Goal: Communication & Community: Answer question/provide support

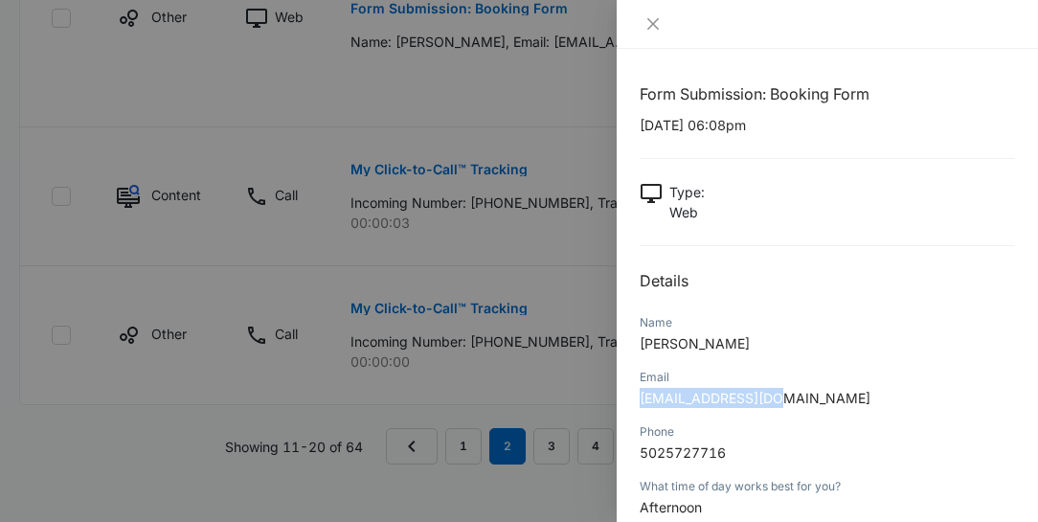
scroll to position [236, 0]
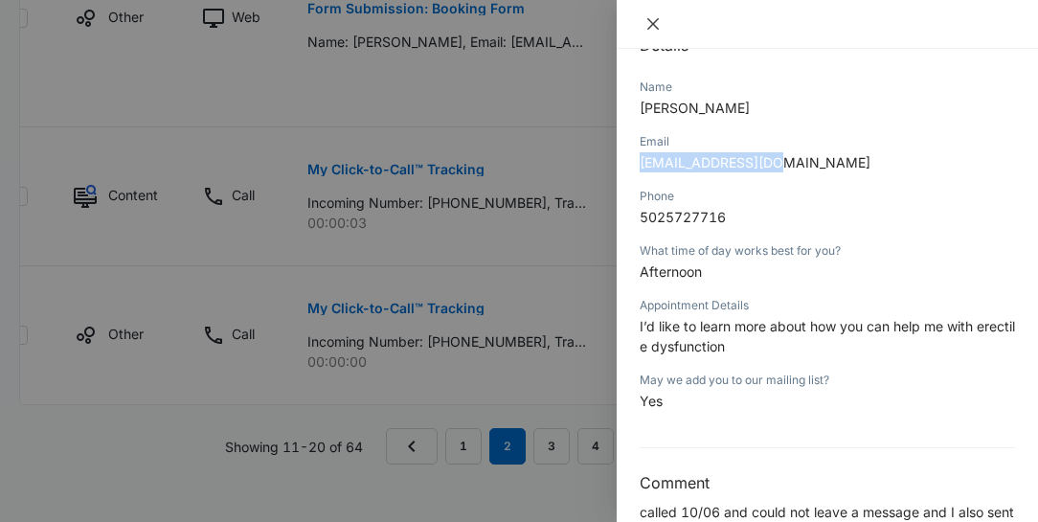
click at [653, 22] on icon "close" at bounding box center [652, 23] width 15 height 15
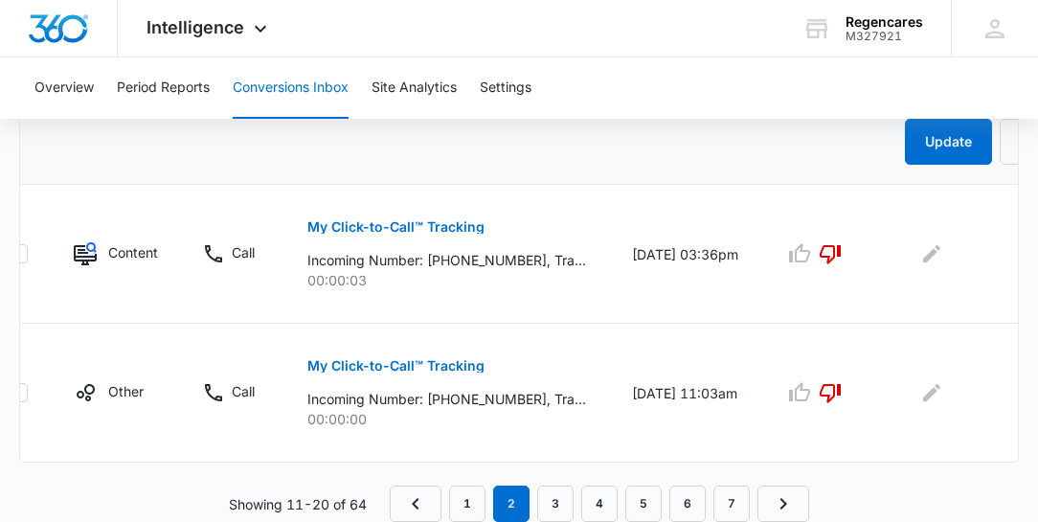
scroll to position [1588, 0]
click at [563, 501] on link "3" at bounding box center [555, 503] width 36 height 36
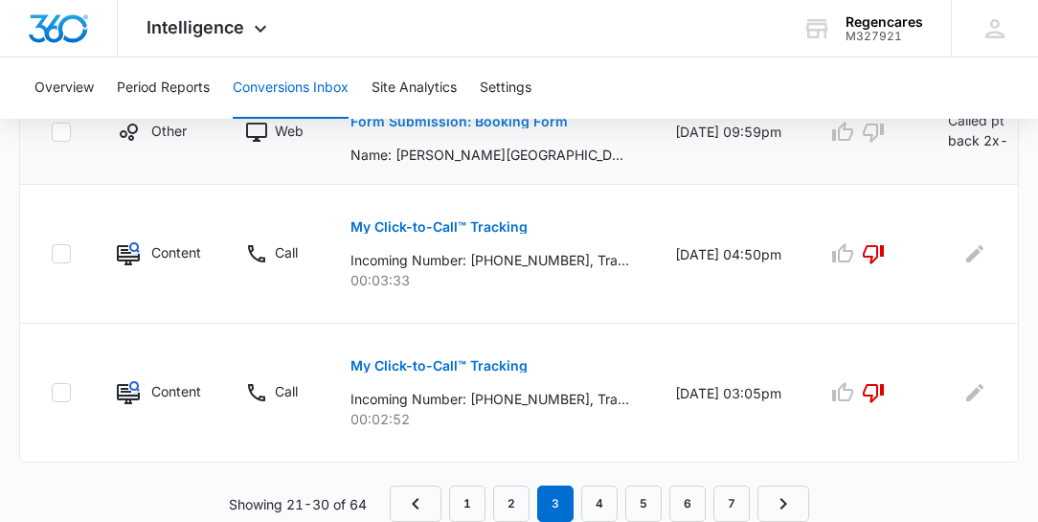
scroll to position [1342, 0]
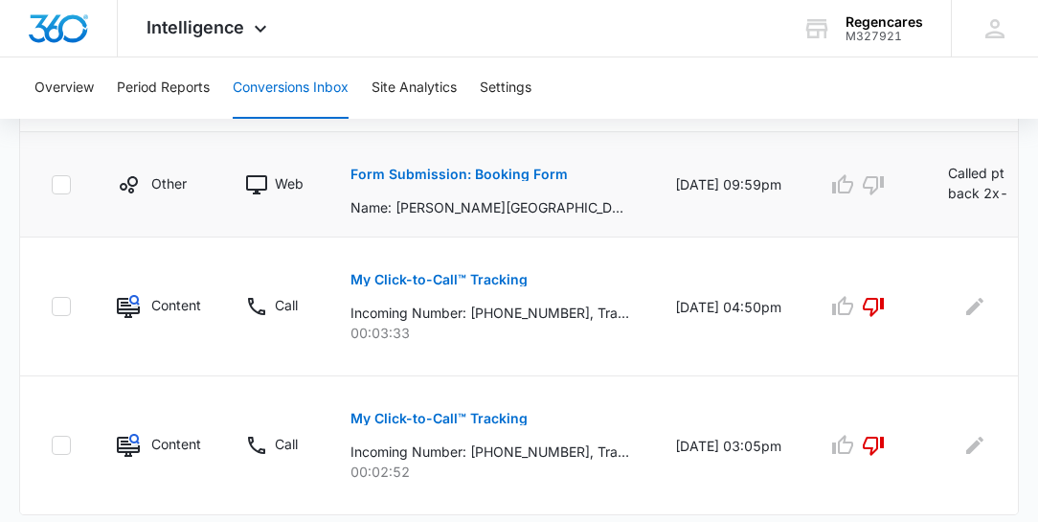
click at [456, 172] on p "Form Submission: Booking Form" at bounding box center [458, 174] width 217 height 13
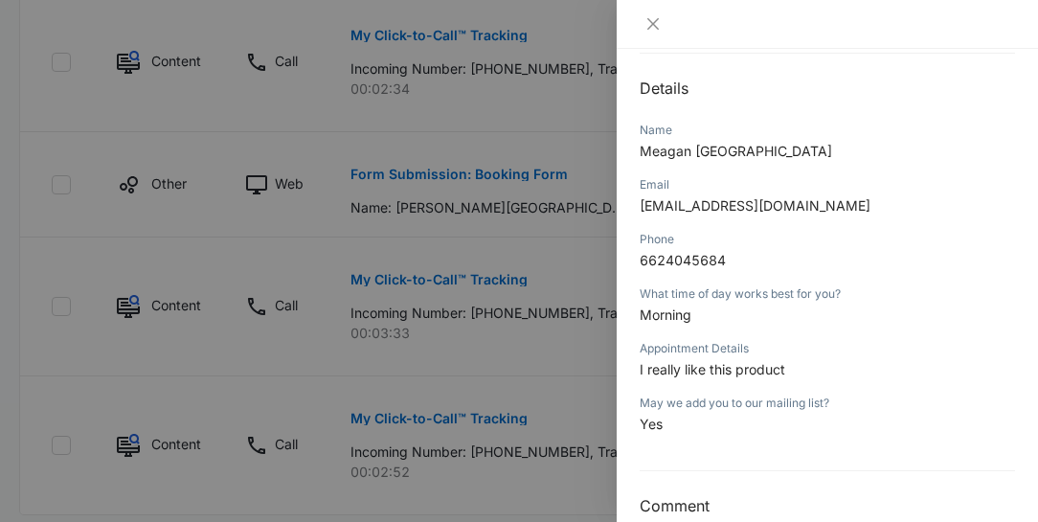
scroll to position [218, 0]
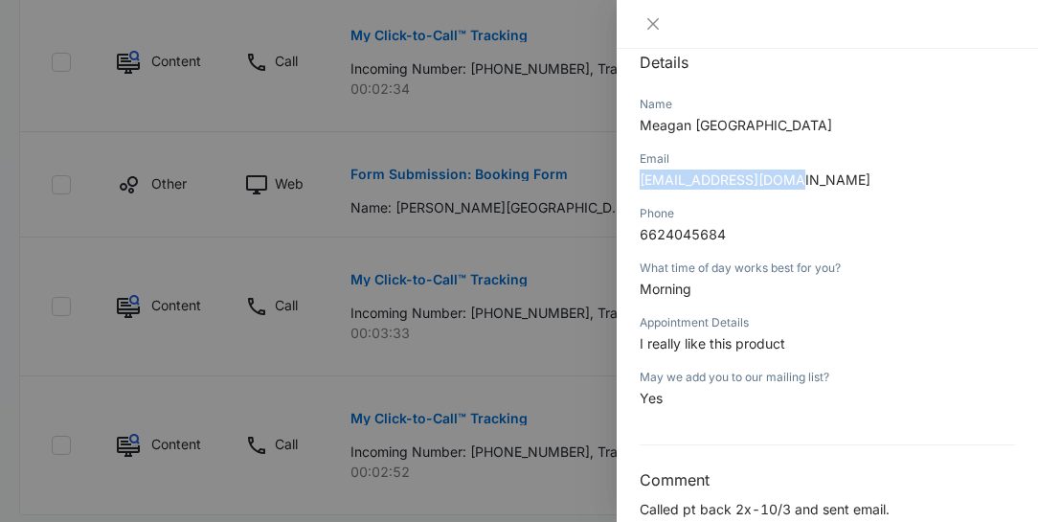
drag, startPoint x: 801, startPoint y: 176, endPoint x: 626, endPoint y: 175, distance: 175.2
click at [626, 175] on div "Form Submission: Booking Form [DATE] 09:59pm Type : Web Details Name [PERSON_NA…" at bounding box center [827, 285] width 421 height 473
copy span "[EMAIL_ADDRESS][DOMAIN_NAME]"
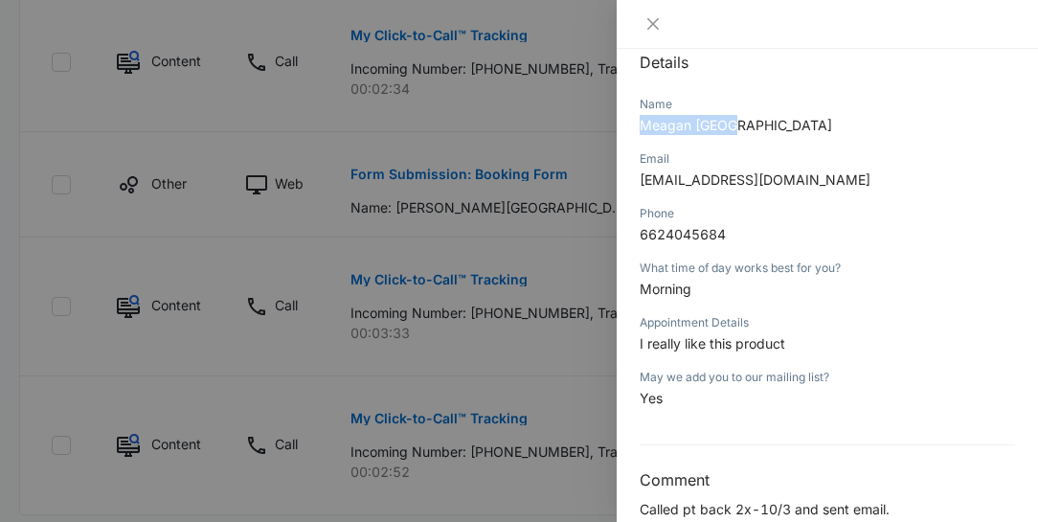
drag, startPoint x: 733, startPoint y: 124, endPoint x: 637, endPoint y: 119, distance: 95.9
click at [637, 119] on div "Form Submission: Booking Form [DATE] 09:59pm Type : Web Details Name [PERSON_NA…" at bounding box center [827, 285] width 421 height 473
copy span "Meagan [GEOGRAPHIC_DATA]"
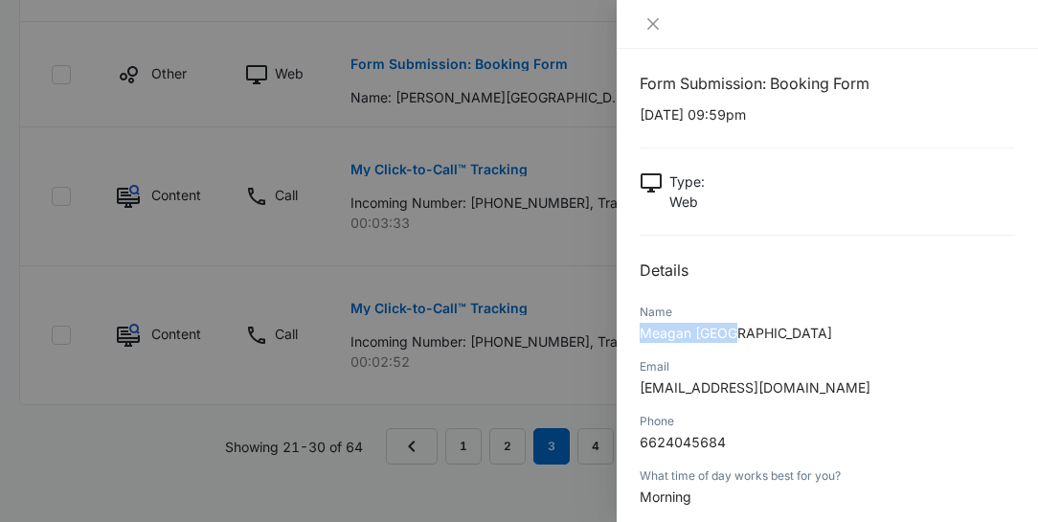
scroll to position [0, 0]
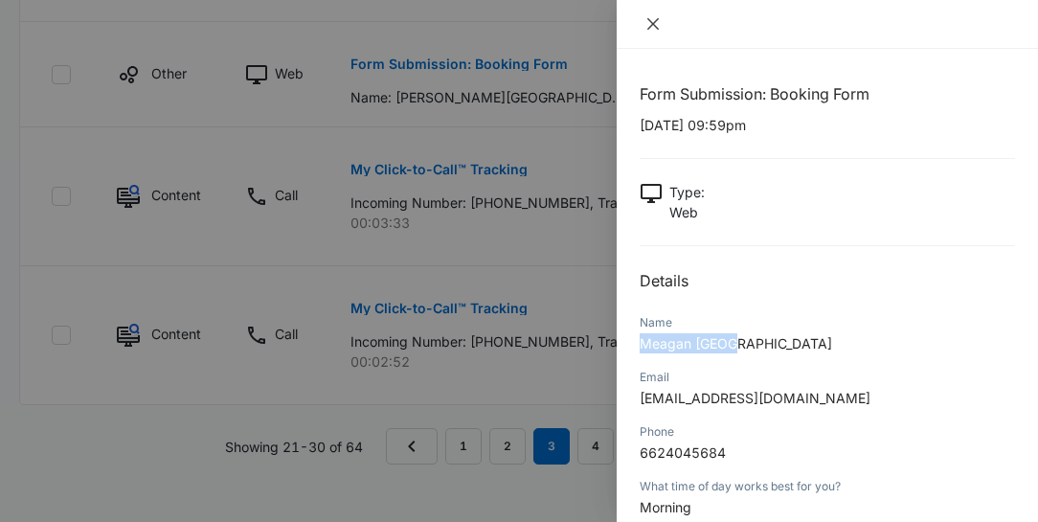
click at [654, 25] on icon "close" at bounding box center [652, 23] width 11 height 11
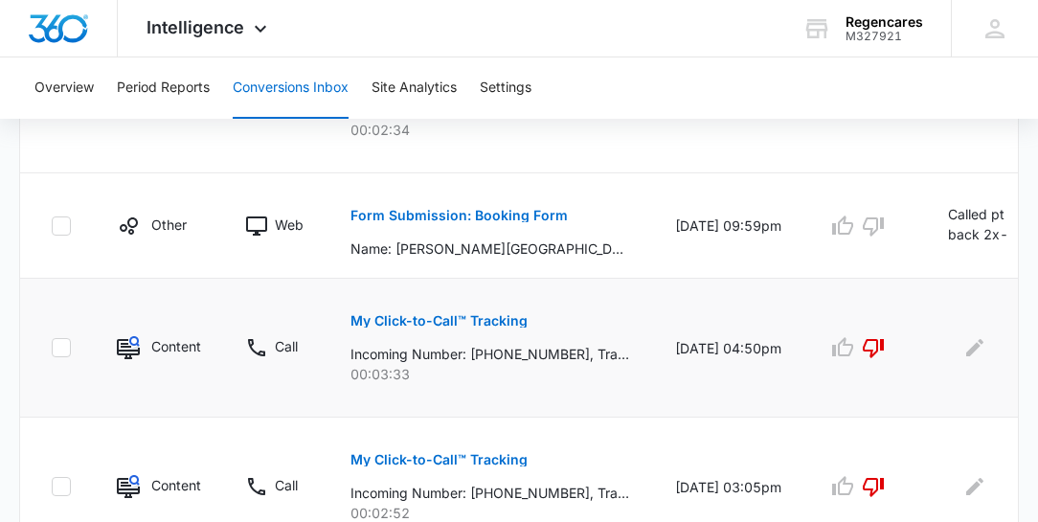
scroll to position [1288, 0]
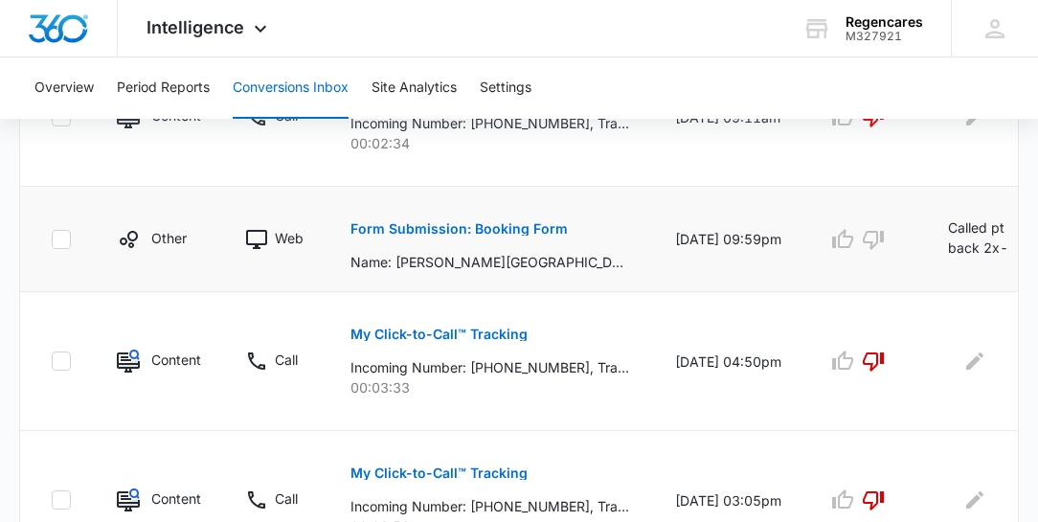
click at [804, 273] on td at bounding box center [864, 239] width 121 height 105
click at [733, 270] on td "[DATE] 09:59pm" at bounding box center [728, 239] width 152 height 105
click at [461, 226] on p "Form Submission: Booking Form" at bounding box center [458, 228] width 217 height 13
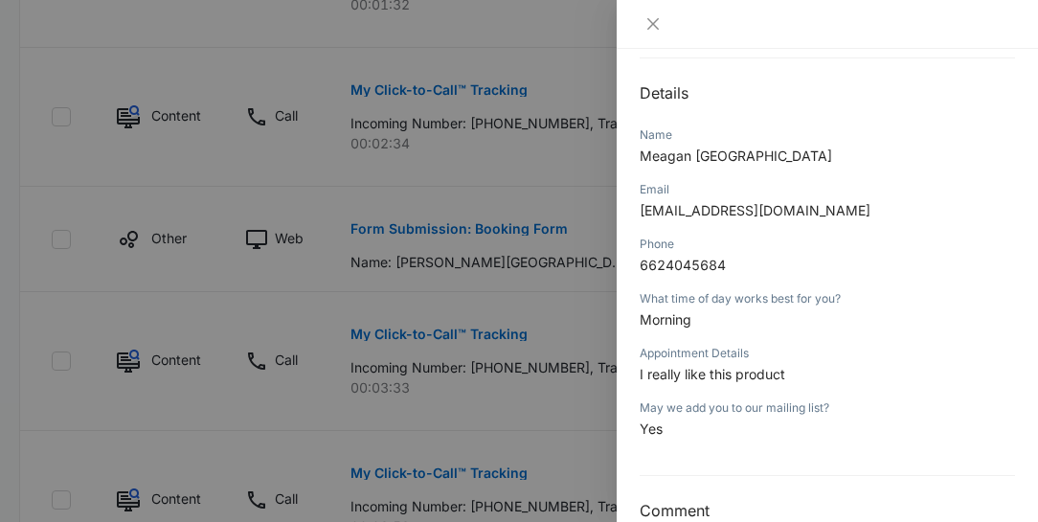
scroll to position [218, 0]
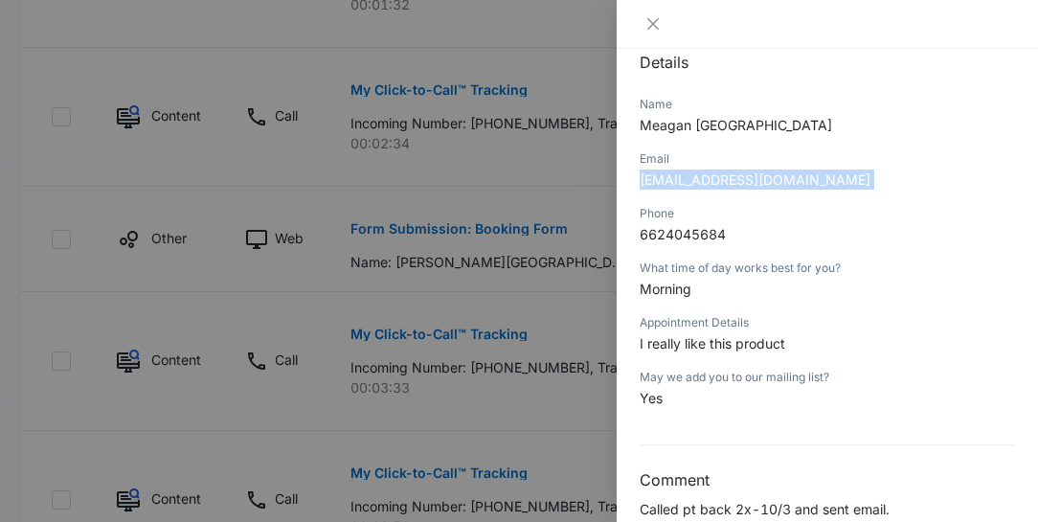
drag, startPoint x: 801, startPoint y: 174, endPoint x: 690, endPoint y: 207, distance: 115.7
click at [667, 207] on div "Form Submission: Booking Form [DATE] 09:59pm Type : Web Details Name [PERSON_NA…" at bounding box center [827, 192] width 375 height 656
click at [927, 188] on p "[EMAIL_ADDRESS][DOMAIN_NAME]" at bounding box center [827, 179] width 375 height 20
click at [655, 28] on icon "close" at bounding box center [652, 23] width 15 height 15
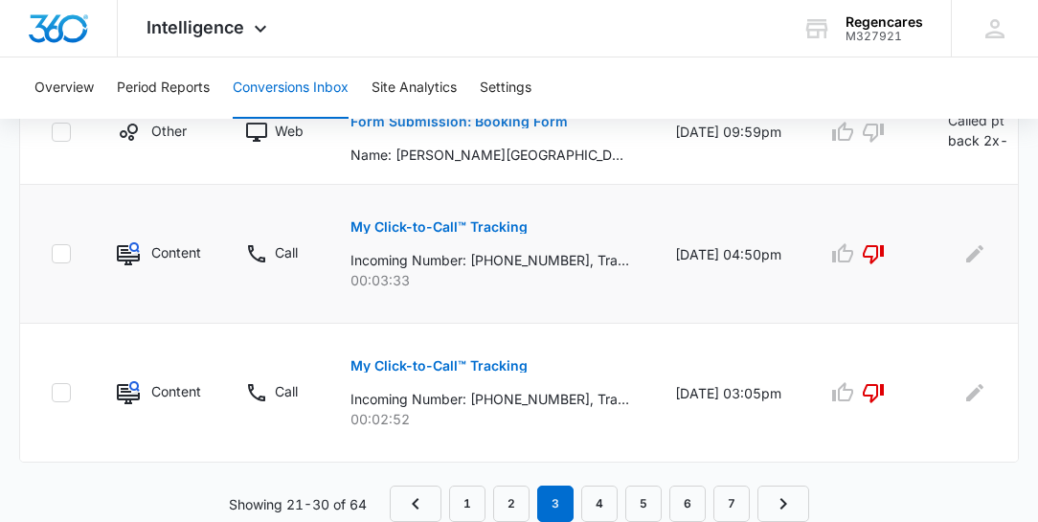
scroll to position [1397, 0]
click at [469, 367] on button "My Click-to-Call™ Tracking" at bounding box center [438, 366] width 177 height 46
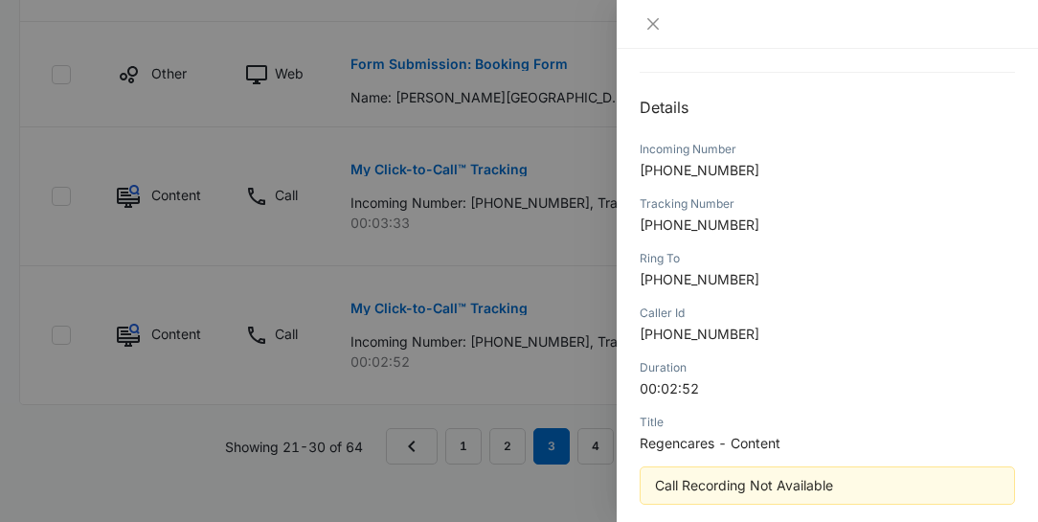
scroll to position [260, 0]
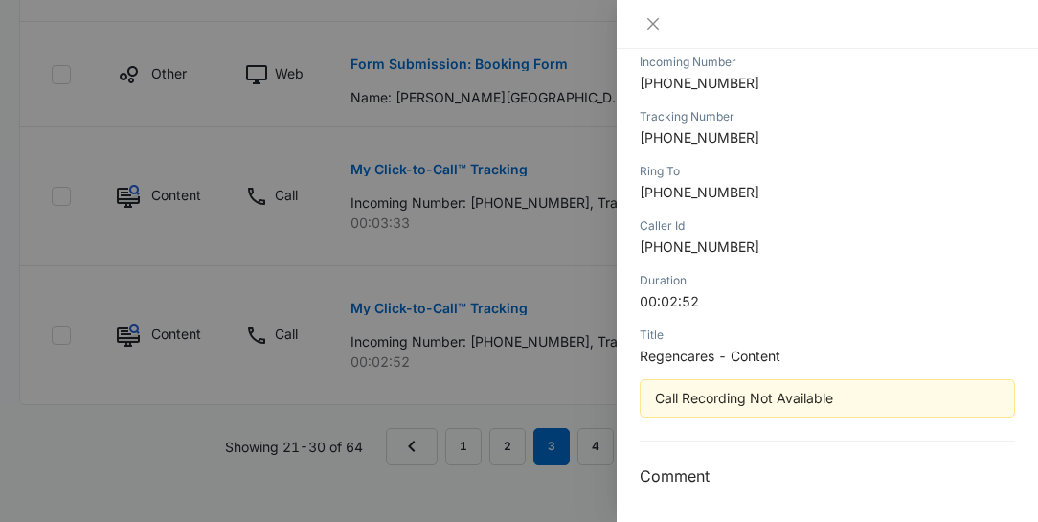
click at [602, 441] on div at bounding box center [519, 261] width 1038 height 522
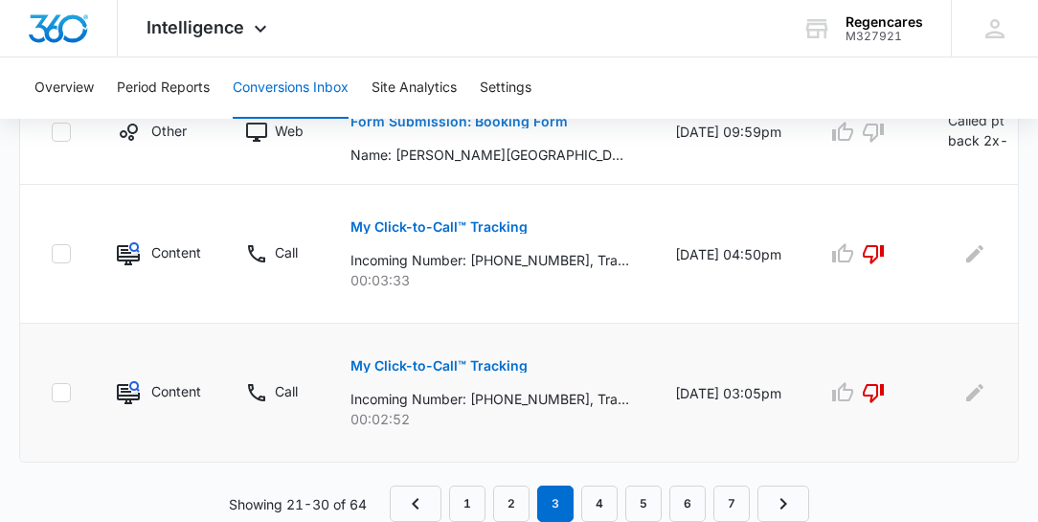
scroll to position [1397, 0]
click at [604, 499] on link "4" at bounding box center [599, 503] width 36 height 36
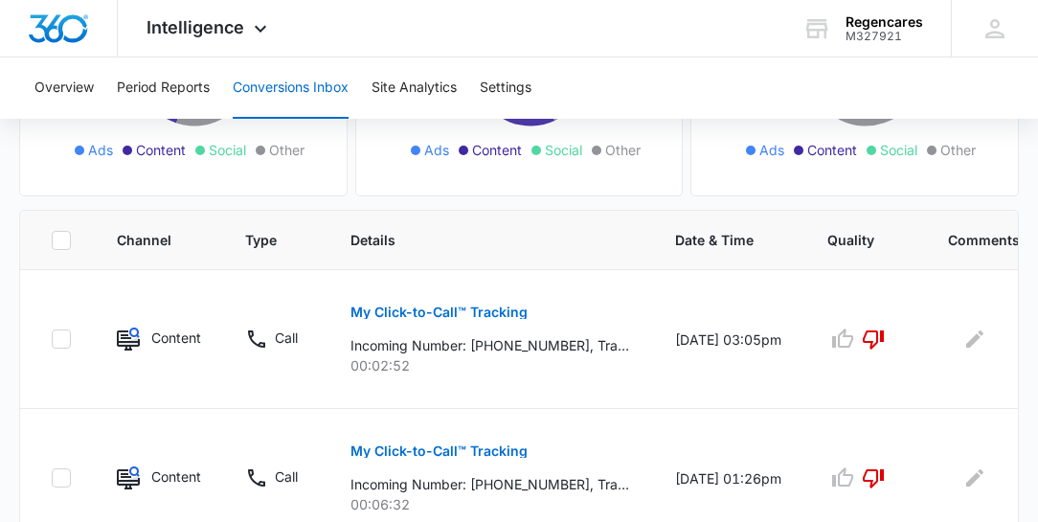
scroll to position [383, 0]
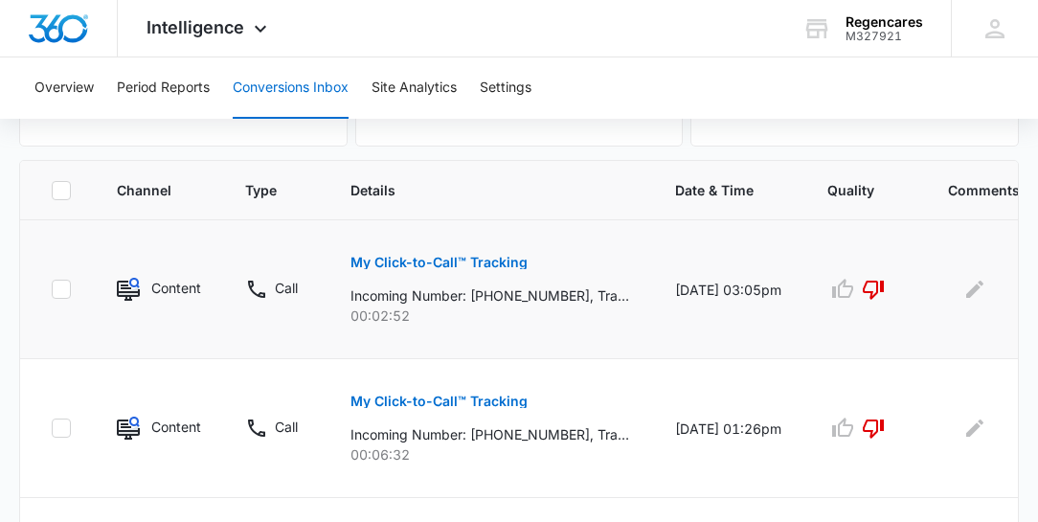
click at [457, 260] on p "My Click-to-Call™ Tracking" at bounding box center [438, 262] width 177 height 13
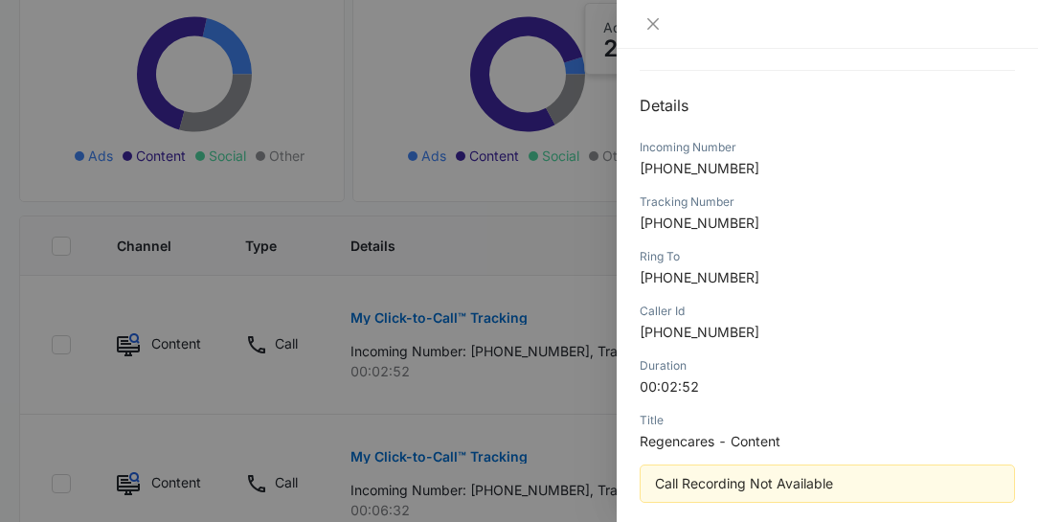
scroll to position [150, 0]
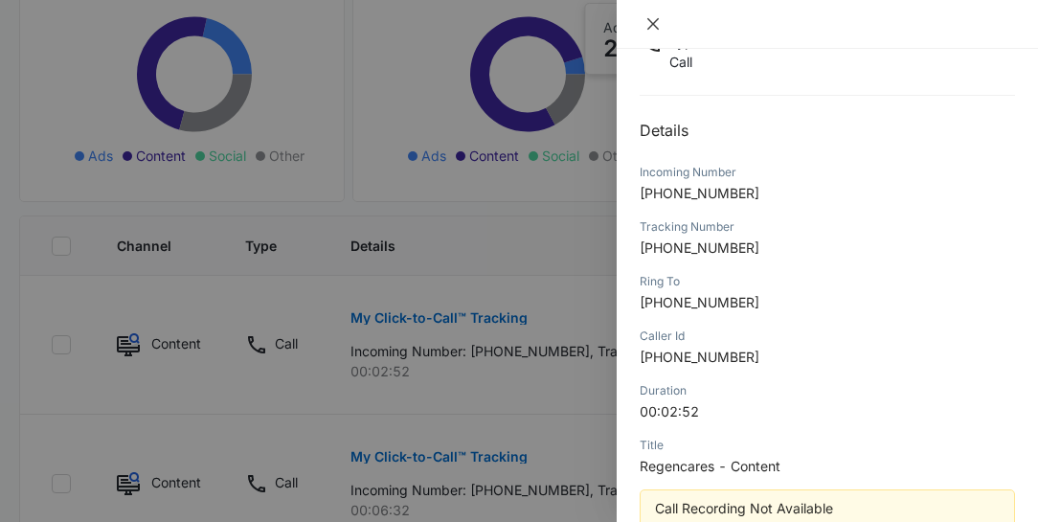
click at [656, 24] on icon "close" at bounding box center [652, 23] width 15 height 15
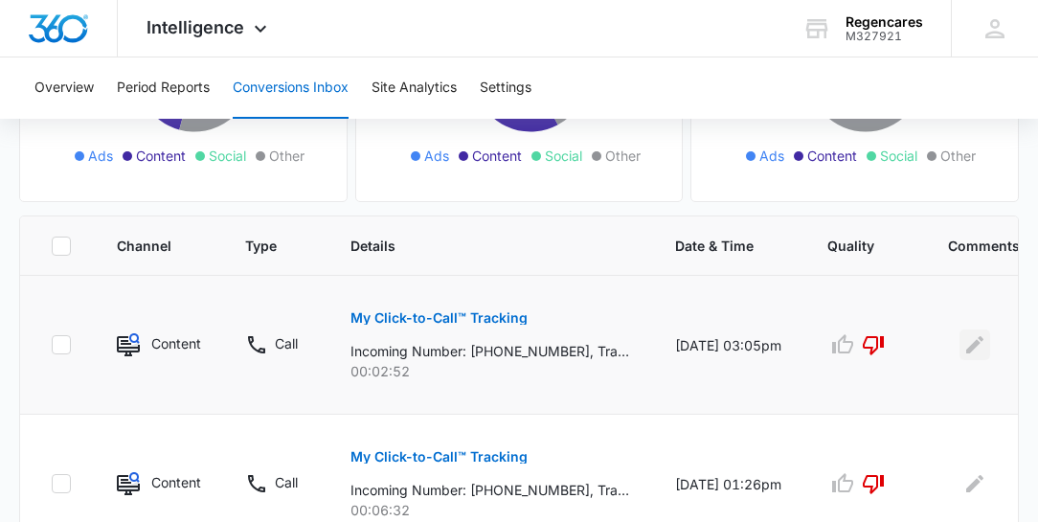
click at [967, 343] on icon "Edit Comments" at bounding box center [974, 344] width 17 height 17
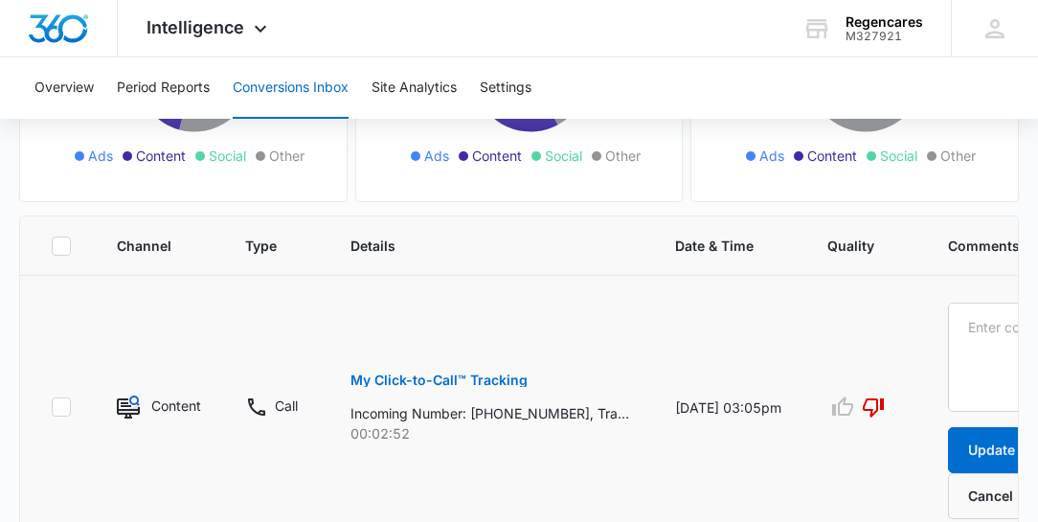
click at [906, 437] on td at bounding box center [864, 407] width 121 height 263
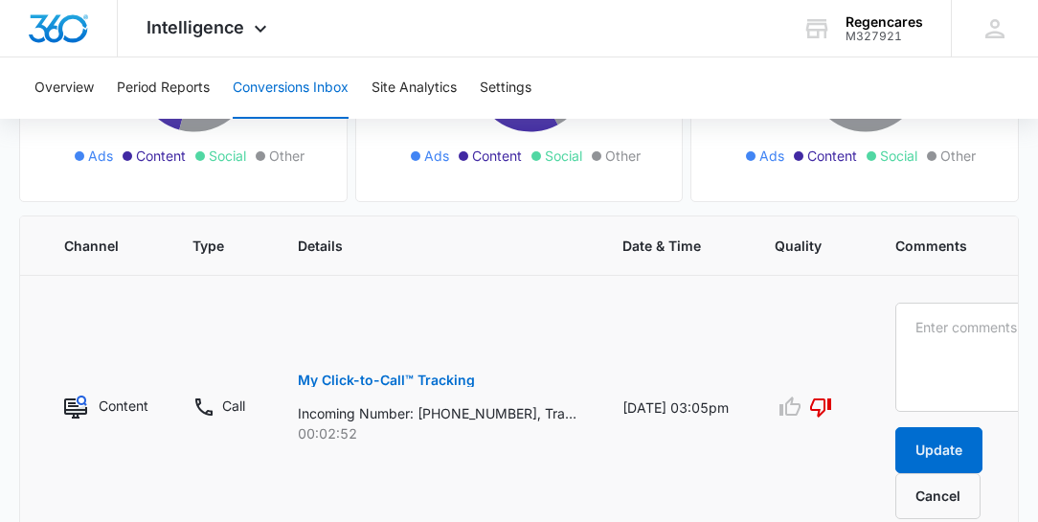
scroll to position [0, 56]
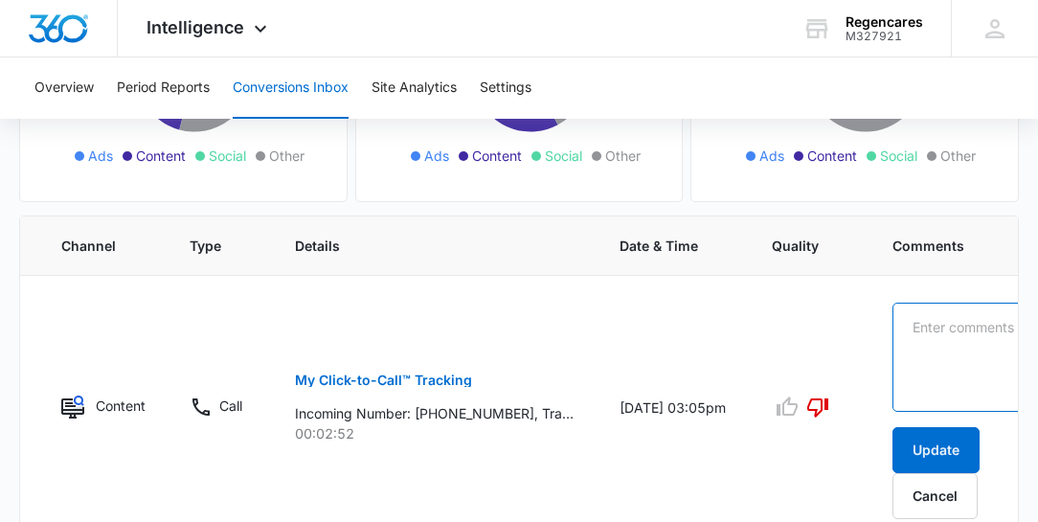
click at [915, 319] on textarea at bounding box center [968, 357] width 152 height 109
type textarea "sales"
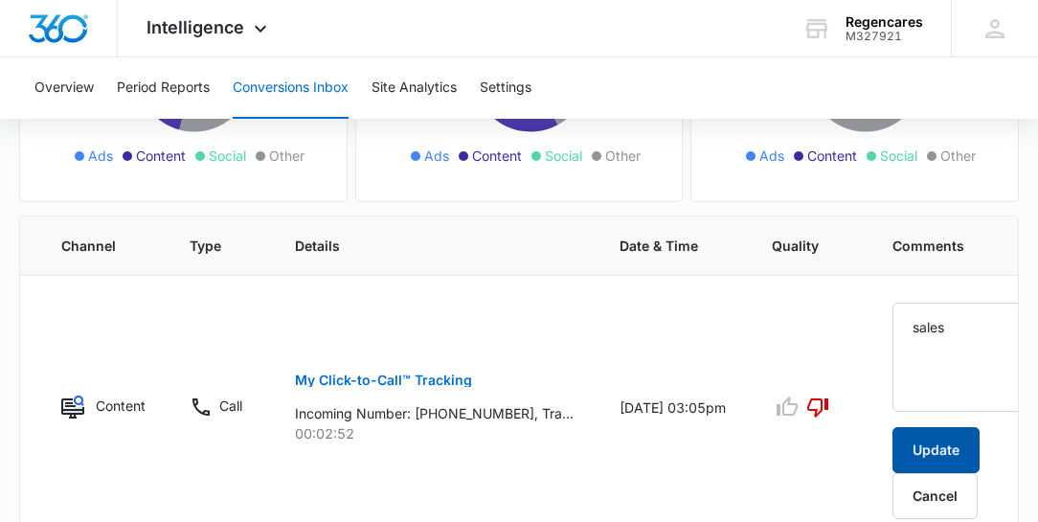
click at [931, 449] on button "Update" at bounding box center [935, 450] width 87 height 46
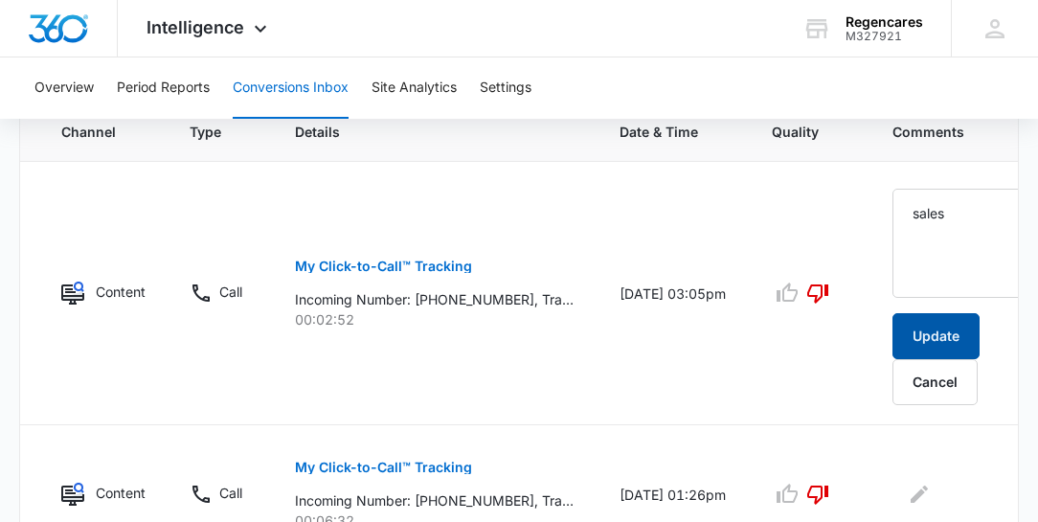
scroll to position [601, 0]
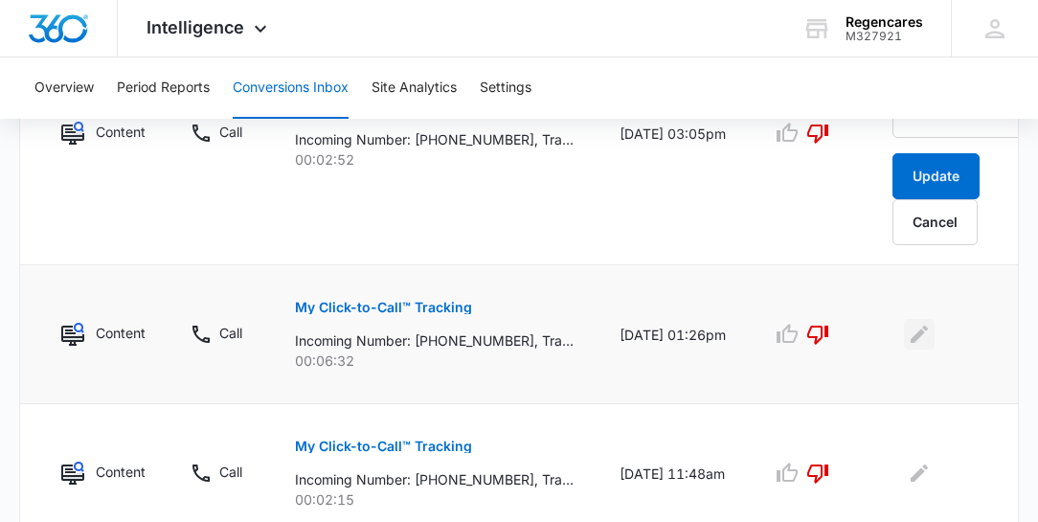
click at [916, 329] on icon "Edit Comments" at bounding box center [919, 334] width 17 height 17
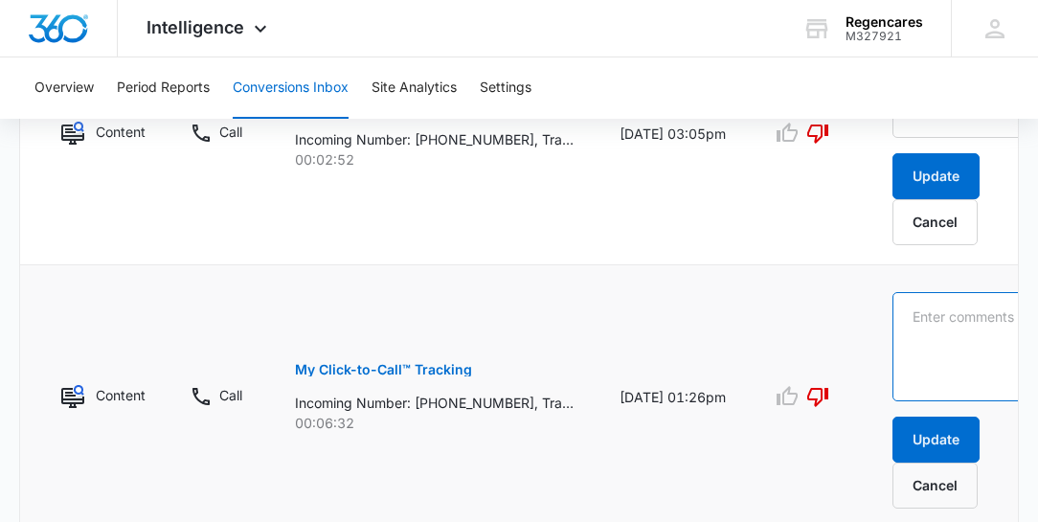
click at [908, 308] on textarea at bounding box center [968, 346] width 152 height 109
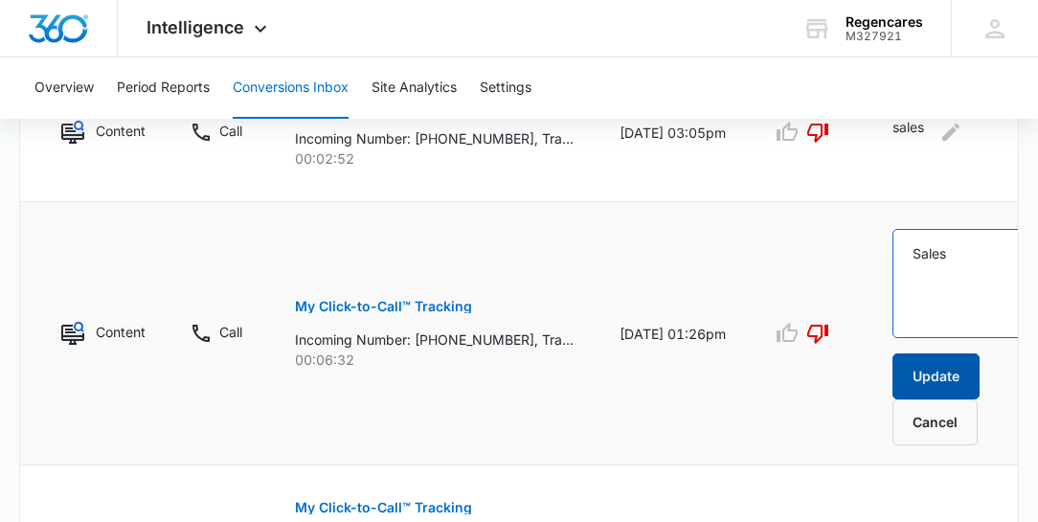
type textarea "Sales"
click at [930, 376] on button "Update" at bounding box center [935, 376] width 87 height 46
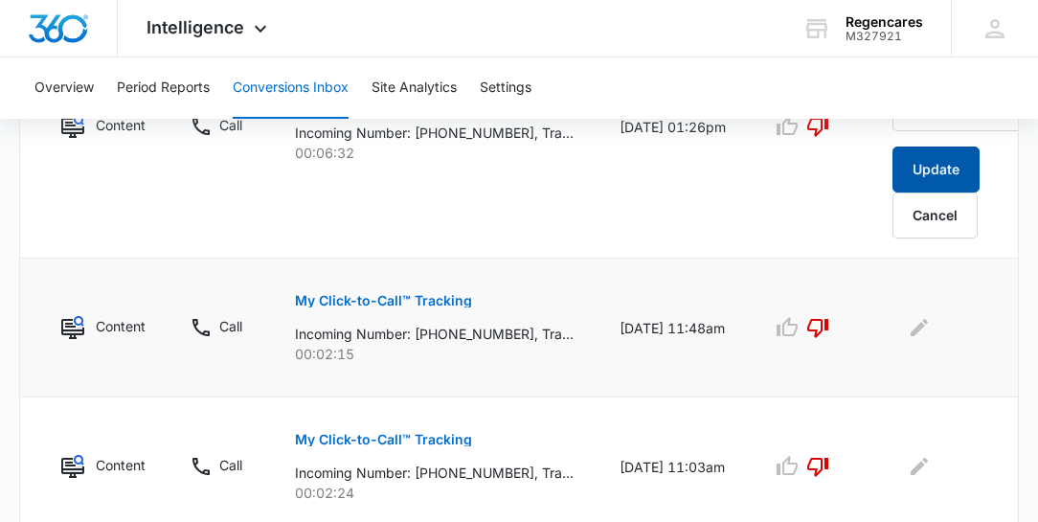
scroll to position [758, 0]
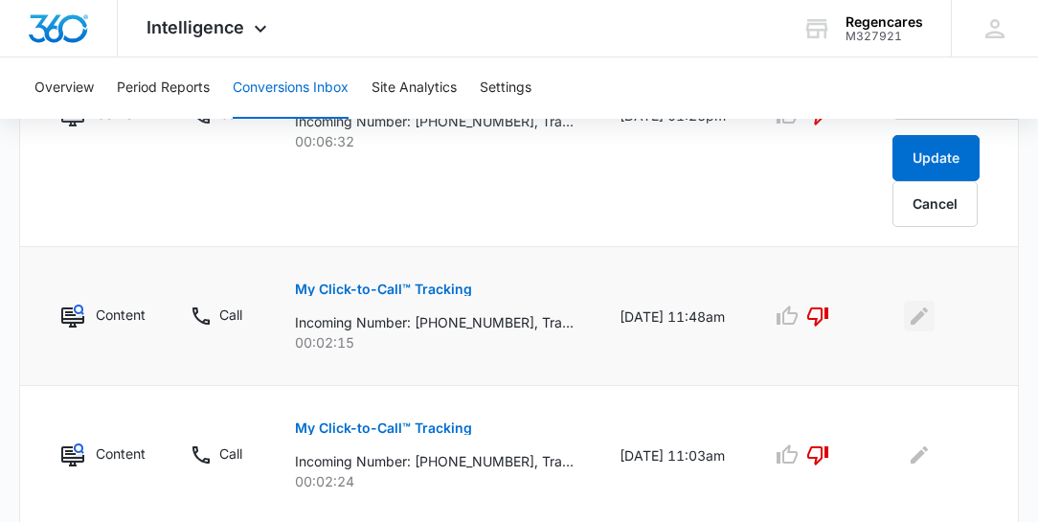
click at [915, 312] on icon "Edit Comments" at bounding box center [919, 315] width 17 height 17
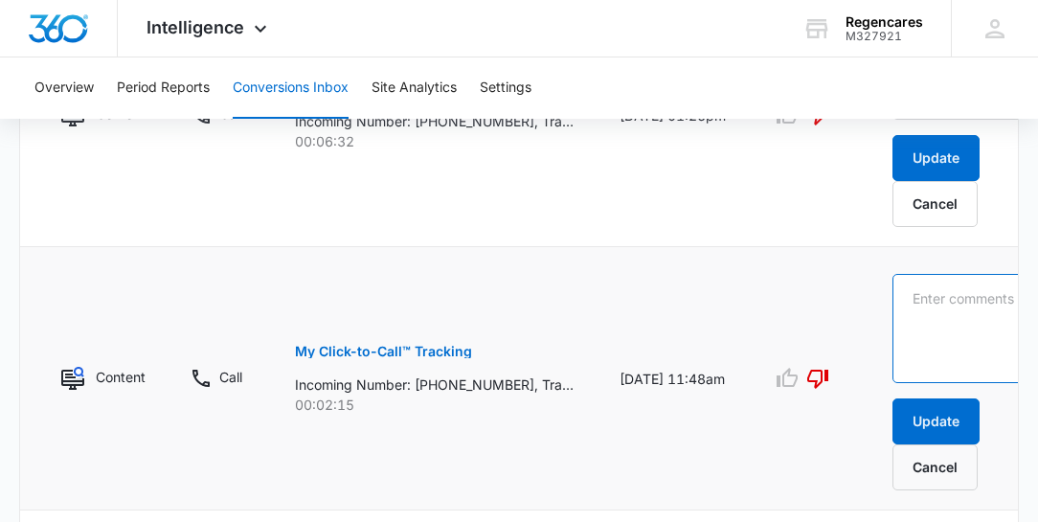
click at [912, 285] on textarea at bounding box center [968, 328] width 152 height 109
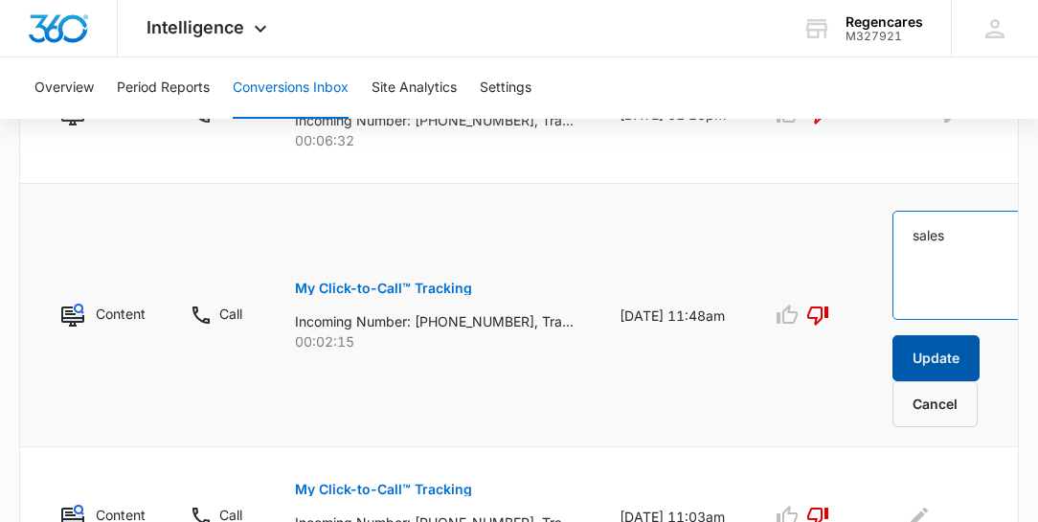
type textarea "sales"
click at [931, 368] on button "Update" at bounding box center [935, 358] width 87 height 46
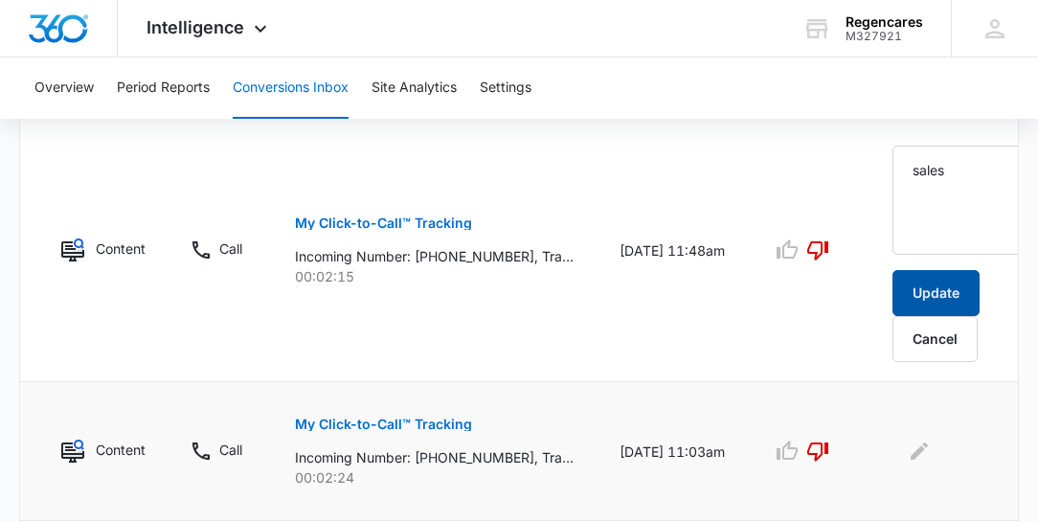
scroll to position [915, 0]
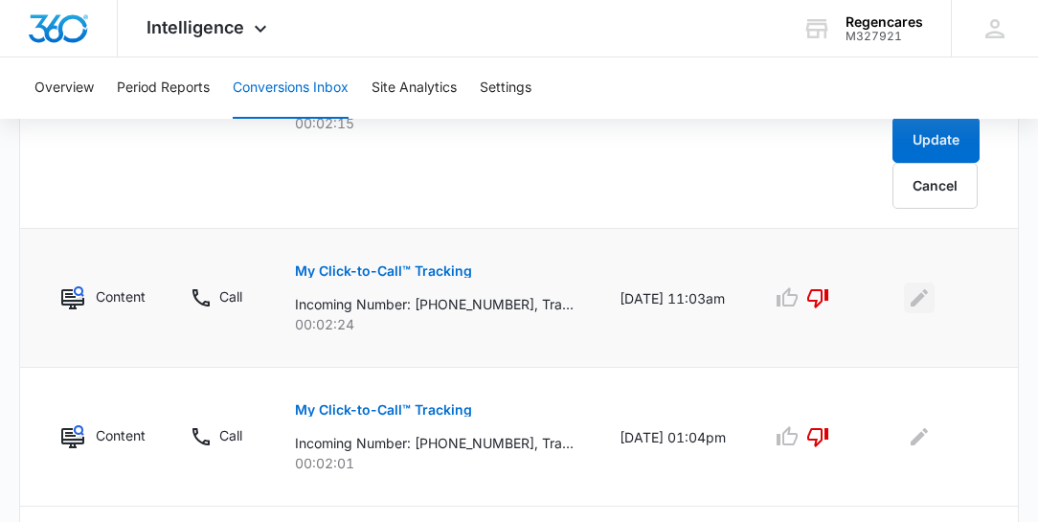
click at [917, 295] on icon "Edit Comments" at bounding box center [919, 297] width 17 height 17
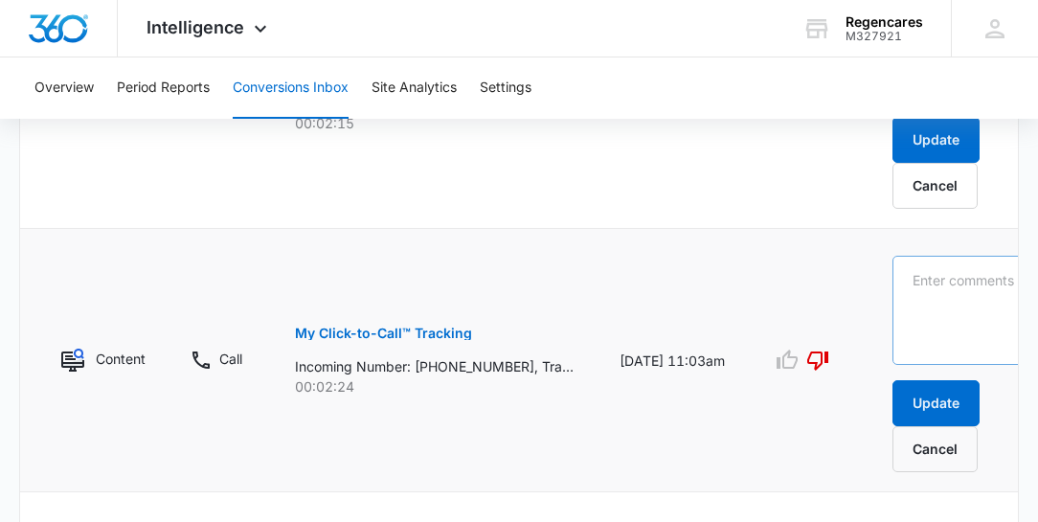
scroll to position [854, 0]
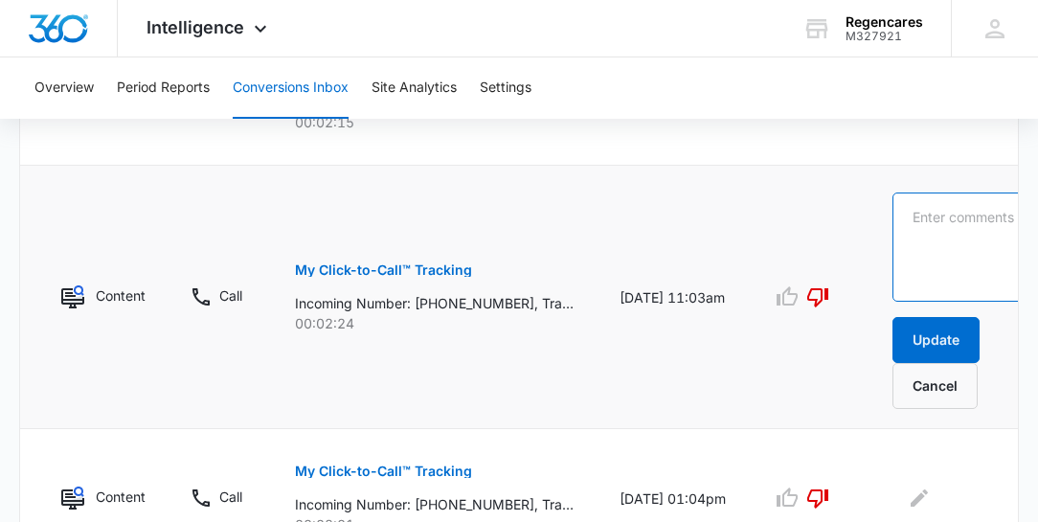
click at [908, 210] on textarea at bounding box center [968, 246] width 152 height 109
type textarea "Sales"
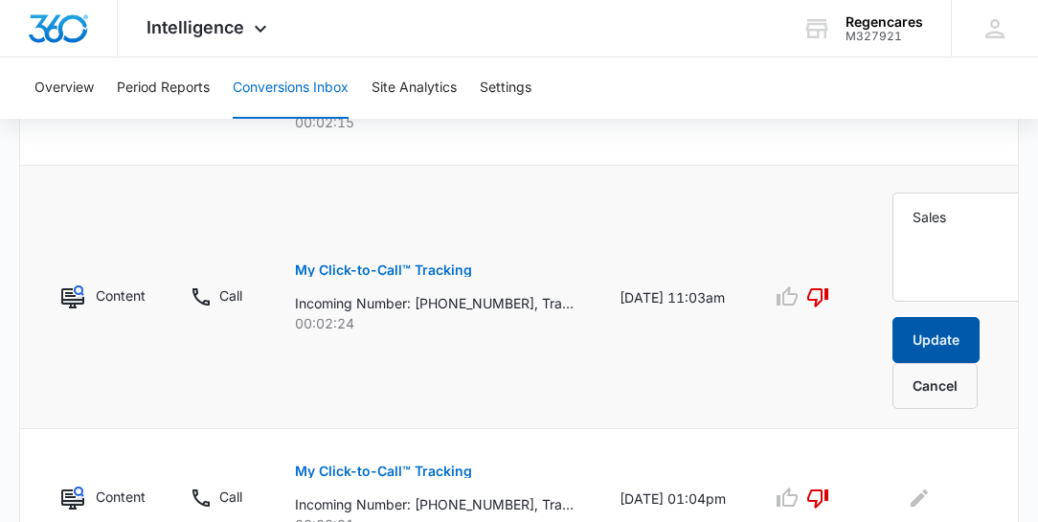
click at [928, 338] on button "Update" at bounding box center [935, 340] width 87 height 46
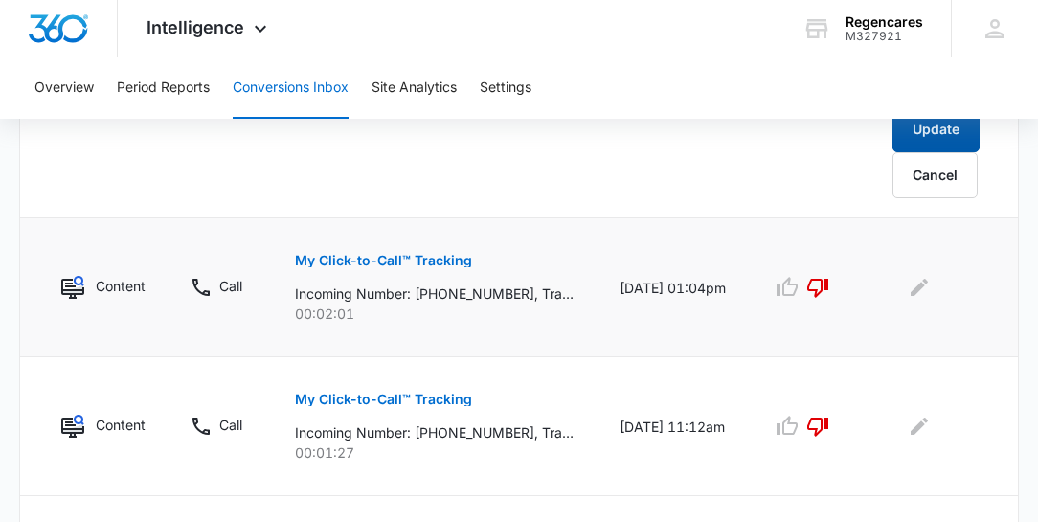
scroll to position [1072, 0]
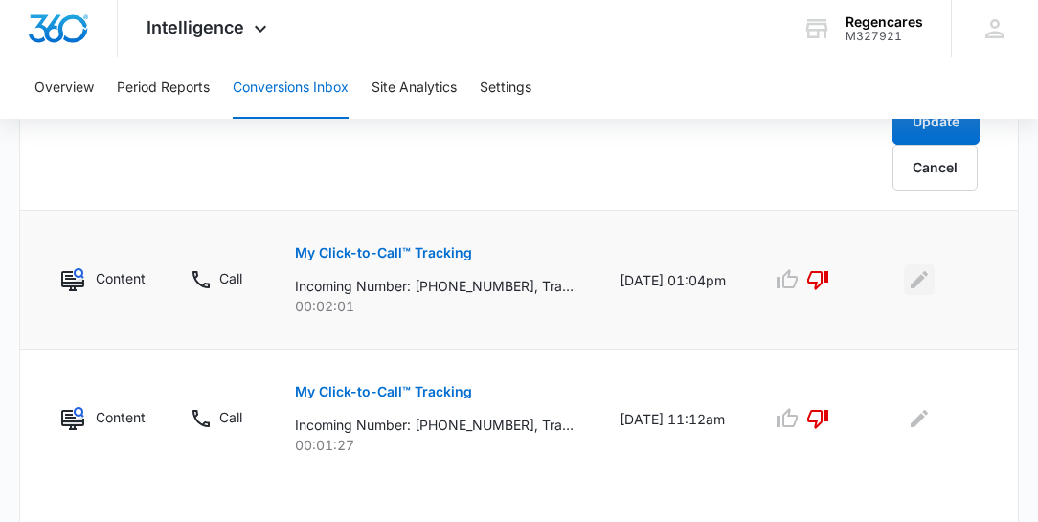
click at [913, 277] on icon "Edit Comments" at bounding box center [919, 279] width 17 height 17
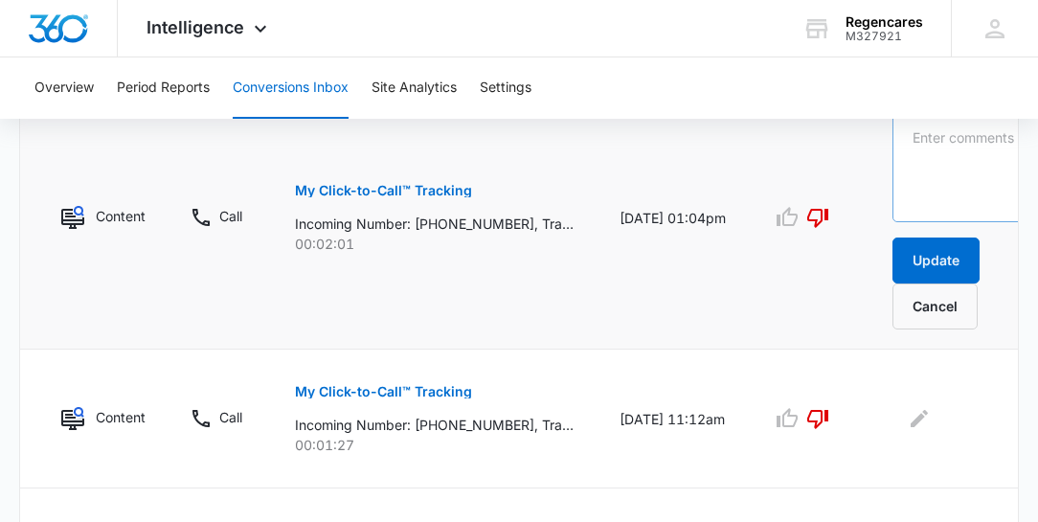
scroll to position [1011, 0]
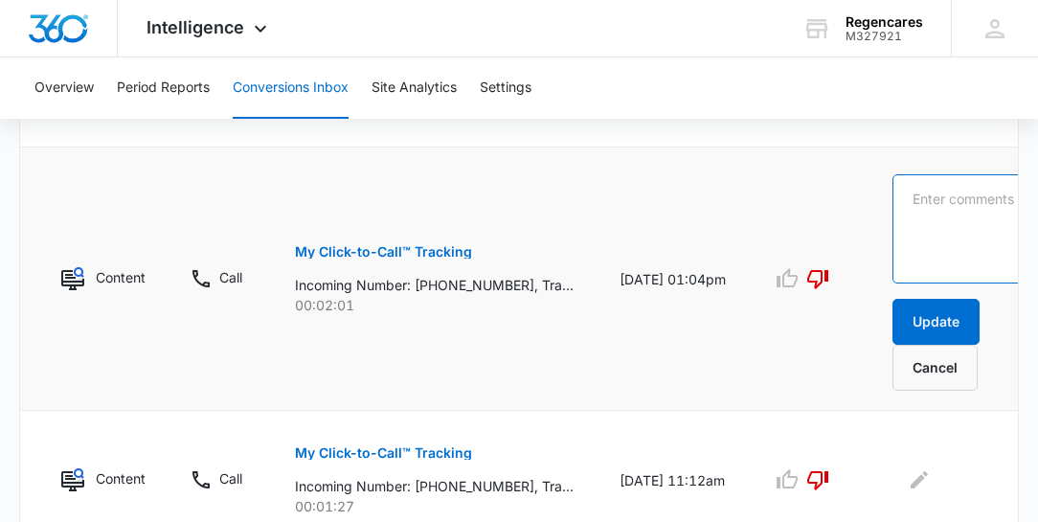
click at [895, 182] on textarea at bounding box center [968, 228] width 152 height 109
type textarea "Sales"
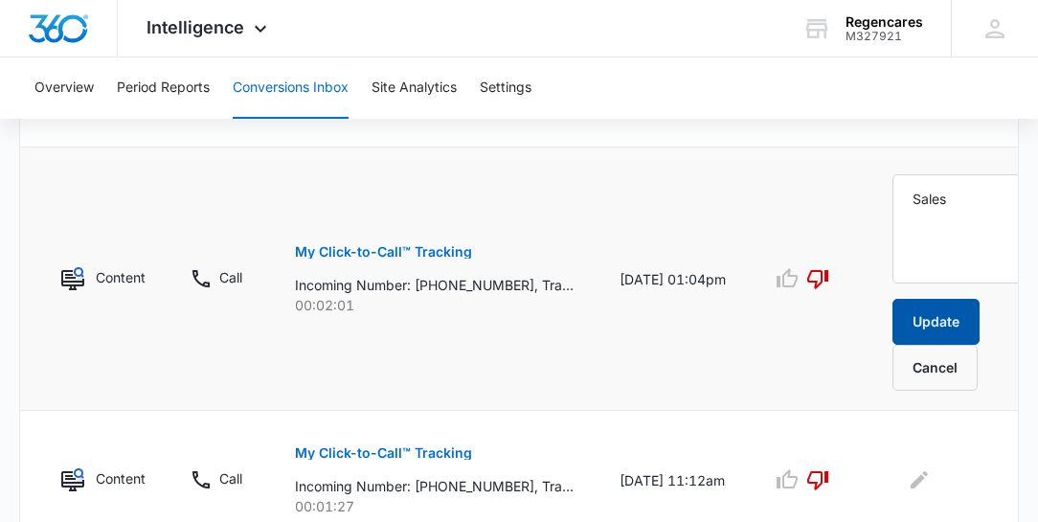
click at [936, 319] on button "Update" at bounding box center [935, 322] width 87 height 46
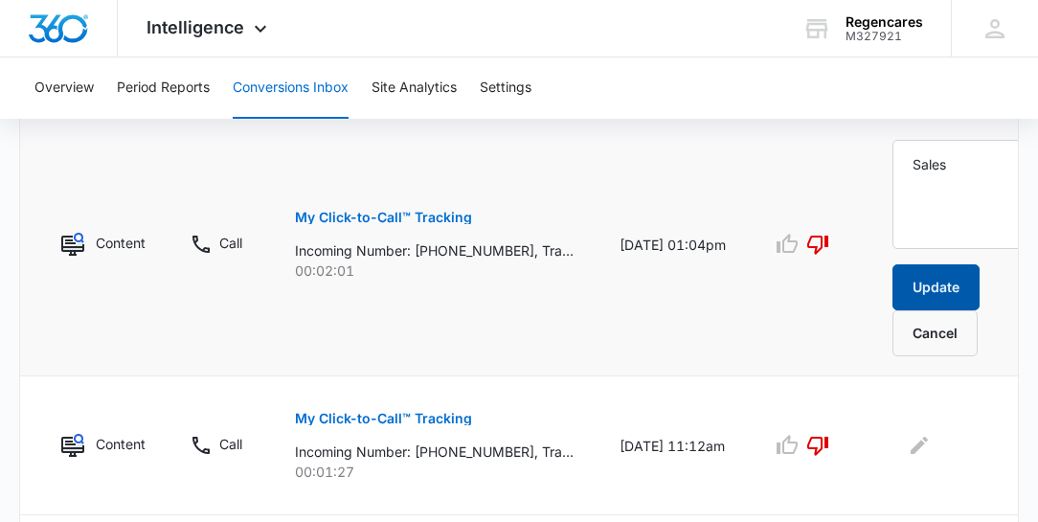
scroll to position [1229, 0]
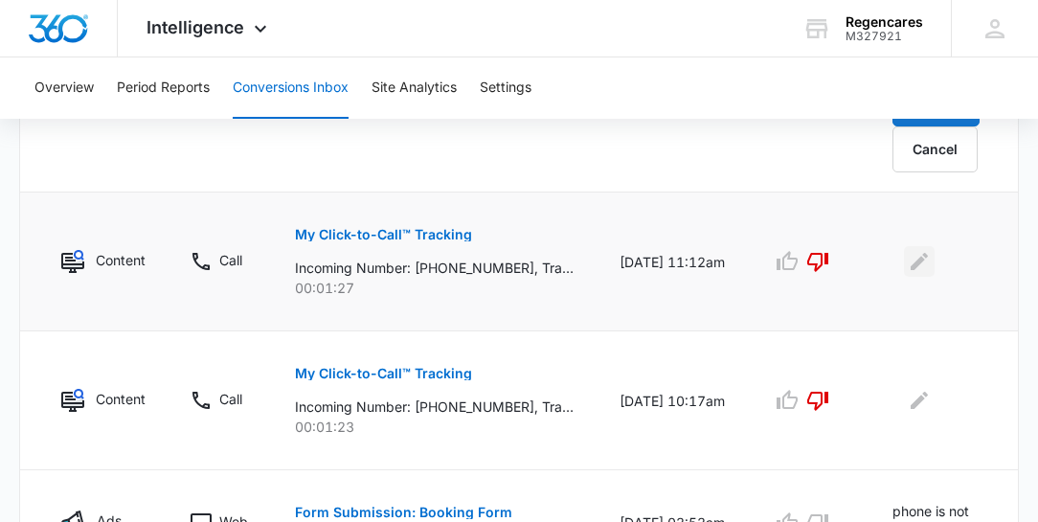
click at [913, 252] on icon "Edit Comments" at bounding box center [919, 261] width 23 height 23
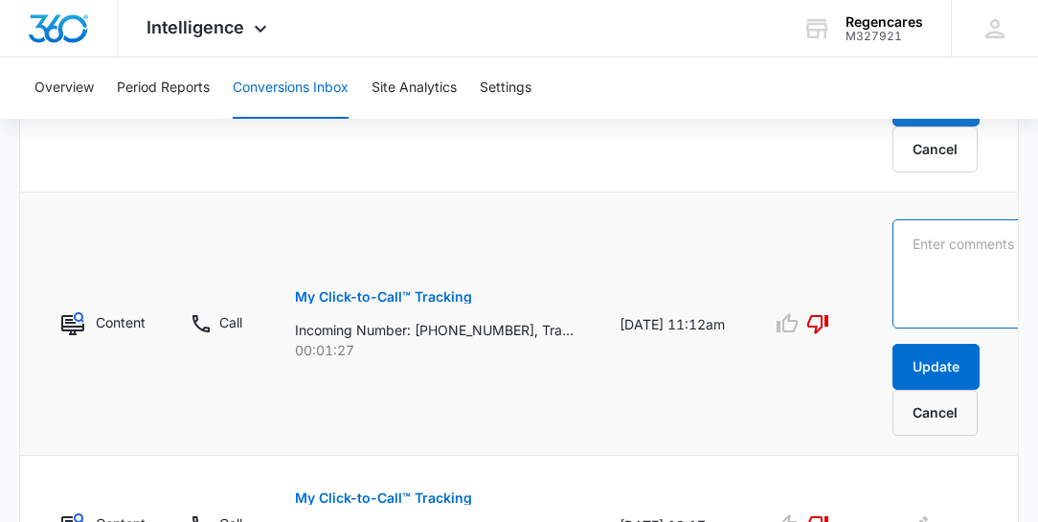
click at [901, 237] on textarea at bounding box center [968, 273] width 152 height 109
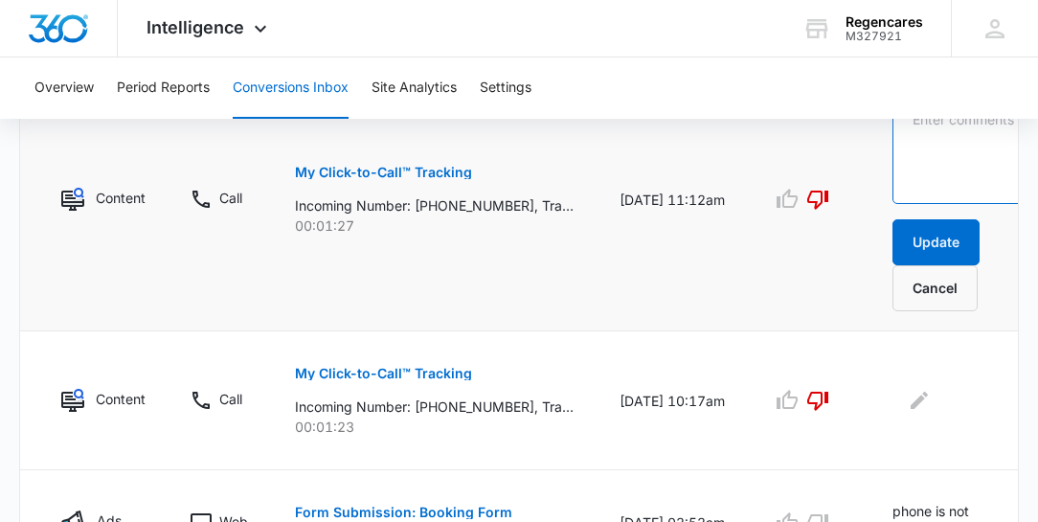
scroll to position [1168, 0]
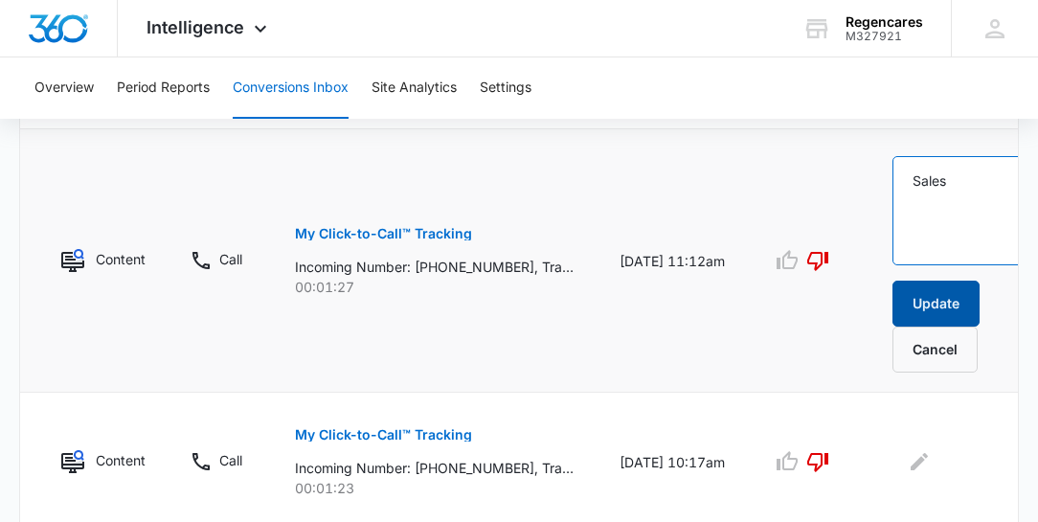
type textarea "Sales"
drag, startPoint x: 944, startPoint y: 304, endPoint x: 946, endPoint y: 292, distance: 11.6
click at [946, 293] on button "Update" at bounding box center [935, 304] width 87 height 46
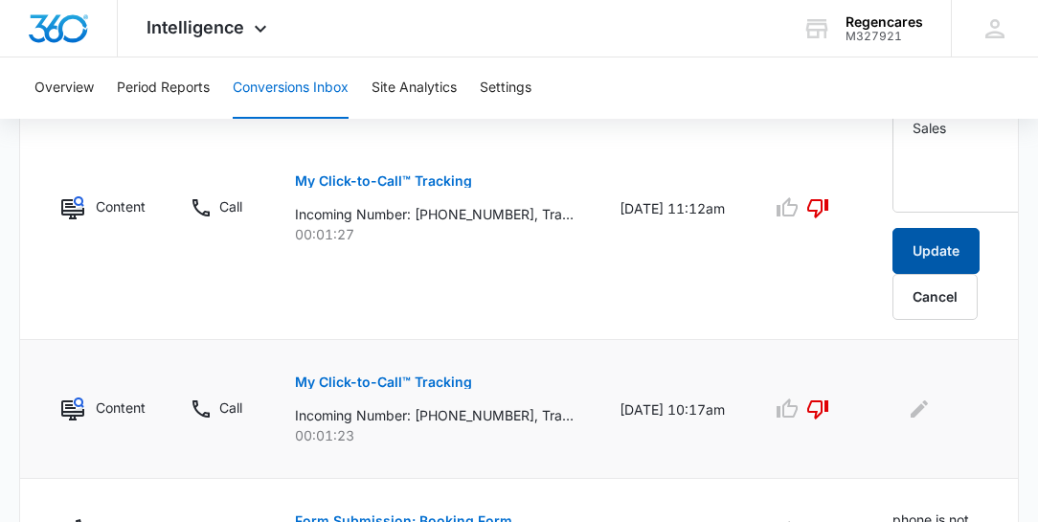
scroll to position [1387, 0]
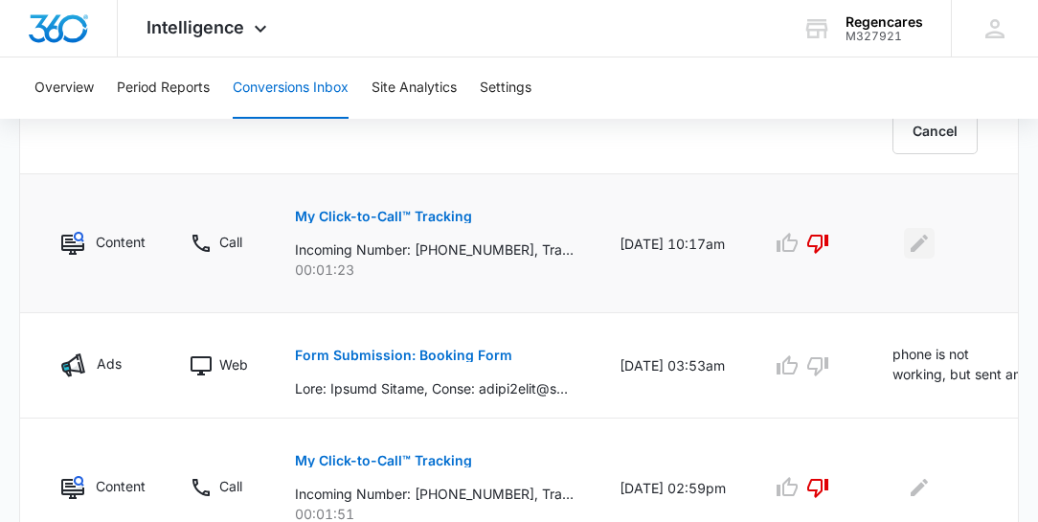
click at [916, 232] on icon "Edit Comments" at bounding box center [919, 243] width 23 height 23
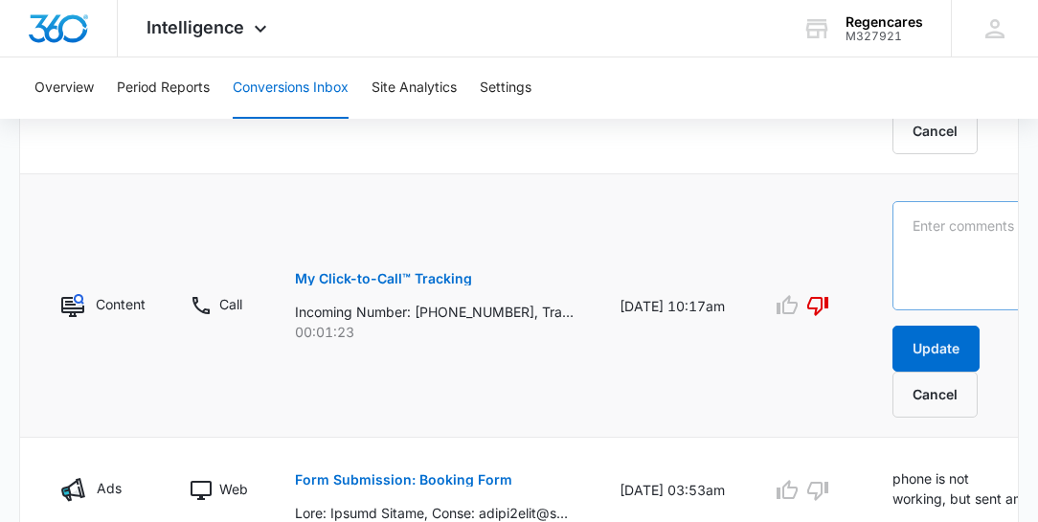
scroll to position [1325, 0]
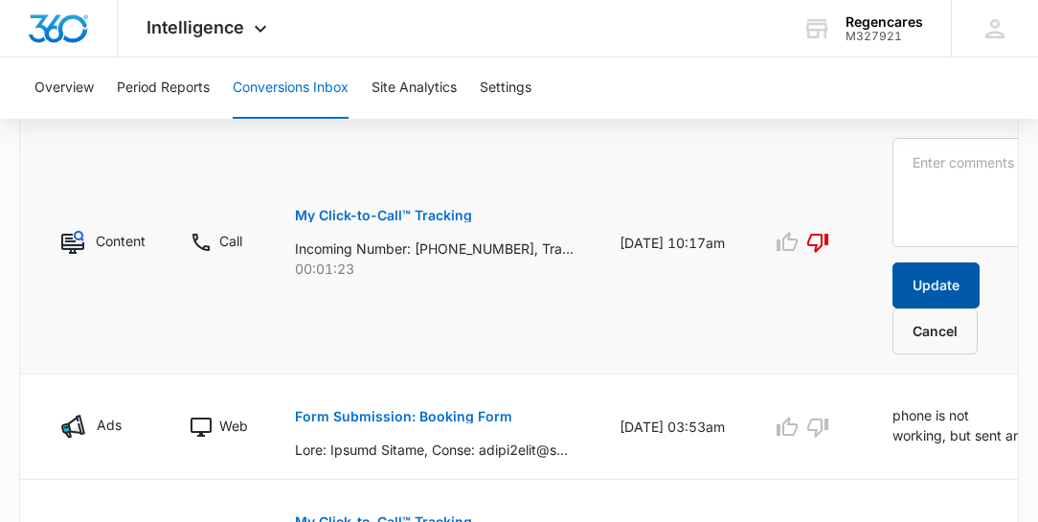
click at [909, 285] on button "Update" at bounding box center [935, 285] width 87 height 46
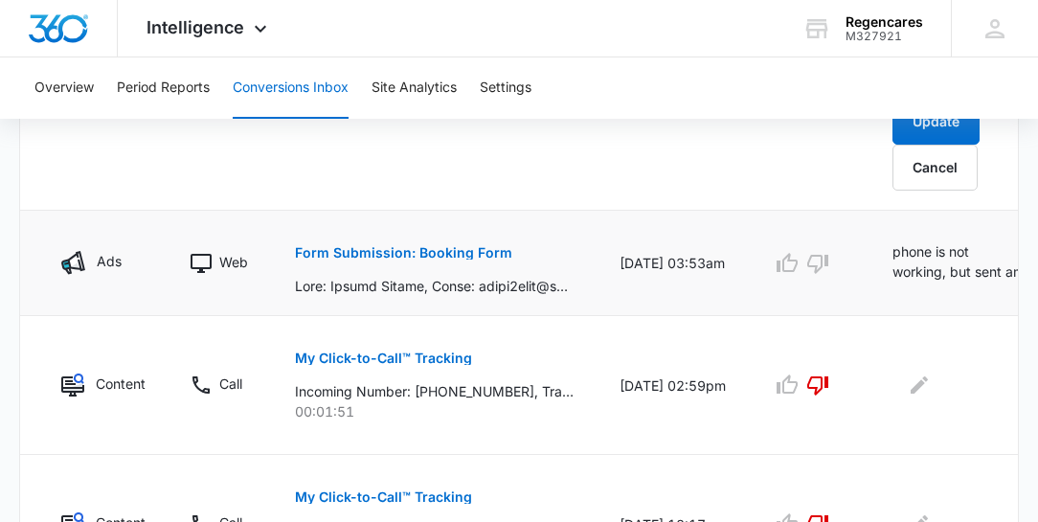
click at [1027, 257] on icon "Edit Comments" at bounding box center [1038, 256] width 23 height 23
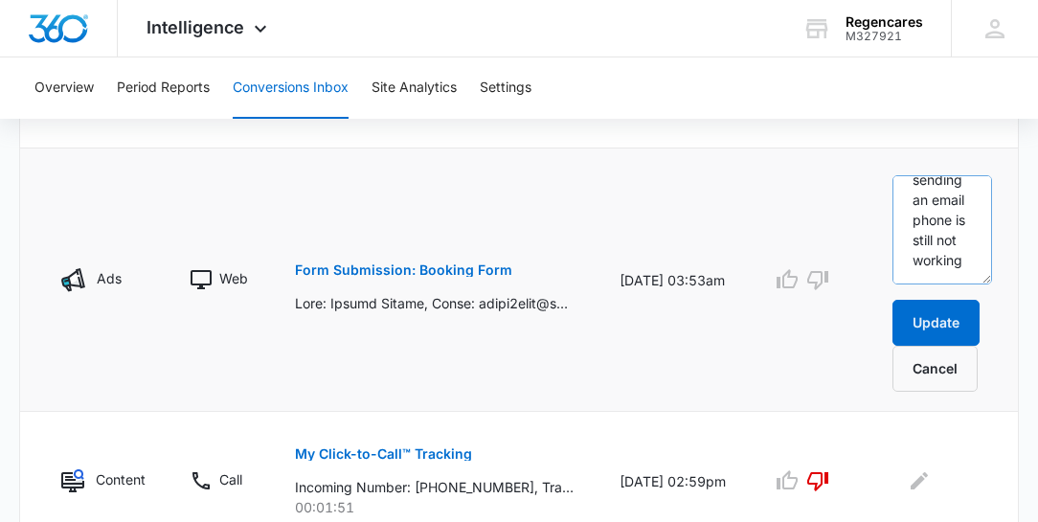
scroll to position [281, 0]
click at [896, 265] on textarea "phone is not working, but sent an email to [PERSON_NAME] 10/01 10/13 sending an…" at bounding box center [942, 229] width 100 height 109
click at [927, 257] on textarea "phone is not working, but sent an email to [PERSON_NAME] 10/01 10/13 sending an…" at bounding box center [942, 229] width 100 height 109
click at [395, 267] on p "Form Submission: Booking Form" at bounding box center [403, 269] width 217 height 13
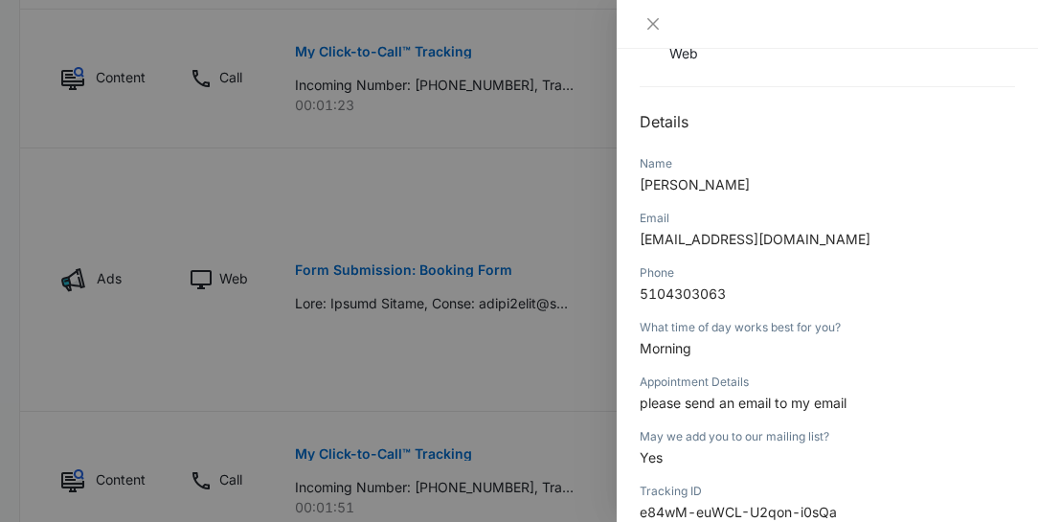
scroll to position [164, 0]
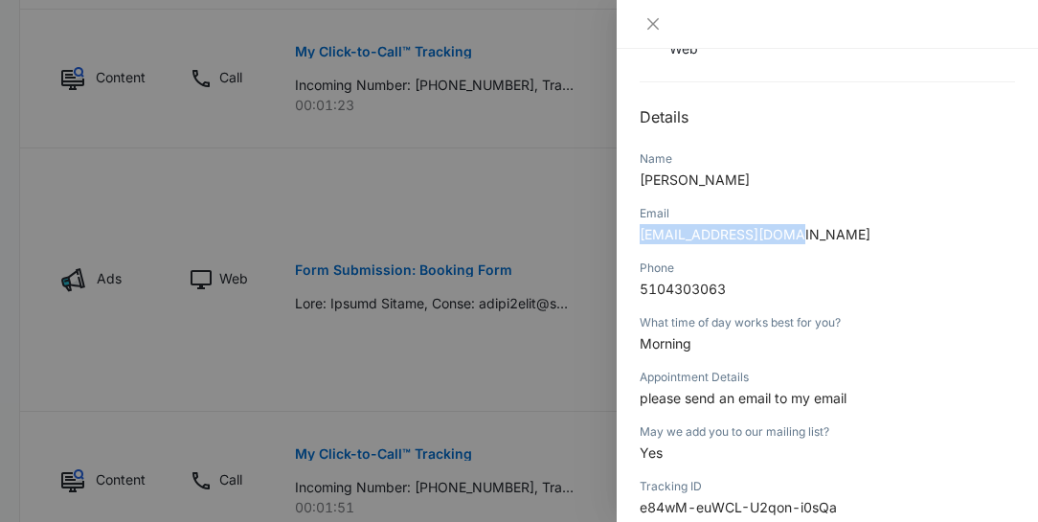
drag, startPoint x: 790, startPoint y: 230, endPoint x: 628, endPoint y: 237, distance: 162.0
click at [628, 237] on div "Form Submission: Booking Form [DATE] 03:53am Type : Web Details Name [PERSON_NA…" at bounding box center [827, 285] width 421 height 473
copy span "[EMAIL_ADDRESS][DOMAIN_NAME]"
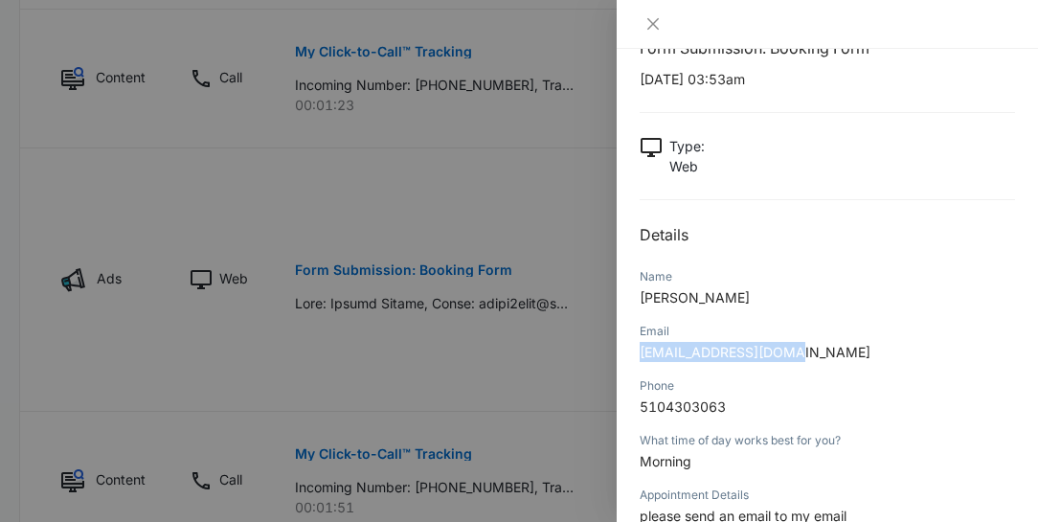
scroll to position [0, 0]
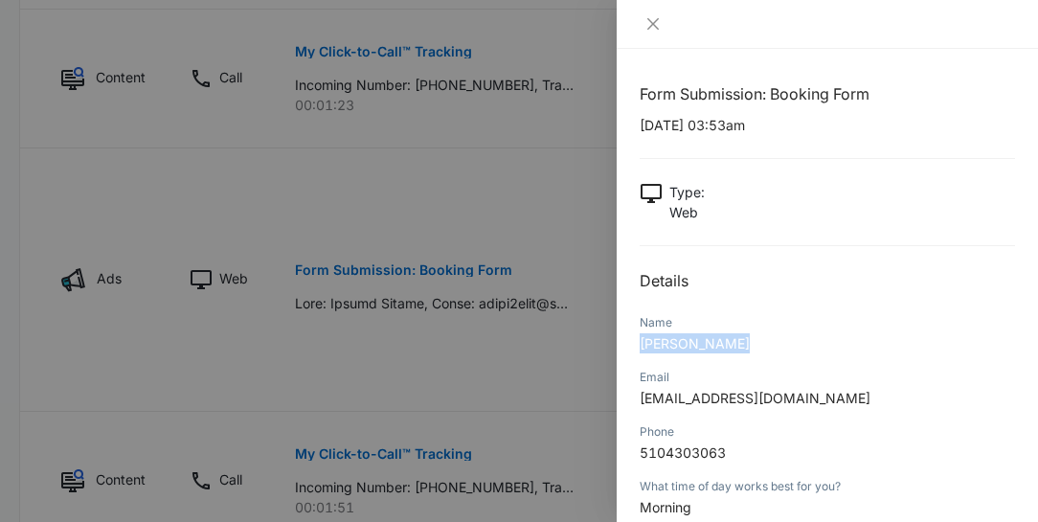
drag, startPoint x: 740, startPoint y: 339, endPoint x: 640, endPoint y: 339, distance: 100.5
click at [640, 339] on p "[PERSON_NAME]" at bounding box center [827, 343] width 375 height 20
copy span "[PERSON_NAME]"
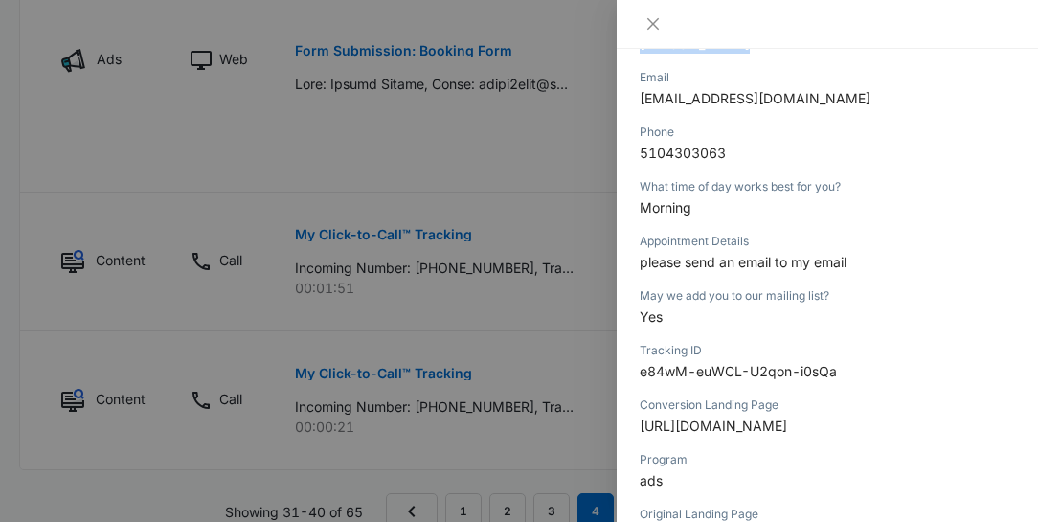
scroll to position [273, 0]
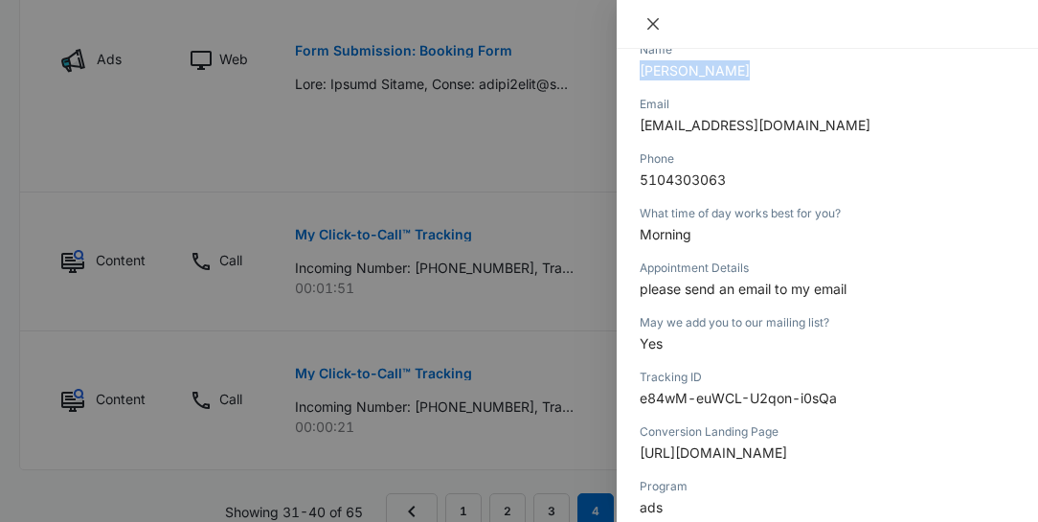
click at [652, 22] on icon "close" at bounding box center [652, 23] width 15 height 15
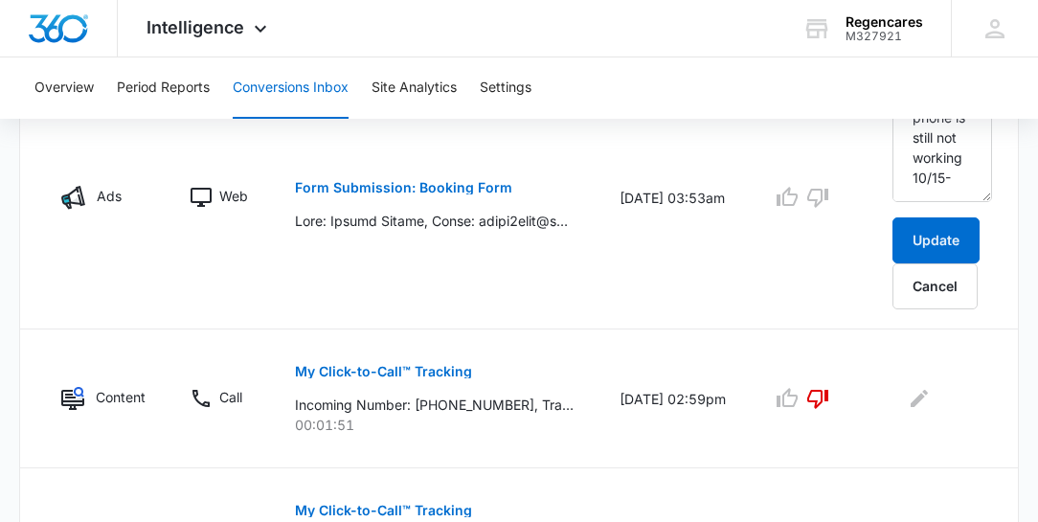
scroll to position [1482, 0]
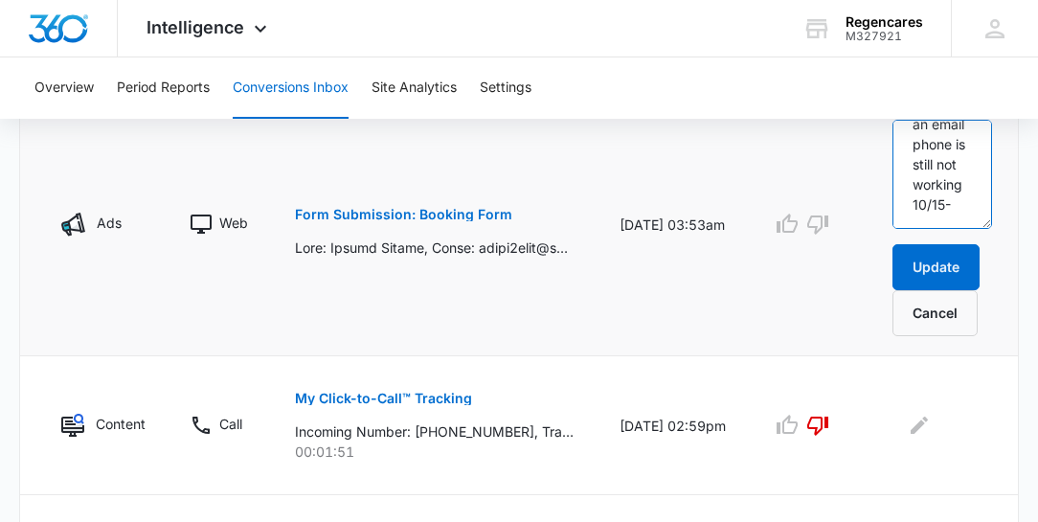
click at [954, 207] on textarea "phone is not working, but sent an email to [PERSON_NAME] 10/01 10/13 sending an…" at bounding box center [942, 174] width 100 height 109
type textarea "phone is not working, but sent an email to [PERSON_NAME] 10/01 10/13 sending an…"
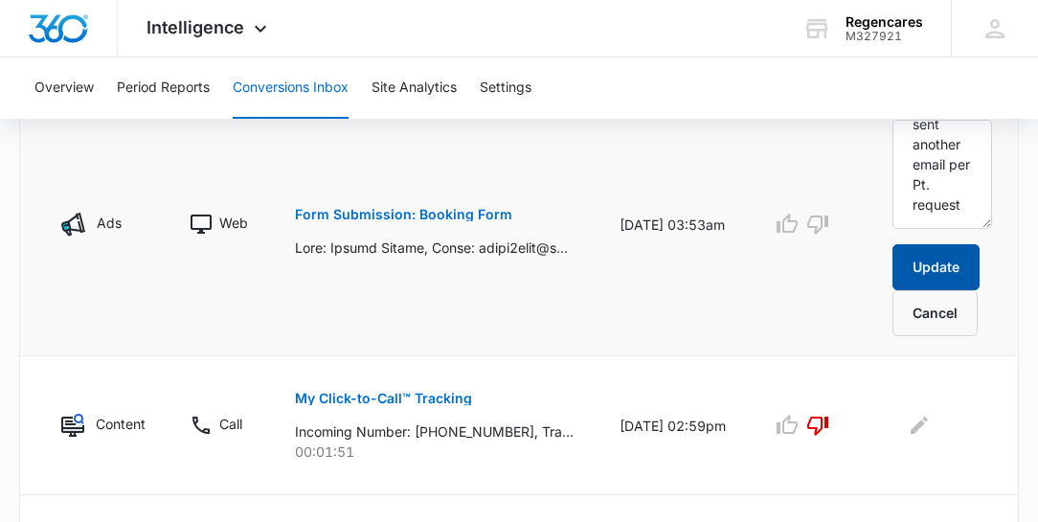
drag, startPoint x: 909, startPoint y: 273, endPoint x: 913, endPoint y: 241, distance: 31.8
click at [909, 272] on button "Update" at bounding box center [935, 267] width 87 height 46
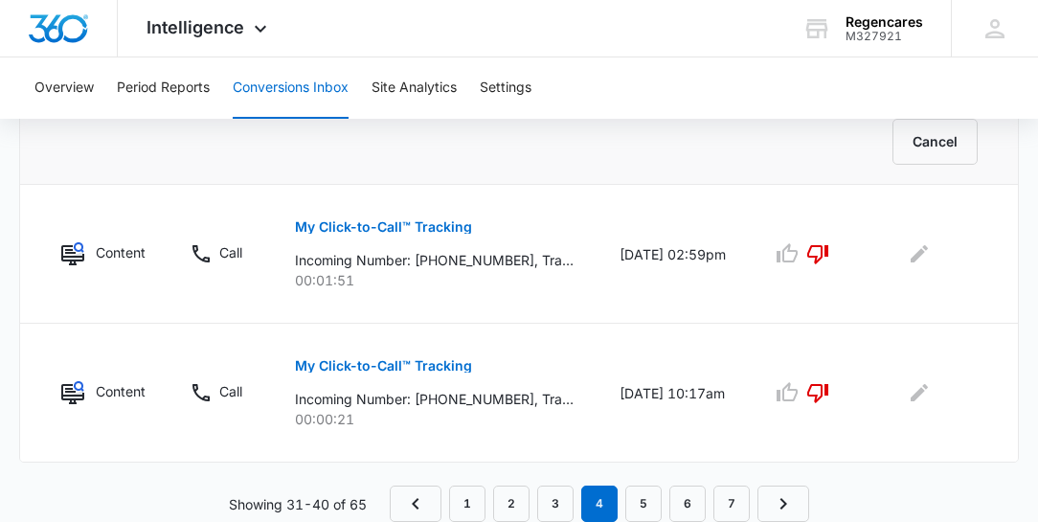
scroll to position [1655, 0]
click at [913, 246] on icon "Edit Comments" at bounding box center [919, 253] width 23 height 23
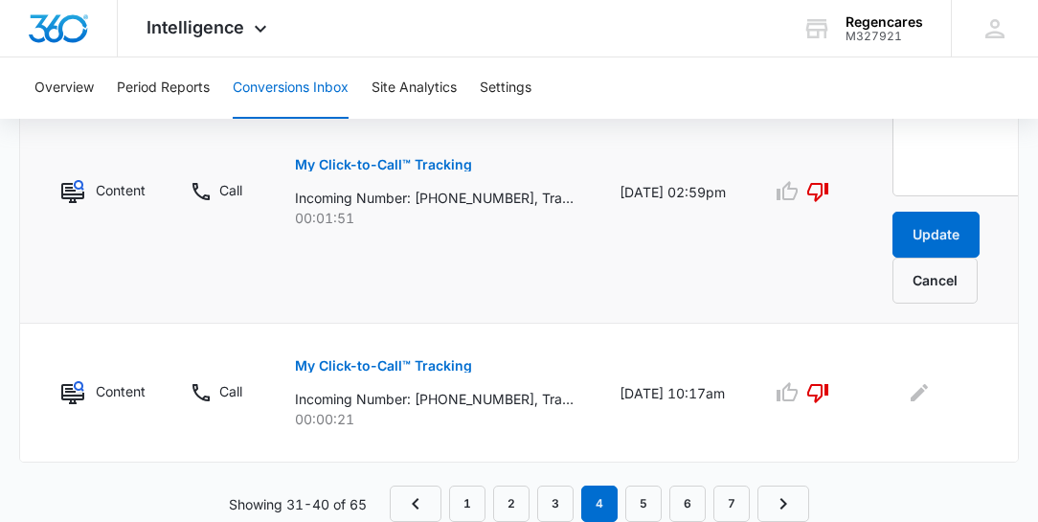
scroll to position [1498, 0]
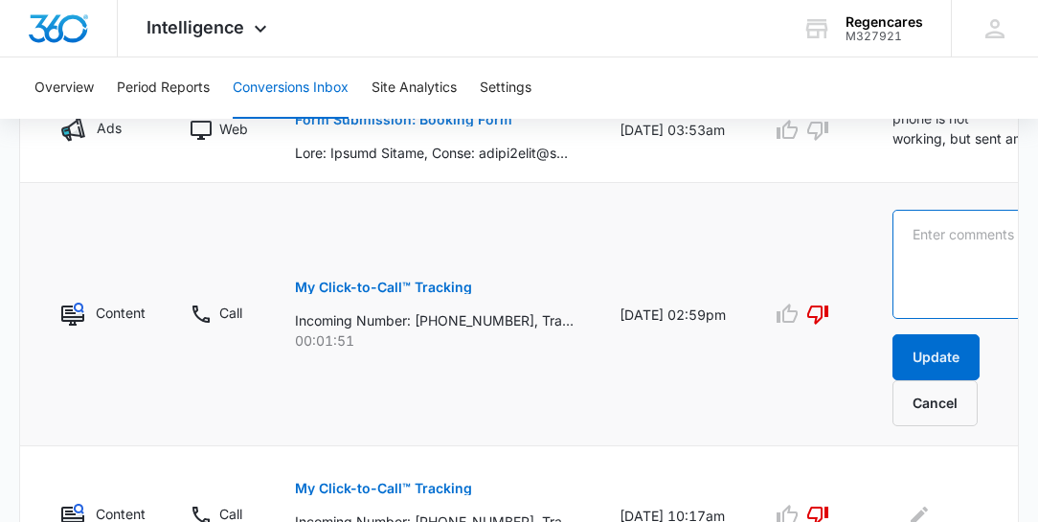
click at [902, 216] on textarea at bounding box center [968, 264] width 152 height 109
type textarea "Sales"
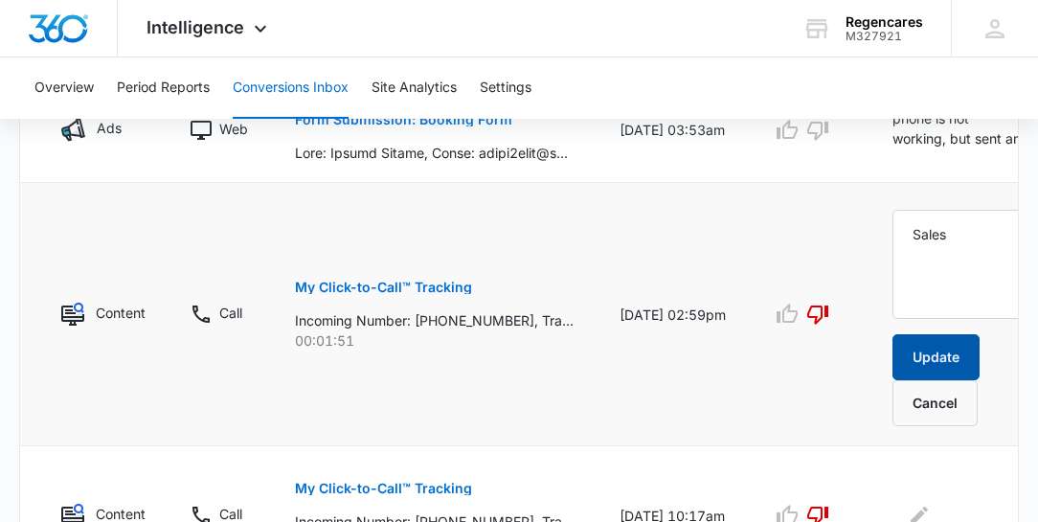
drag, startPoint x: 916, startPoint y: 357, endPoint x: 918, endPoint y: 347, distance: 10.7
click at [917, 350] on button "Update" at bounding box center [935, 357] width 87 height 46
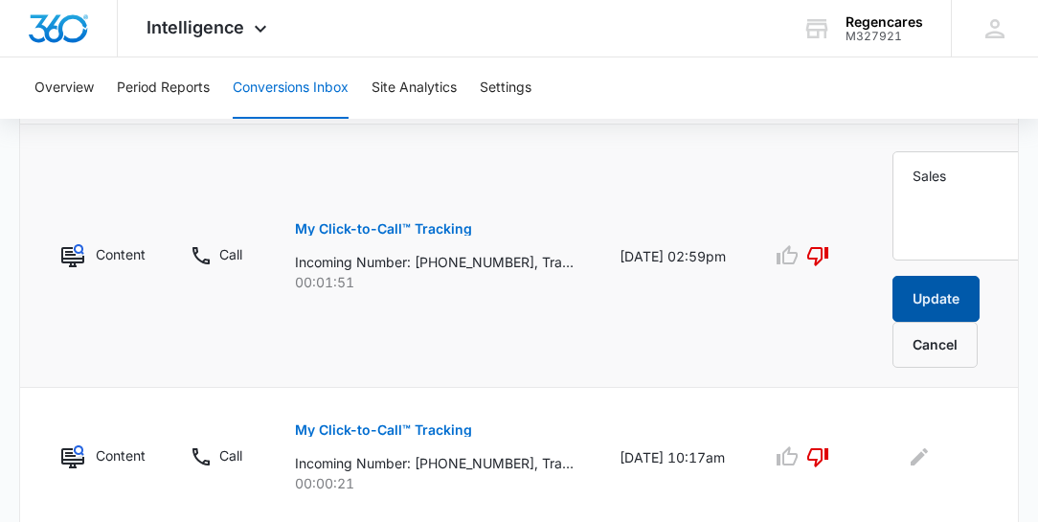
scroll to position [1621, 0]
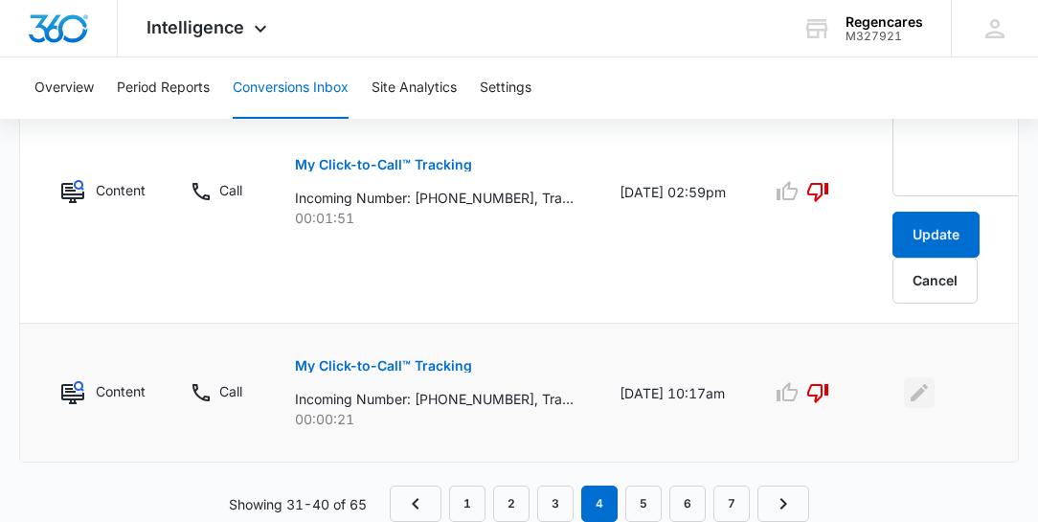
click at [917, 384] on icon "Edit Comments" at bounding box center [919, 392] width 17 height 17
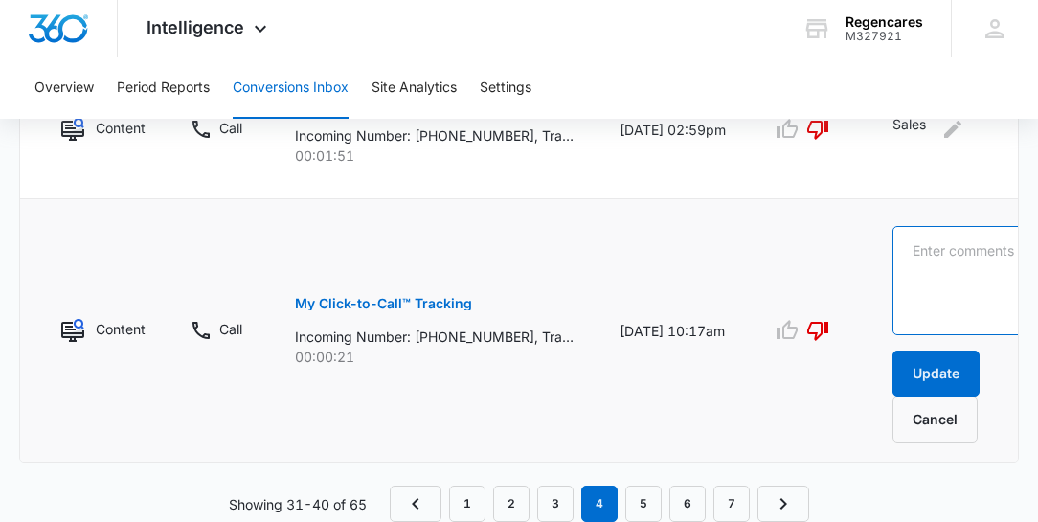
click at [901, 241] on textarea at bounding box center [968, 280] width 152 height 109
type textarea "Sales"
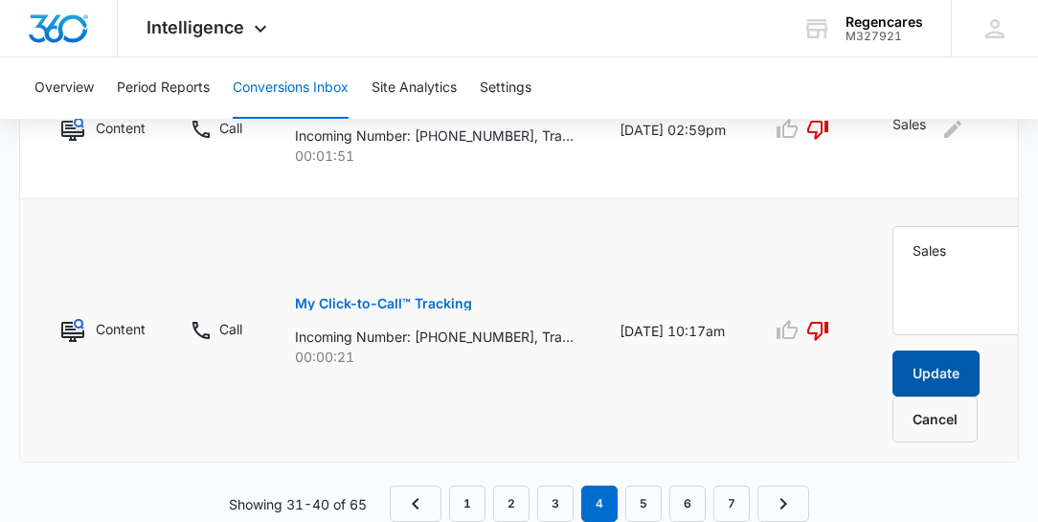
click at [931, 372] on button "Update" at bounding box center [935, 373] width 87 height 46
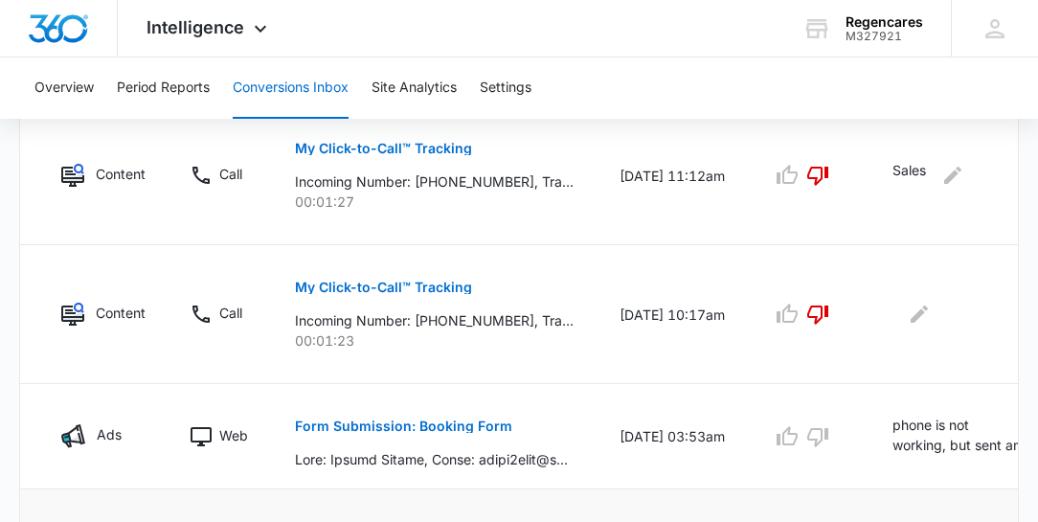
scroll to position [1169, 0]
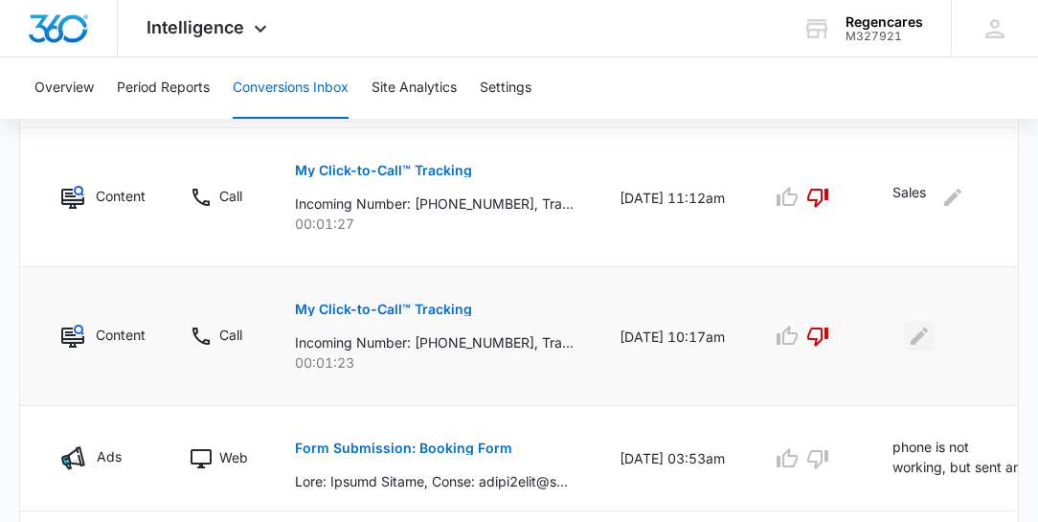
click at [923, 335] on icon "Edit Comments" at bounding box center [919, 336] width 23 height 23
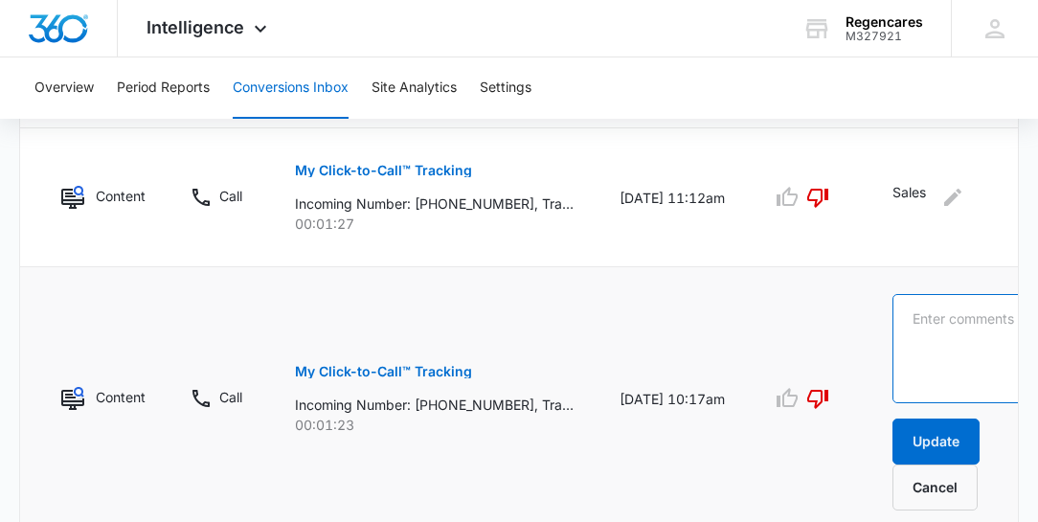
drag, startPoint x: 916, startPoint y: 317, endPoint x: 901, endPoint y: 318, distance: 15.4
click at [916, 316] on textarea at bounding box center [968, 348] width 152 height 109
type textarea "Sales"
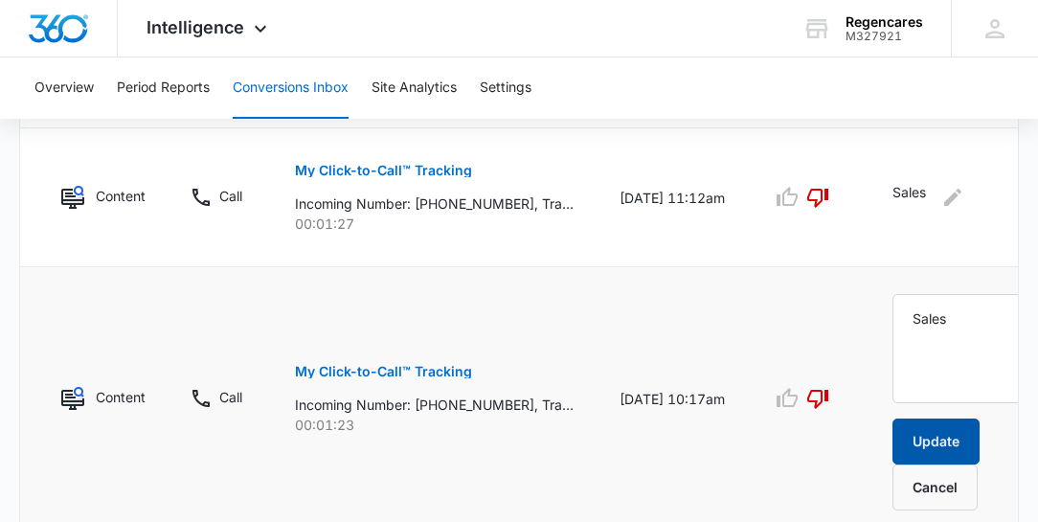
click at [908, 429] on button "Update" at bounding box center [935, 441] width 87 height 46
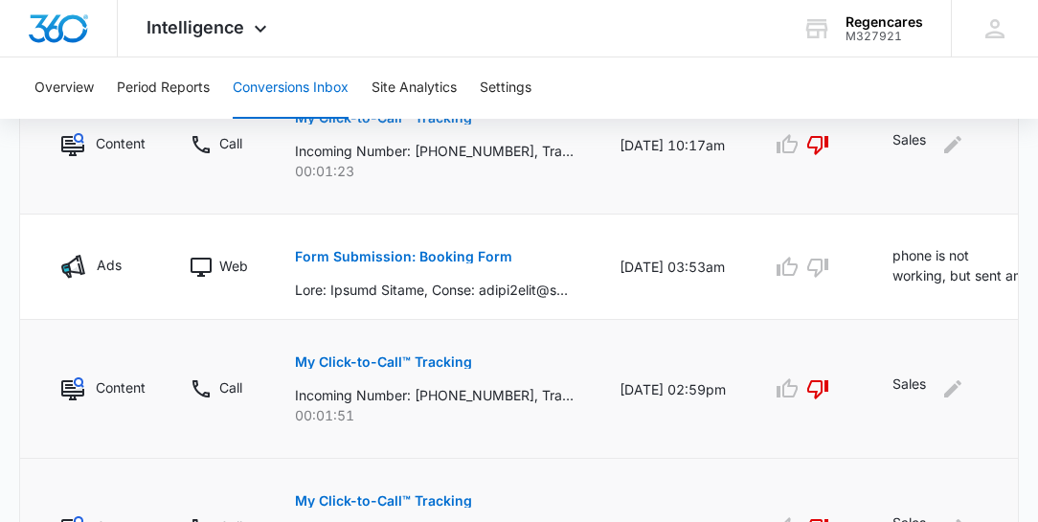
scroll to position [1334, 0]
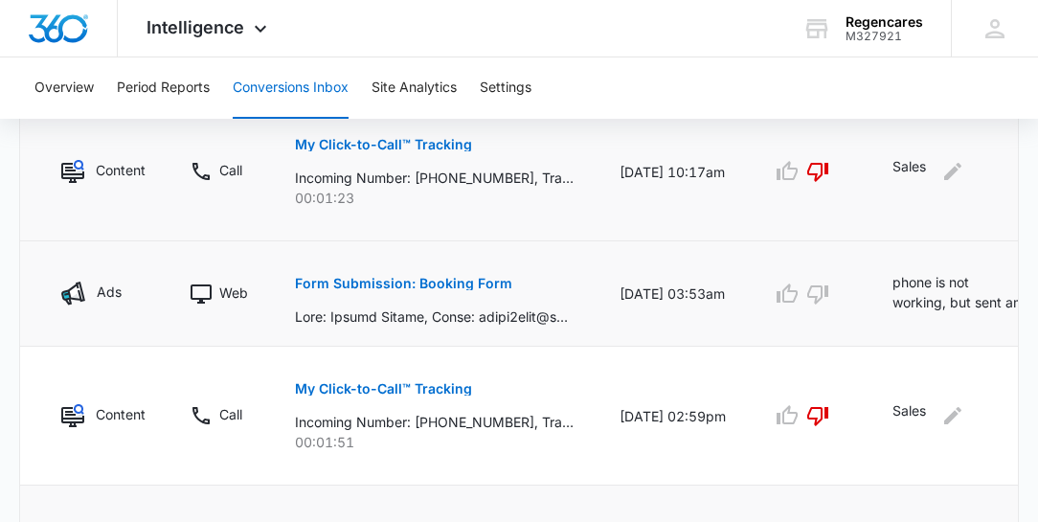
click at [739, 306] on td "[DATE] 03:53am" at bounding box center [673, 293] width 152 height 105
click at [419, 283] on p "Form Submission: Booking Form" at bounding box center [403, 283] width 217 height 13
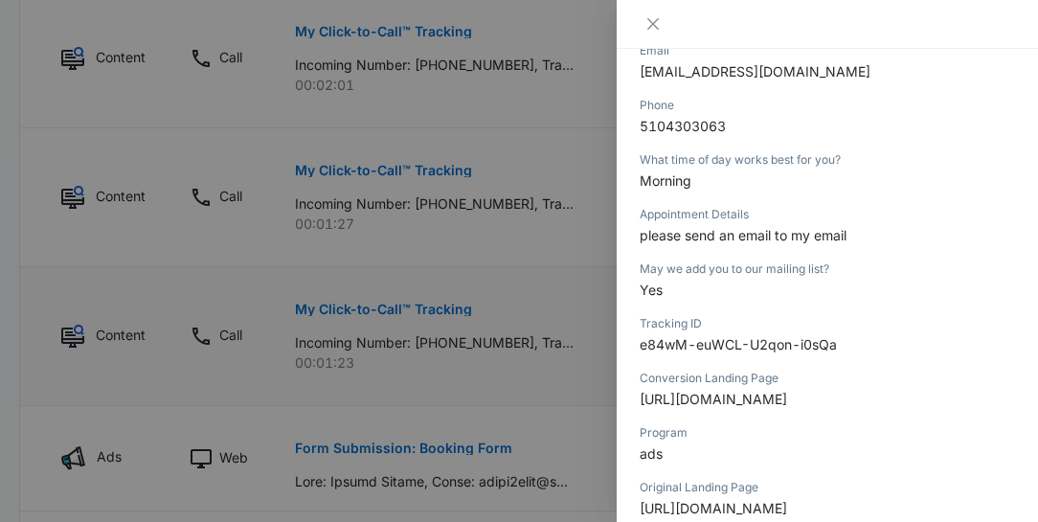
scroll to position [327, 0]
drag, startPoint x: 794, startPoint y: 64, endPoint x: 637, endPoint y: 70, distance: 157.1
click at [637, 70] on div "Form Submission: Booking Form [DATE] 03:53am Type : Web Details Name [PERSON_NA…" at bounding box center [827, 285] width 421 height 473
copy span "[EMAIL_ADDRESS][DOMAIN_NAME]"
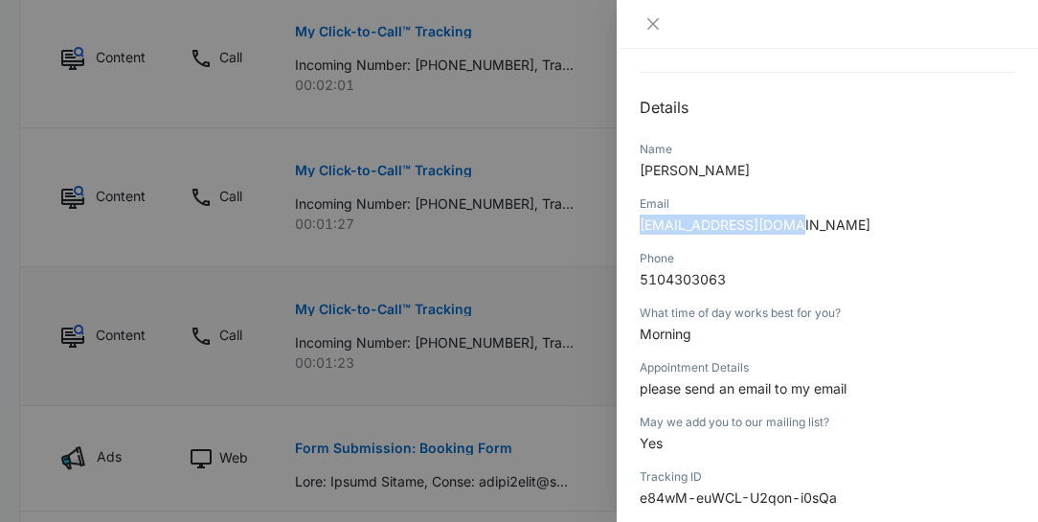
scroll to position [164, 0]
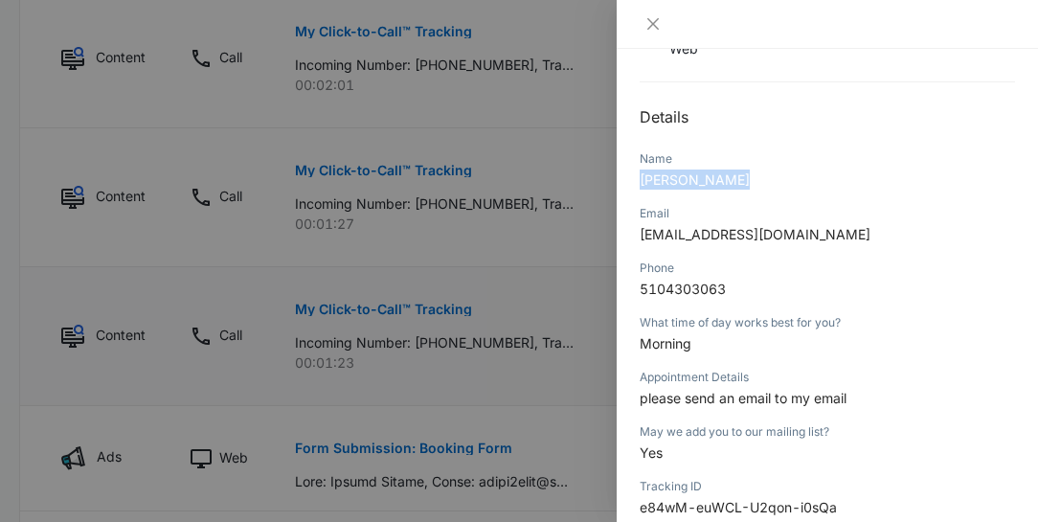
drag, startPoint x: 745, startPoint y: 174, endPoint x: 628, endPoint y: 176, distance: 116.8
click at [628, 176] on div "Form Submission: Booking Form [DATE] 03:53am Type : Web Details Name [PERSON_NA…" at bounding box center [827, 285] width 421 height 473
copy span "[PERSON_NAME]"
click at [655, 21] on icon "close" at bounding box center [652, 23] width 11 height 11
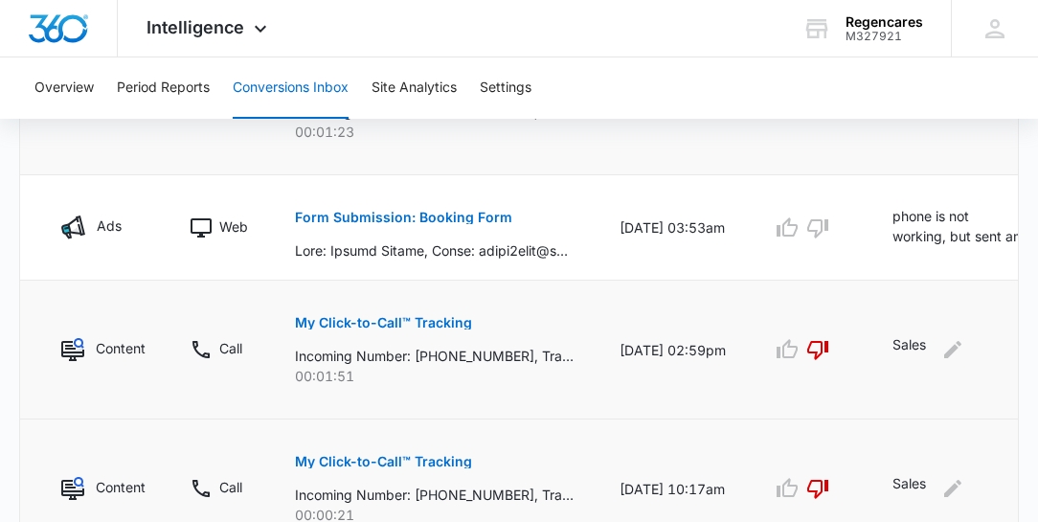
scroll to position [1498, 0]
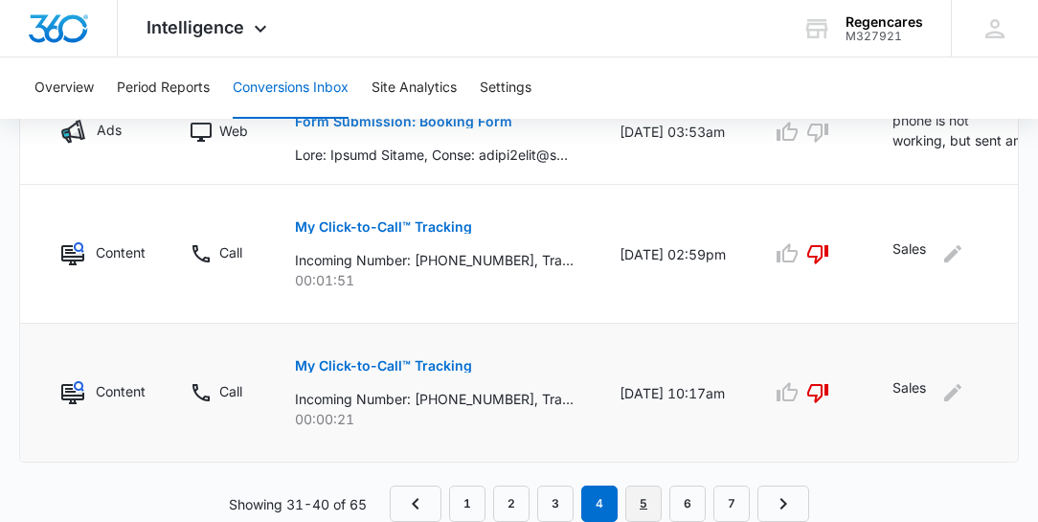
click at [646, 498] on link "5" at bounding box center [643, 503] width 36 height 36
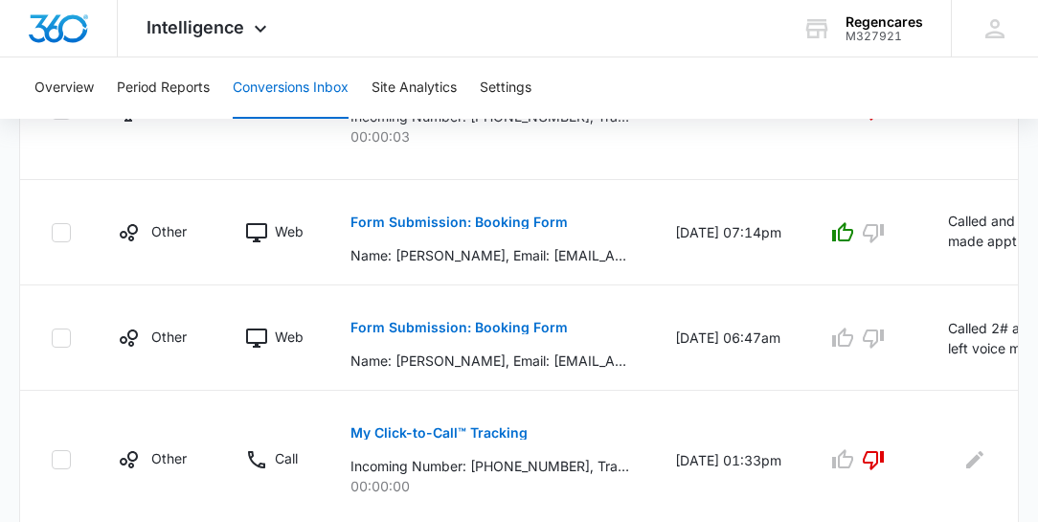
scroll to position [1149, 0]
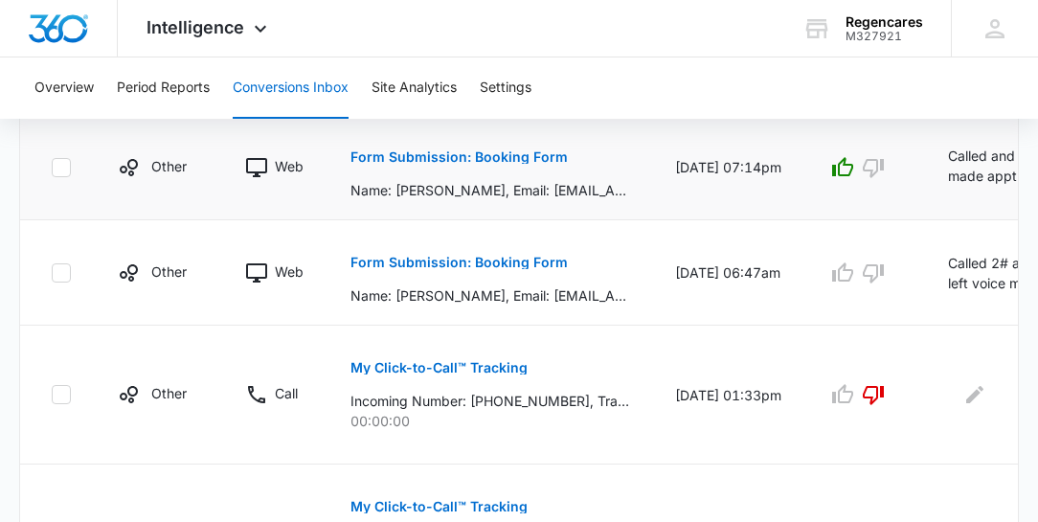
click at [975, 173] on p "Called and made appt for [DATE]. 10/13- he emailed the office and asked for an …" at bounding box center [999, 167] width 103 height 43
drag, startPoint x: 795, startPoint y: 208, endPoint x: 756, endPoint y: 196, distance: 40.0
click at [791, 208] on td "[DATE] 07:14pm" at bounding box center [728, 167] width 152 height 105
click at [424, 153] on p "Form Submission: Booking Form" at bounding box center [458, 156] width 217 height 13
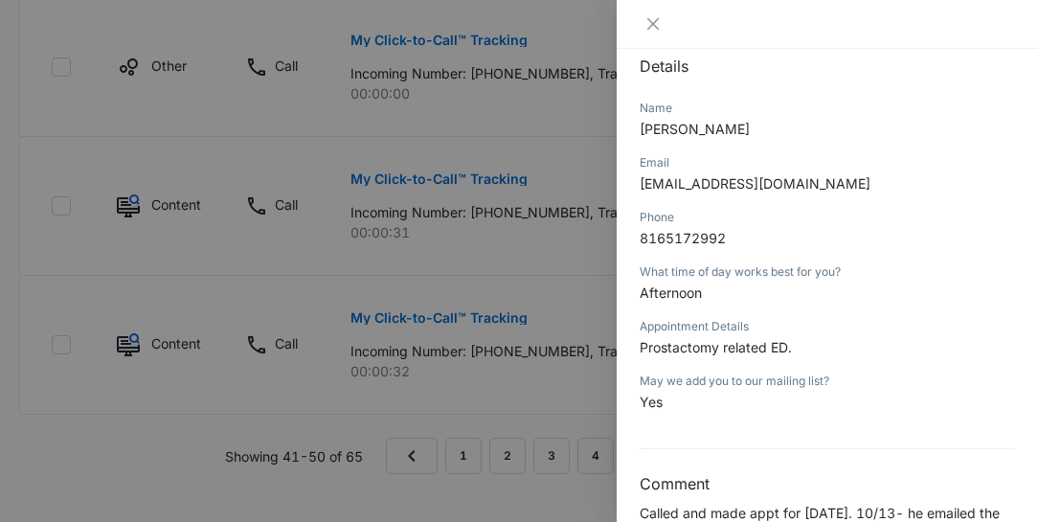
scroll to position [72, 0]
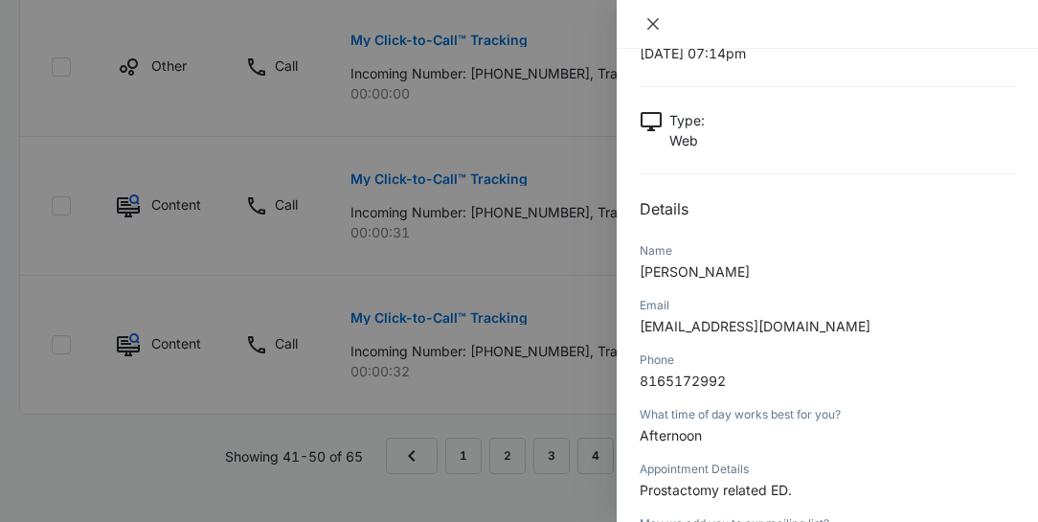
click at [661, 22] on button "Close" at bounding box center [653, 23] width 27 height 17
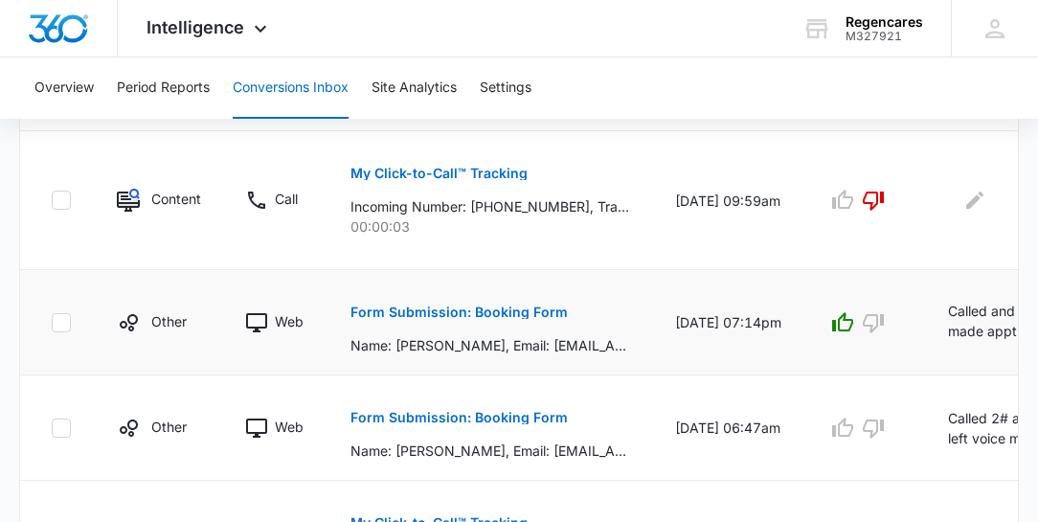
scroll to position [993, 0]
click at [561, 352] on td "Form Submission: Booking Form Name: [PERSON_NAME], Email: [EMAIL_ADDRESS][DOMAI…" at bounding box center [489, 323] width 325 height 105
click at [652, 357] on td "[DATE] 07:14pm" at bounding box center [728, 323] width 152 height 105
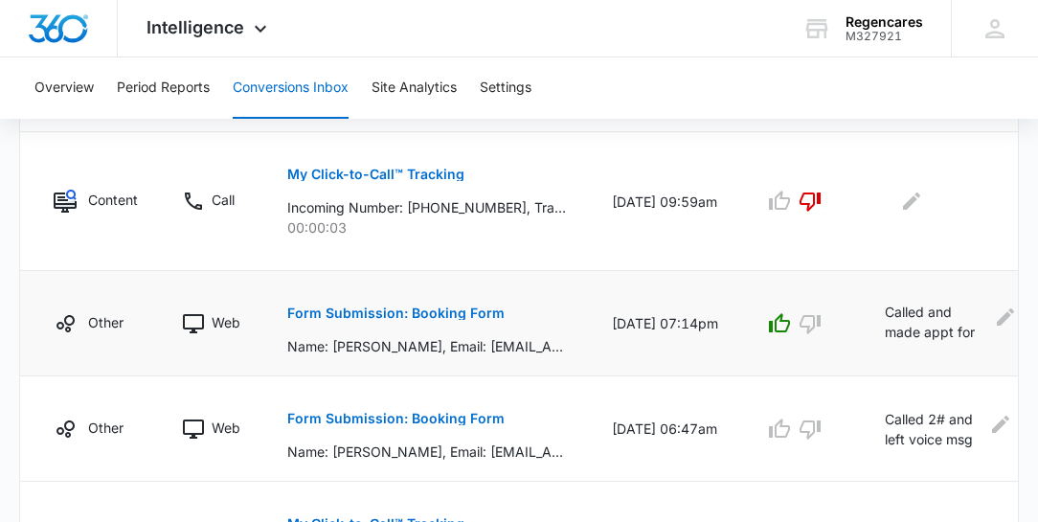
scroll to position [0, 82]
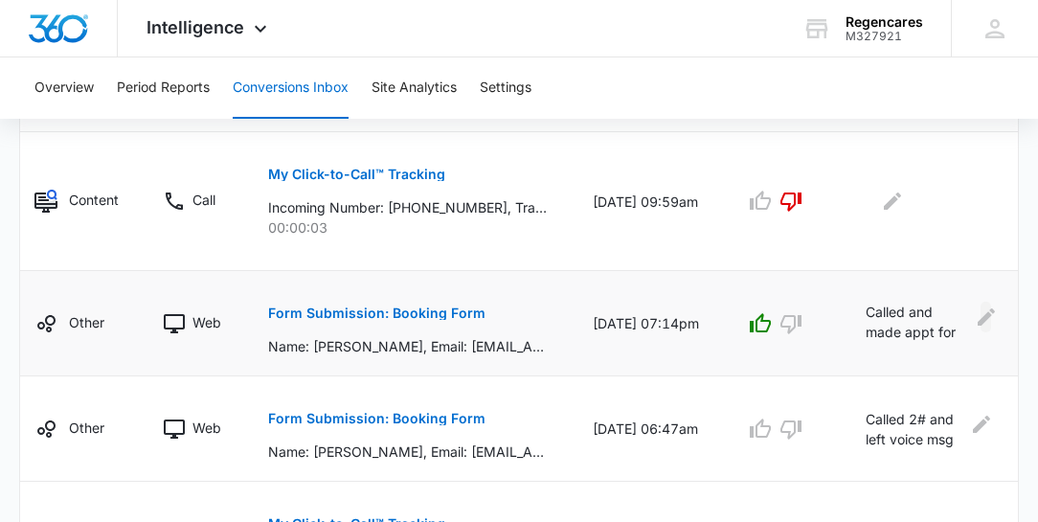
click at [979, 310] on icon "Edit Comments" at bounding box center [986, 316] width 23 height 23
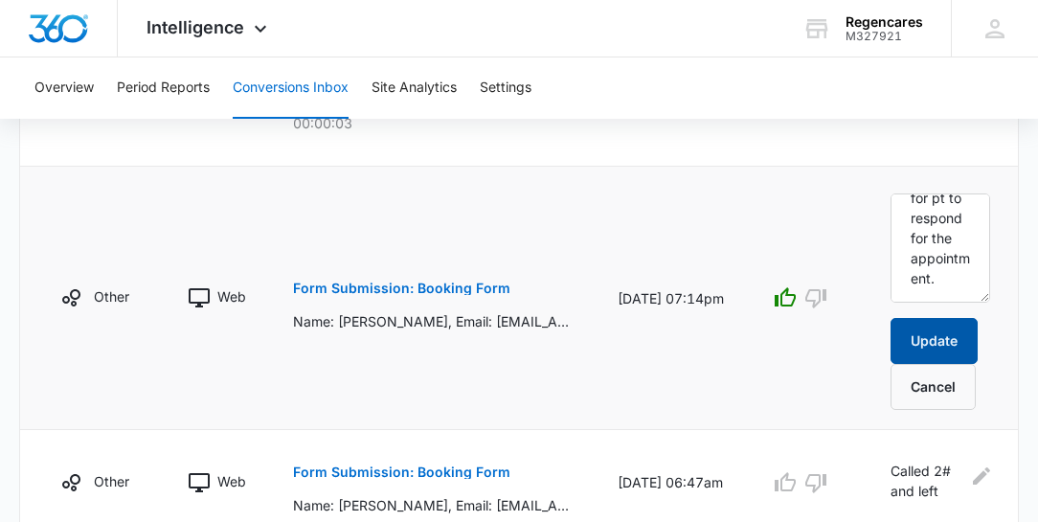
scroll to position [1102, 0]
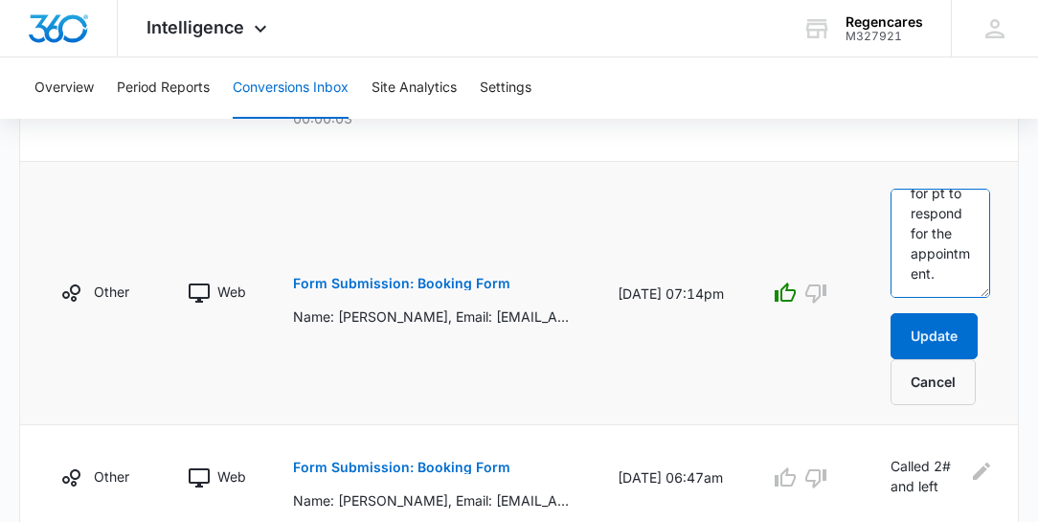
click at [951, 266] on textarea "Called and made appt for [DATE]. 10/13- he emailed the office and asked for an …" at bounding box center [941, 243] width 100 height 109
click at [938, 260] on textarea "Called and made appt for [DATE]. 10/13- he emailed the office and asked for an …" at bounding box center [941, 243] width 100 height 109
click at [950, 264] on textarea "Called and made appt for [DATE]. 10/13- he emailed the office and asked for an …" at bounding box center [941, 243] width 100 height 109
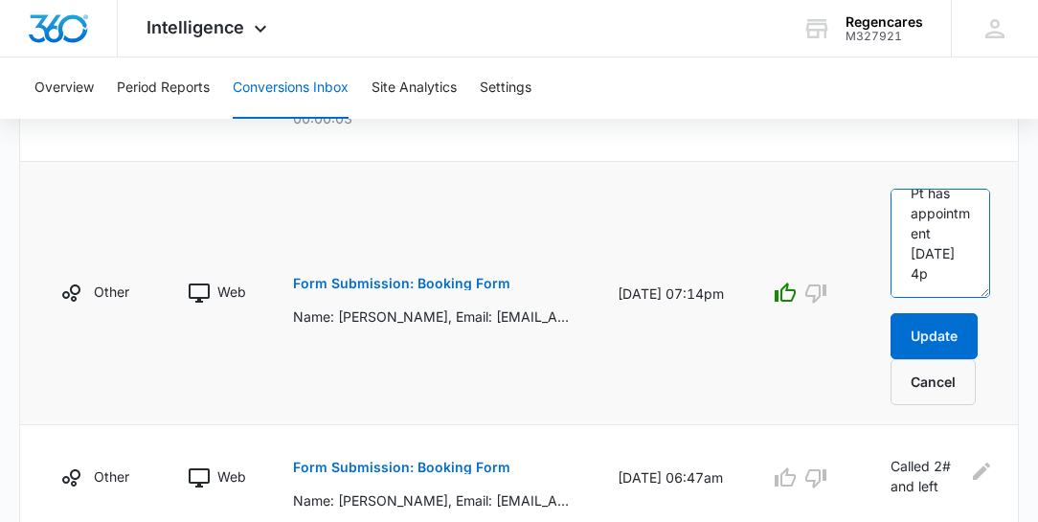
scroll to position [467, 0]
type textarea "Called and made appt for [DATE]. 10/13- he emailed the office and asked for an …"
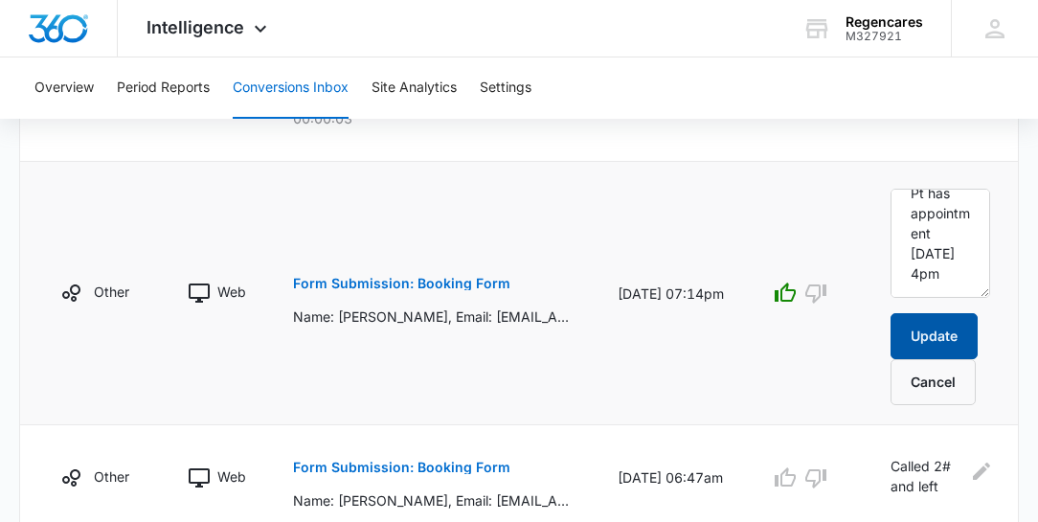
click at [947, 323] on button "Update" at bounding box center [934, 336] width 87 height 46
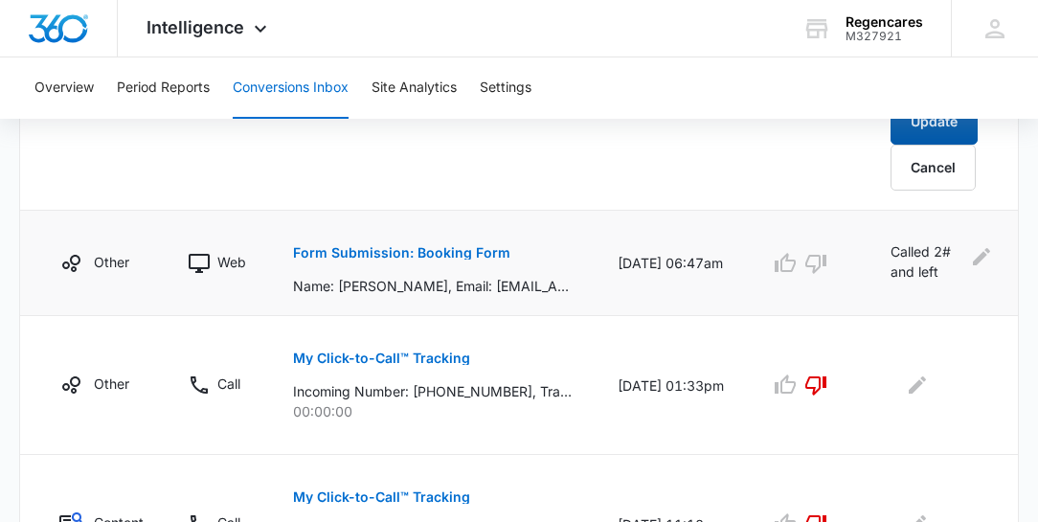
scroll to position [1321, 0]
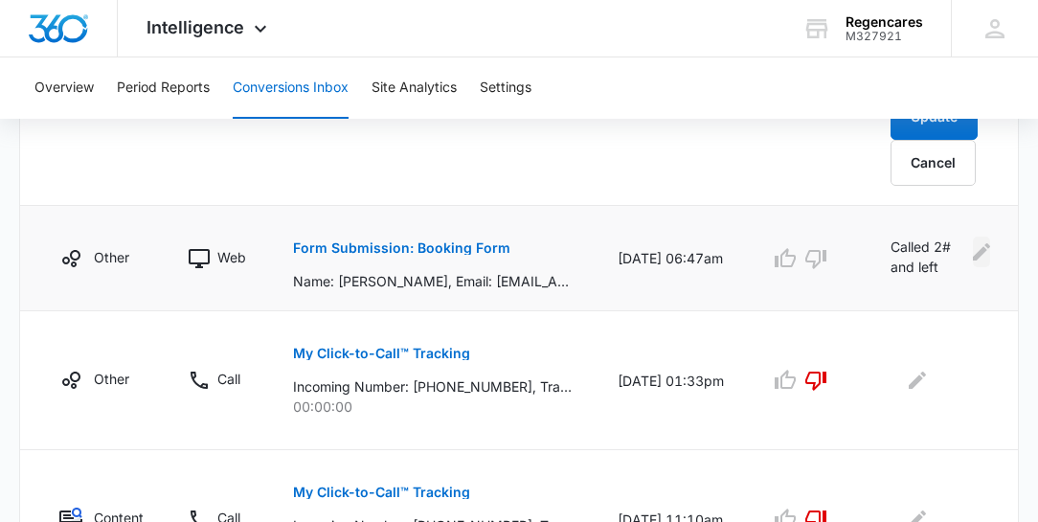
click at [981, 243] on icon "Edit Comments" at bounding box center [981, 251] width 17 height 17
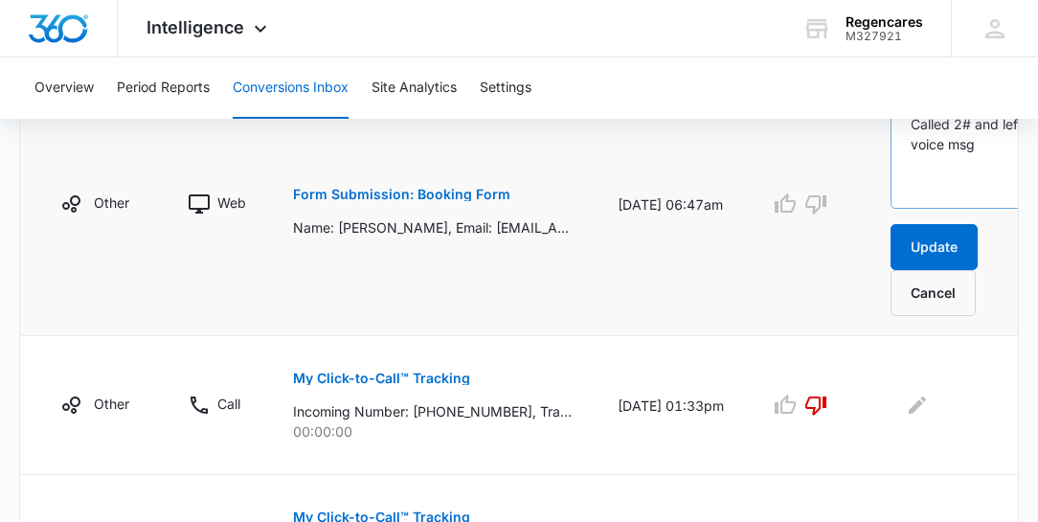
scroll to position [1242, 0]
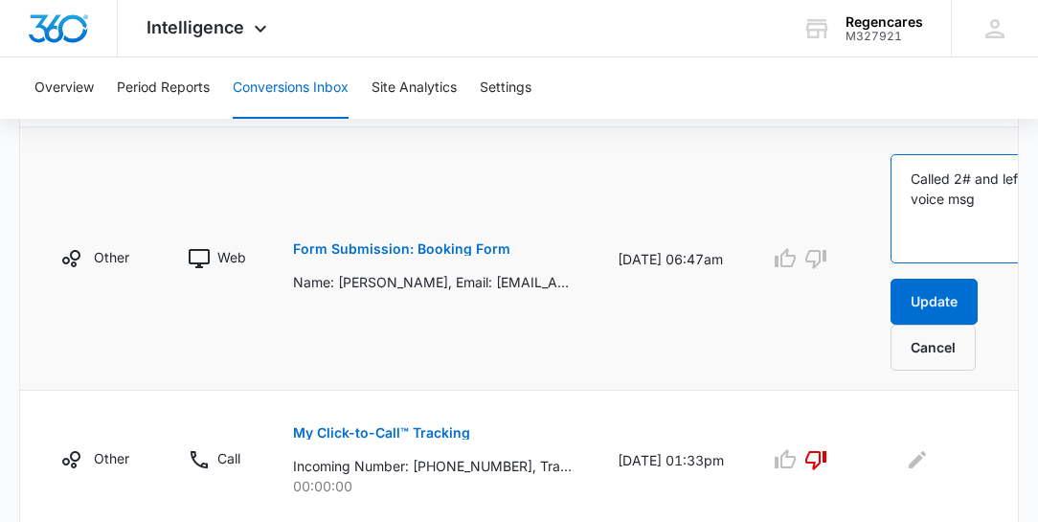
click at [902, 169] on textarea "Called 2# and left voice msg" at bounding box center [973, 208] width 165 height 109
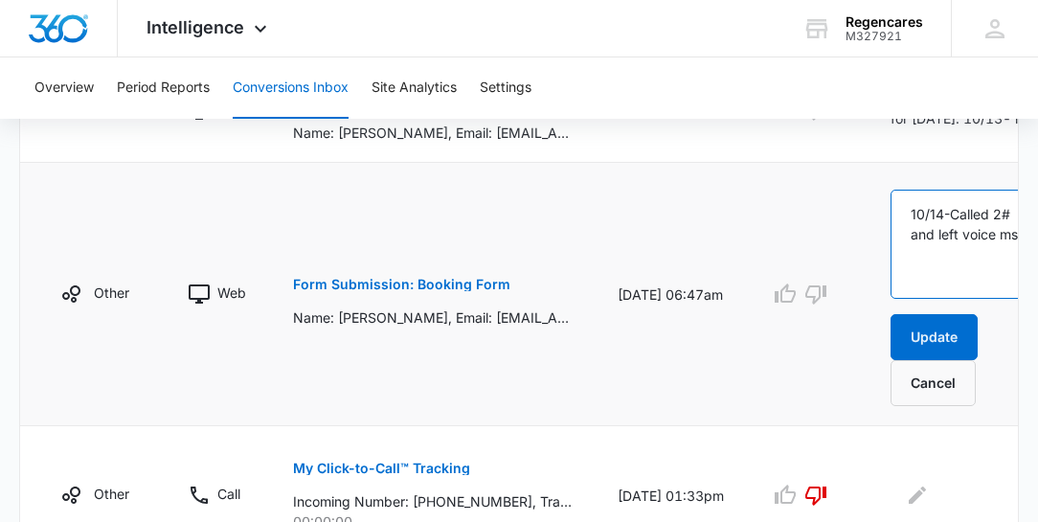
scroll to position [1187, 0]
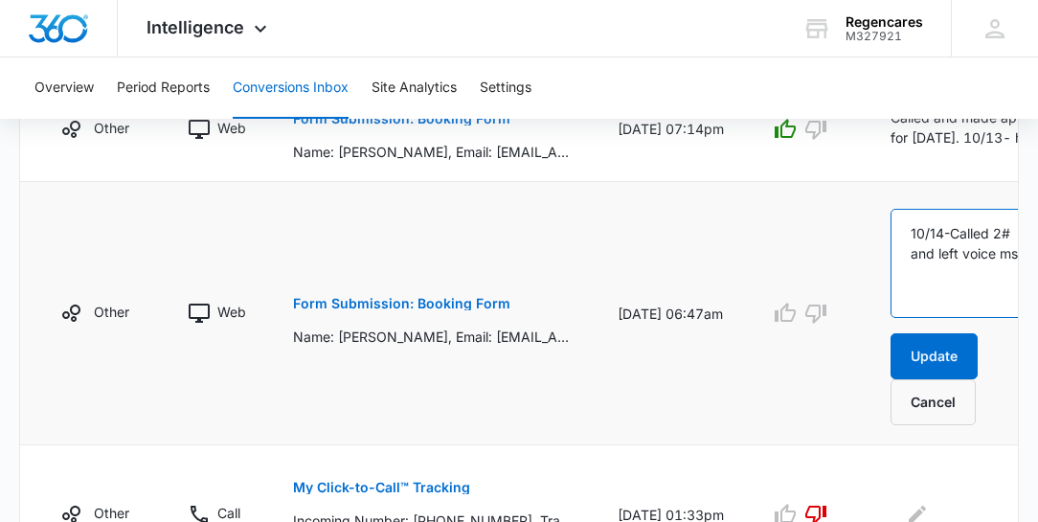
click at [1014, 270] on textarea "10/14-Called 2# and left voice msg" at bounding box center [973, 263] width 165 height 109
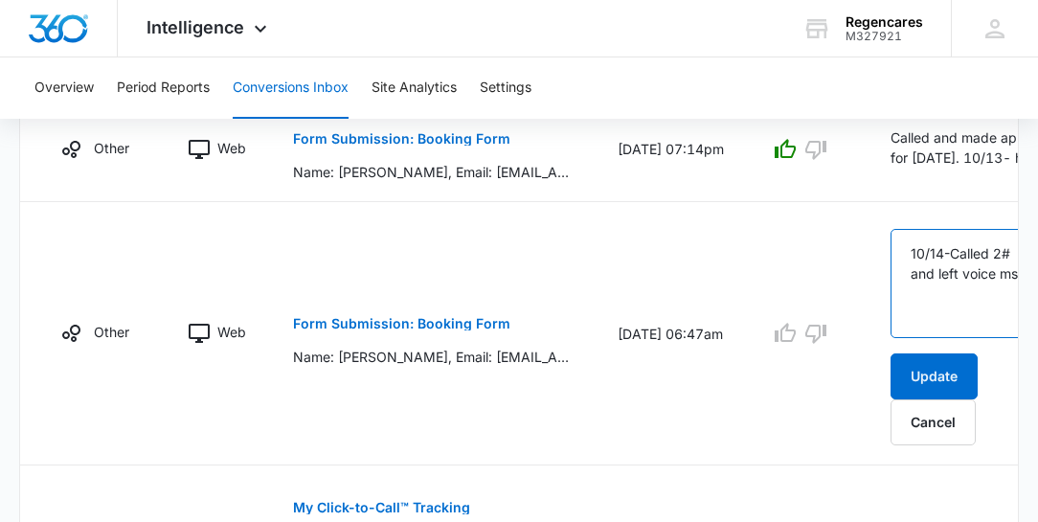
scroll to position [1133, 0]
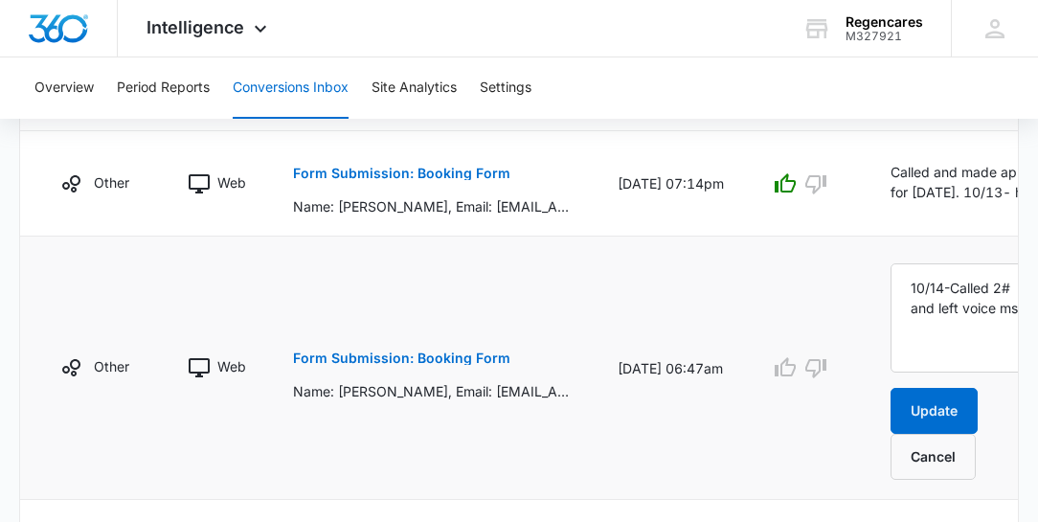
click at [728, 419] on td "[DATE] 06:47am" at bounding box center [671, 368] width 152 height 263
click at [716, 389] on td "[DATE] 06:47am" at bounding box center [671, 368] width 152 height 263
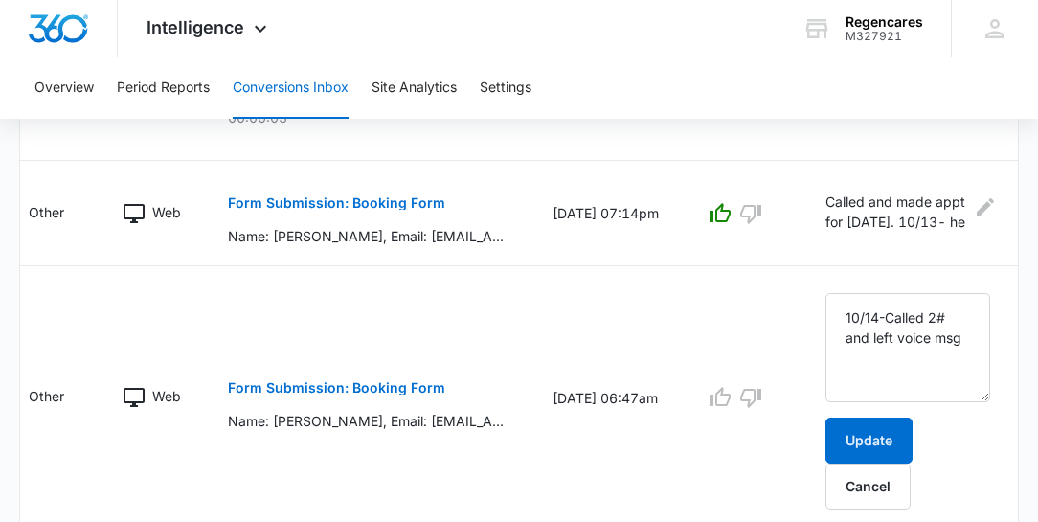
scroll to position [1078, 0]
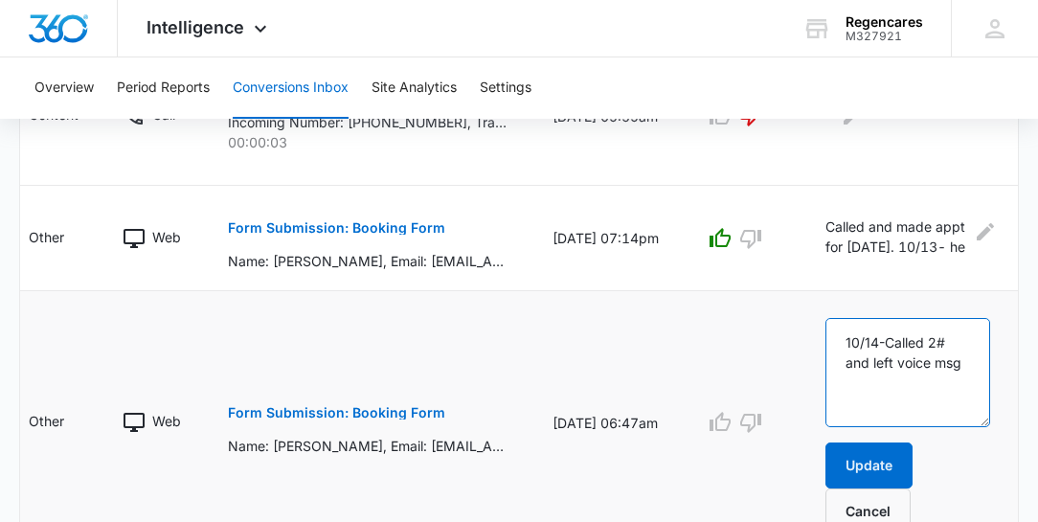
click at [965, 356] on textarea "10/14-Called 2# and left voice msg" at bounding box center [907, 372] width 165 height 109
type textarea "10/14-Called 2# and left voice msg."
click at [393, 410] on p "Form Submission: Booking Form" at bounding box center [336, 412] width 217 height 13
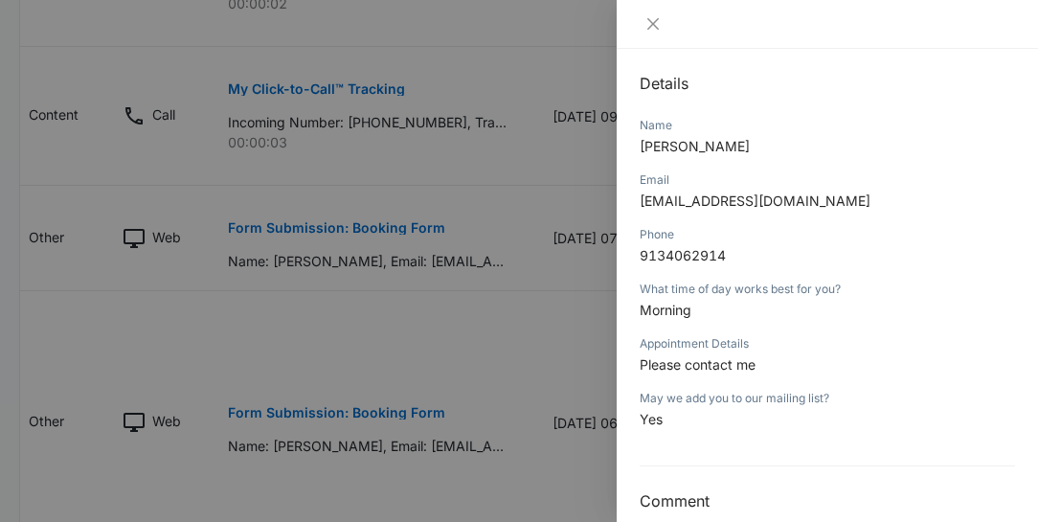
scroll to position [218, 0]
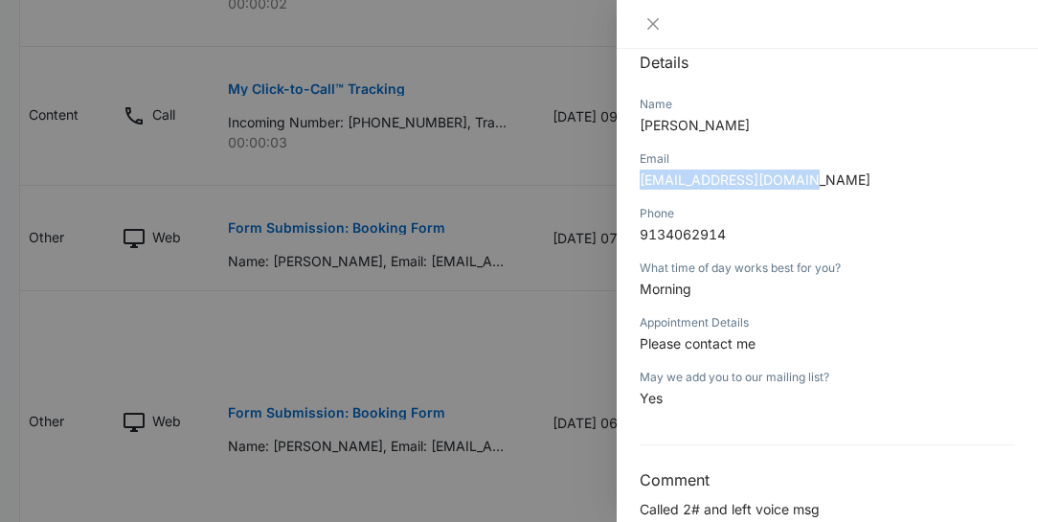
drag, startPoint x: 799, startPoint y: 178, endPoint x: 642, endPoint y: 178, distance: 157.0
click at [642, 178] on span "[EMAIL_ADDRESS][DOMAIN_NAME]" at bounding box center [755, 179] width 231 height 16
copy span "[EMAIL_ADDRESS][DOMAIN_NAME]"
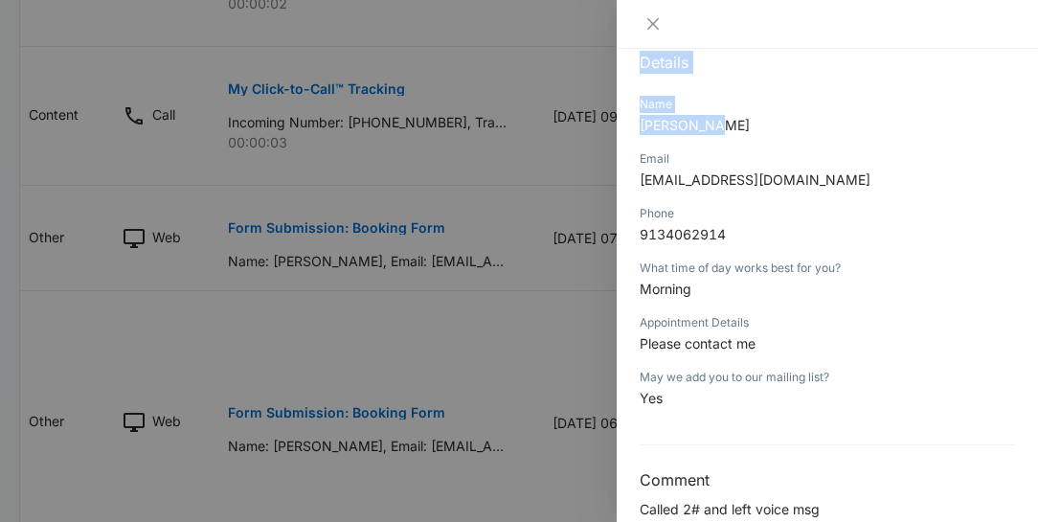
drag, startPoint x: 712, startPoint y: 119, endPoint x: 610, endPoint y: 119, distance: 102.5
click at [610, 119] on div "Form Submission: Booking Form [DATE] 06:47am Type : Web Details Name [PERSON_NA…" at bounding box center [519, 261] width 1038 height 522
click at [755, 139] on div "Name [PERSON_NAME]" at bounding box center [827, 121] width 375 height 55
drag, startPoint x: 702, startPoint y: 120, endPoint x: 584, endPoint y: 120, distance: 117.8
click at [584, 120] on div "Form Submission: Booking Form [DATE] 06:47am Type : Web Details Name [PERSON_NA…" at bounding box center [519, 261] width 1038 height 522
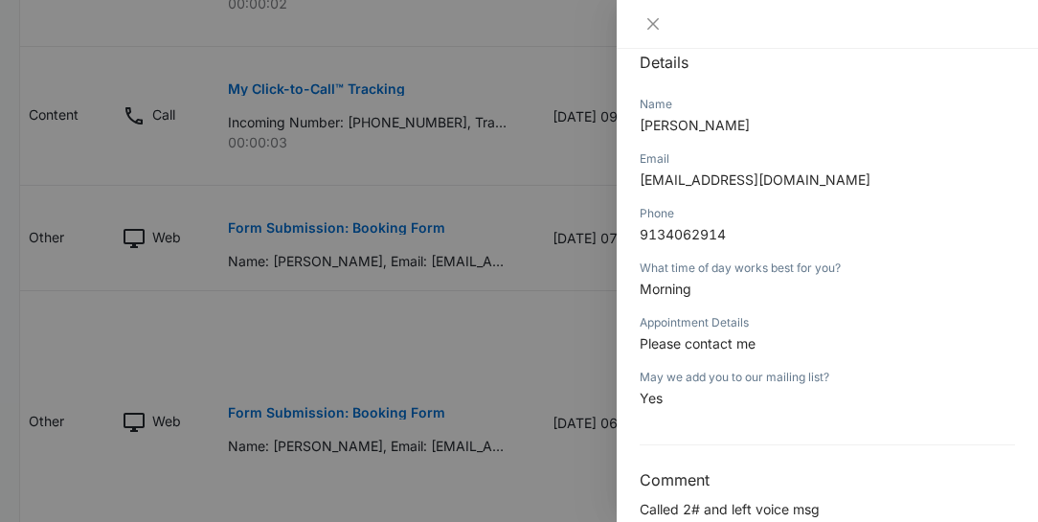
click at [732, 150] on div "Email" at bounding box center [827, 158] width 375 height 17
drag, startPoint x: 639, startPoint y: 122, endPoint x: 721, endPoint y: 138, distance: 83.9
click at [721, 138] on div "Form Submission: Booking Form [DATE] 06:47am Type : Web Details Name [PERSON_NA…" at bounding box center [827, 285] width 421 height 473
copy span "[PERSON_NAME]"
click at [548, 172] on div at bounding box center [519, 261] width 1038 height 522
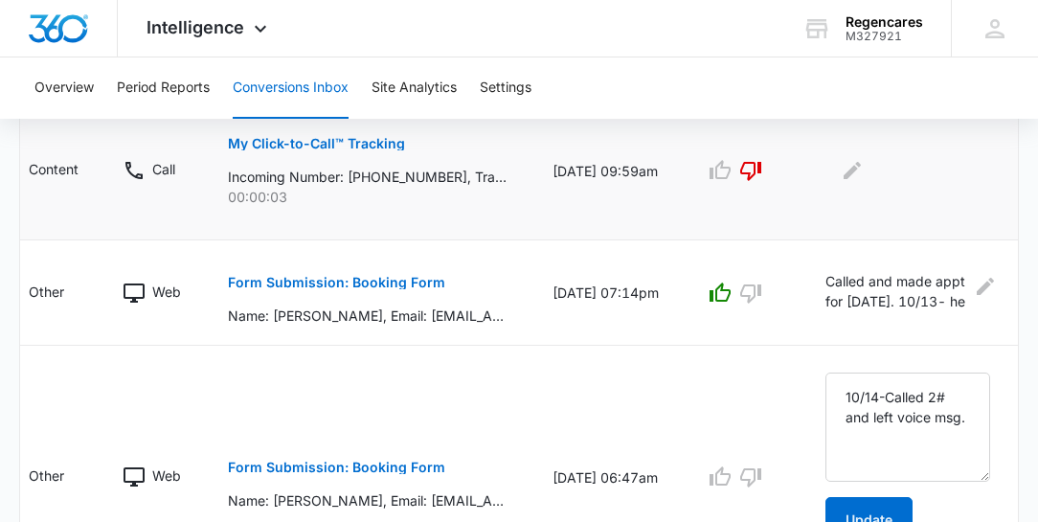
scroll to position [1078, 0]
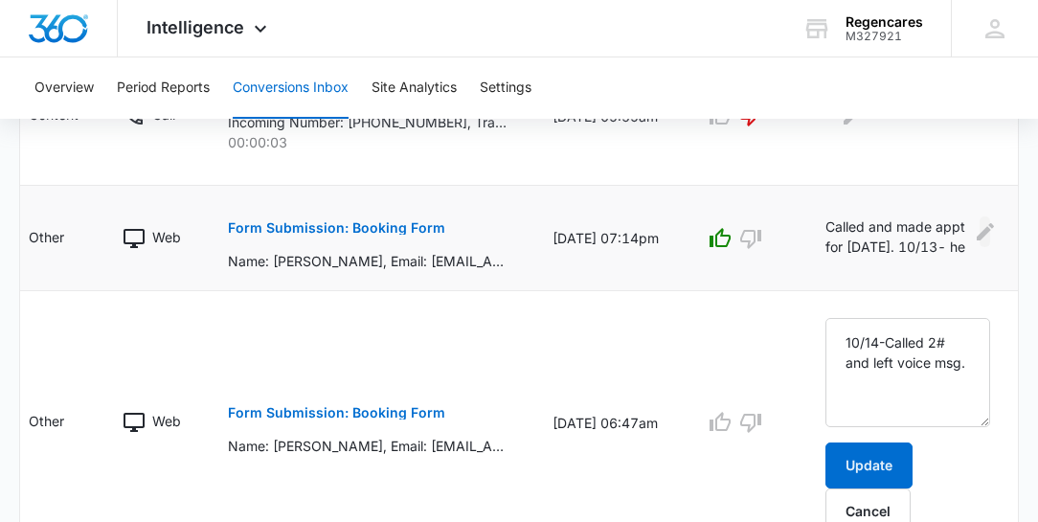
click at [984, 224] on icon "Edit Comments" at bounding box center [985, 231] width 17 height 17
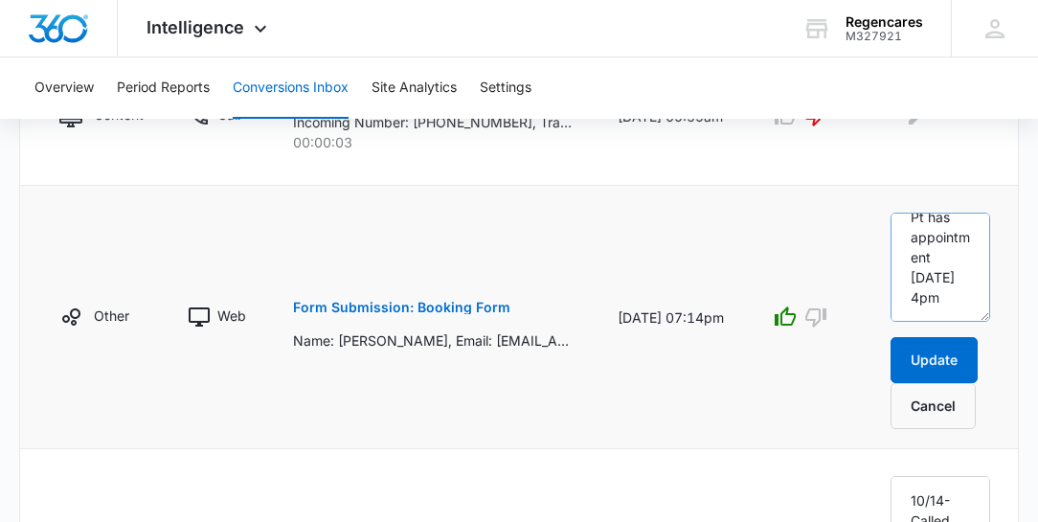
scroll to position [427, 0]
click at [955, 228] on textarea "Called and made appt for [DATE]. 10/13- he emailed the office and asked for an …" at bounding box center [941, 267] width 100 height 109
click at [958, 232] on textarea "Called and made appt for [DATE]. 10/13- he emailed the office and asked for an …" at bounding box center [941, 267] width 100 height 109
click at [952, 229] on textarea "Called and made appt for [DATE]. 10/13- he emailed the office and asked for an …" at bounding box center [941, 267] width 100 height 109
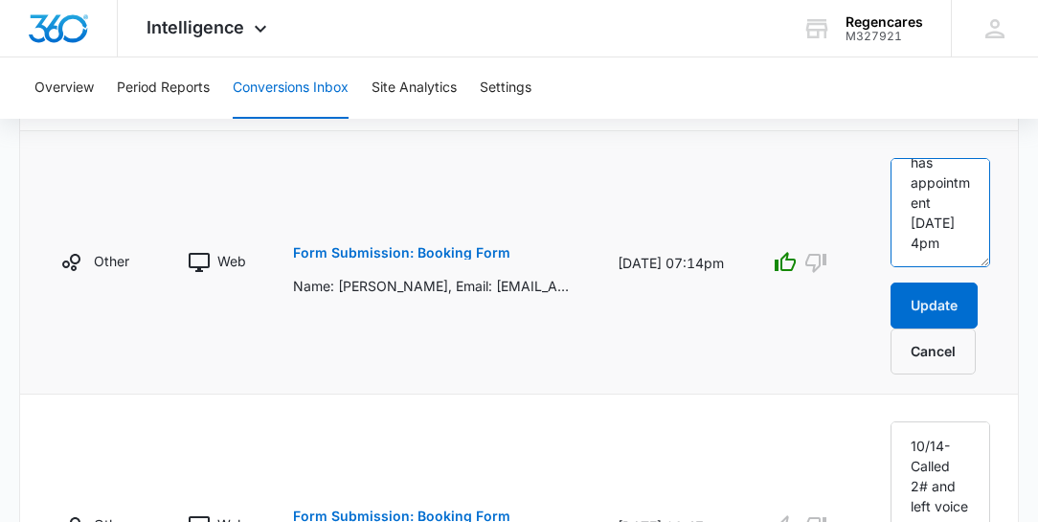
scroll to position [408, 0]
click at [899, 213] on textarea "Called and made appt for [DATE]. 10/13- he emailed the office and asked for an …" at bounding box center [941, 212] width 100 height 109
type textarea "Called and made appt for [DATE]. 10/13- he emailed the office and asked for an …"
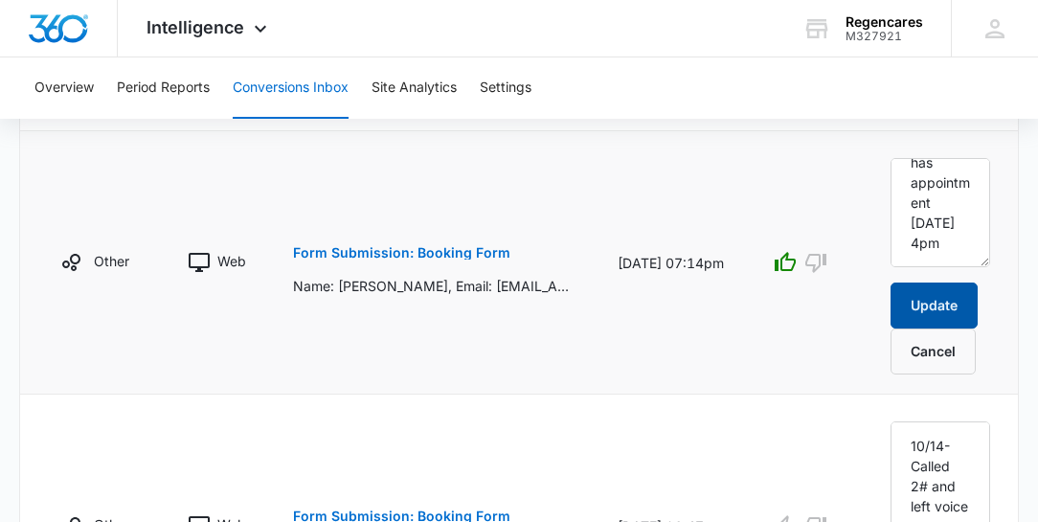
click at [938, 307] on button "Update" at bounding box center [934, 305] width 87 height 46
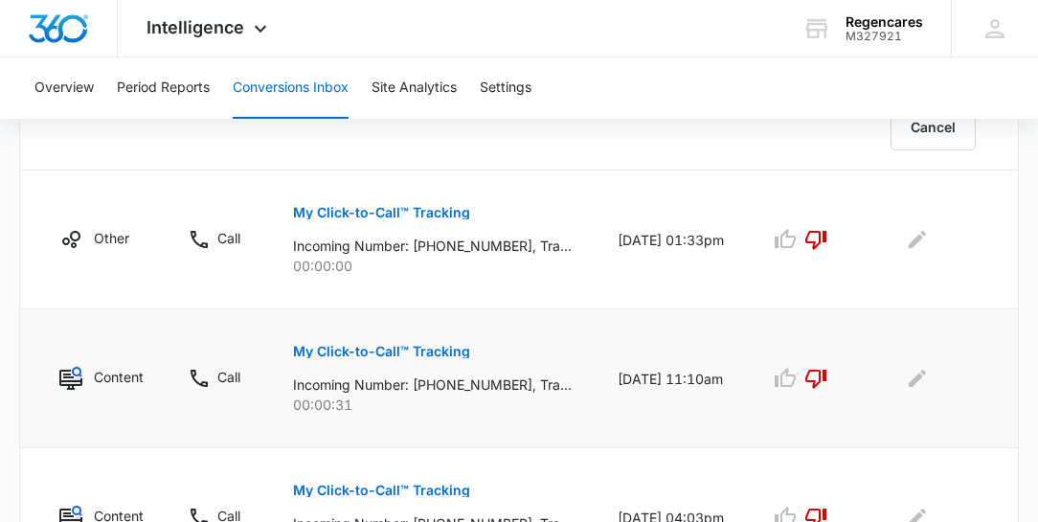
scroll to position [1680, 0]
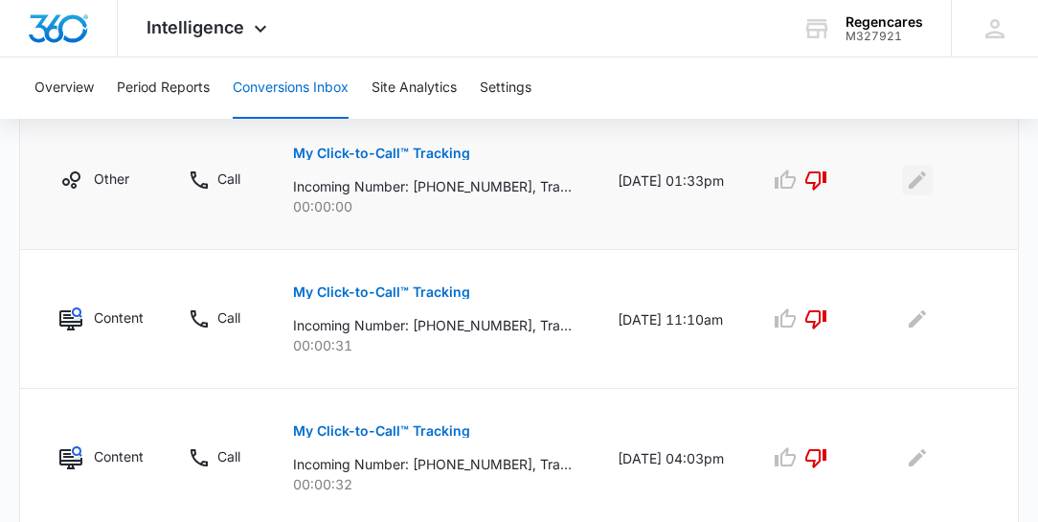
click at [915, 174] on icon "Edit Comments" at bounding box center [917, 179] width 17 height 17
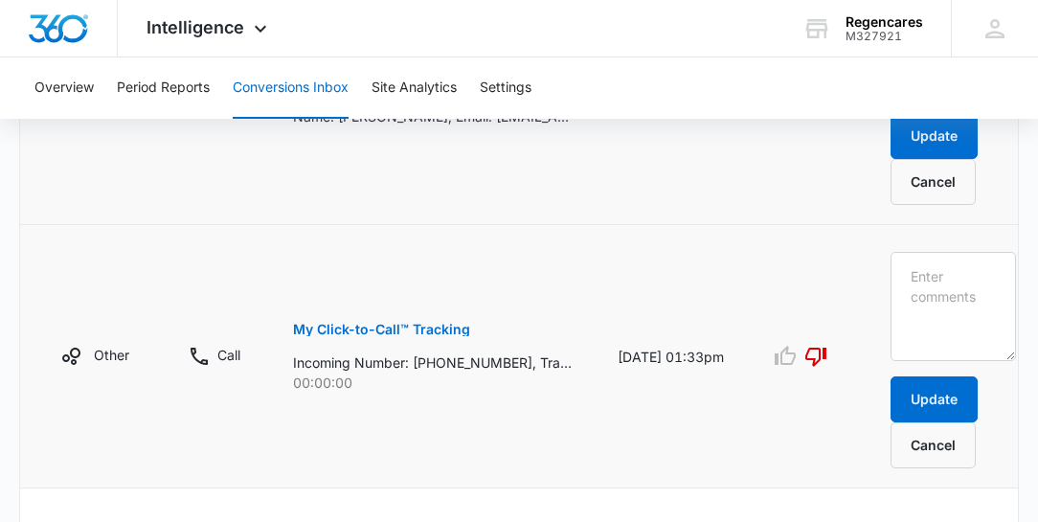
scroll to position [1413, 0]
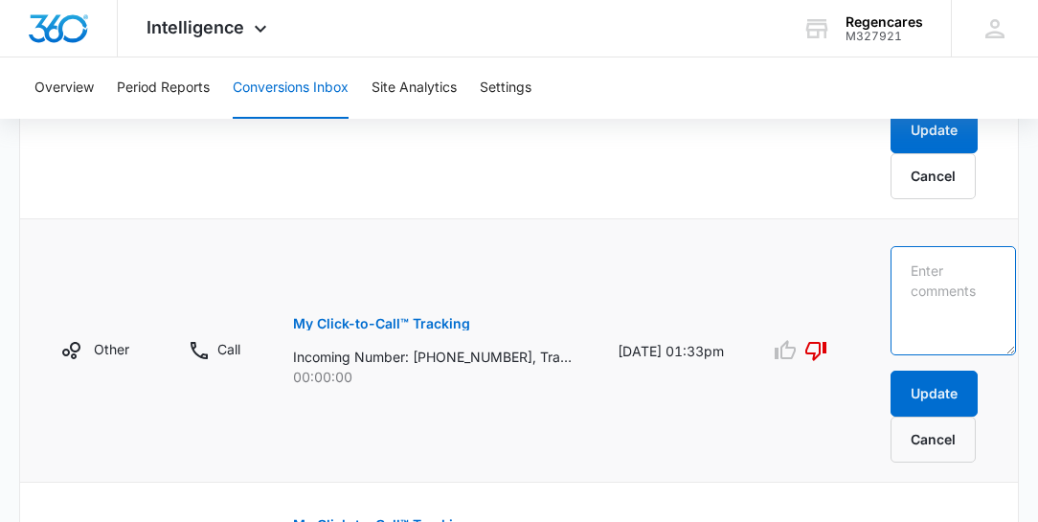
click at [913, 259] on textarea at bounding box center [953, 300] width 125 height 109
type textarea "Sales"
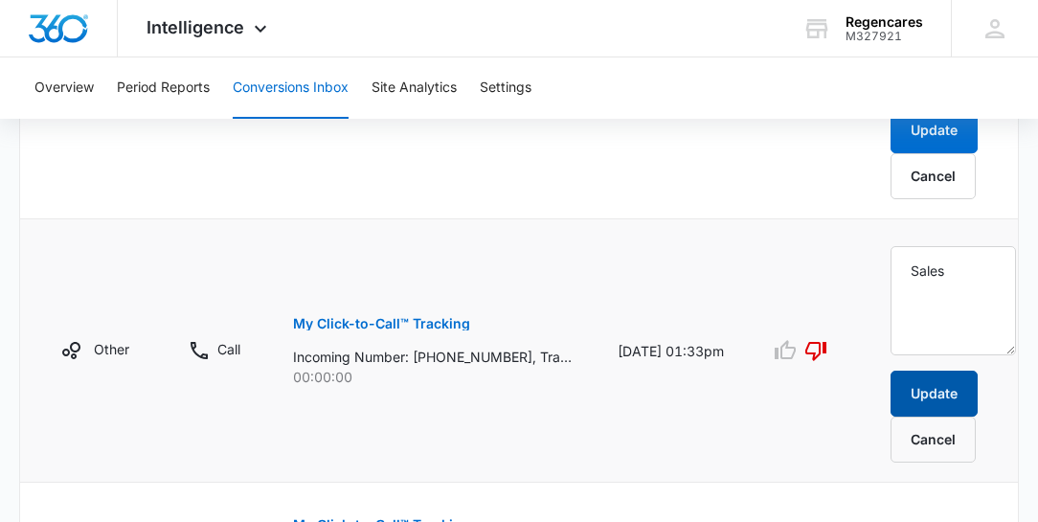
click at [956, 389] on button "Update" at bounding box center [934, 394] width 87 height 46
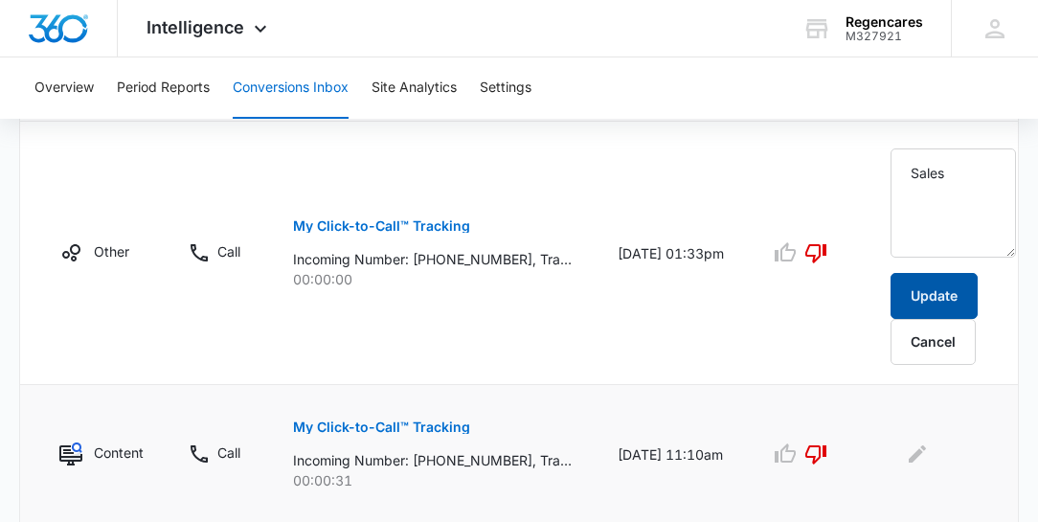
scroll to position [1633, 0]
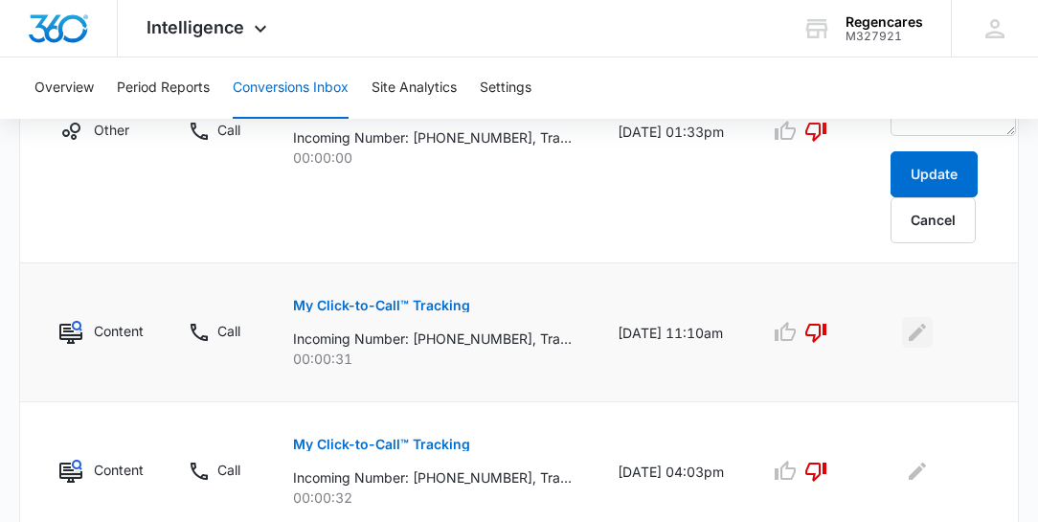
click at [906, 326] on icon "Edit Comments" at bounding box center [917, 332] width 23 height 23
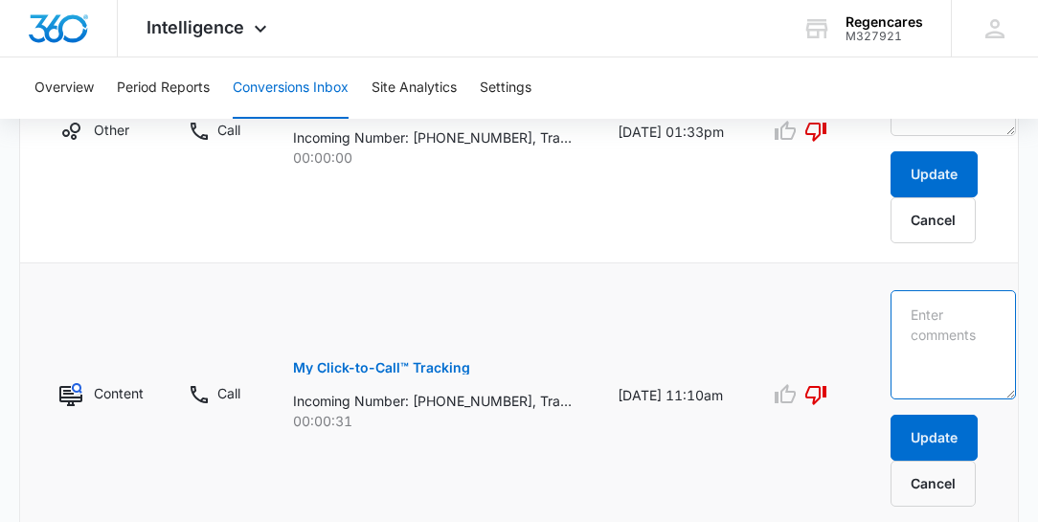
click at [900, 308] on textarea at bounding box center [953, 344] width 125 height 109
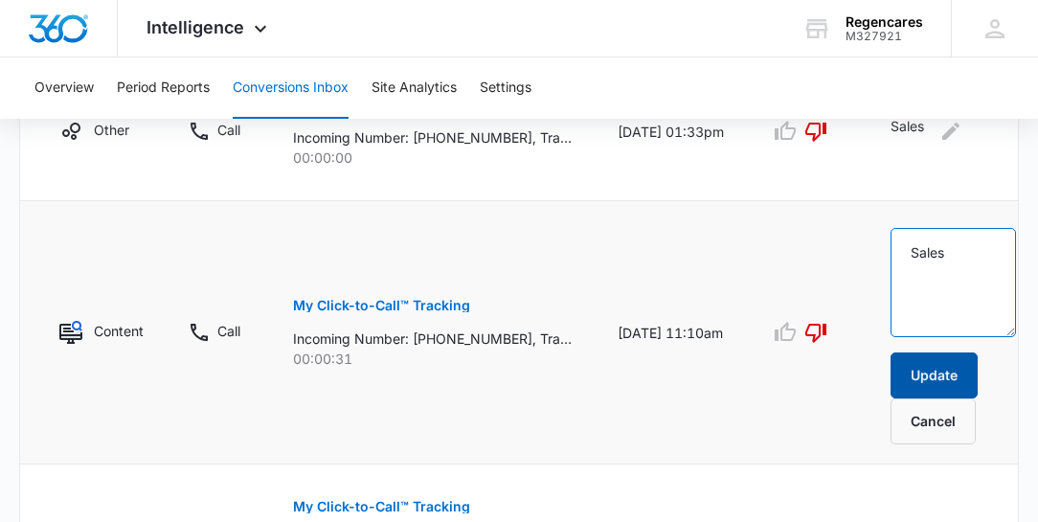
type textarea "Sales"
click at [948, 365] on button "Update" at bounding box center [934, 375] width 87 height 46
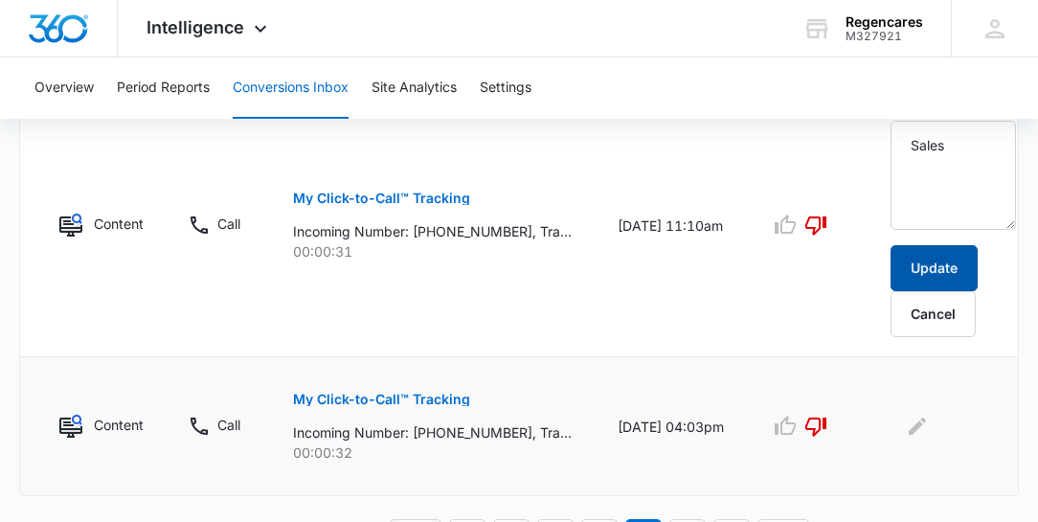
scroll to position [1712, 0]
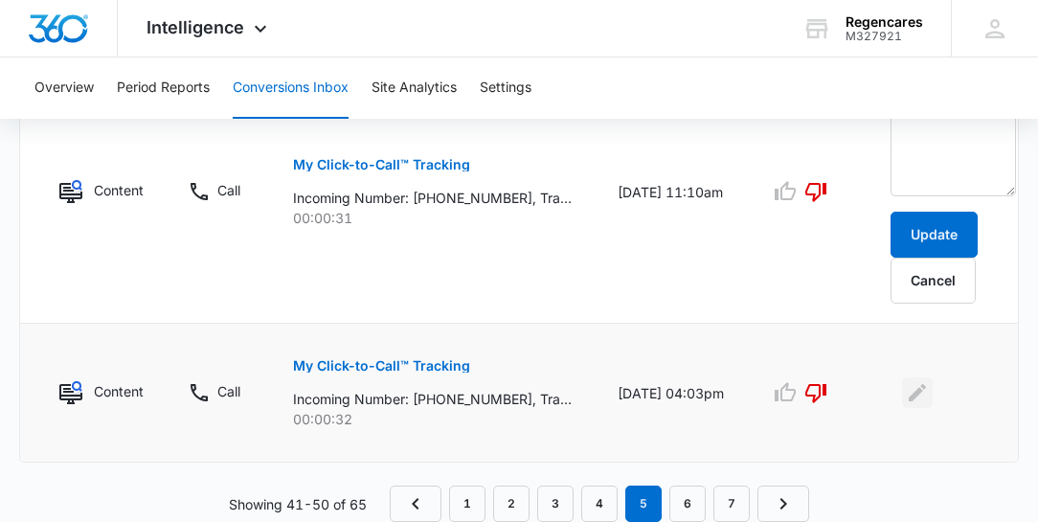
click at [916, 386] on icon "Edit Comments" at bounding box center [917, 392] width 17 height 17
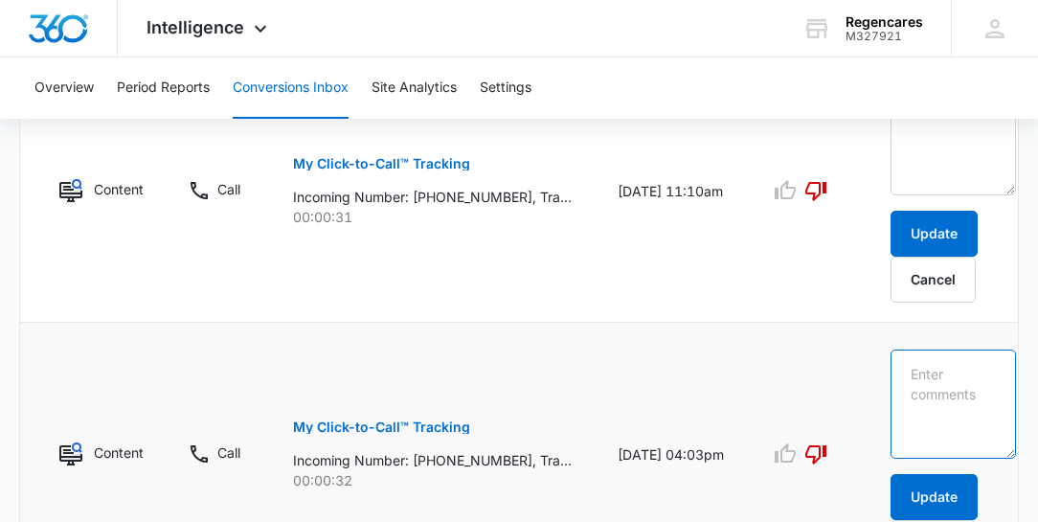
click at [898, 361] on textarea at bounding box center [953, 404] width 125 height 109
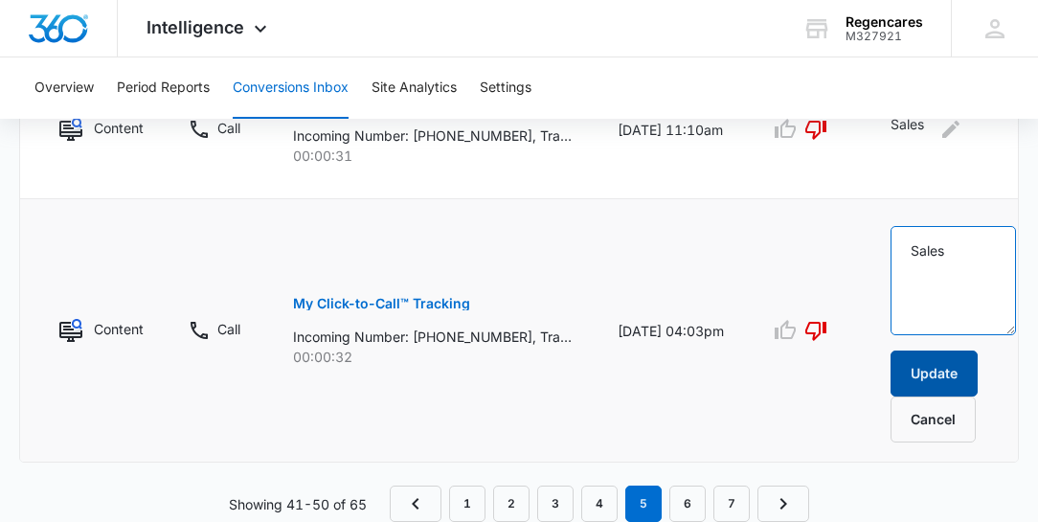
type textarea "Sales"
click at [933, 354] on button "Update" at bounding box center [934, 373] width 87 height 46
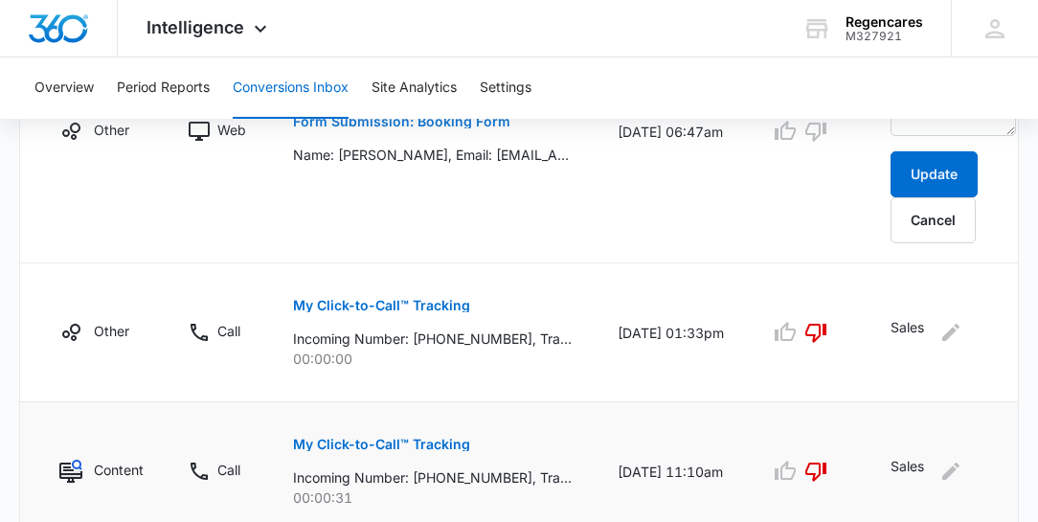
scroll to position [1588, 0]
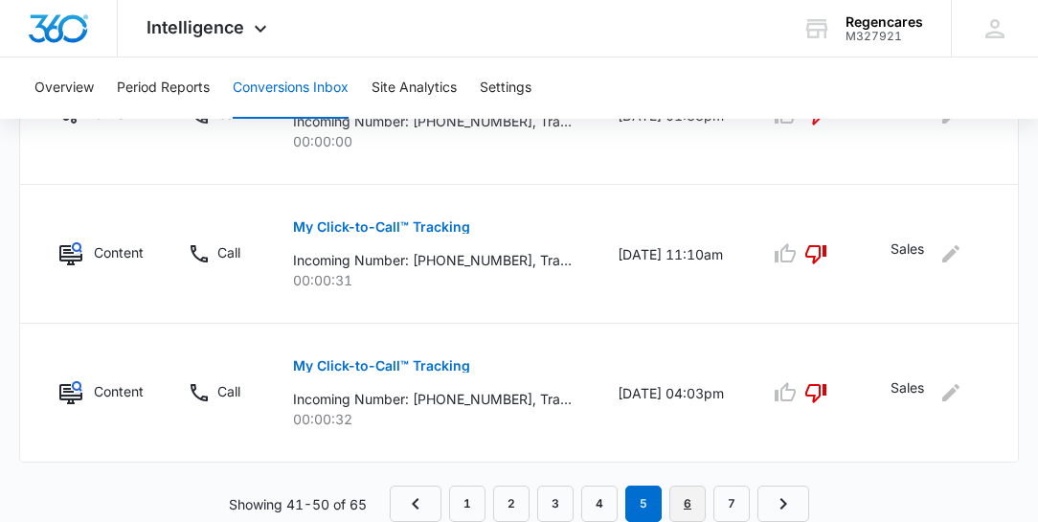
click at [689, 506] on link "6" at bounding box center [687, 503] width 36 height 36
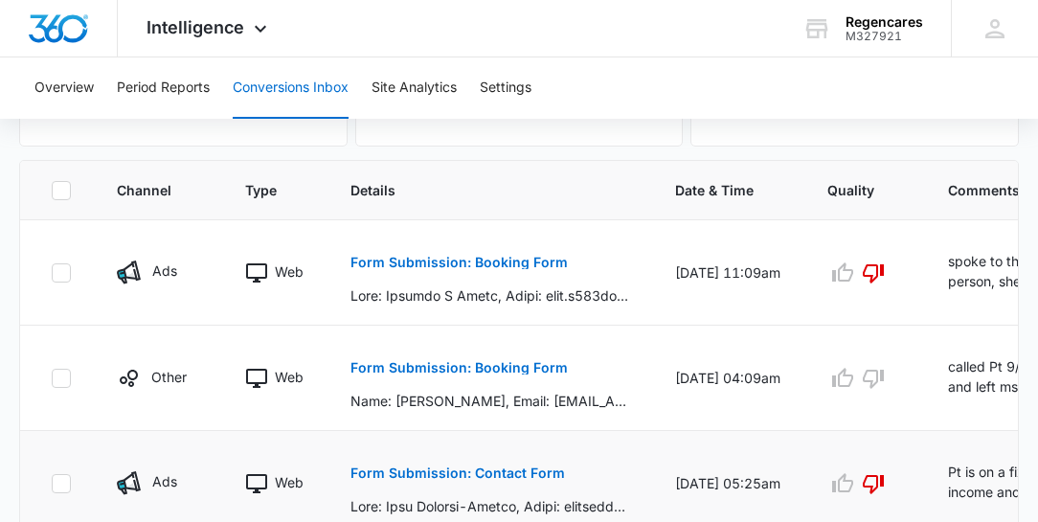
scroll to position [438, 0]
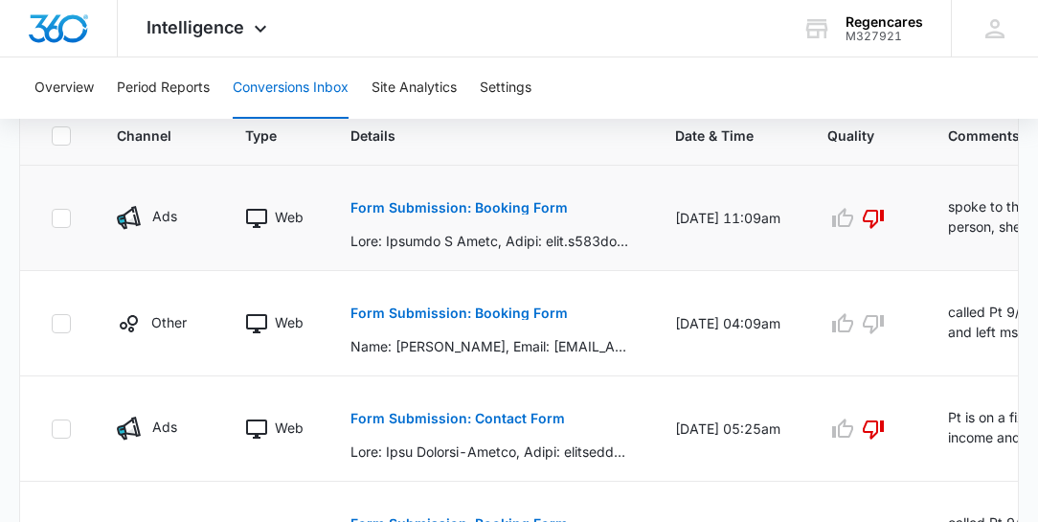
click at [775, 237] on td "[DATE] 11:09am" at bounding box center [728, 218] width 152 height 105
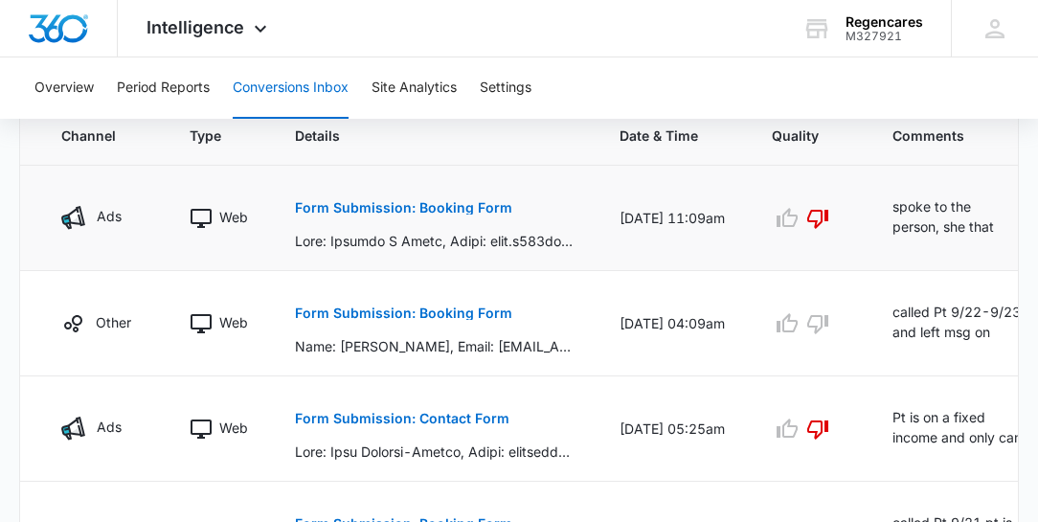
scroll to position [0, 82]
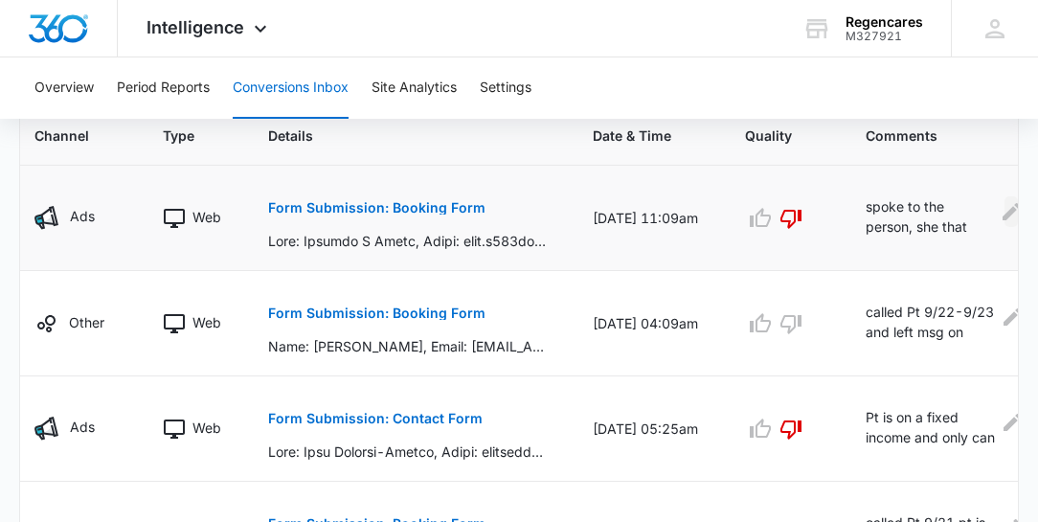
click at [1003, 213] on icon "Edit Comments" at bounding box center [1011, 211] width 17 height 17
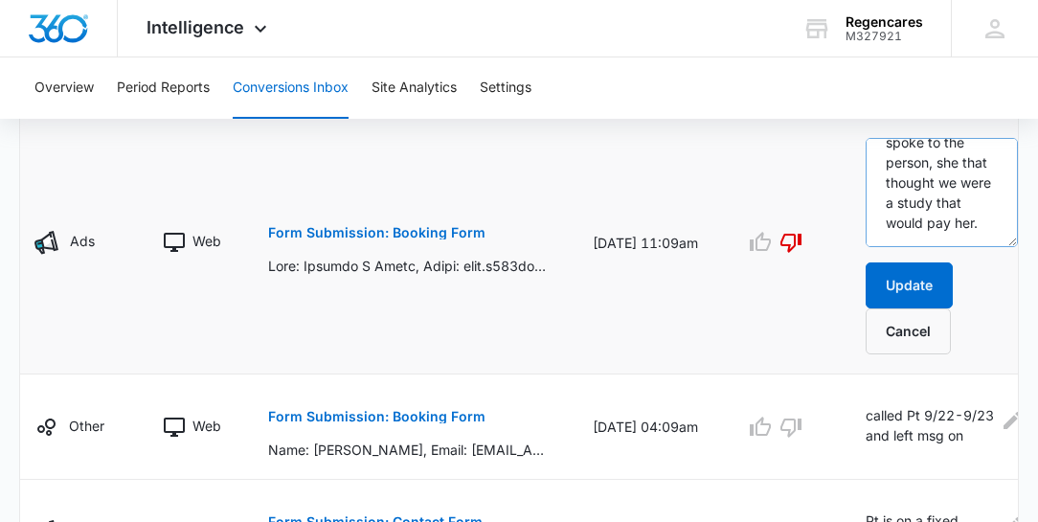
scroll to position [80, 0]
click at [898, 281] on button "Update" at bounding box center [909, 285] width 87 height 46
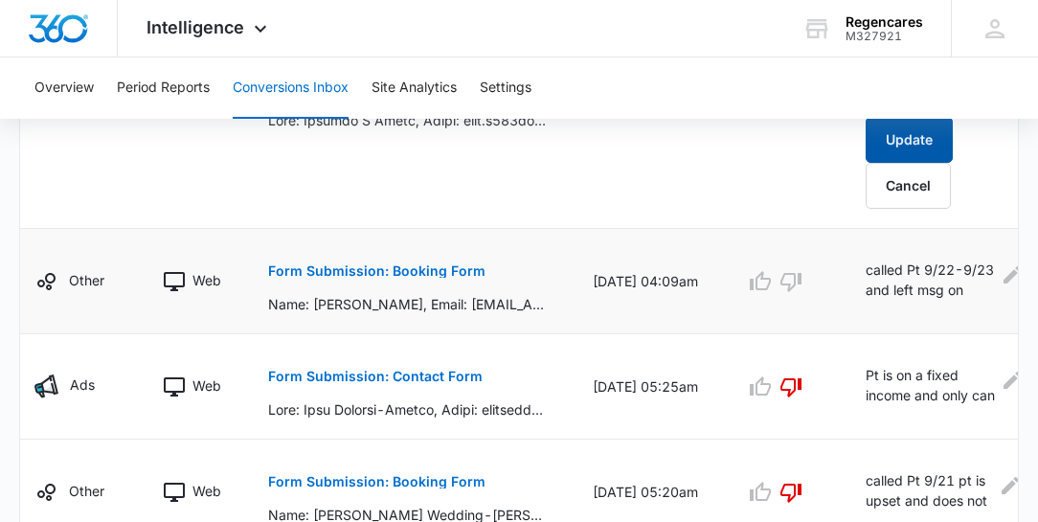
scroll to position [656, 0]
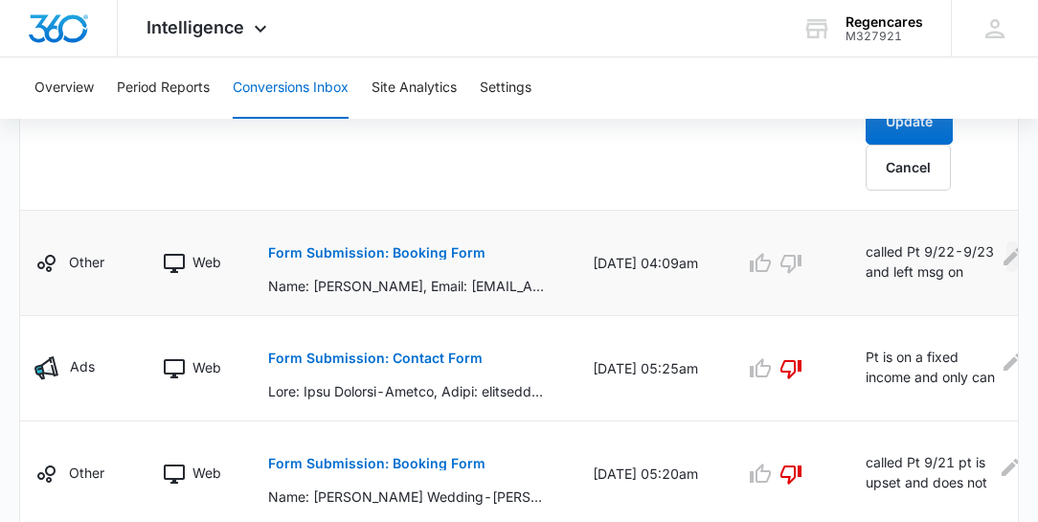
click at [1001, 258] on icon "Edit Comments" at bounding box center [1012, 256] width 23 height 23
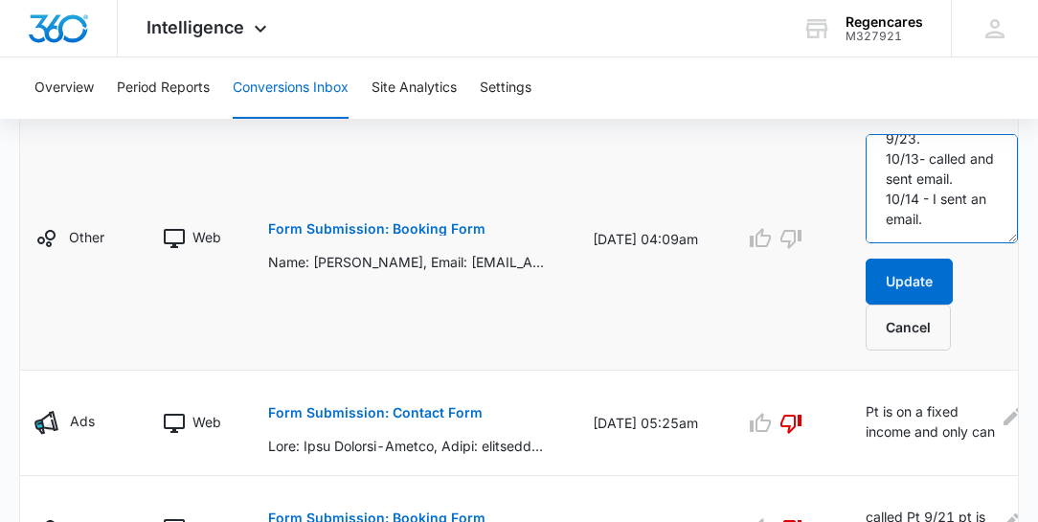
scroll to position [181, 0]
click at [412, 230] on p "Form Submission: Booking Form" at bounding box center [376, 228] width 217 height 13
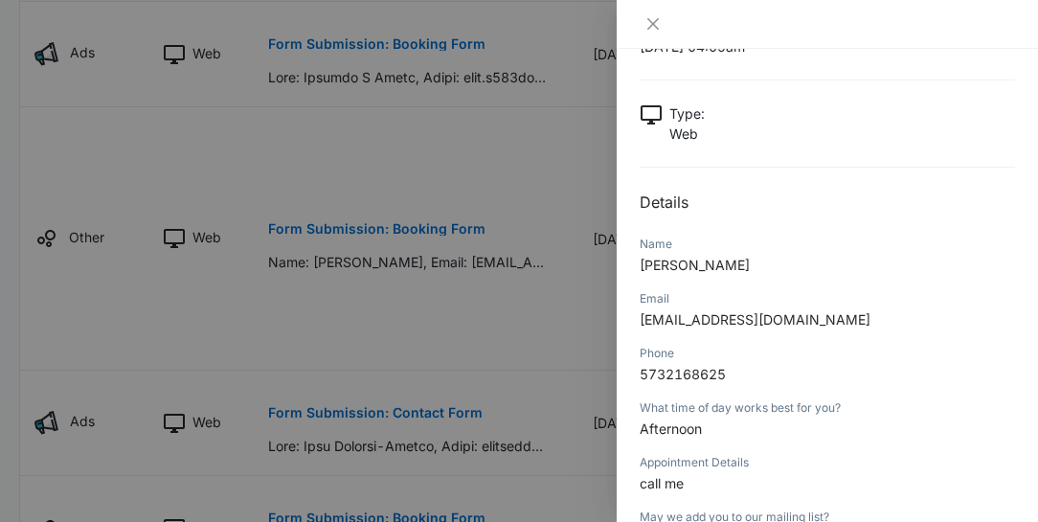
scroll to position [218, 0]
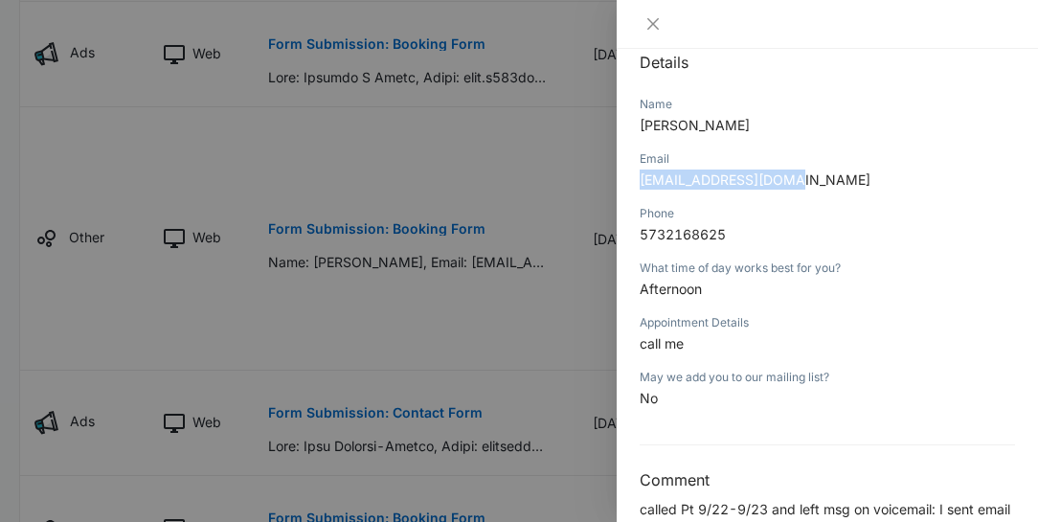
drag, startPoint x: 799, startPoint y: 178, endPoint x: 637, endPoint y: 177, distance: 161.8
click at [637, 177] on div "Form Submission: Booking Form [DATE] 04:09am Type : Web Details Name [PERSON_NA…" at bounding box center [827, 285] width 421 height 473
copy span "[EMAIL_ADDRESS][DOMAIN_NAME]"
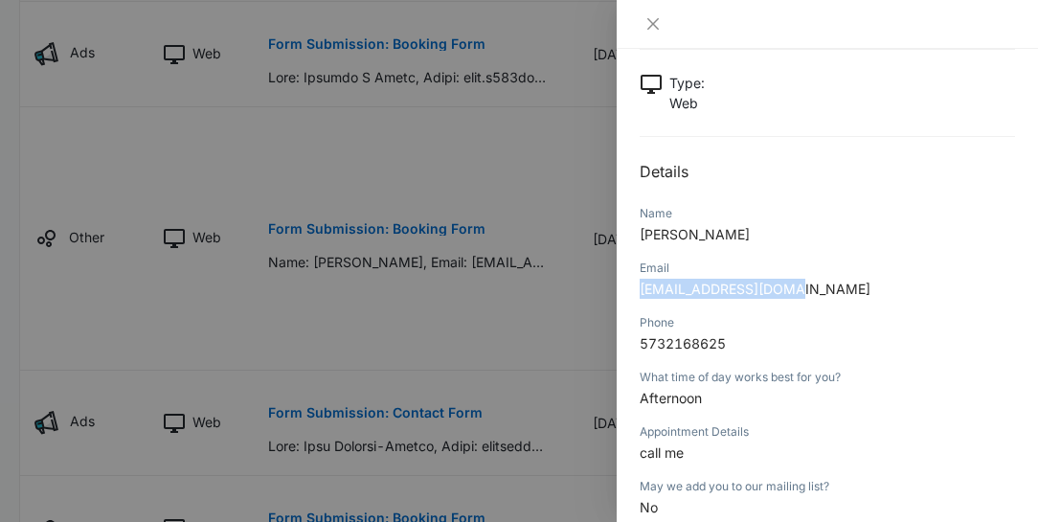
scroll to position [55, 0]
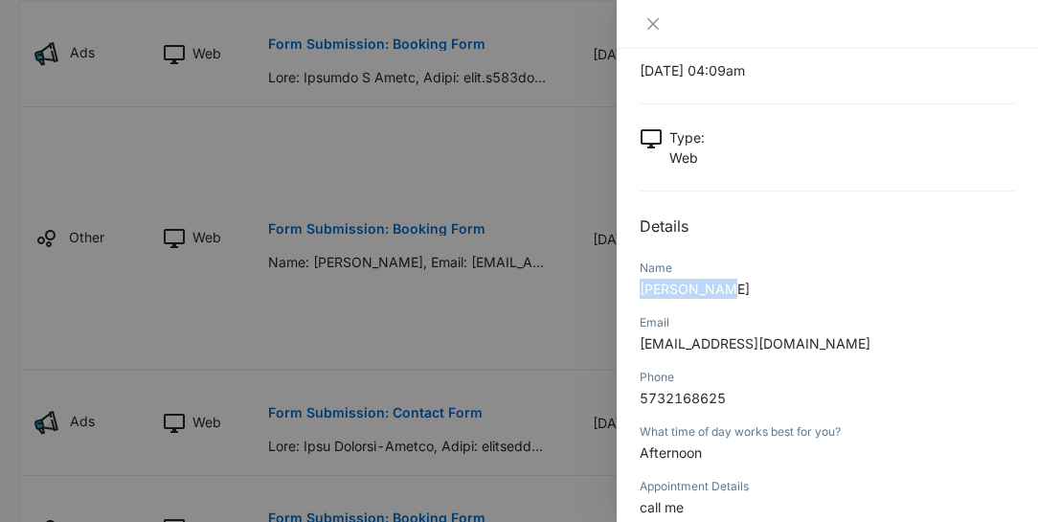
drag, startPoint x: 723, startPoint y: 285, endPoint x: 619, endPoint y: 284, distance: 104.4
click at [619, 284] on div "Form Submission: Booking Form [DATE] 04:09am Type : Web Details Name [PERSON_NA…" at bounding box center [827, 285] width 421 height 473
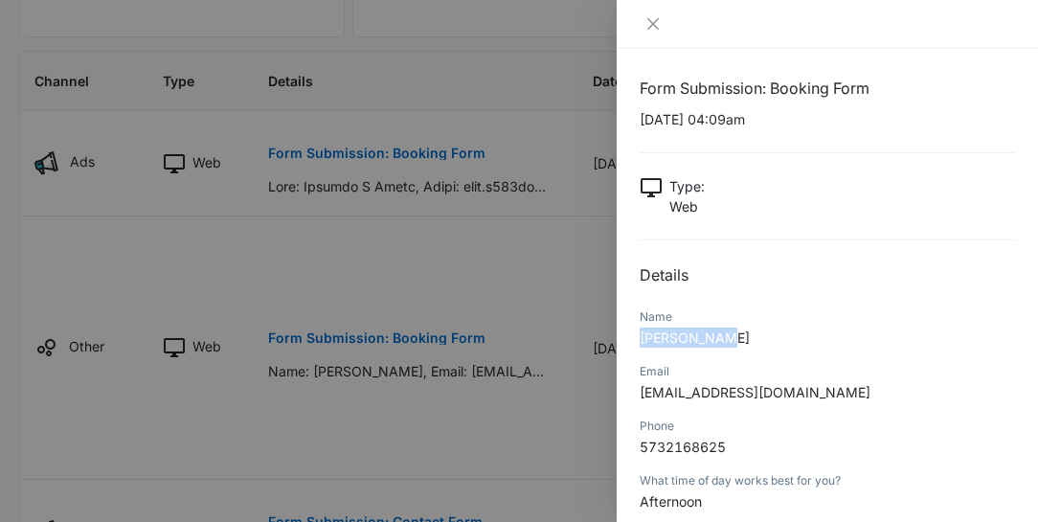
scroll to position [0, 0]
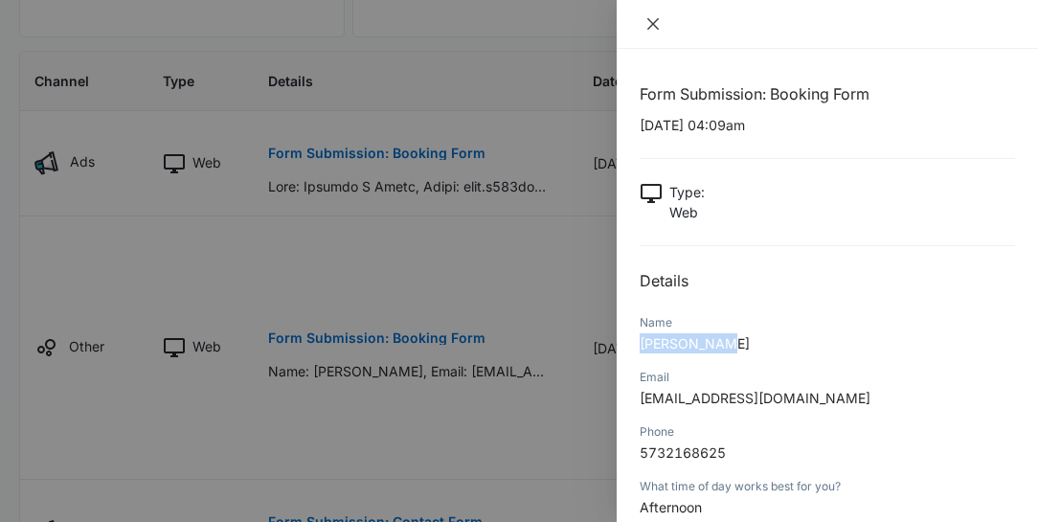
click at [653, 23] on icon "close" at bounding box center [652, 23] width 11 height 11
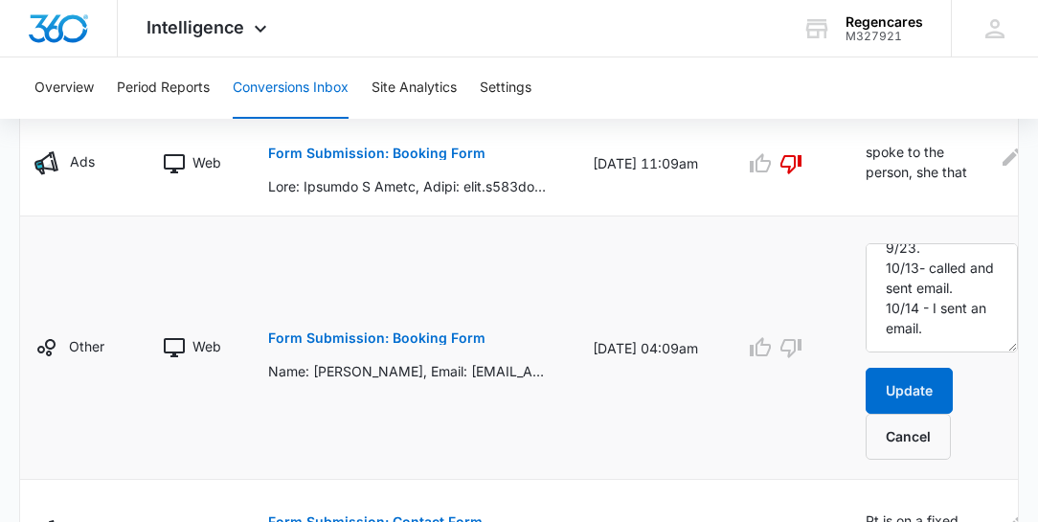
drag, startPoint x: 870, startPoint y: 372, endPoint x: 679, endPoint y: 300, distance: 204.5
click at [679, 300] on td "[DATE] 04:09am" at bounding box center [646, 347] width 152 height 263
click at [929, 330] on textarea "called Pt 9/22-9/23 and left msg on voicemail: I sent email also 9/23. 10/13- c…" at bounding box center [942, 297] width 152 height 109
click at [397, 334] on p "Form Submission: Booking Form" at bounding box center [376, 337] width 217 height 13
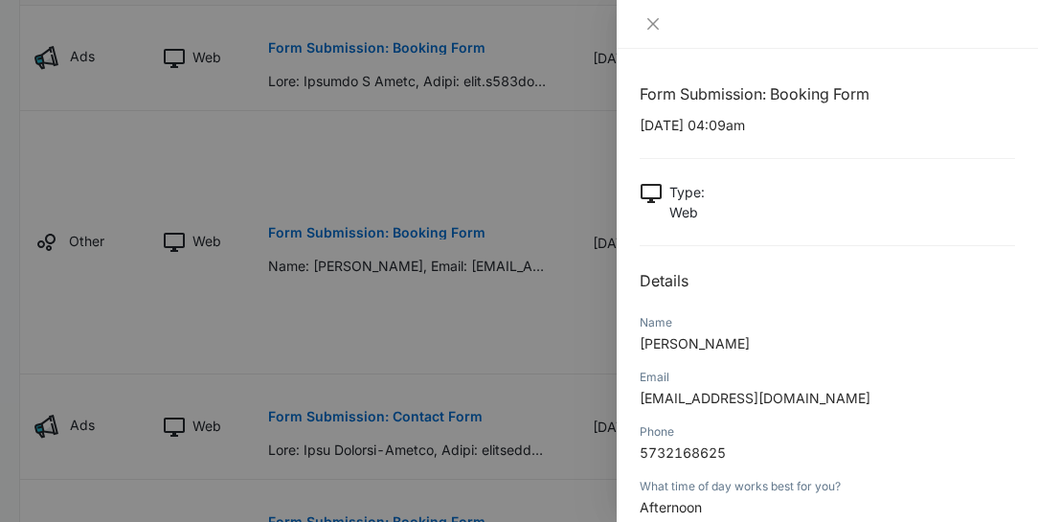
scroll to position [601, 0]
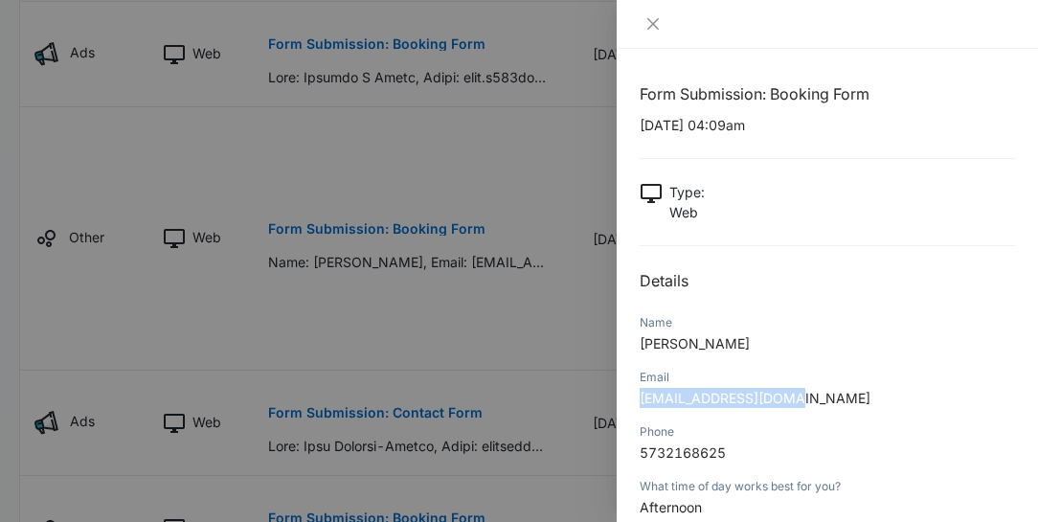
drag, startPoint x: 795, startPoint y: 395, endPoint x: 629, endPoint y: 396, distance: 165.7
click at [629, 396] on div "Form Submission: Booking Form [DATE] 04:09am Type : Web Details Name [PERSON_NA…" at bounding box center [827, 285] width 421 height 473
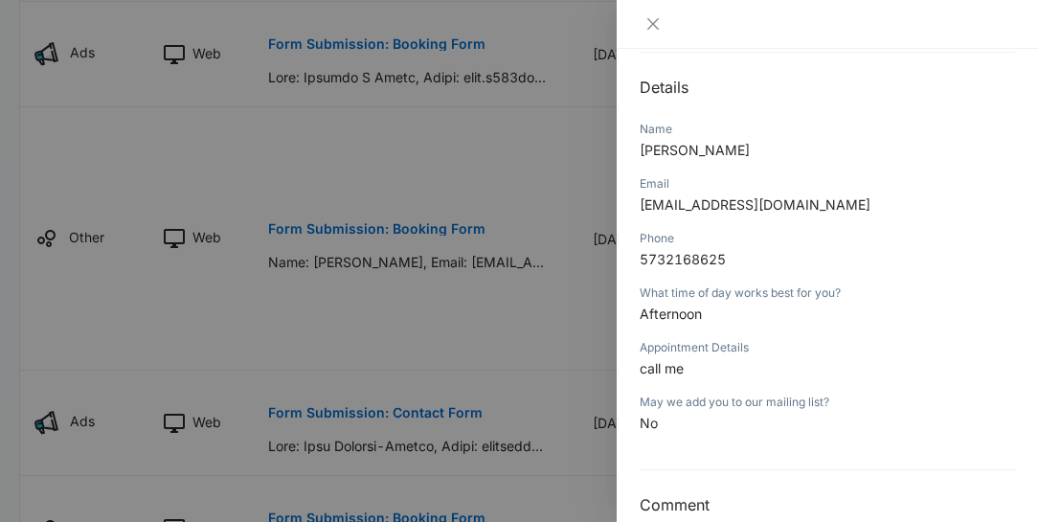
scroll to position [180, 0]
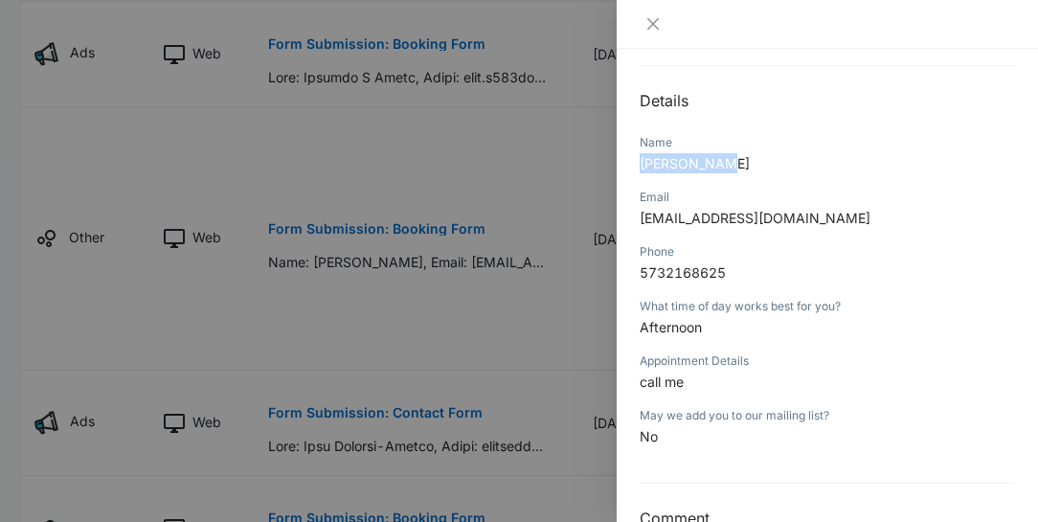
drag, startPoint x: 725, startPoint y: 159, endPoint x: 638, endPoint y: 159, distance: 87.1
click at [638, 159] on div "Form Submission: Booking Form [DATE] 04:09am Type : Web Details Name [PERSON_NA…" at bounding box center [827, 285] width 421 height 473
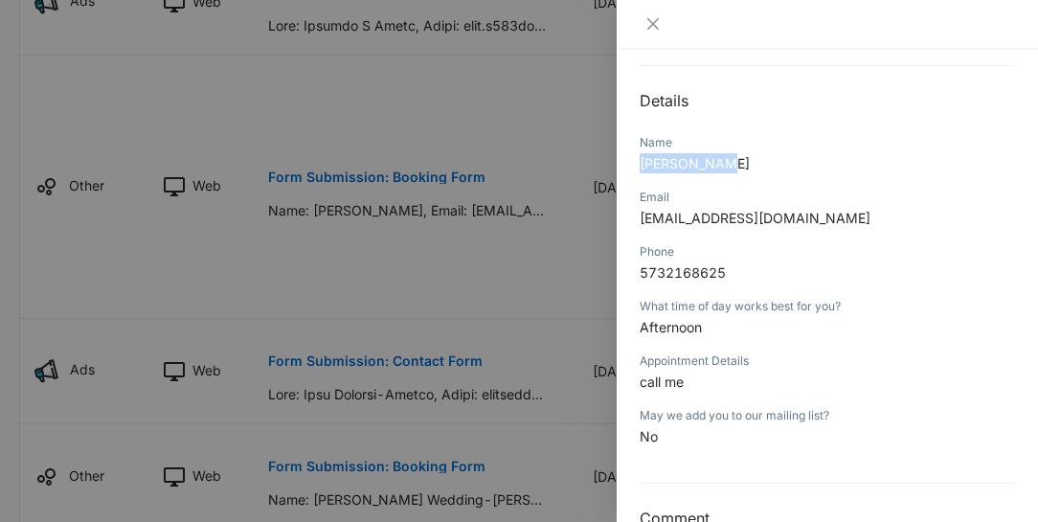
scroll to position [547, 0]
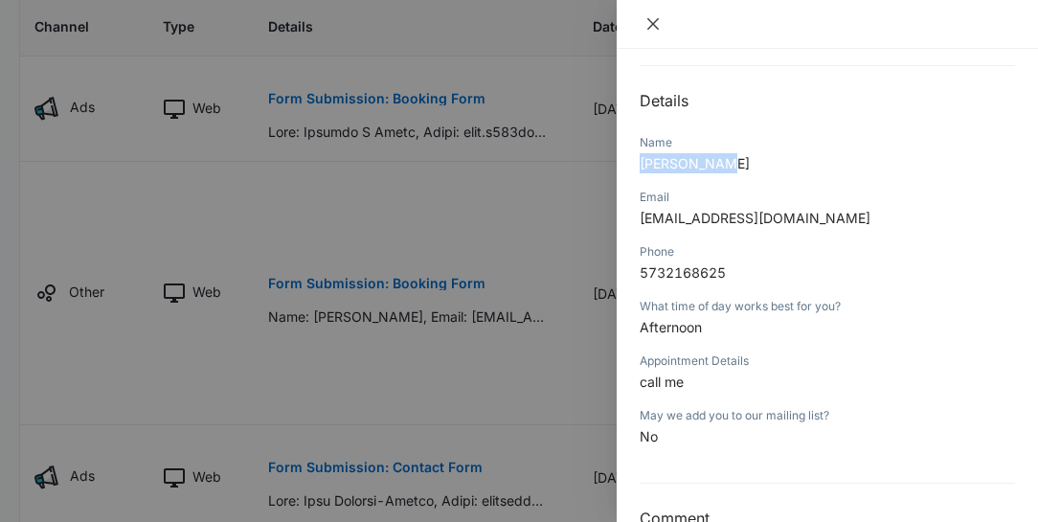
click at [659, 21] on icon "close" at bounding box center [652, 23] width 15 height 15
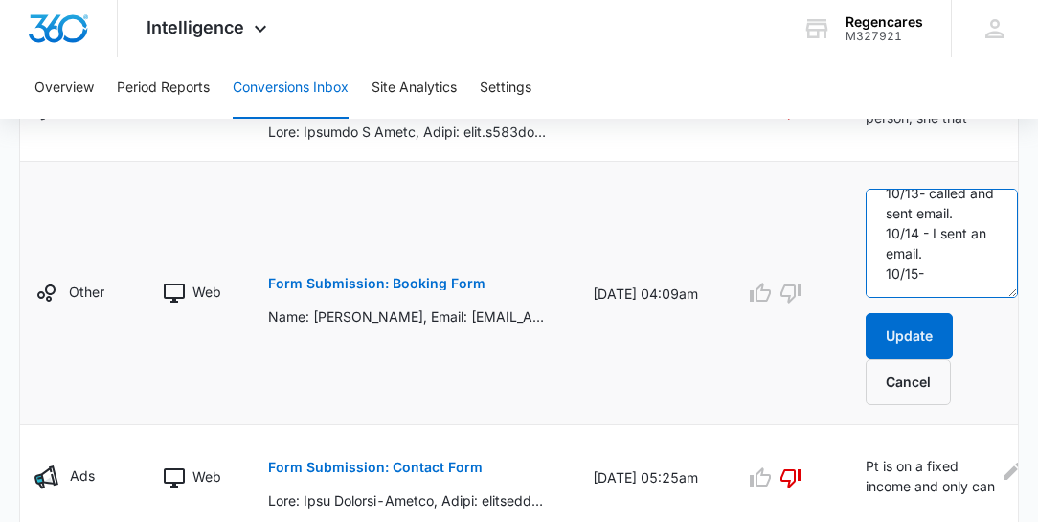
click at [921, 282] on textarea "called Pt 9/22-9/23 and left msg on voicemail: I sent email also 9/23. 10/13- c…" at bounding box center [942, 243] width 152 height 109
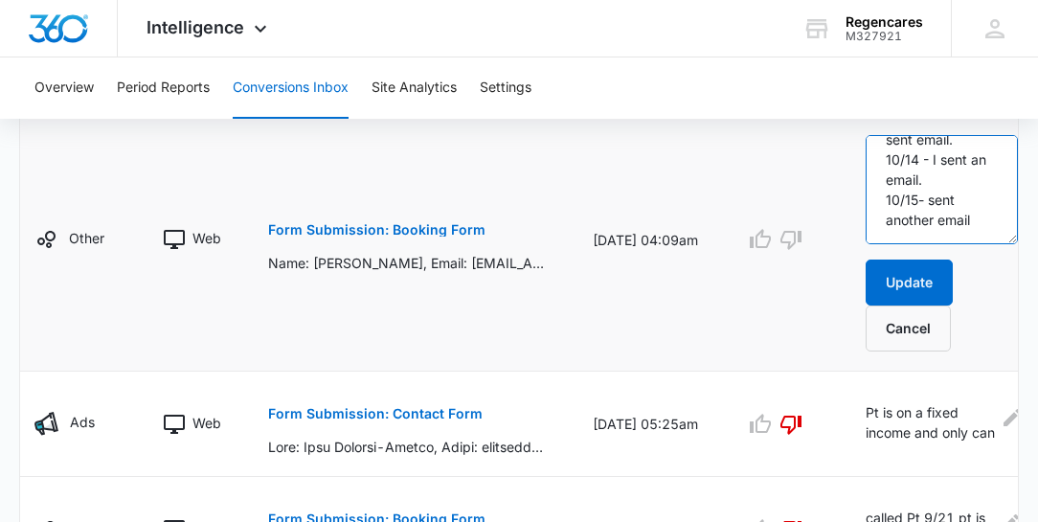
scroll to position [601, 0]
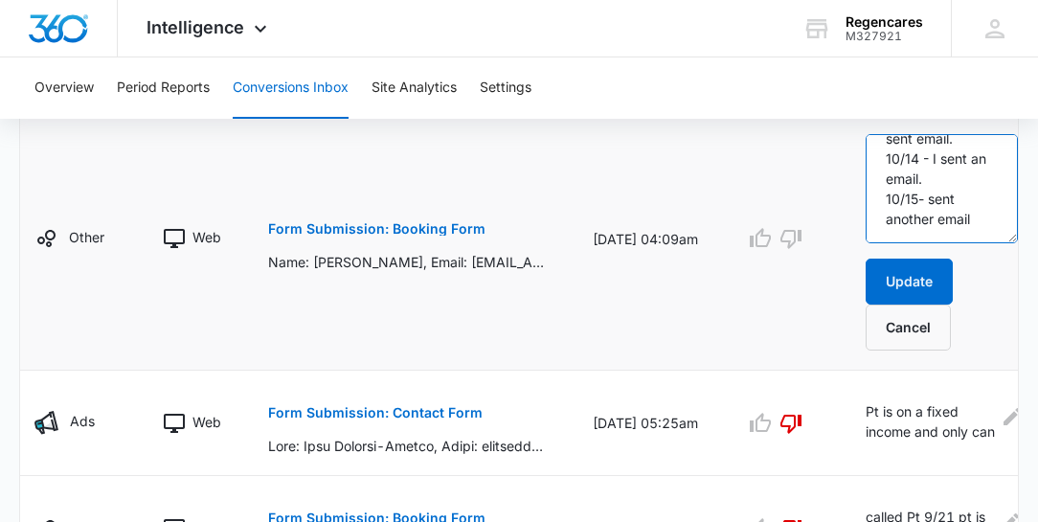
click at [920, 222] on textarea "called Pt 9/22-9/23 and left msg on voicemail: I sent email also 9/23. 10/13- c…" at bounding box center [942, 188] width 152 height 109
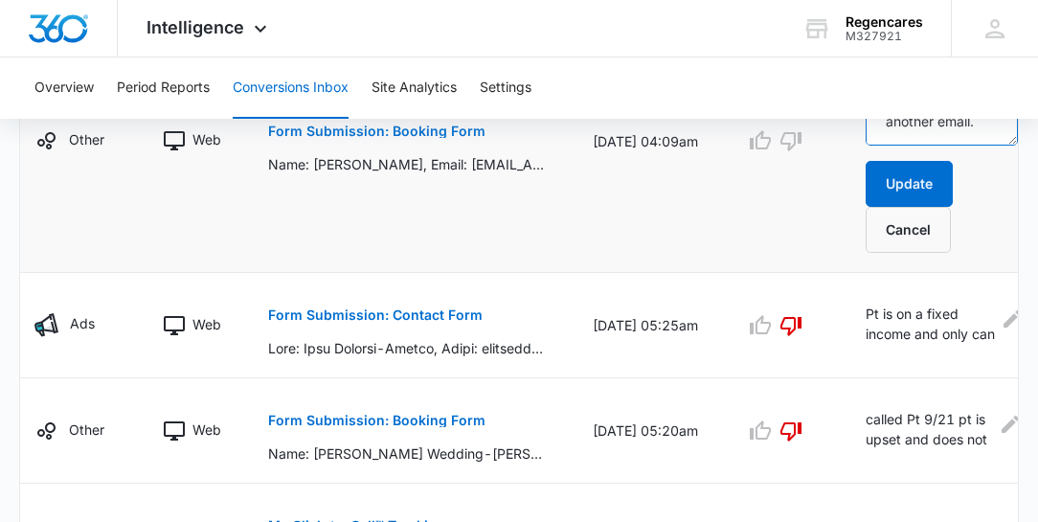
scroll to position [656, 0]
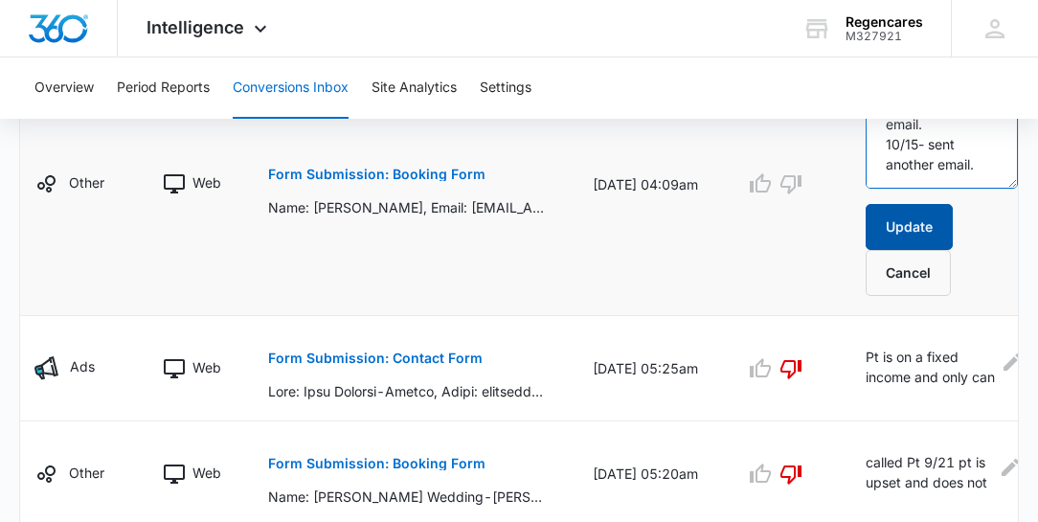
type textarea "called Pt 9/22-9/23 and left msg on voicemail: I sent email also 9/23. 10/13- c…"
click at [906, 226] on button "Update" at bounding box center [909, 227] width 87 height 46
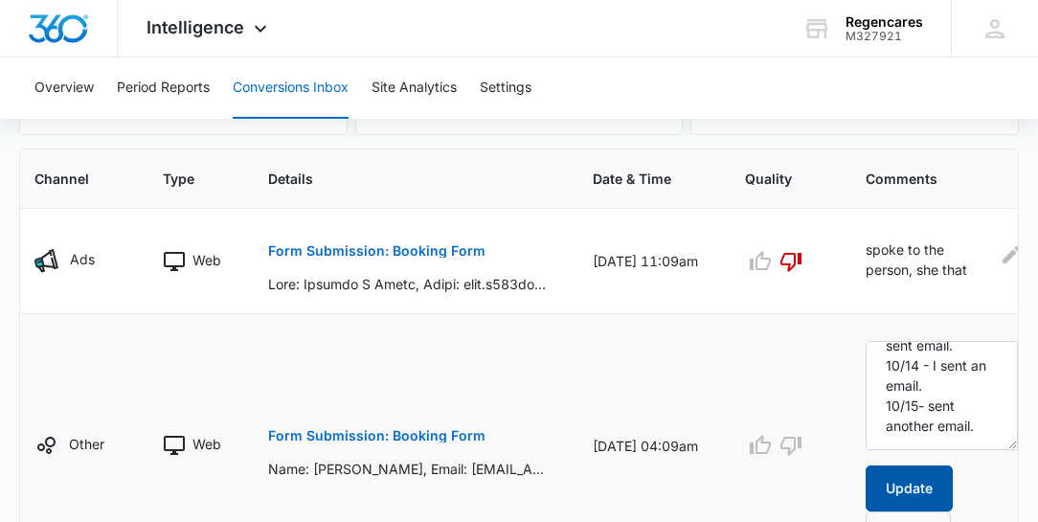
scroll to position [383, 0]
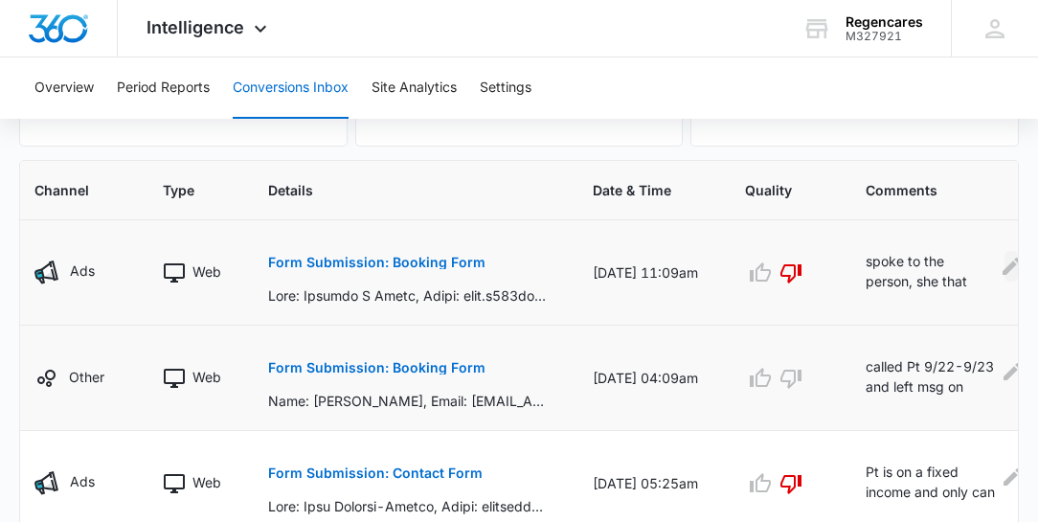
click at [1003, 269] on icon "Edit Comments" at bounding box center [1011, 266] width 17 height 17
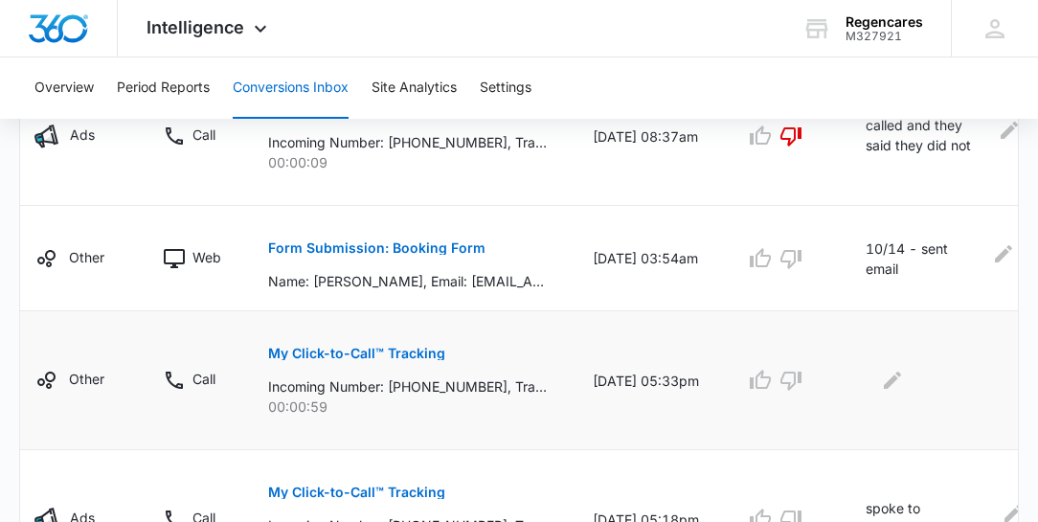
scroll to position [1258, 0]
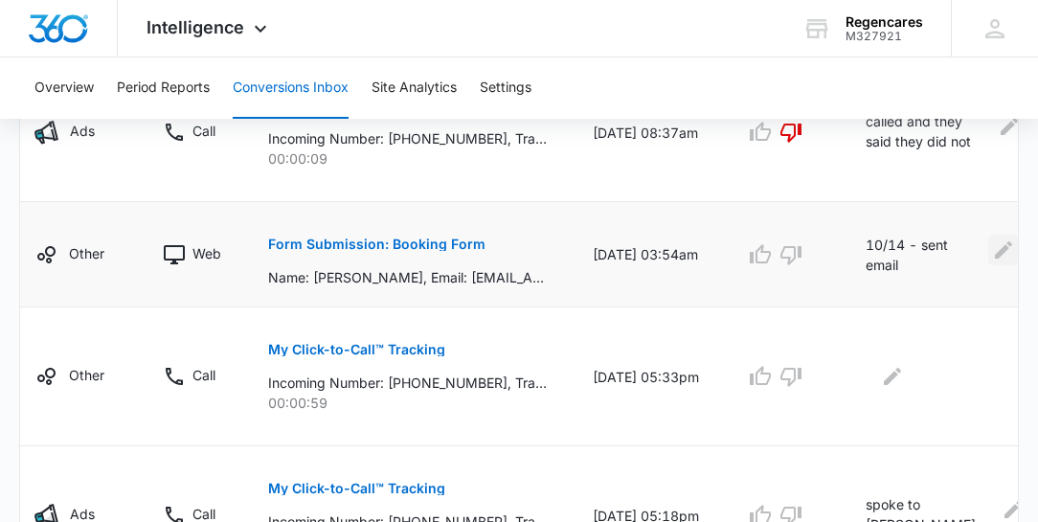
click at [995, 245] on icon "Edit Comments" at bounding box center [1003, 248] width 17 height 17
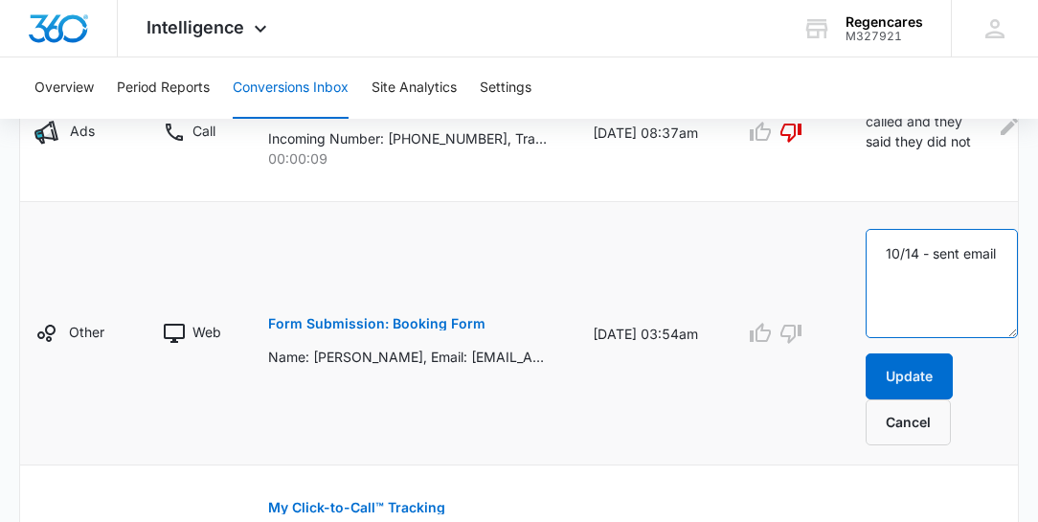
click at [920, 268] on textarea "10/14 - sent email" at bounding box center [942, 283] width 152 height 109
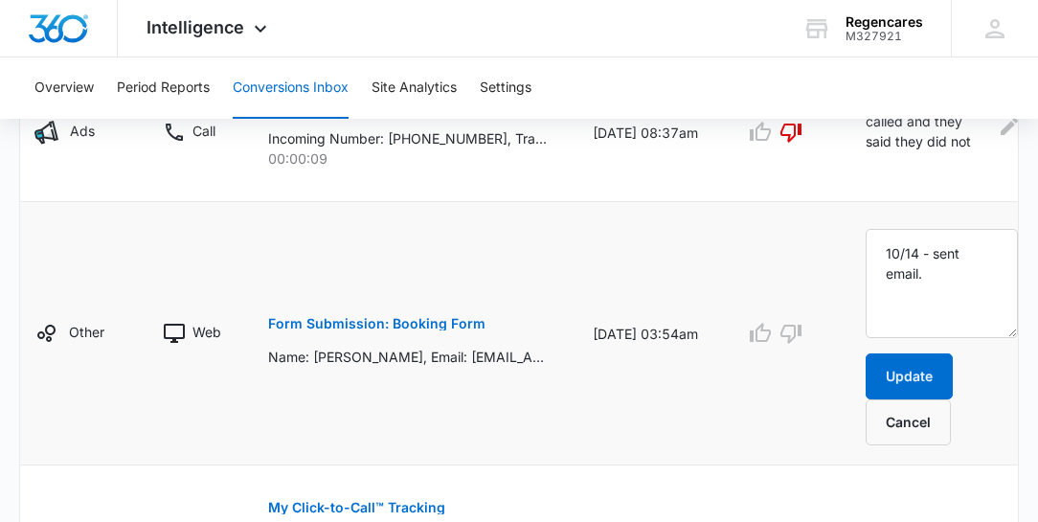
click at [454, 353] on p "Name: [PERSON_NAME], Email: [EMAIL_ADDRESS][DOMAIN_NAME], Phone: [PHONE_NUMBER]…" at bounding box center [407, 357] width 279 height 20
click at [419, 322] on p "Form Submission: Booking Form" at bounding box center [376, 323] width 217 height 13
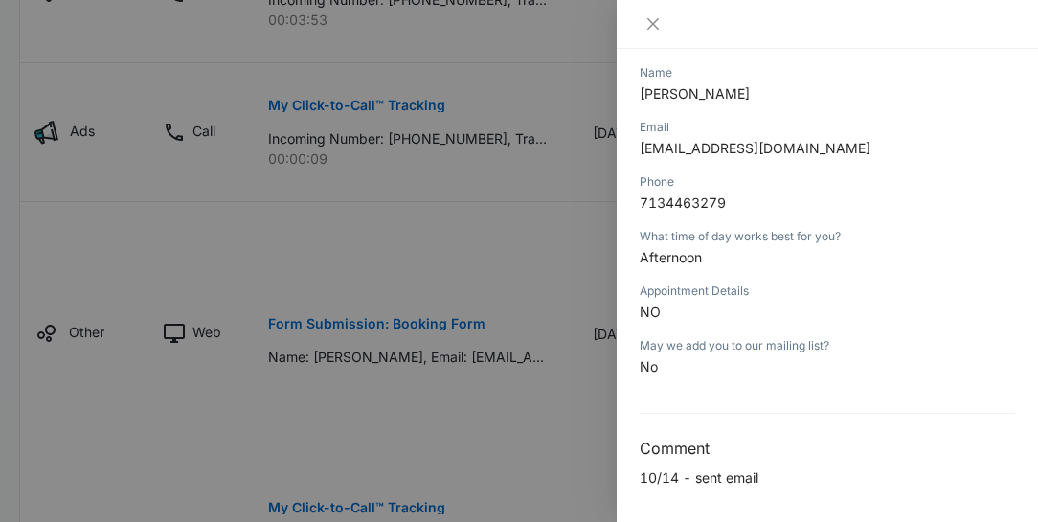
scroll to position [195, 0]
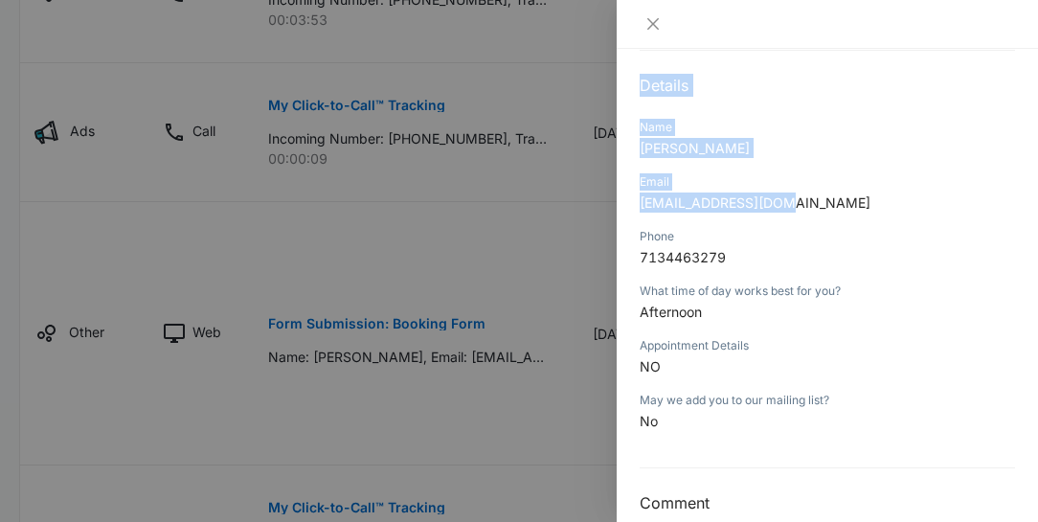
drag, startPoint x: 772, startPoint y: 200, endPoint x: 613, endPoint y: 215, distance: 159.7
click at [613, 215] on div "Form Submission: Booking Form [DATE] 03:54am Type : Web Details Name [PERSON_NA…" at bounding box center [519, 261] width 1038 height 522
click at [868, 190] on div "Email [EMAIL_ADDRESS][DOMAIN_NAME]" at bounding box center [827, 198] width 375 height 55
drag, startPoint x: 771, startPoint y: 200, endPoint x: 619, endPoint y: 203, distance: 152.3
click at [619, 203] on div "Form Submission: Booking Form [DATE] 03:54am Type : Web Details Name [PERSON_NA…" at bounding box center [827, 285] width 421 height 473
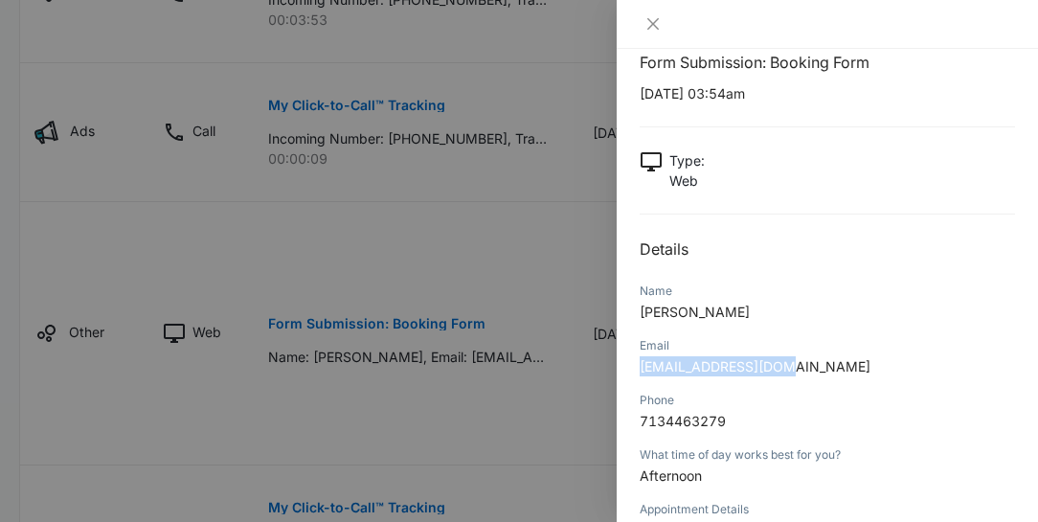
scroll to position [0, 0]
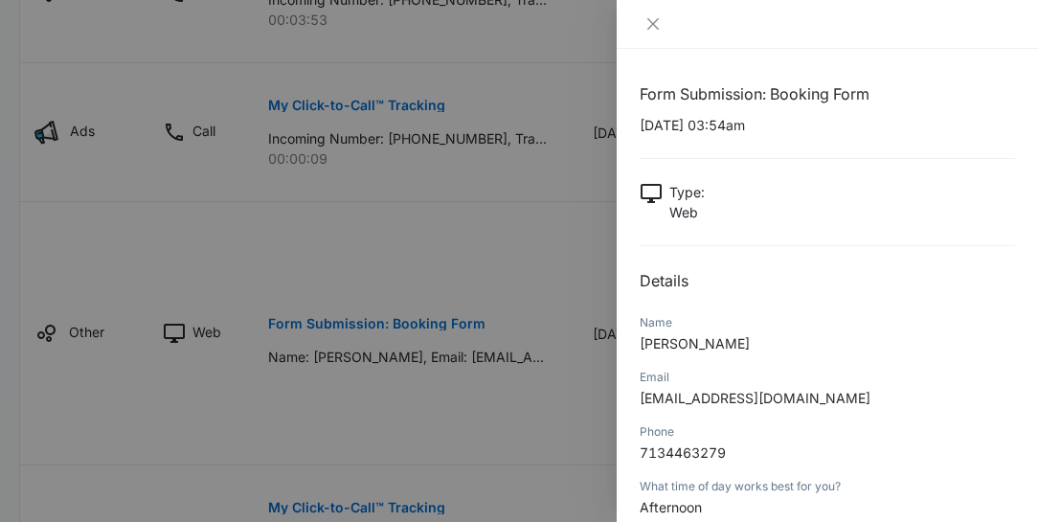
drag, startPoint x: 117, startPoint y: 62, endPoint x: 113, endPoint y: 51, distance: 12.1
click at [117, 60] on div at bounding box center [519, 261] width 1038 height 522
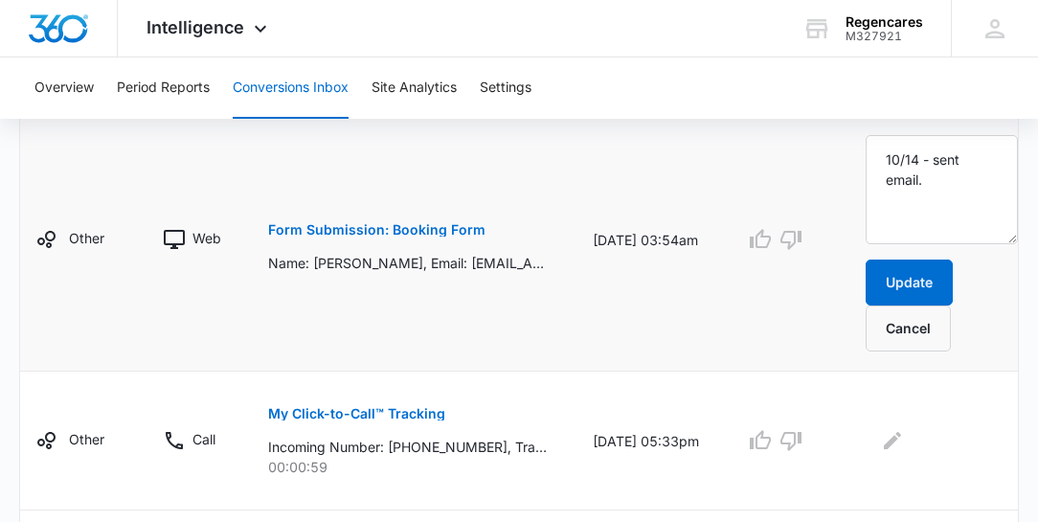
scroll to position [1367, 0]
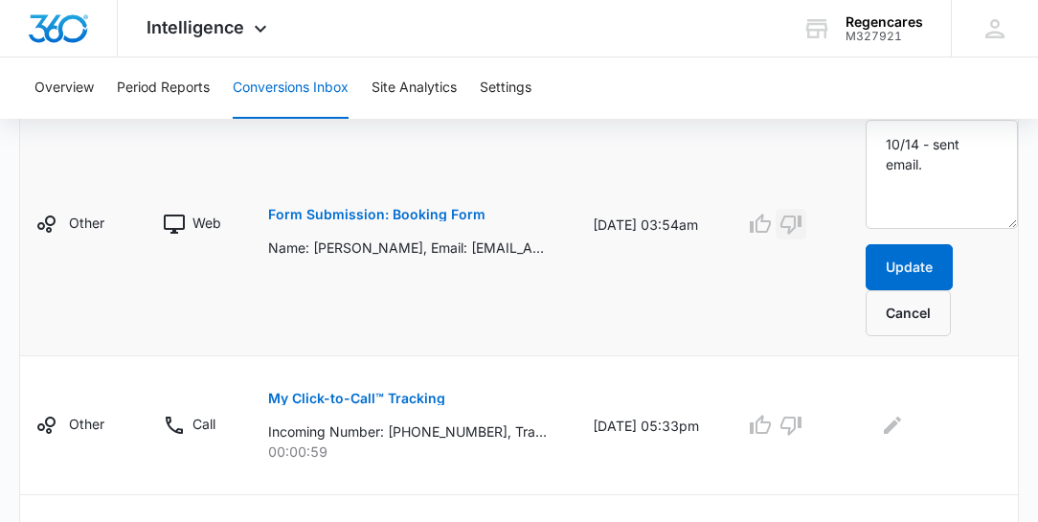
click at [787, 218] on icon "button" at bounding box center [790, 224] width 23 height 23
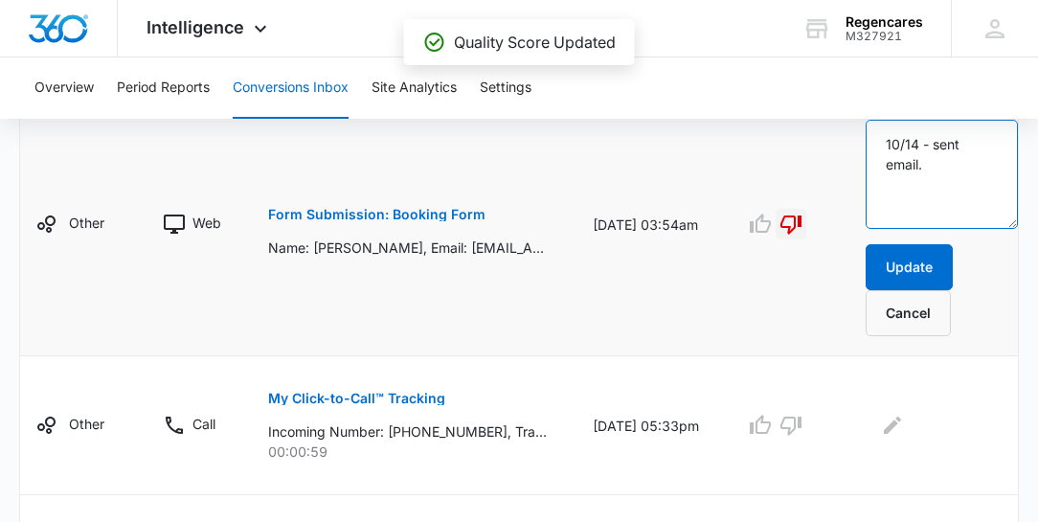
click at [927, 159] on textarea "10/14 - sent email." at bounding box center [942, 174] width 152 height 109
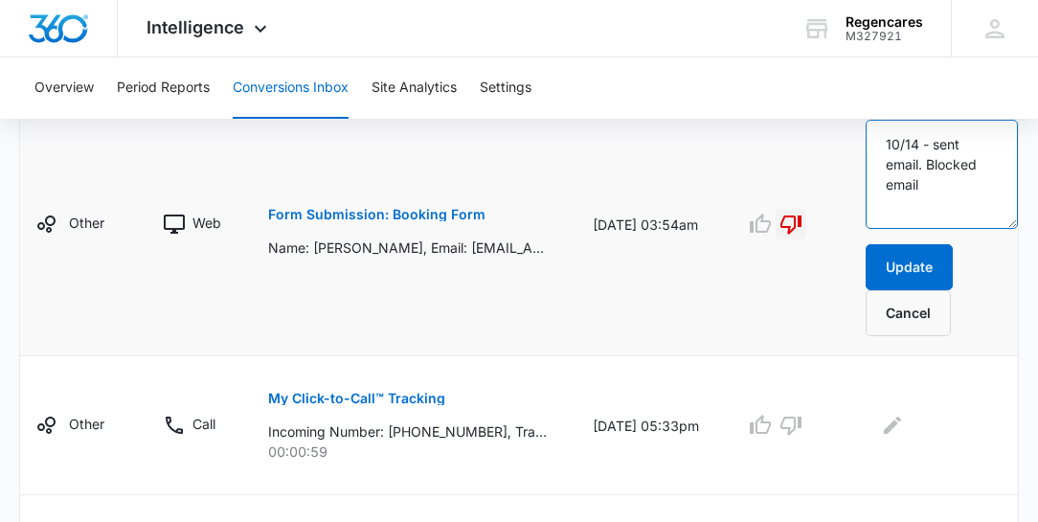
click at [924, 162] on textarea "10/14 - sent email. Blocked email" at bounding box center [942, 174] width 152 height 109
click at [920, 197] on textarea "10/14 - sent email. 10/15-Blocked email" at bounding box center [942, 174] width 152 height 109
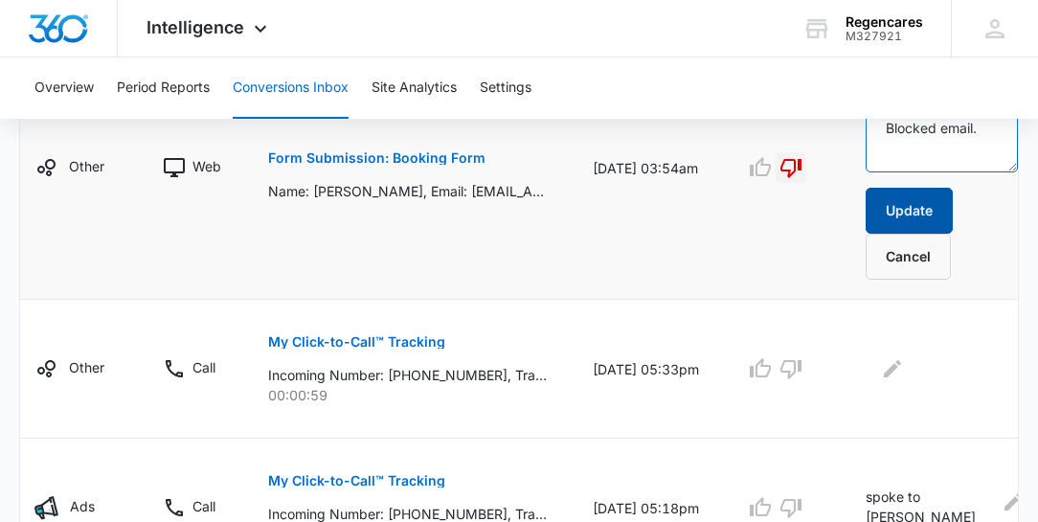
scroll to position [1422, 0]
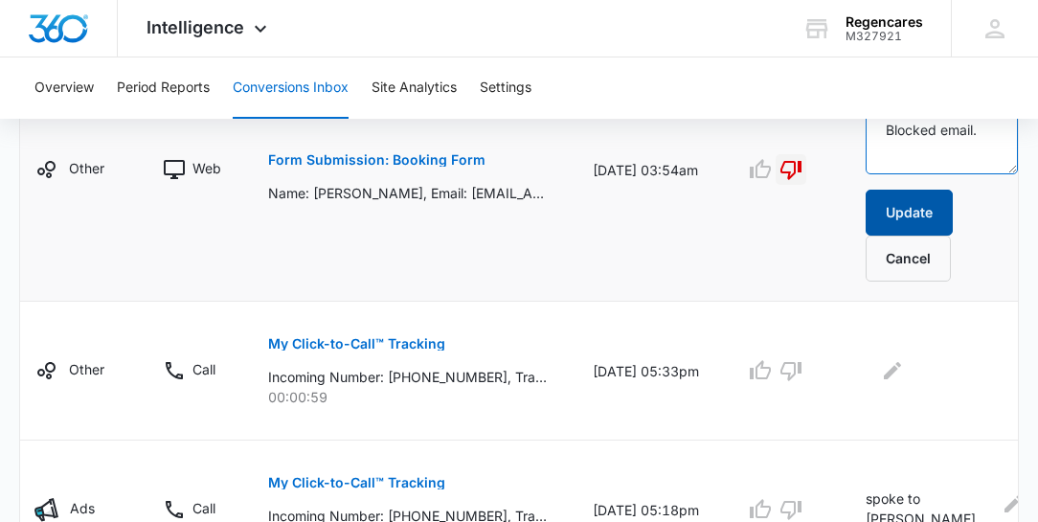
type textarea "10/14 - sent email. 10/15-Blocked email."
click at [891, 203] on button "Update" at bounding box center [909, 213] width 87 height 46
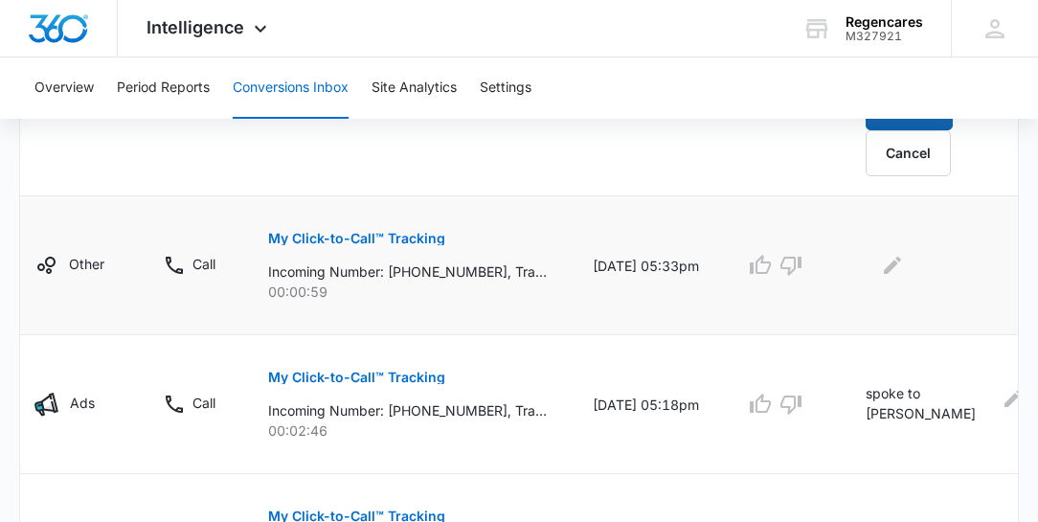
scroll to position [1532, 0]
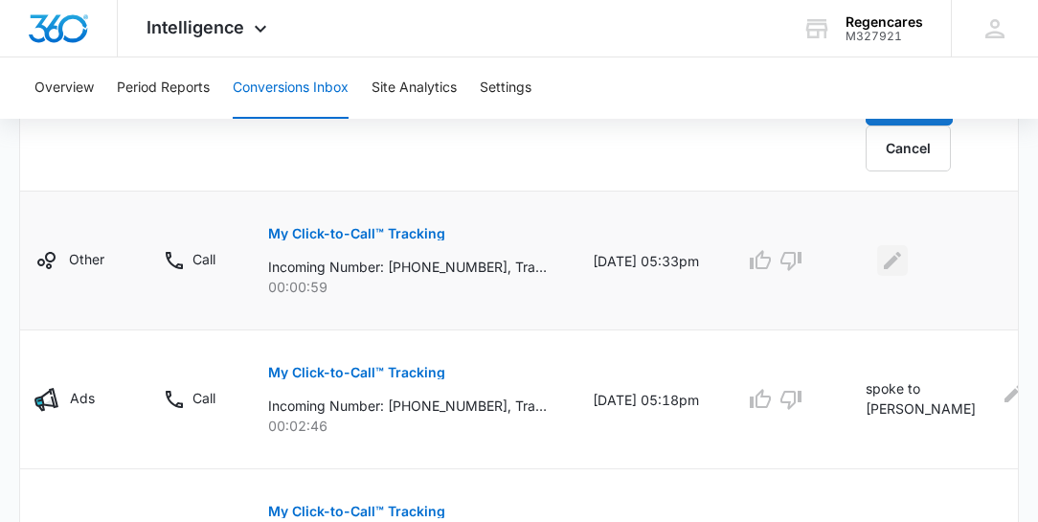
click at [887, 251] on icon "Edit Comments" at bounding box center [892, 260] width 23 height 23
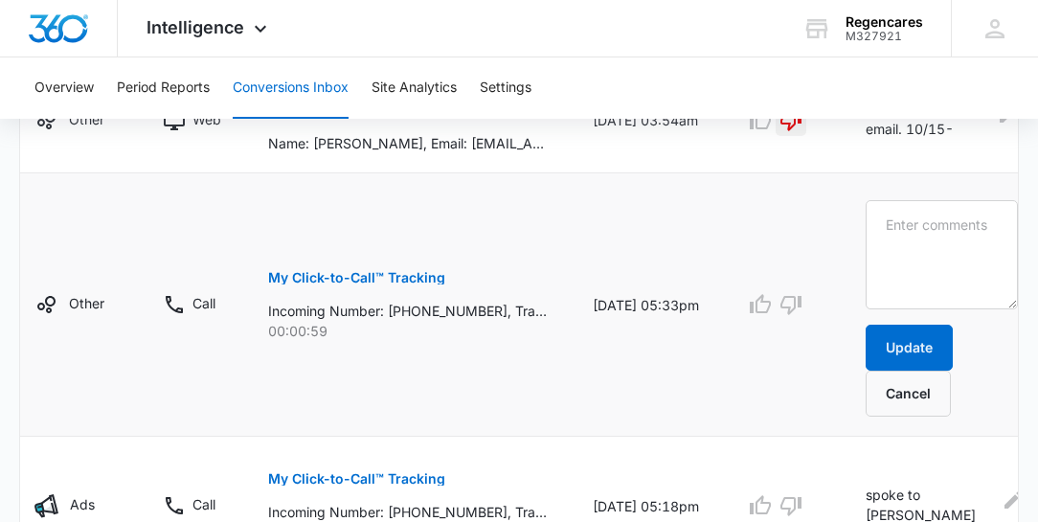
scroll to position [1367, 0]
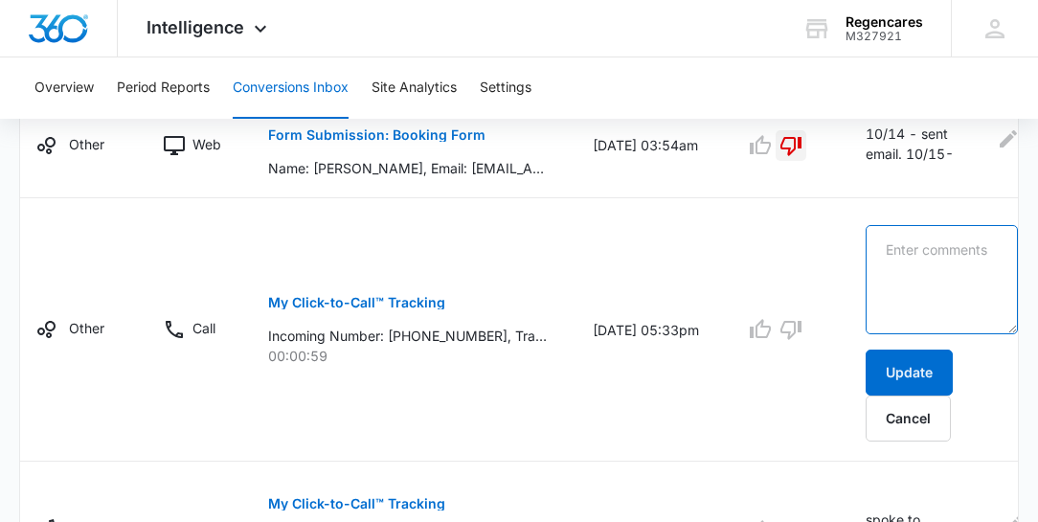
click at [871, 228] on textarea at bounding box center [942, 279] width 152 height 109
type textarea "Sales"
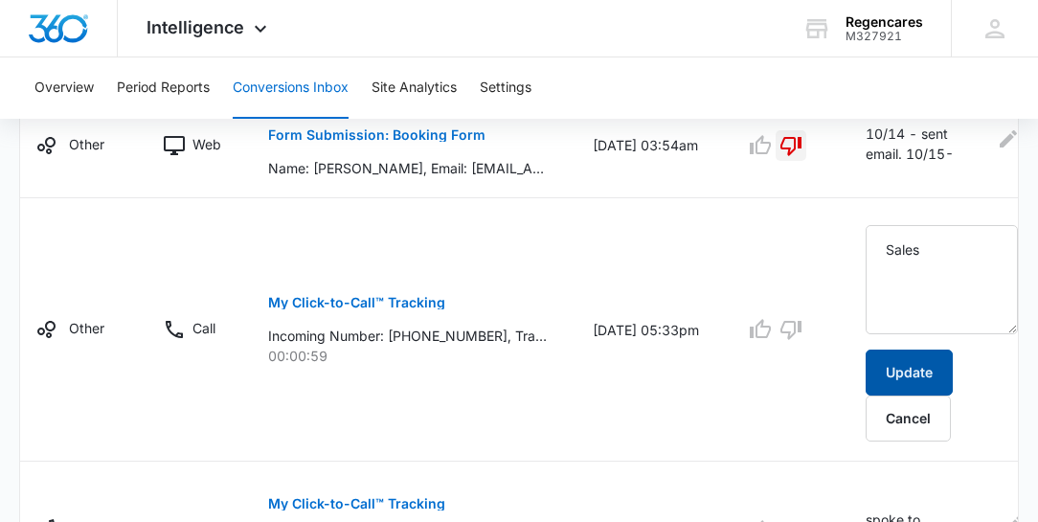
click at [897, 356] on button "Update" at bounding box center [909, 373] width 87 height 46
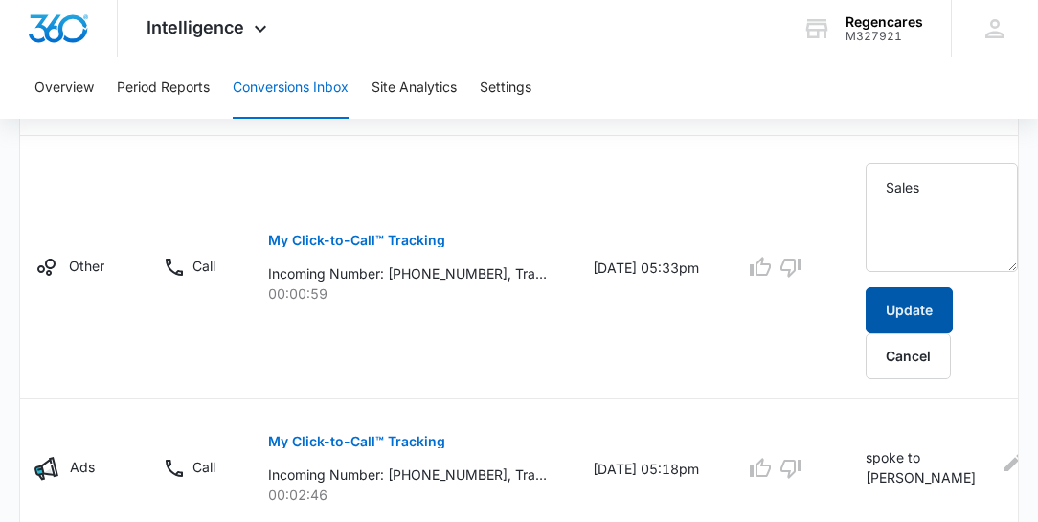
scroll to position [1641, 0]
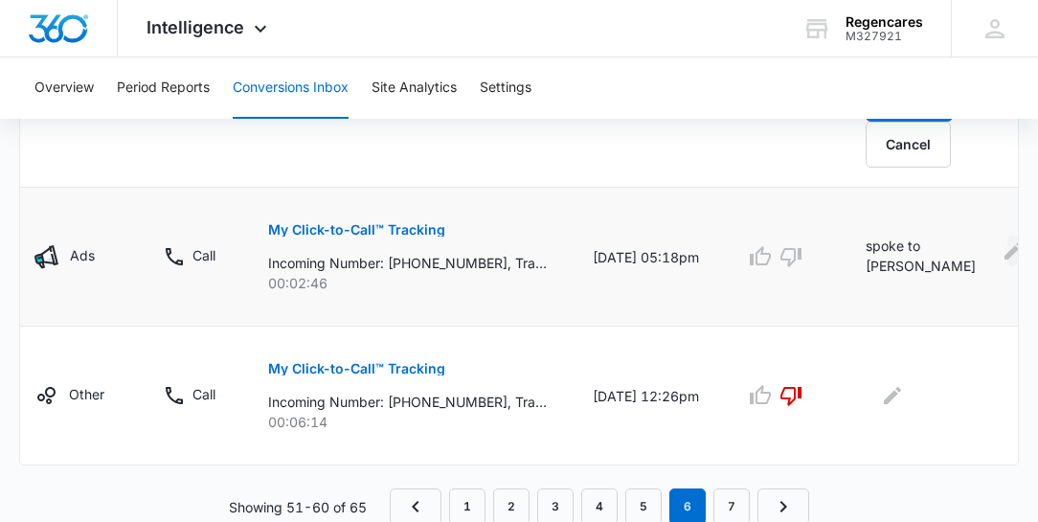
click at [1002, 245] on icon "Edit Comments" at bounding box center [1013, 250] width 23 height 23
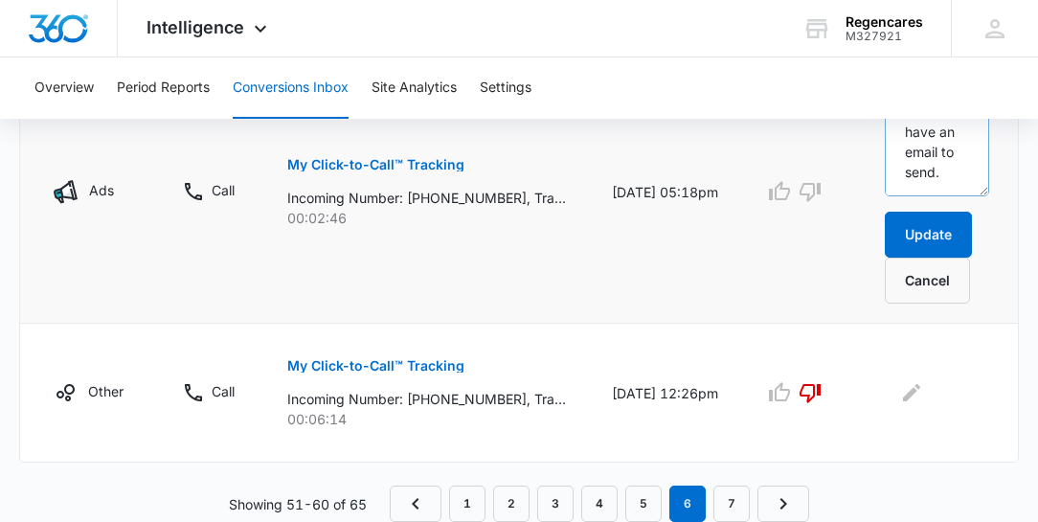
scroll to position [402, 0]
click at [414, 161] on p "My Click-to-Call™ Tracking" at bounding box center [375, 164] width 177 height 13
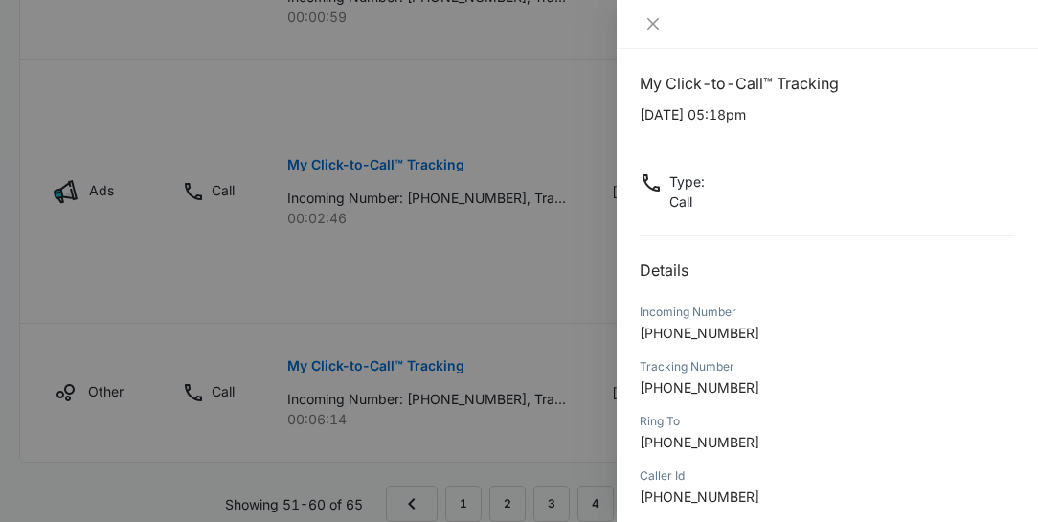
scroll to position [0, 0]
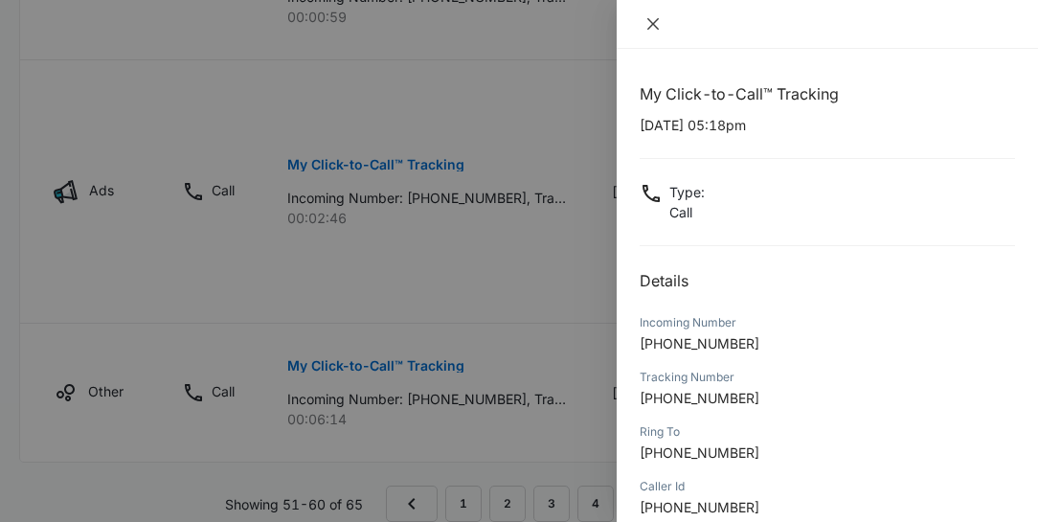
click at [648, 23] on icon "close" at bounding box center [652, 23] width 15 height 15
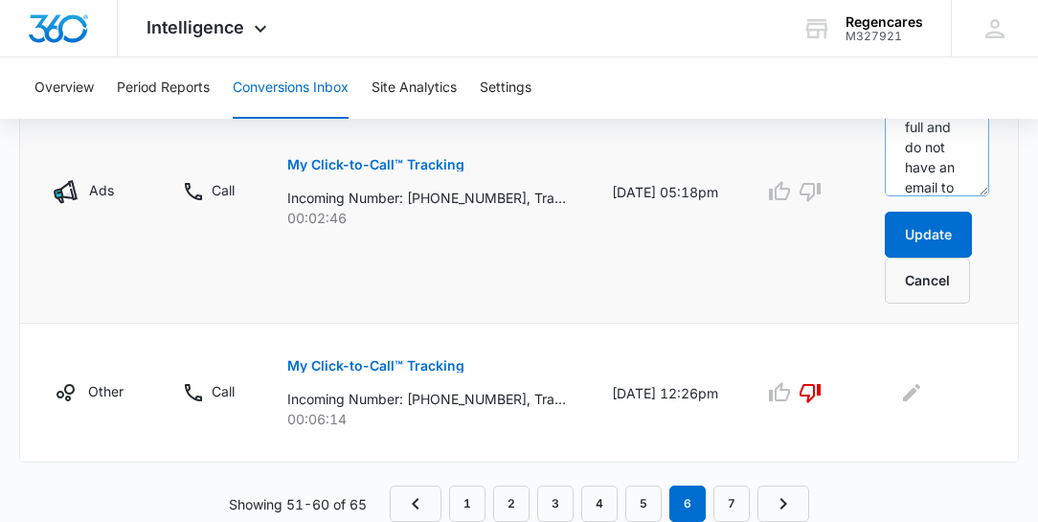
scroll to position [402, 0]
click at [955, 169] on textarea "spoke to [PERSON_NAME] and he is thinking about having an appointment [DATE][DA…" at bounding box center [937, 141] width 104 height 109
type textarea "spoke to [PERSON_NAME] and he is thinking about having an appointment [DATE][DA…"
click at [905, 389] on icon "Edit Comments" at bounding box center [911, 392] width 17 height 17
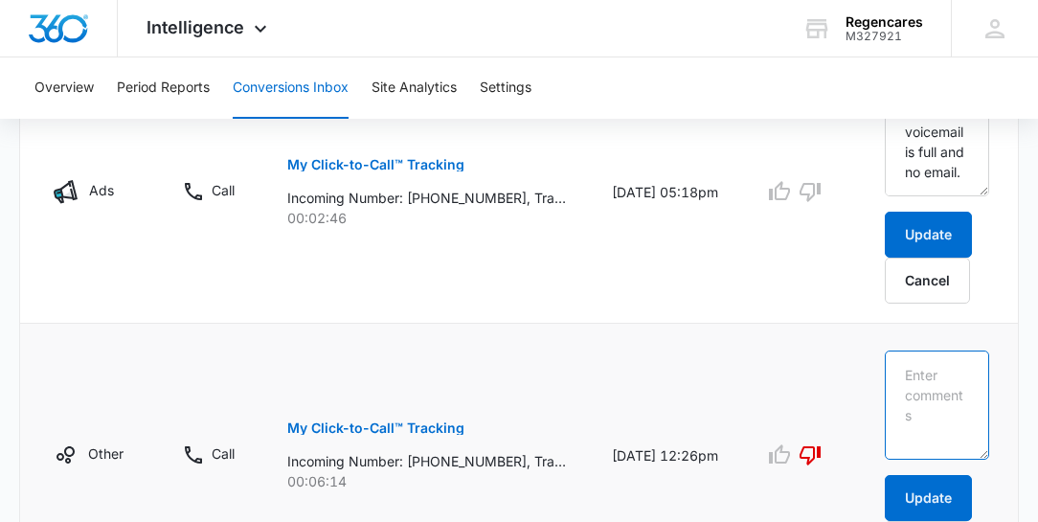
click at [897, 354] on textarea at bounding box center [937, 404] width 104 height 109
type textarea "Sales"
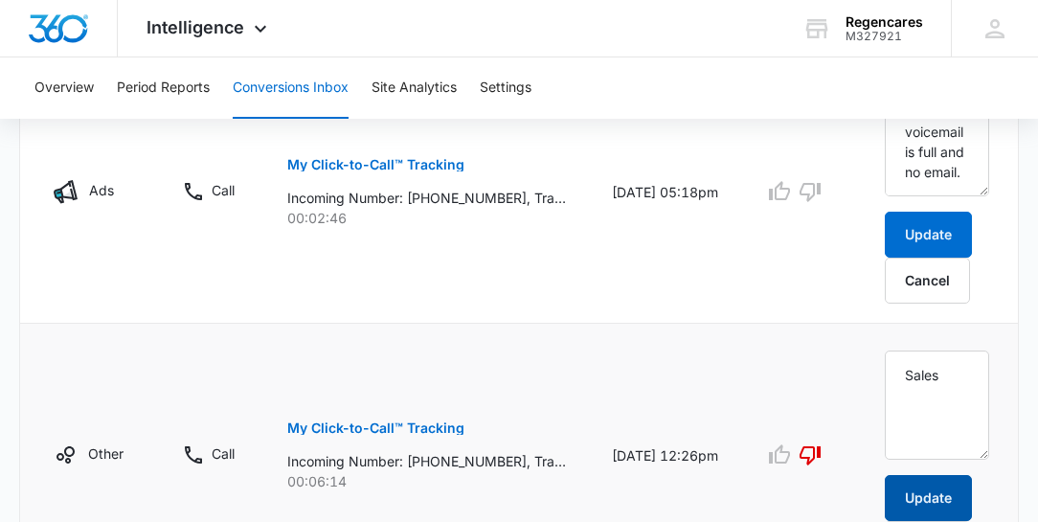
click at [931, 483] on button "Update" at bounding box center [928, 498] width 87 height 46
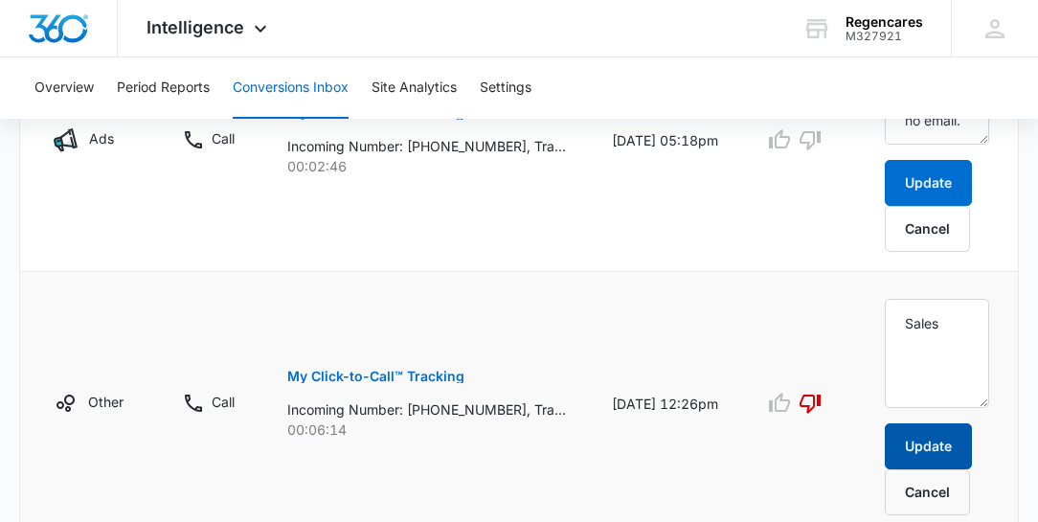
scroll to position [1768, 0]
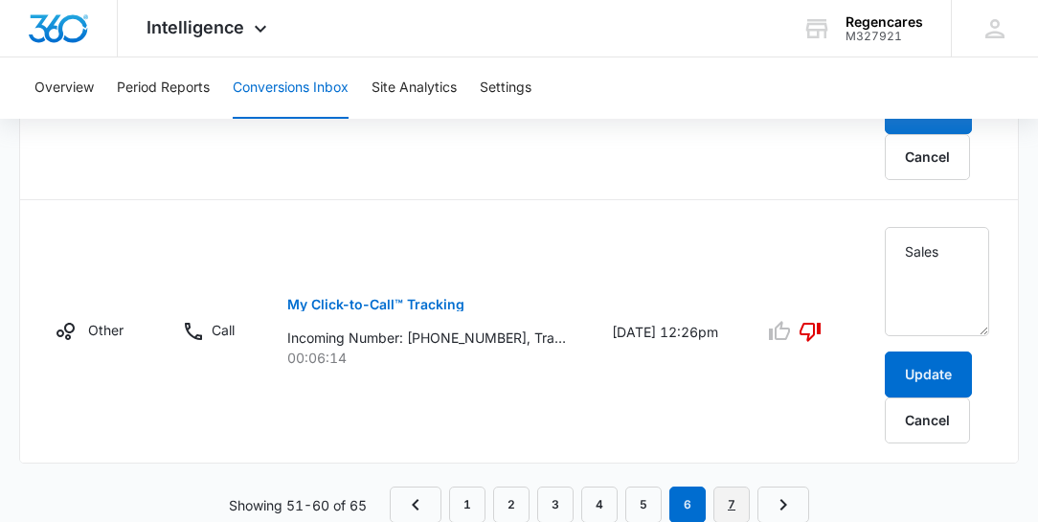
click at [737, 505] on link "7" at bounding box center [731, 504] width 36 height 36
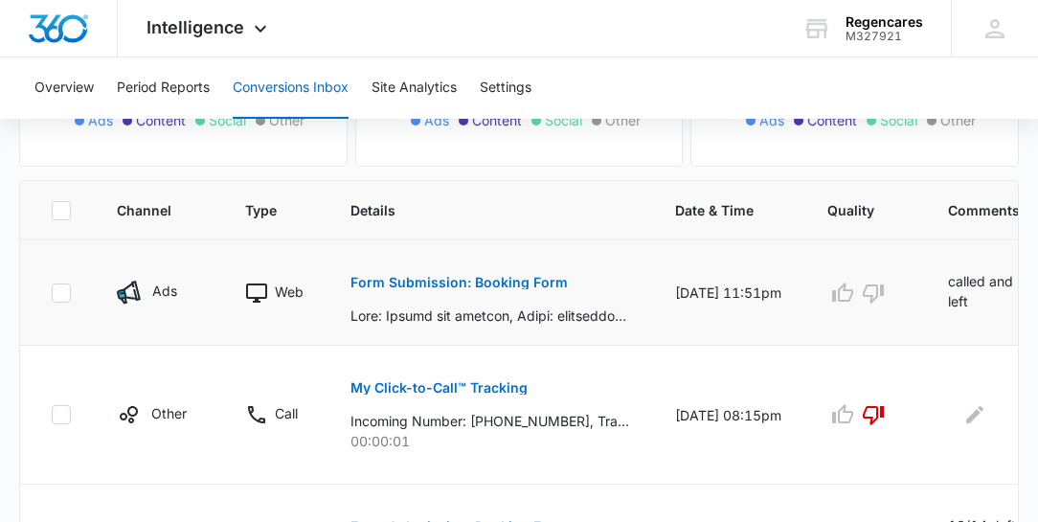
scroll to position [383, 0]
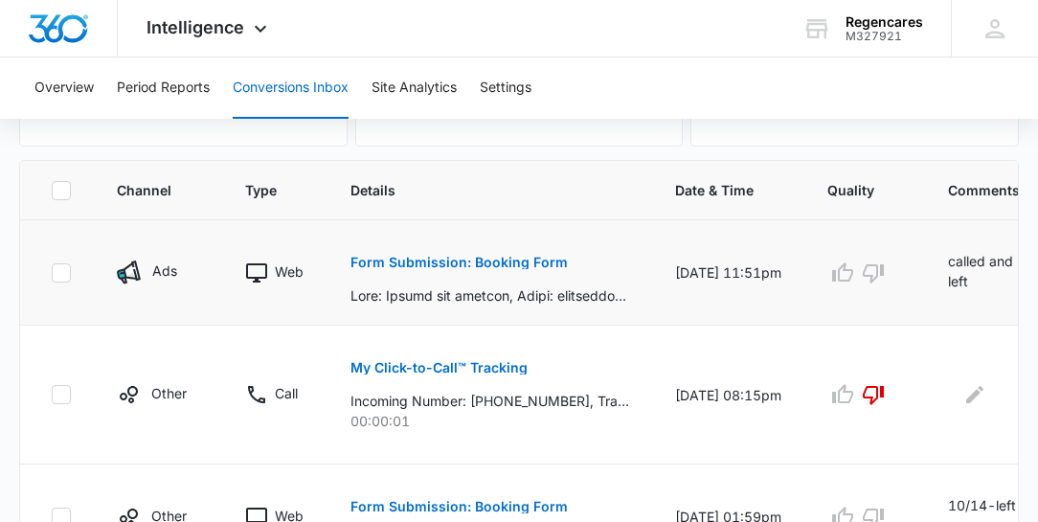
click at [987, 269] on p "called and left message, also sent email." at bounding box center [989, 272] width 82 height 43
click at [986, 265] on p "called and left message, also sent email." at bounding box center [989, 272] width 82 height 43
click at [442, 260] on p "Form Submission: Booking Form" at bounding box center [458, 262] width 217 height 13
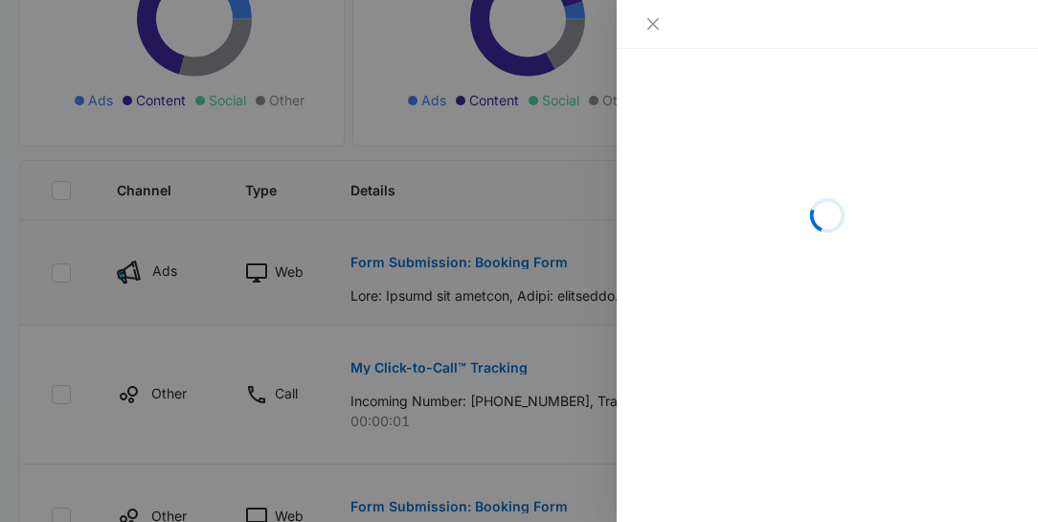
click at [442, 260] on div at bounding box center [519, 261] width 1038 height 522
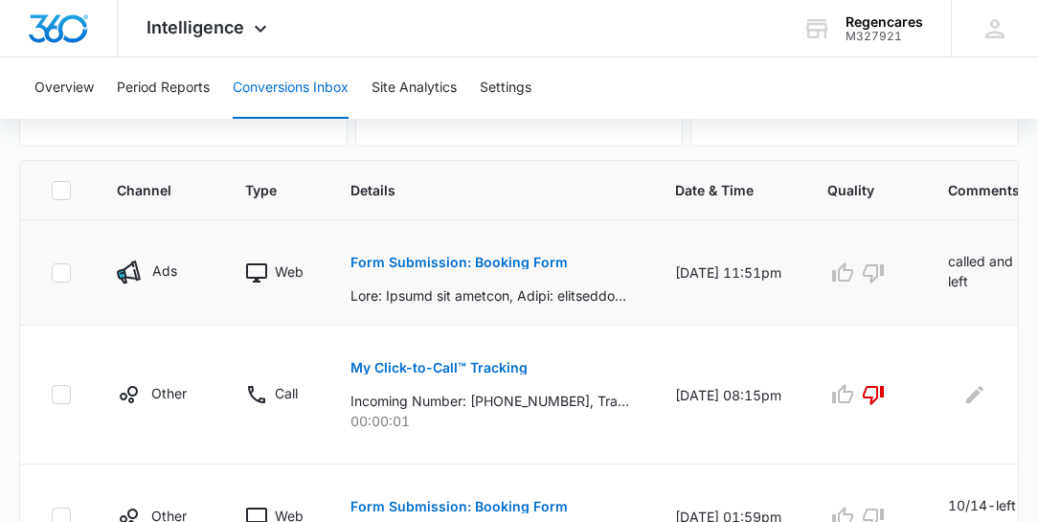
click at [492, 260] on p "Form Submission: Booking Form" at bounding box center [458, 262] width 217 height 13
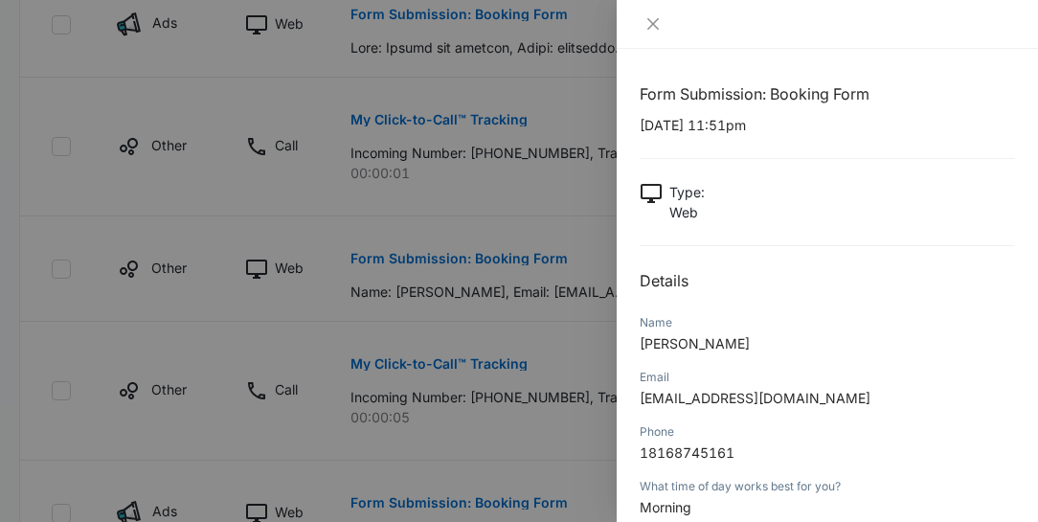
scroll to position [656, 0]
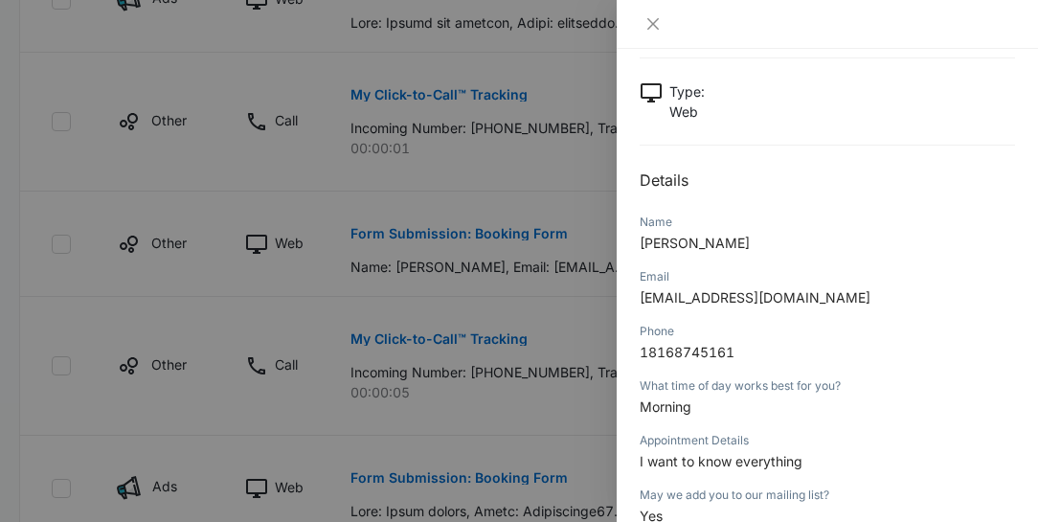
scroll to position [109, 0]
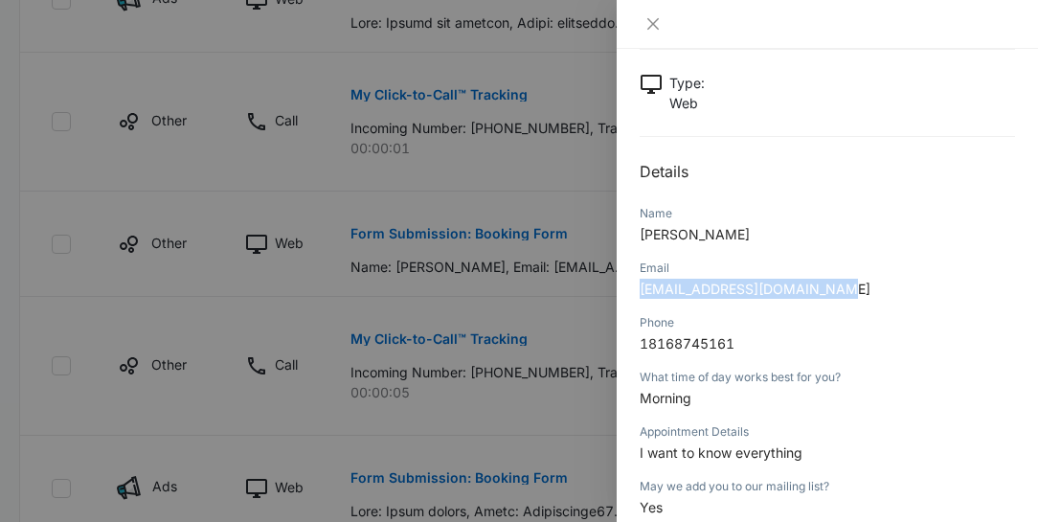
drag, startPoint x: 829, startPoint y: 287, endPoint x: 703, endPoint y: 297, distance: 126.8
click at [623, 287] on div "Form Submission: Booking Form [DATE] 11:51pm Type : Web Details Name [PERSON_NA…" at bounding box center [827, 285] width 421 height 473
drag, startPoint x: 756, startPoint y: 229, endPoint x: 640, endPoint y: 229, distance: 115.9
click at [640, 229] on p "[PERSON_NAME]" at bounding box center [827, 234] width 375 height 20
click at [655, 24] on icon "close" at bounding box center [652, 23] width 15 height 15
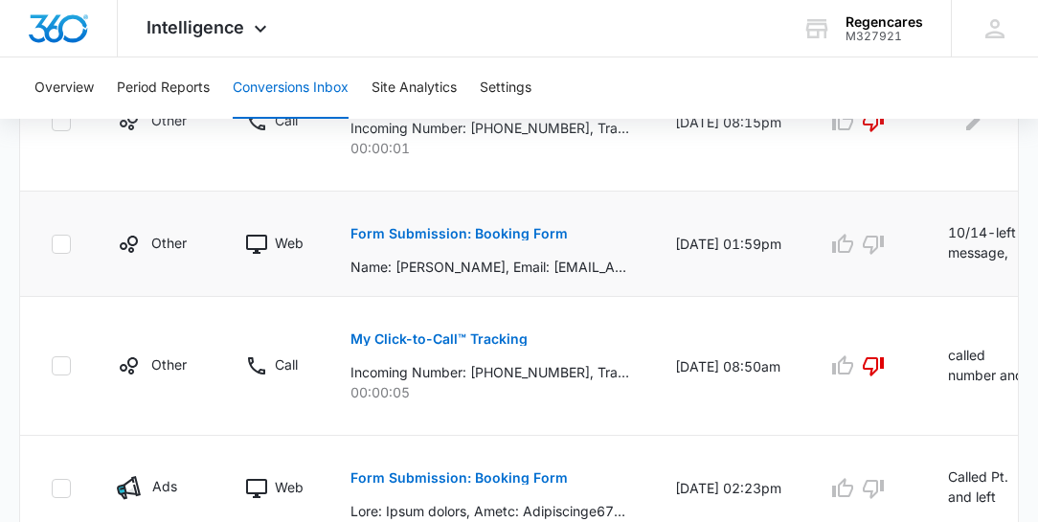
click at [472, 228] on p "Form Submission: Booking Form" at bounding box center [458, 233] width 217 height 13
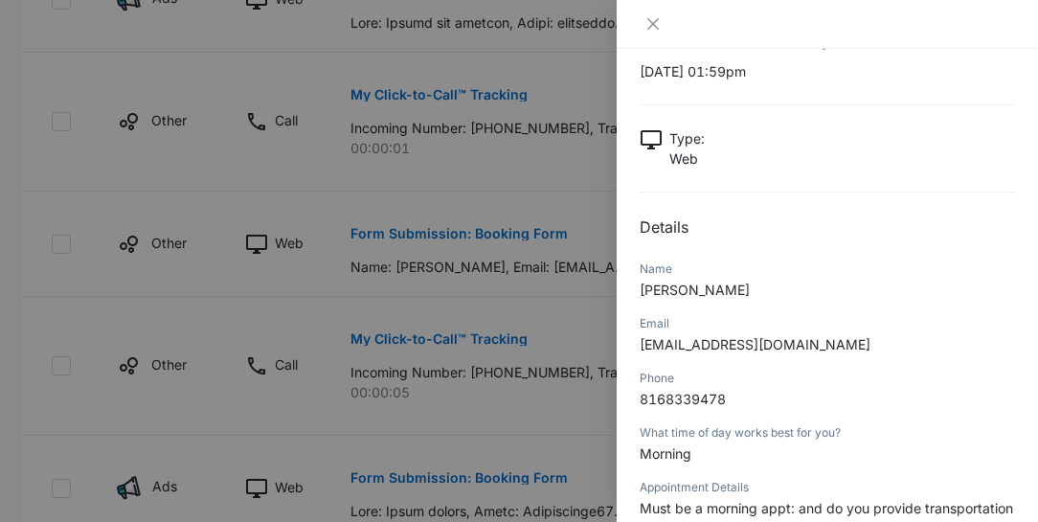
scroll to position [55, 0]
drag, startPoint x: 819, startPoint y: 342, endPoint x: 654, endPoint y: 324, distance: 165.7
click at [657, 324] on div "Email [EMAIL_ADDRESS][DOMAIN_NAME]" at bounding box center [827, 339] width 375 height 55
click at [793, 317] on div "Email" at bounding box center [827, 322] width 375 height 17
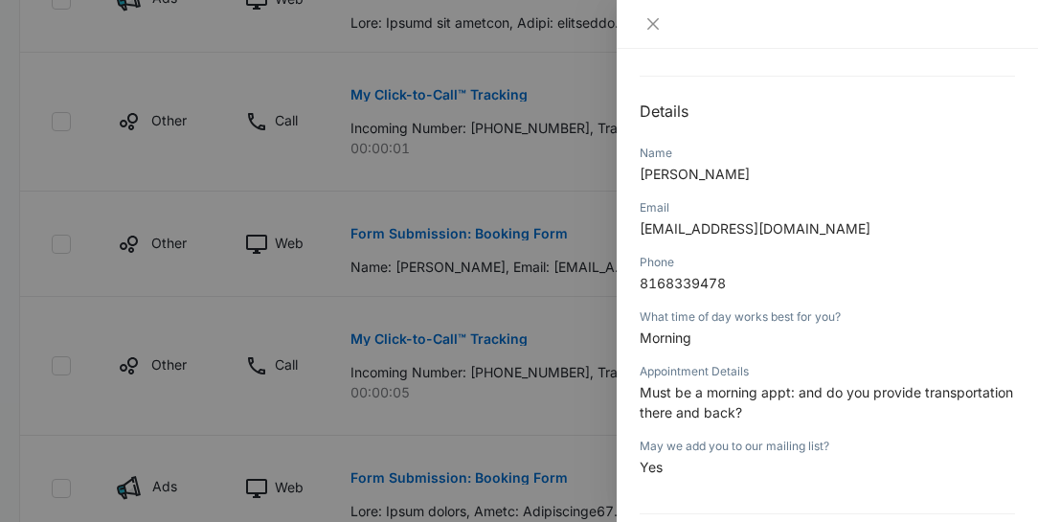
scroll to position [161, 0]
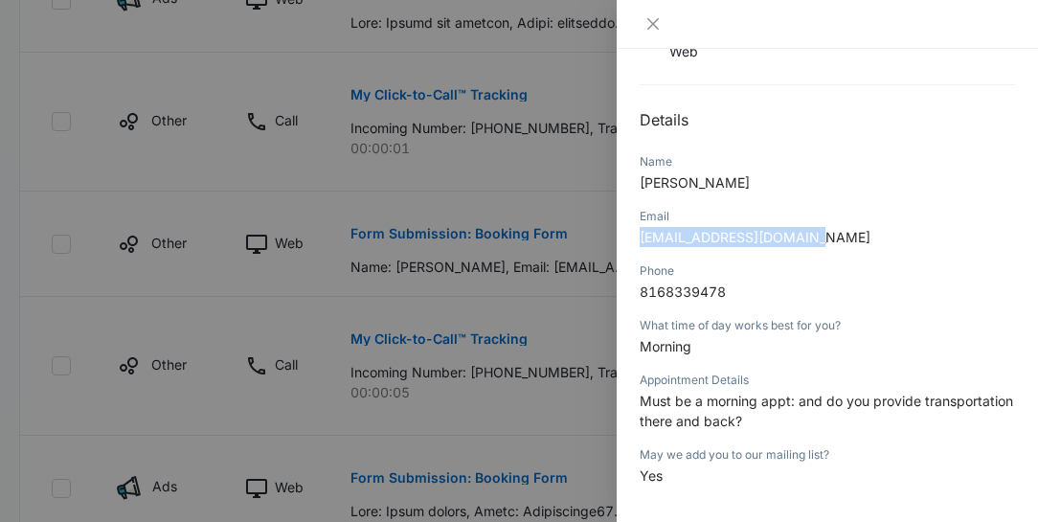
drag, startPoint x: 823, startPoint y: 235, endPoint x: 640, endPoint y: 234, distance: 182.9
click at [640, 234] on p "[EMAIL_ADDRESS][DOMAIN_NAME]" at bounding box center [827, 237] width 375 height 20
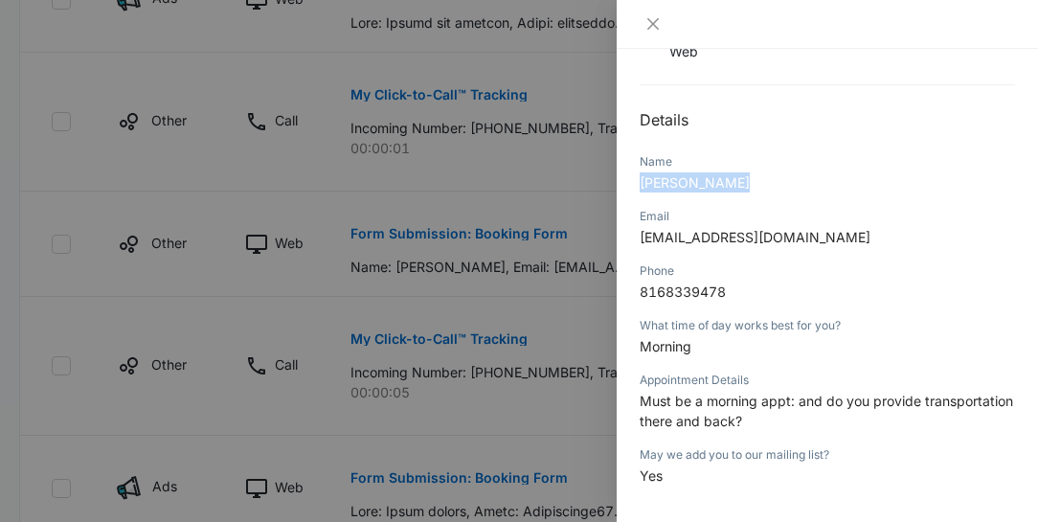
drag, startPoint x: 733, startPoint y: 179, endPoint x: 641, endPoint y: 178, distance: 91.9
click at [641, 178] on p "[PERSON_NAME]" at bounding box center [827, 182] width 375 height 20
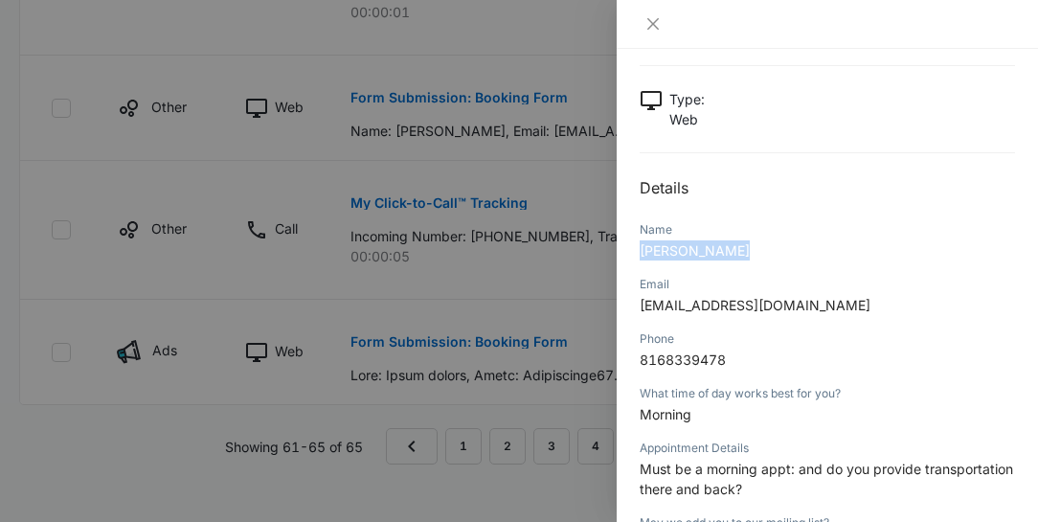
scroll to position [52, 0]
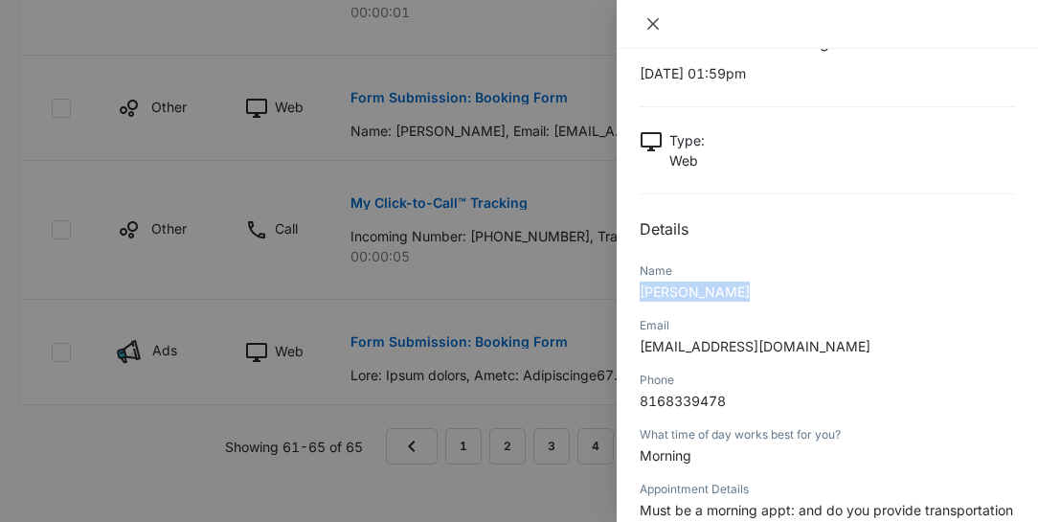
click at [655, 28] on icon "close" at bounding box center [652, 23] width 15 height 15
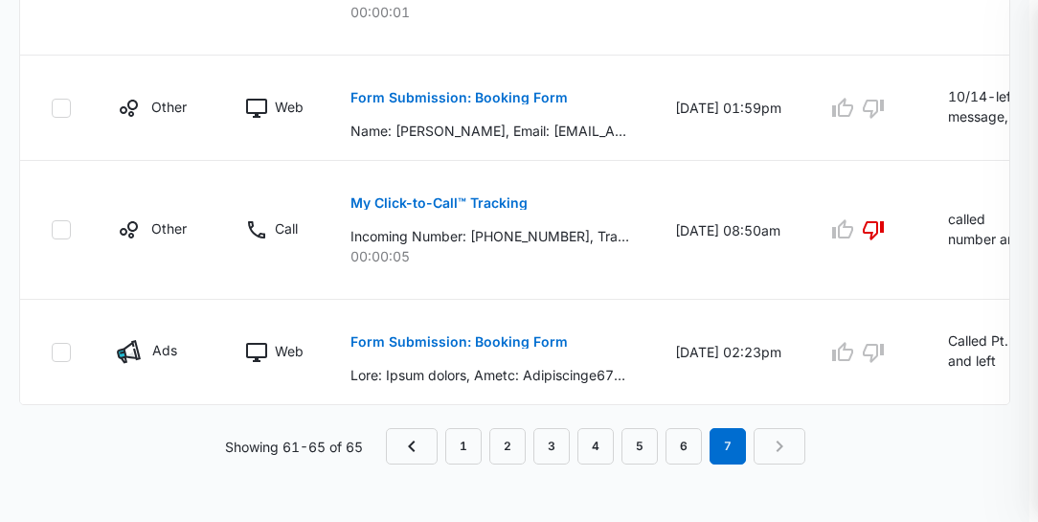
scroll to position [738, 0]
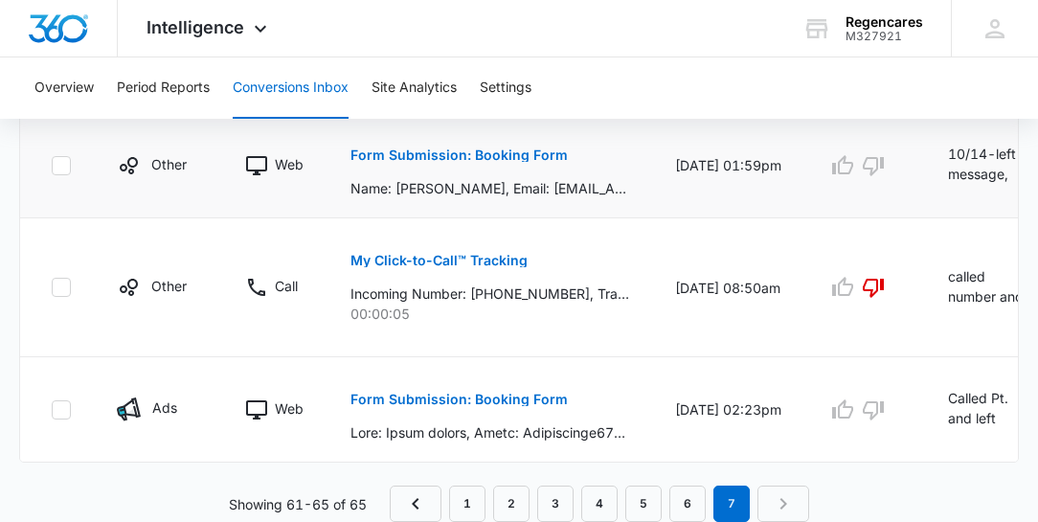
click at [632, 186] on td "Form Submission: Booking Form Name: [PERSON_NAME], Email: [EMAIL_ADDRESS][DOMAI…" at bounding box center [489, 165] width 325 height 105
click at [487, 154] on p "Form Submission: Booking Form" at bounding box center [458, 154] width 217 height 13
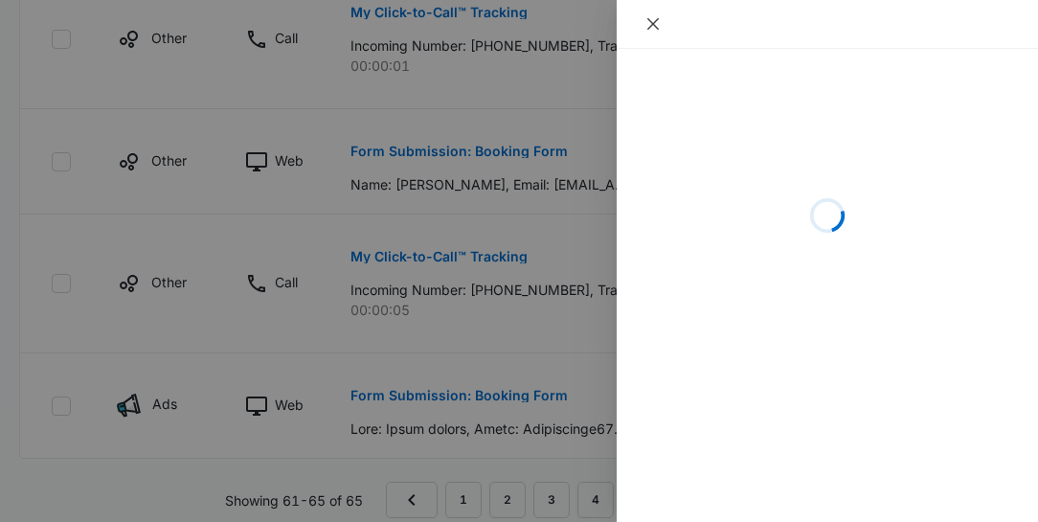
click at [659, 27] on icon "close" at bounding box center [652, 23] width 15 height 15
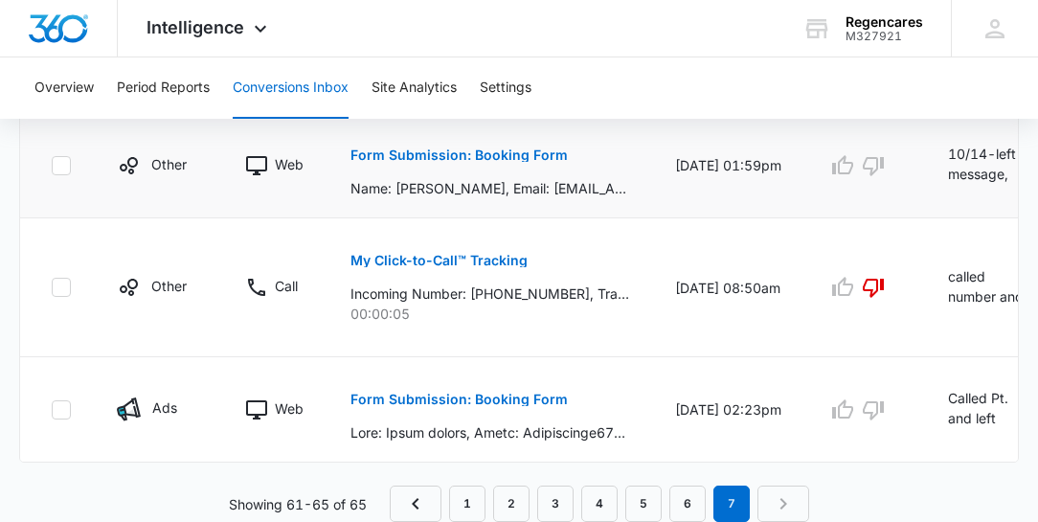
click at [792, 182] on td "[DATE] 01:59pm" at bounding box center [728, 165] width 152 height 105
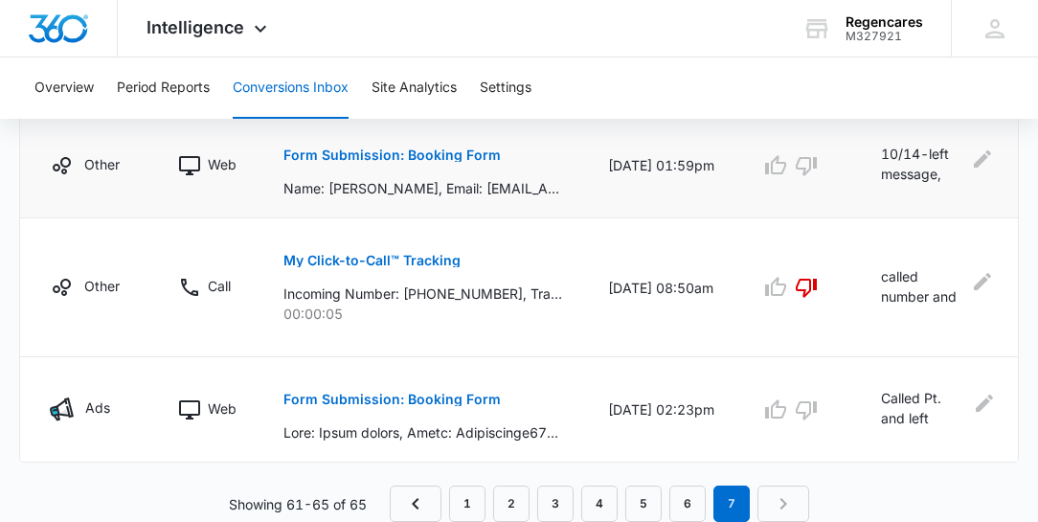
scroll to position [0, 68]
click at [981, 151] on icon "Edit Comments" at bounding box center [981, 158] width 17 height 17
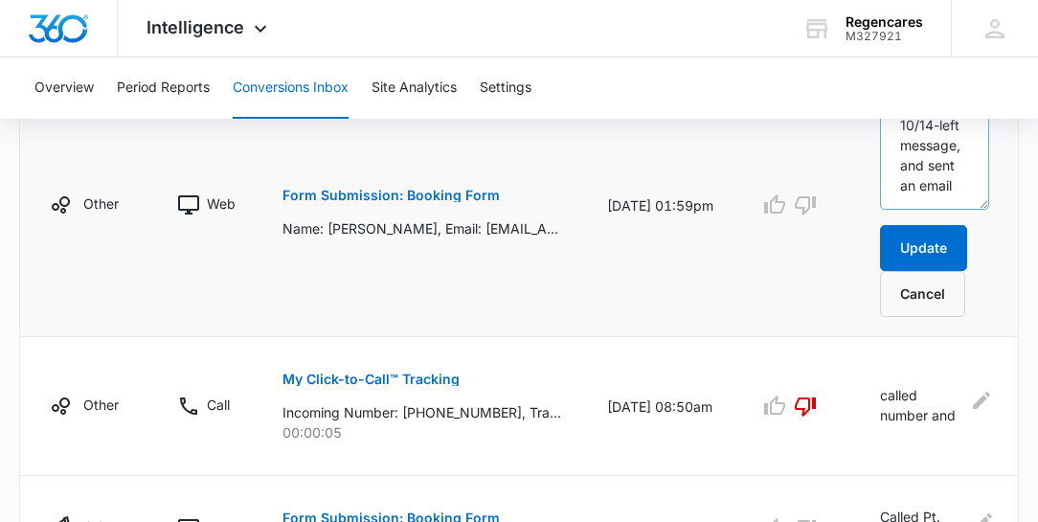
scroll to position [793, 0]
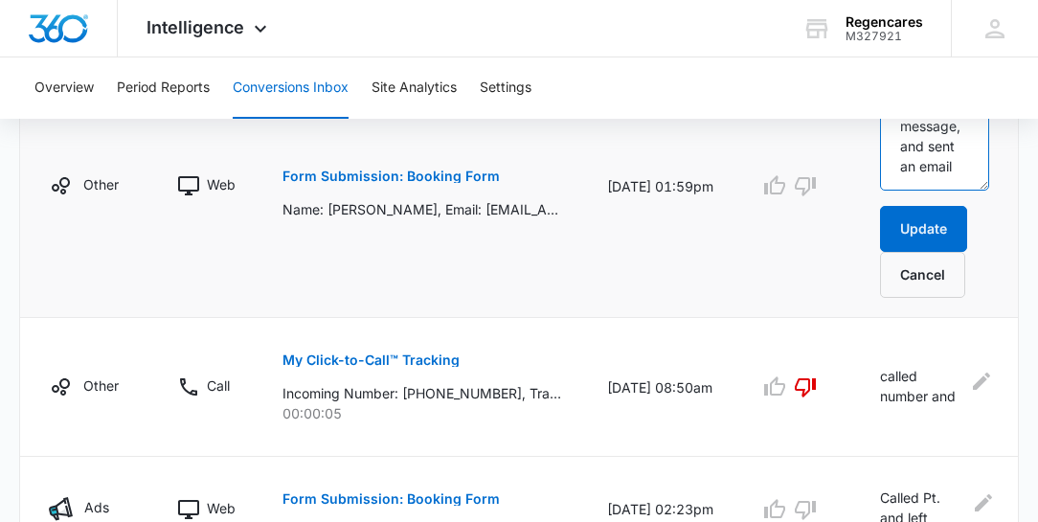
click at [958, 165] on textarea "10/14-left message, and sent an email" at bounding box center [934, 135] width 109 height 109
type textarea "10/14-left message, and sent an email 10/15- sent email."
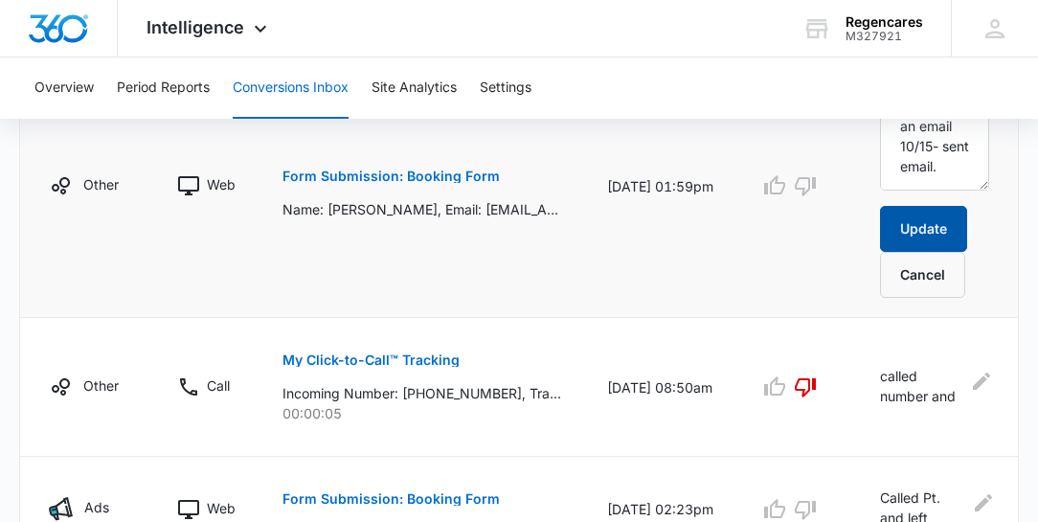
click at [927, 231] on button "Update" at bounding box center [923, 229] width 87 height 46
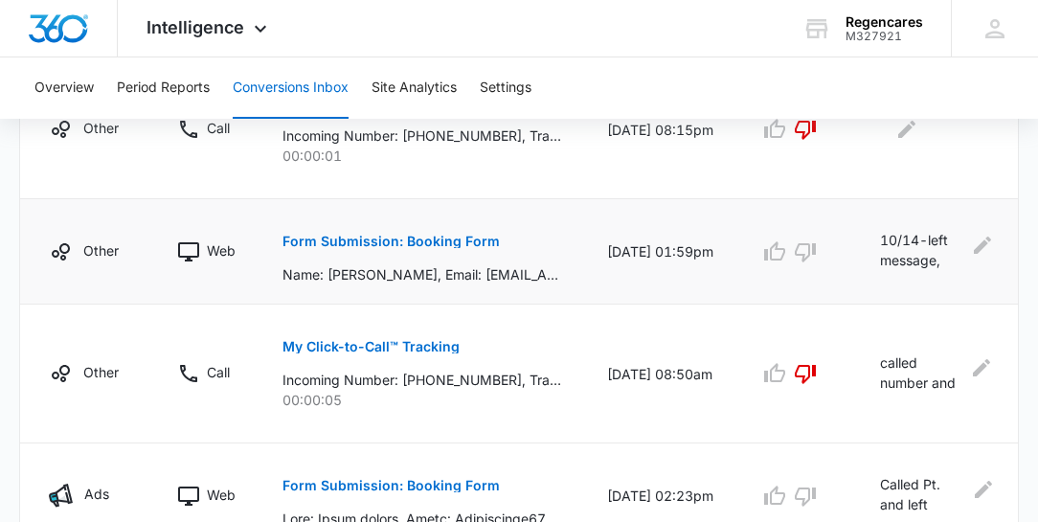
scroll to position [629, 0]
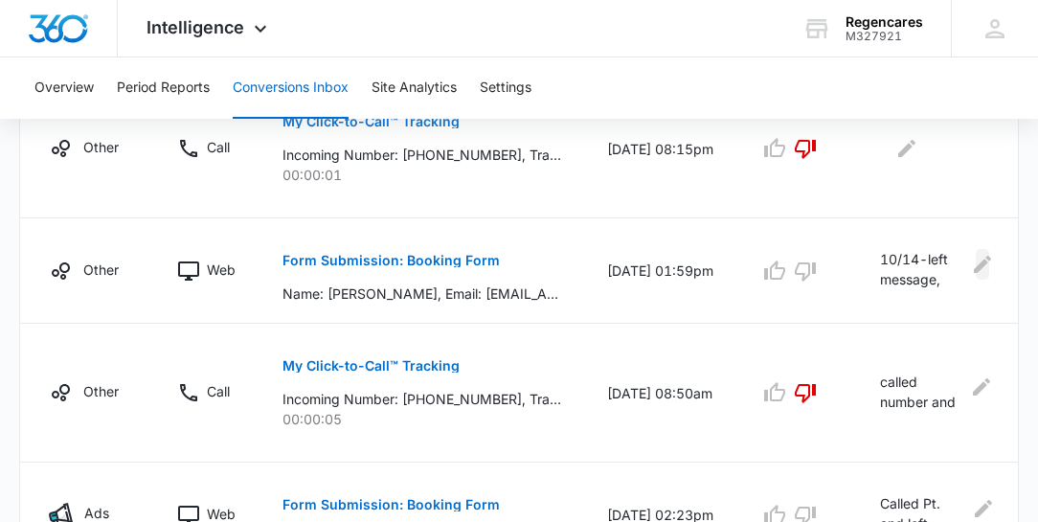
click at [981, 259] on icon "Edit Comments" at bounding box center [982, 264] width 17 height 17
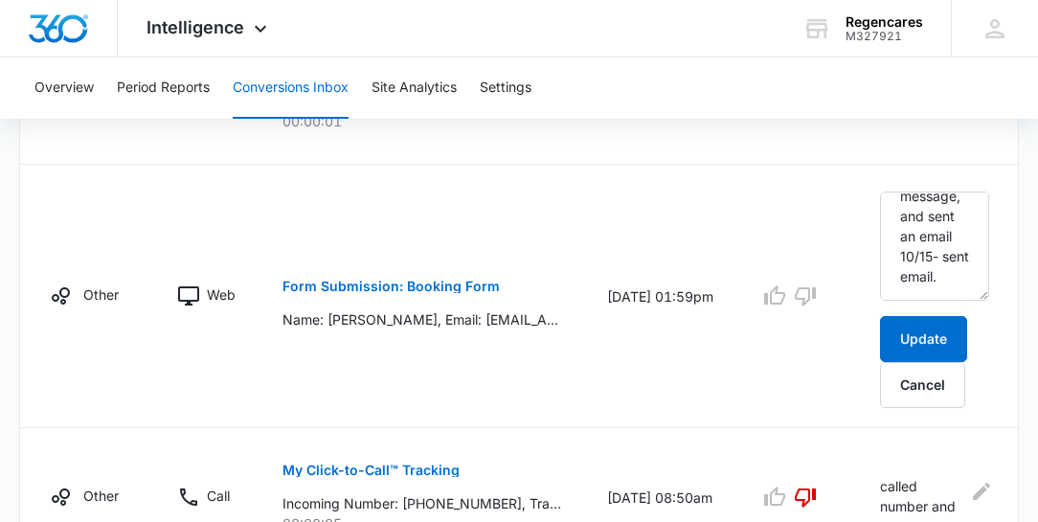
scroll to position [738, 0]
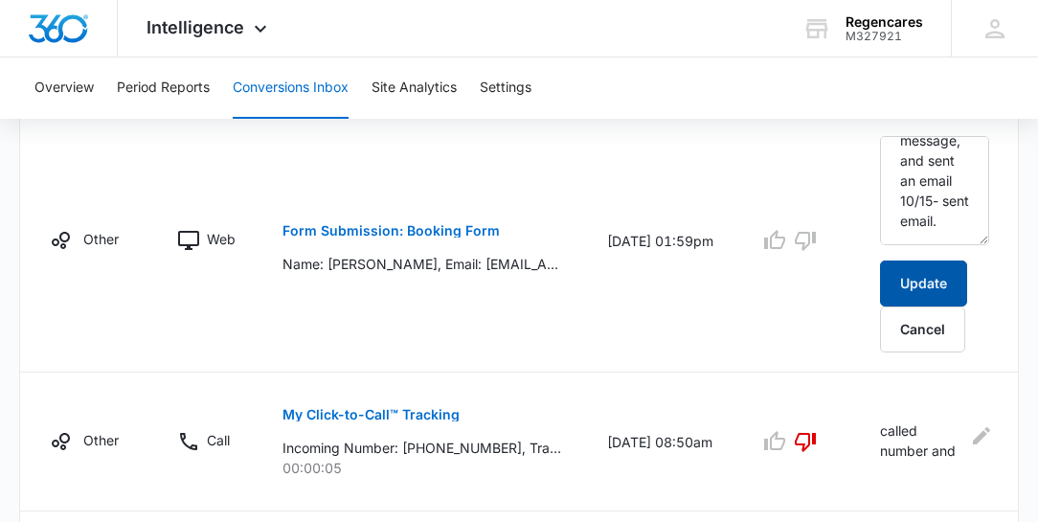
click at [921, 283] on button "Update" at bounding box center [923, 283] width 87 height 46
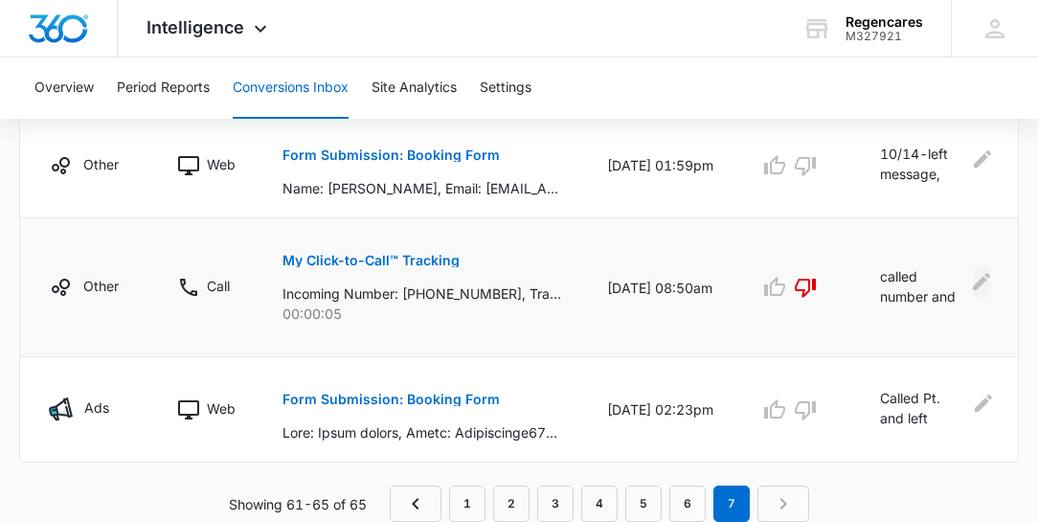
click at [978, 277] on icon "Edit Comments" at bounding box center [981, 280] width 17 height 17
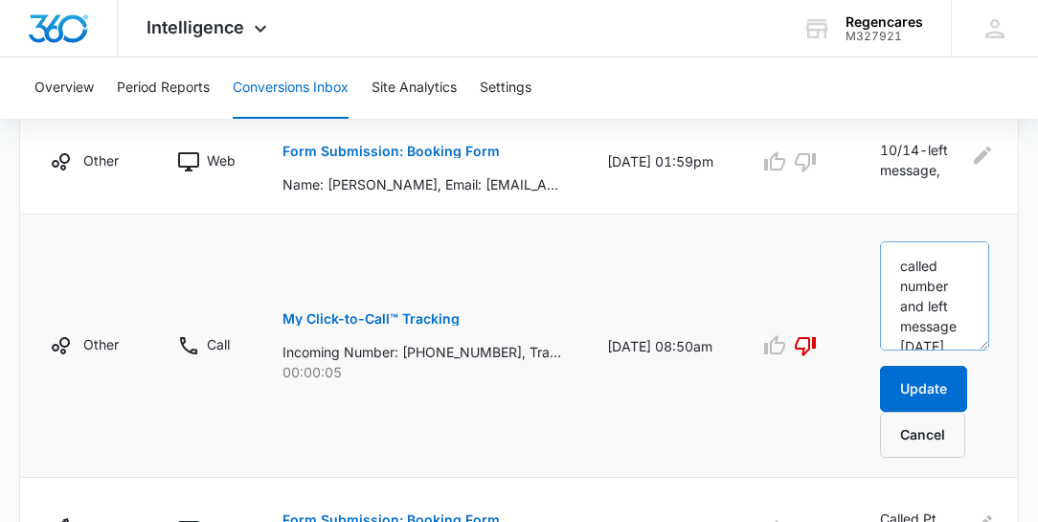
scroll to position [40, 0]
click at [380, 313] on p "My Click-to-Call™ Tracking" at bounding box center [370, 318] width 177 height 13
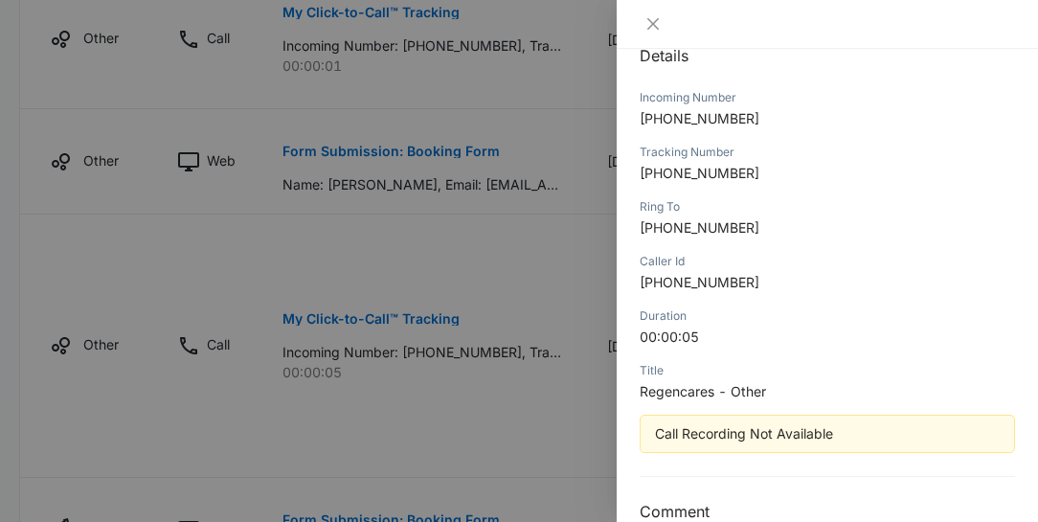
scroll to position [69, 0]
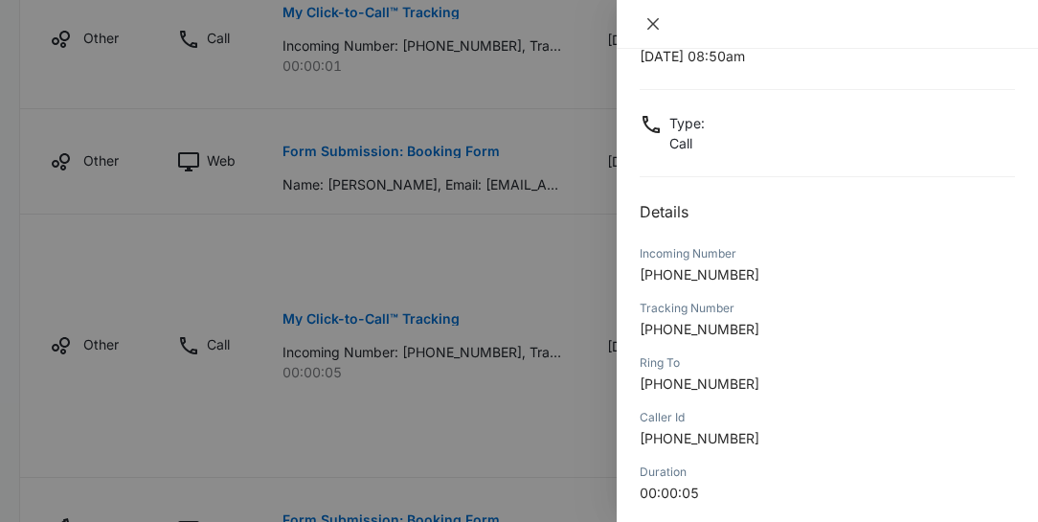
click at [651, 24] on icon "close" at bounding box center [652, 23] width 15 height 15
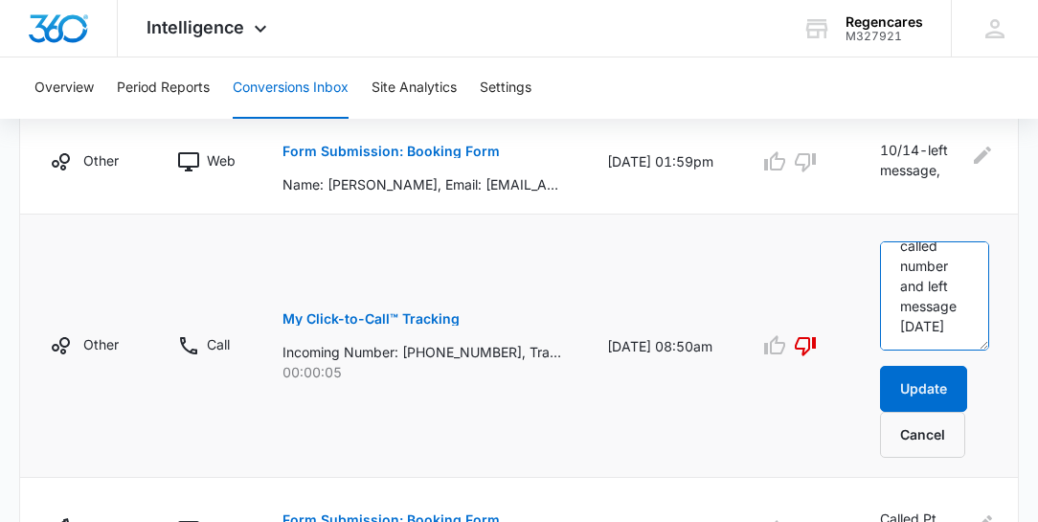
click at [953, 326] on textarea "called number and left message [DATE]" at bounding box center [934, 295] width 109 height 109
click at [395, 312] on p "My Click-to-Call™ Tracking" at bounding box center [370, 318] width 177 height 13
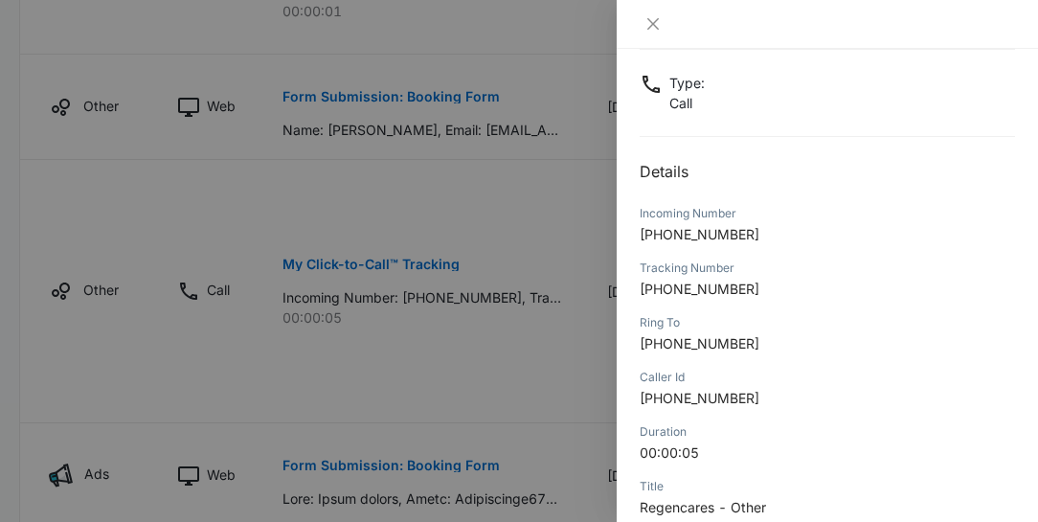
scroll to position [164, 0]
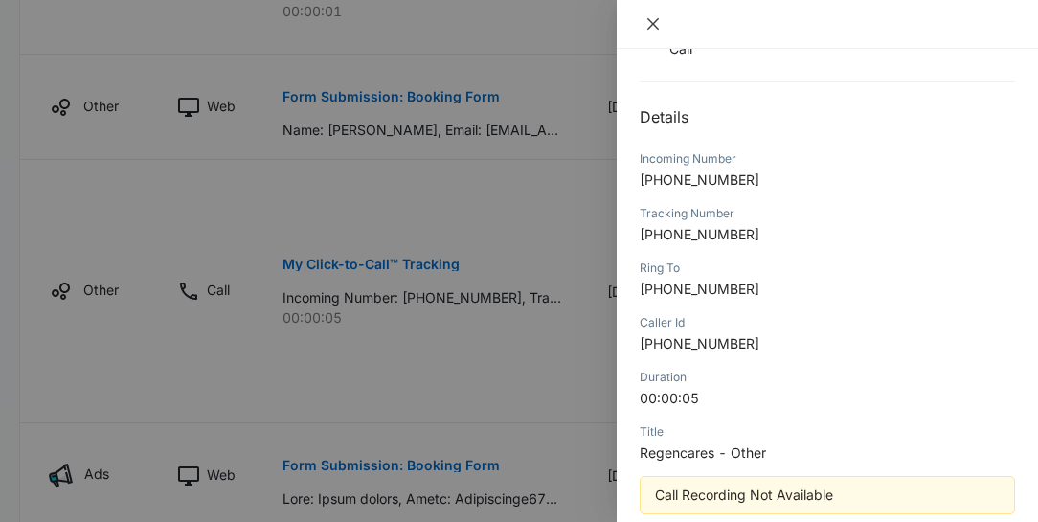
click at [655, 25] on icon "close" at bounding box center [652, 23] width 11 height 11
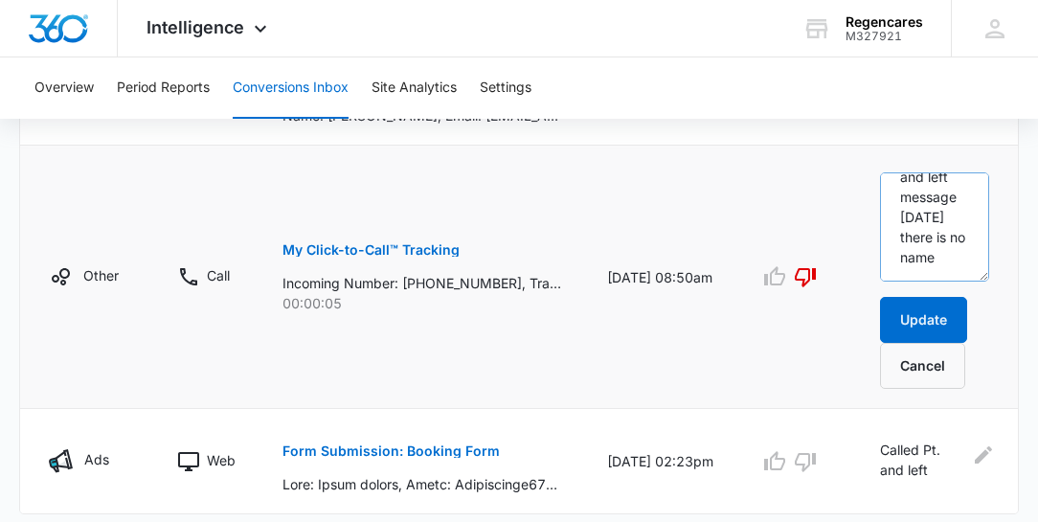
scroll to position [80, 0]
click at [953, 254] on textarea "called number and left message [DATE] there is no name" at bounding box center [934, 226] width 109 height 109
click at [885, 239] on textarea "called number and left message [DATE] there is no name. There is no name on voi…" at bounding box center [934, 226] width 109 height 109
type textarea "called number and left message [DATE] there is no name. 10/15There is no name o…"
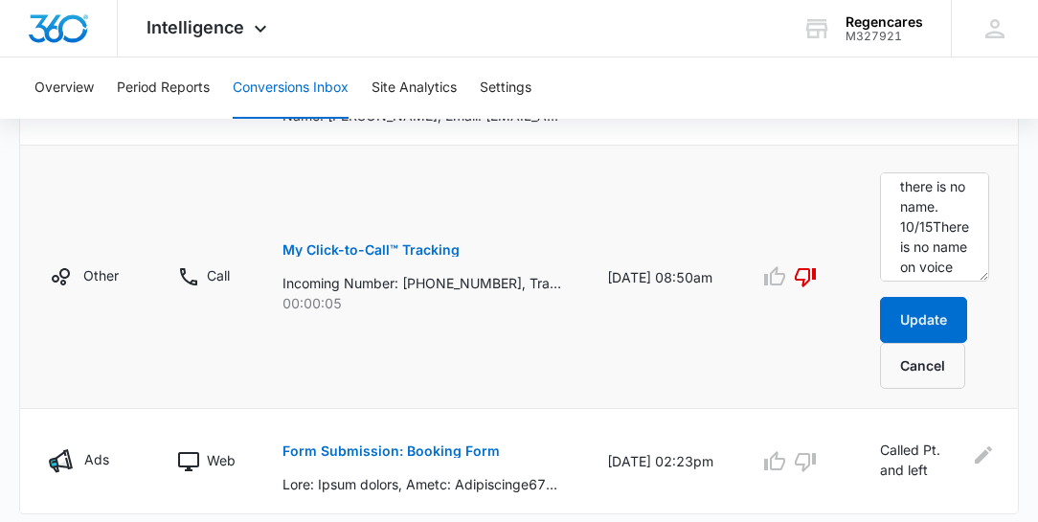
click at [356, 253] on button "My Click-to-Call™ Tracking" at bounding box center [370, 250] width 177 height 46
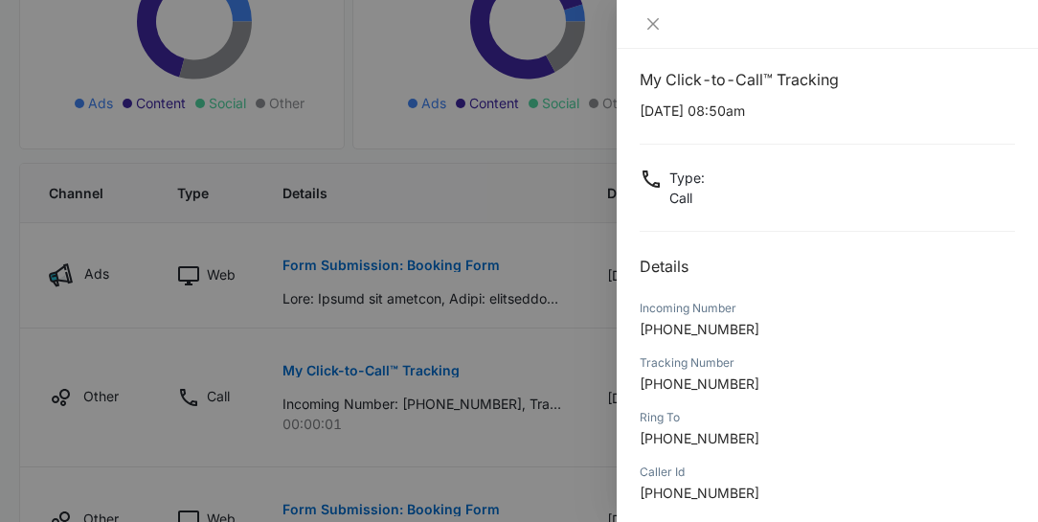
scroll to position [271, 0]
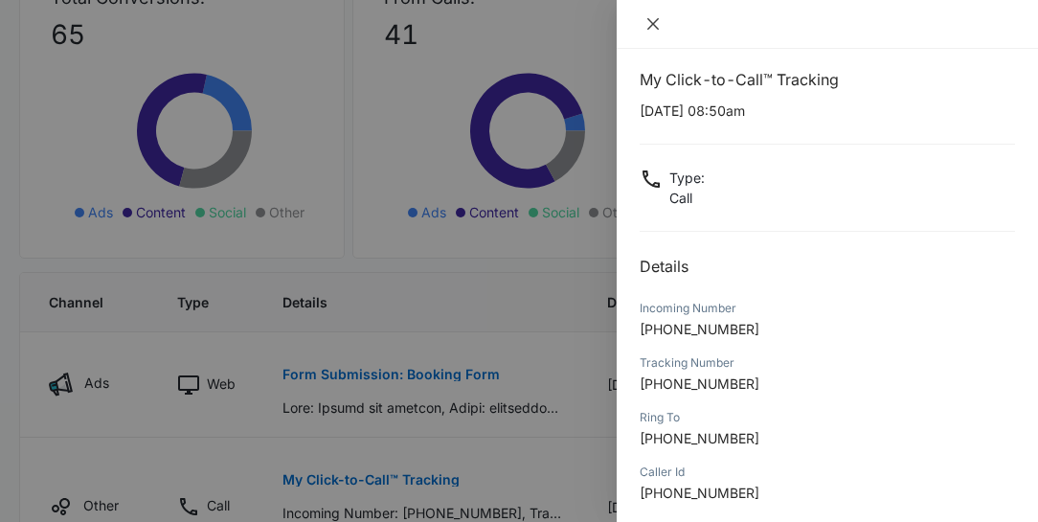
click at [654, 25] on icon "close" at bounding box center [652, 23] width 11 height 11
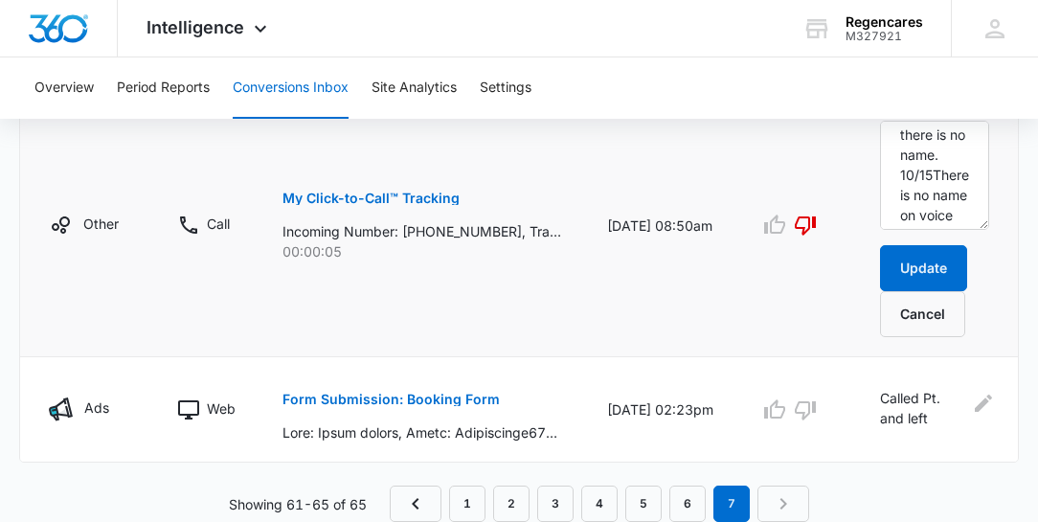
scroll to position [862, 0]
click at [905, 268] on button "Update" at bounding box center [923, 268] width 87 height 46
click at [782, 512] on nav "1 2 3 4 5 6 7" at bounding box center [599, 503] width 419 height 36
click at [784, 508] on nav "1 2 3 4 5 6 7" at bounding box center [599, 503] width 419 height 36
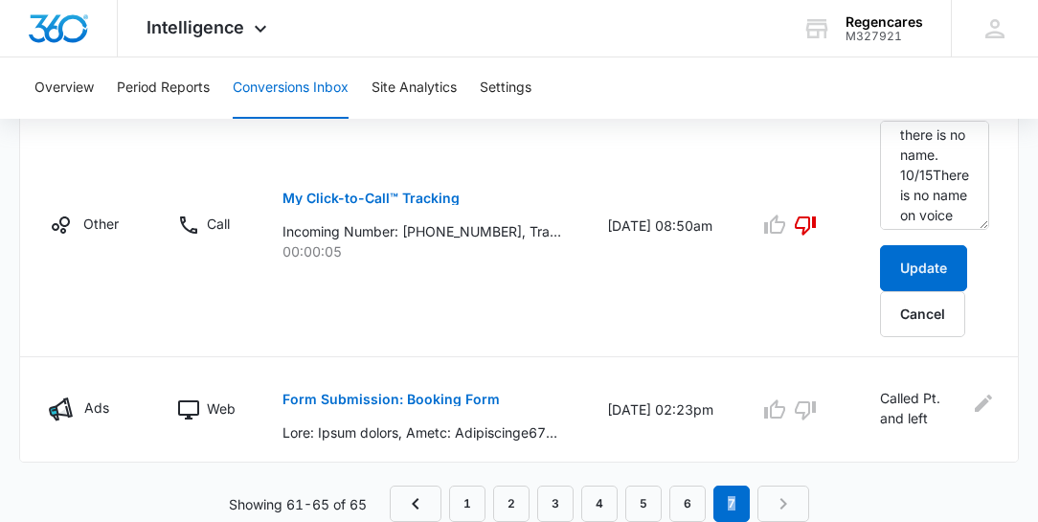
click at [784, 508] on nav "1 2 3 4 5 6 7" at bounding box center [599, 503] width 419 height 36
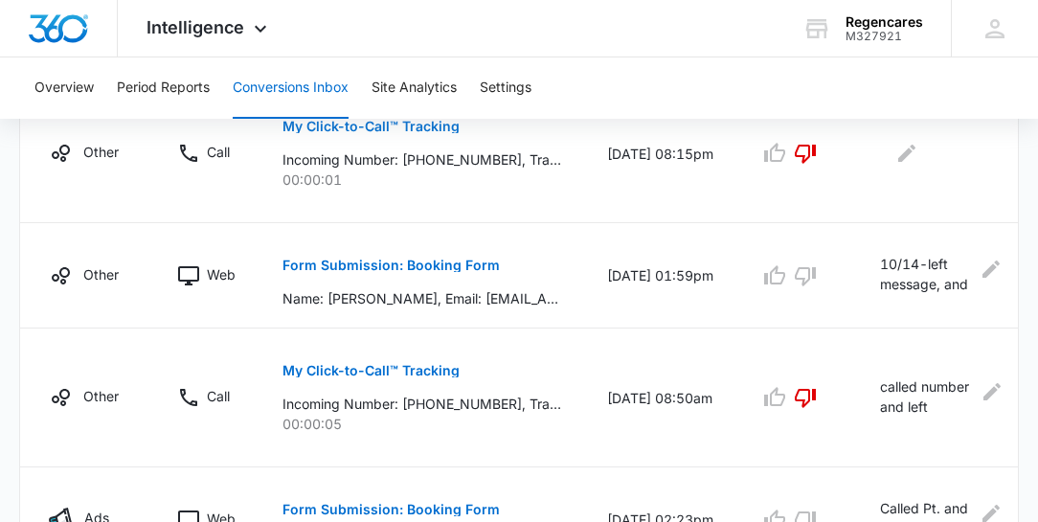
scroll to position [738, 0]
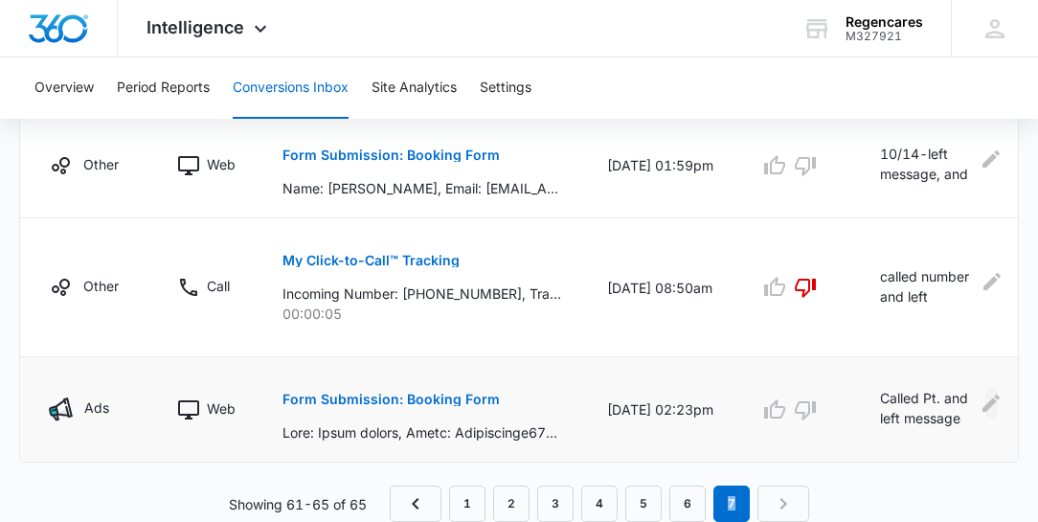
click at [986, 393] on icon "Edit Comments" at bounding box center [991, 403] width 23 height 23
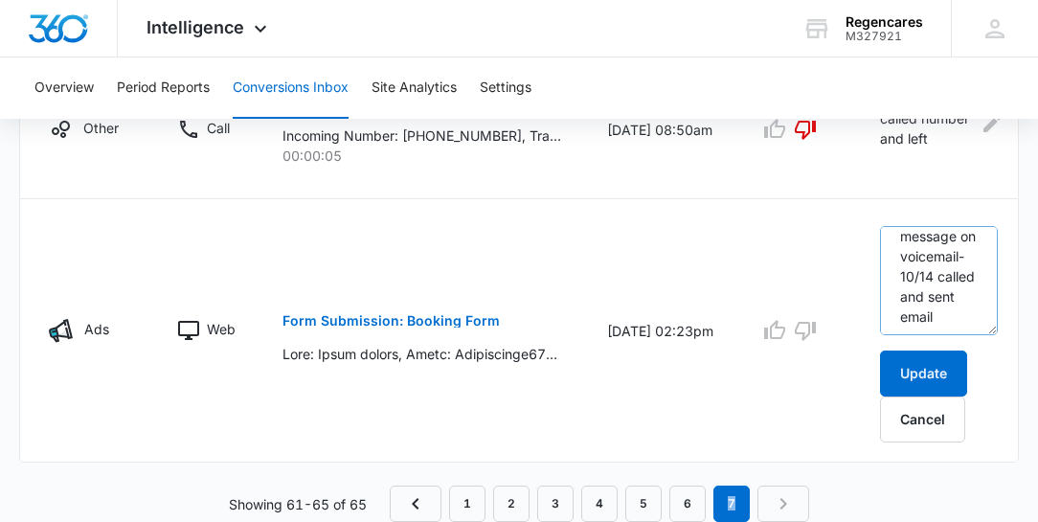
scroll to position [80, 0]
click at [412, 316] on p "Form Submission: Booking Form" at bounding box center [390, 320] width 217 height 13
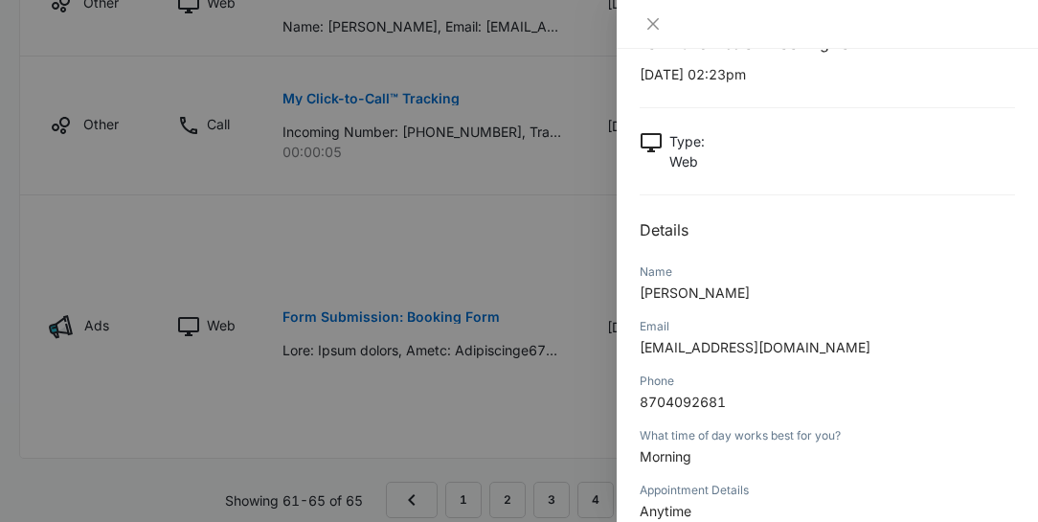
scroll to position [0, 0]
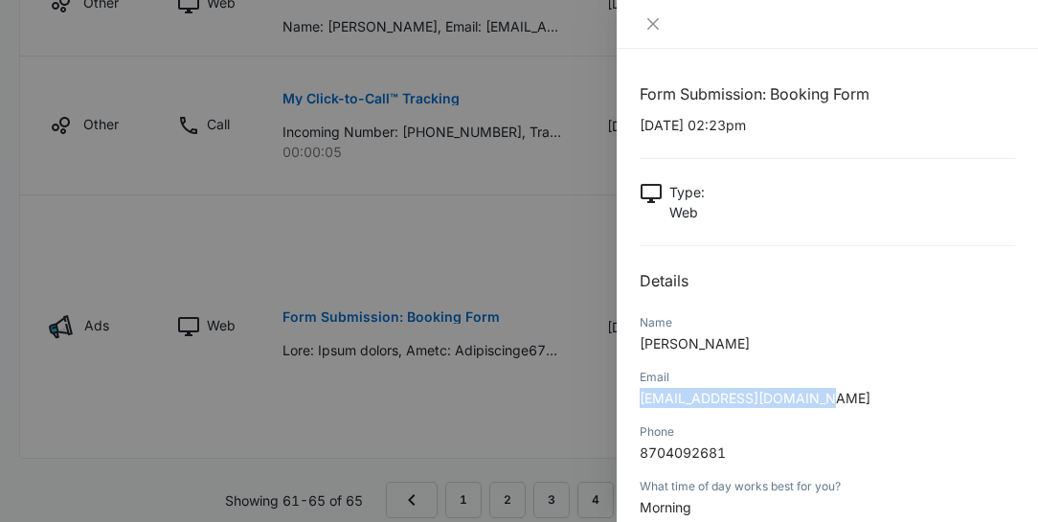
drag, startPoint x: 827, startPoint y: 396, endPoint x: 642, endPoint y: 417, distance: 186.8
click at [642, 417] on div "Email [EMAIL_ADDRESS][DOMAIN_NAME]" at bounding box center [827, 394] width 375 height 55
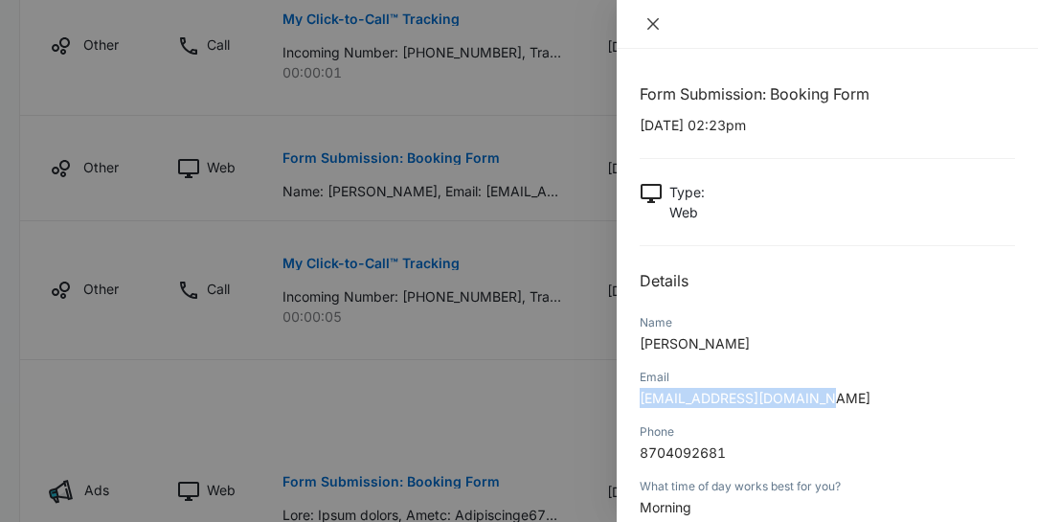
click at [649, 24] on icon "close" at bounding box center [652, 23] width 15 height 15
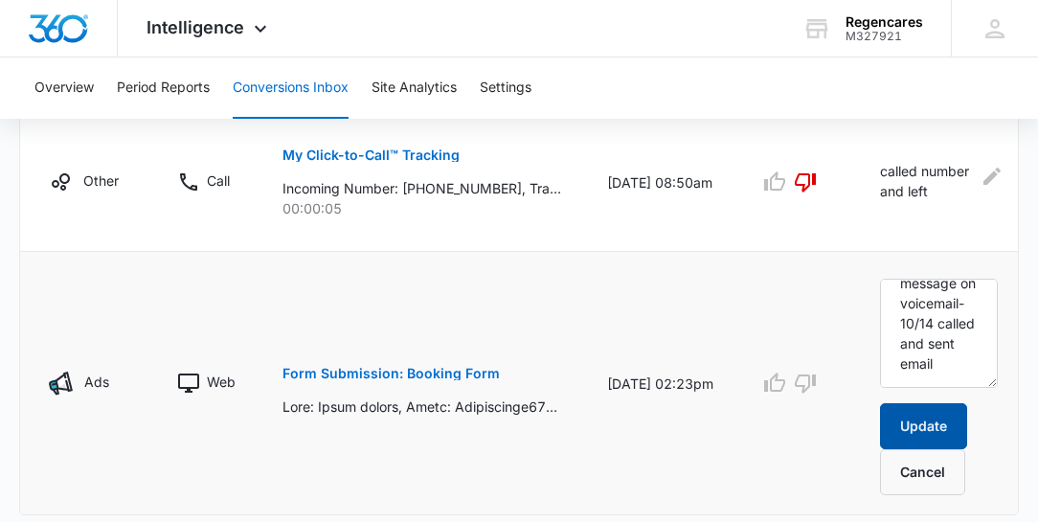
scroll to position [841, 0]
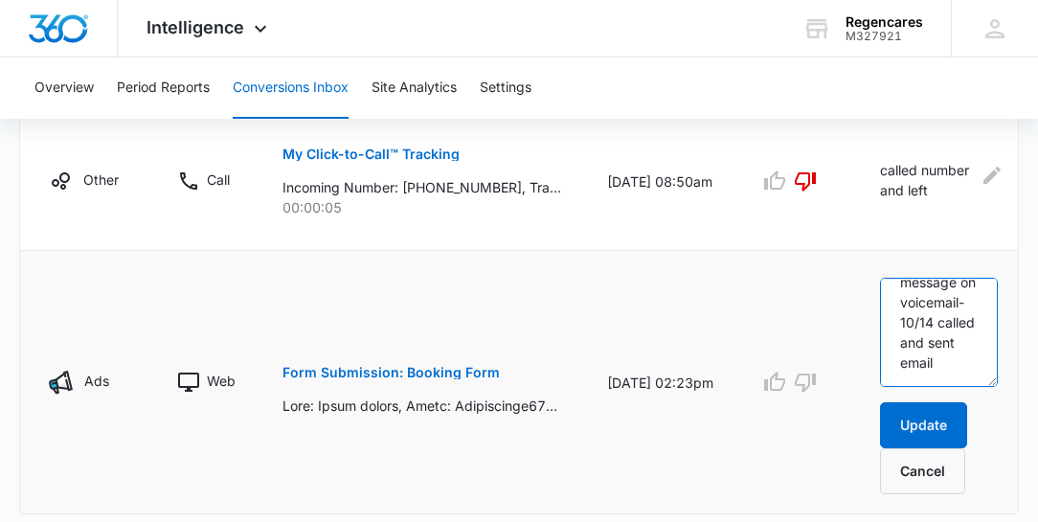
click at [959, 359] on textarea "Called Pt. and left message on voicemail- 10/14 called and sent email" at bounding box center [939, 332] width 118 height 109
type textarea "Called Pt. and left message on voicemail- 10/14 called and sent email. 10/15"
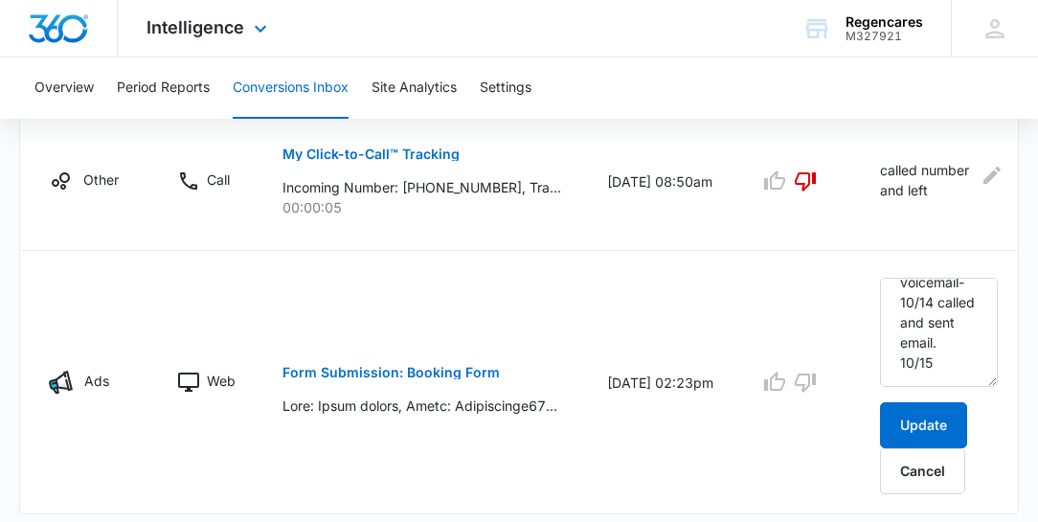
click at [69, 38] on img "Dashboard" at bounding box center [58, 28] width 61 height 29
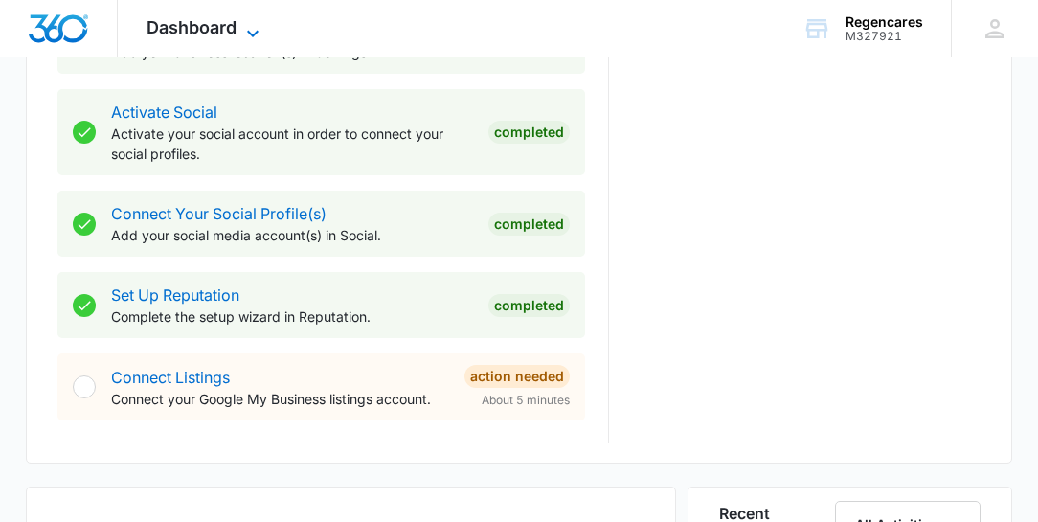
scroll to position [1094, 0]
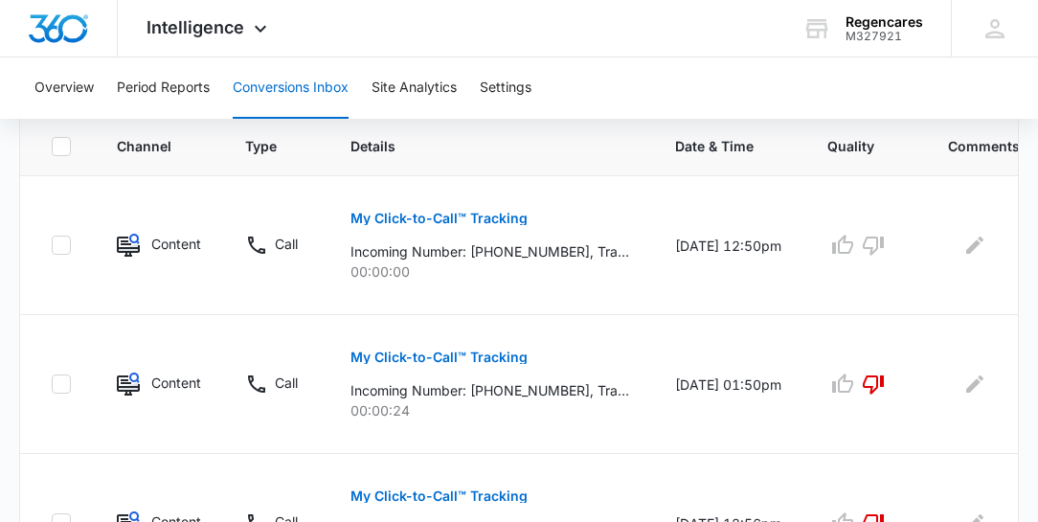
scroll to position [383, 0]
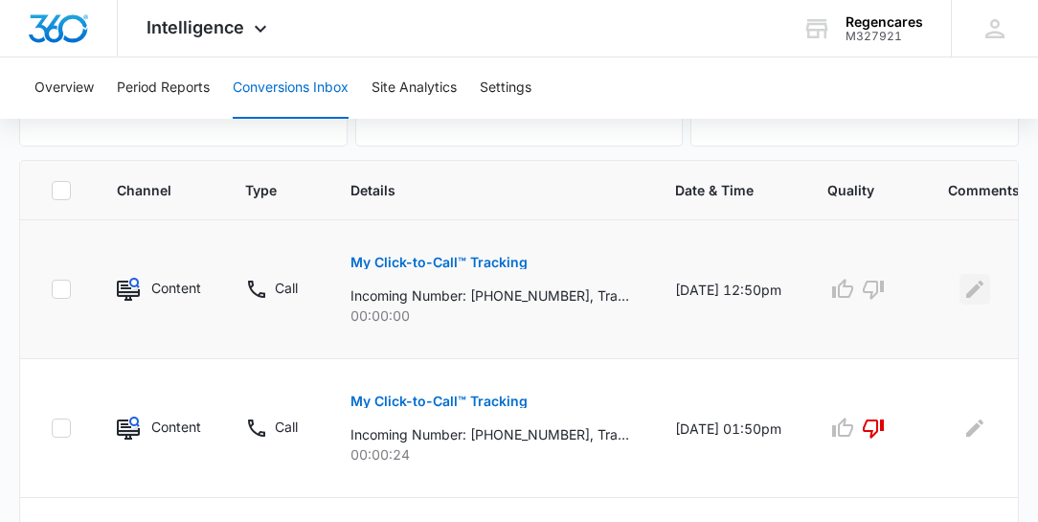
click at [970, 291] on icon "Edit Comments" at bounding box center [974, 289] width 17 height 17
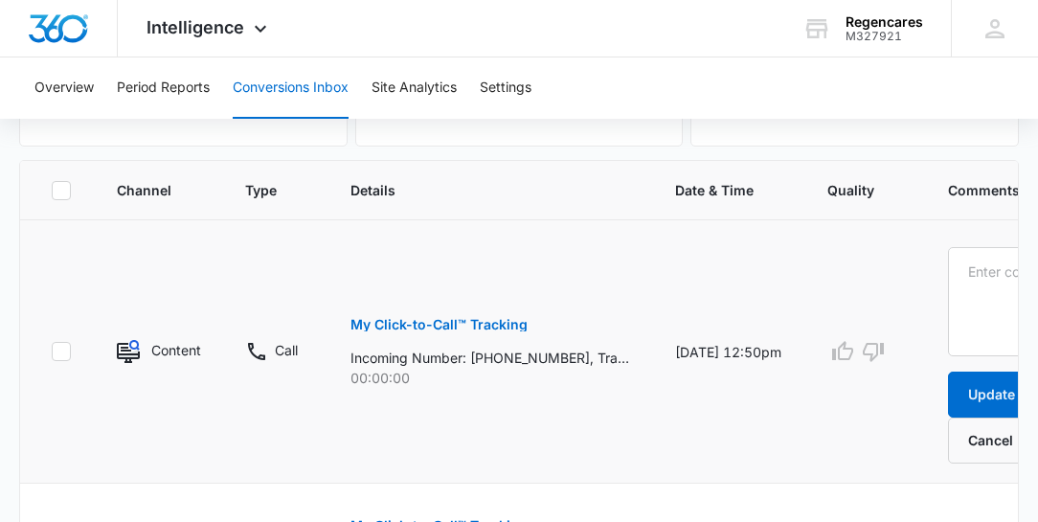
click at [396, 321] on p "My Click-to-Call™ Tracking" at bounding box center [438, 324] width 177 height 13
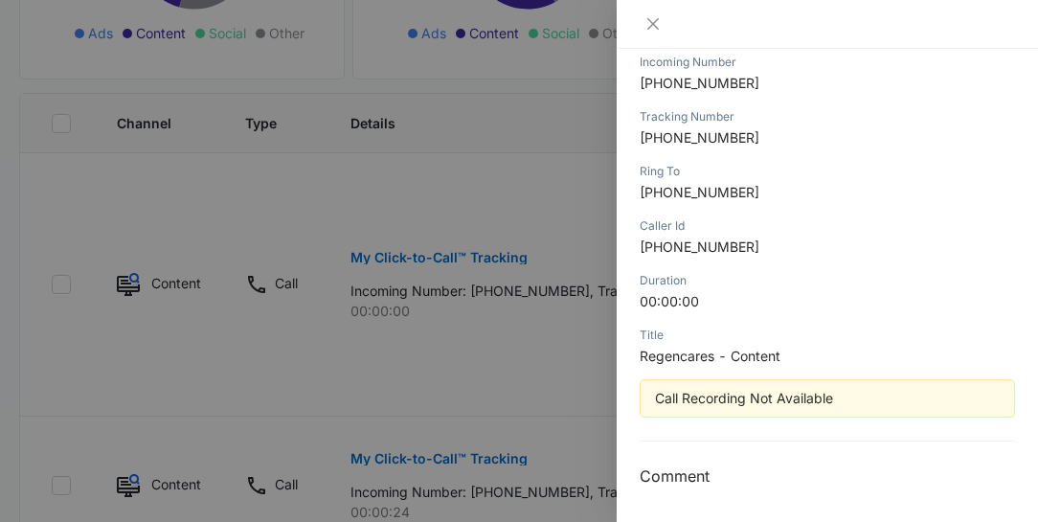
scroll to position [492, 0]
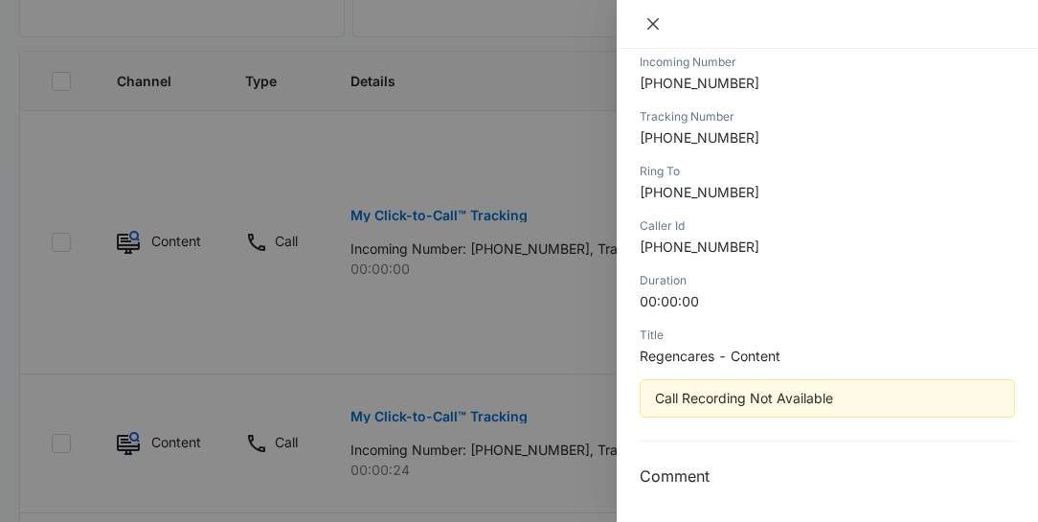
click at [653, 23] on icon "close" at bounding box center [652, 23] width 11 height 11
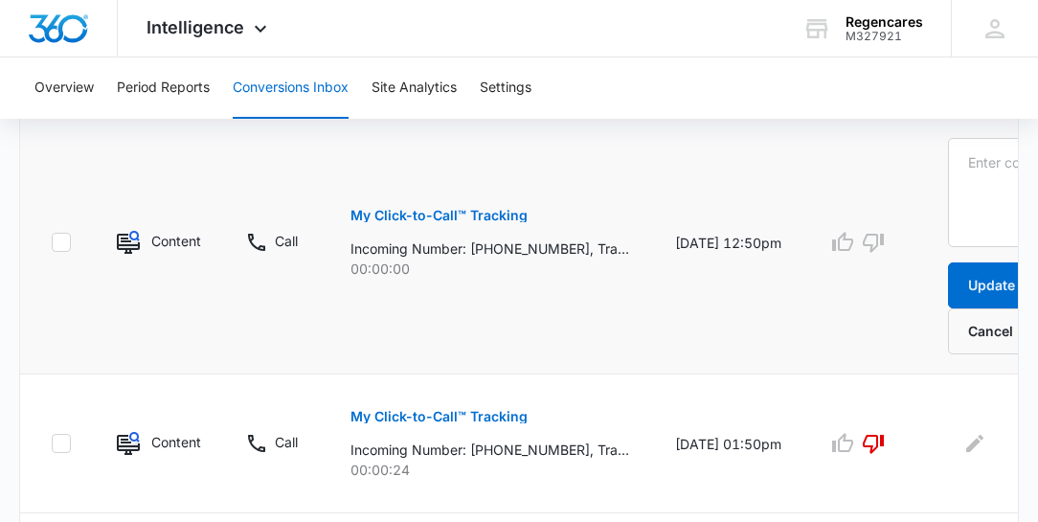
click at [770, 276] on td "[DATE] 12:50pm" at bounding box center [728, 242] width 152 height 263
click at [868, 248] on icon "button" at bounding box center [873, 243] width 21 height 19
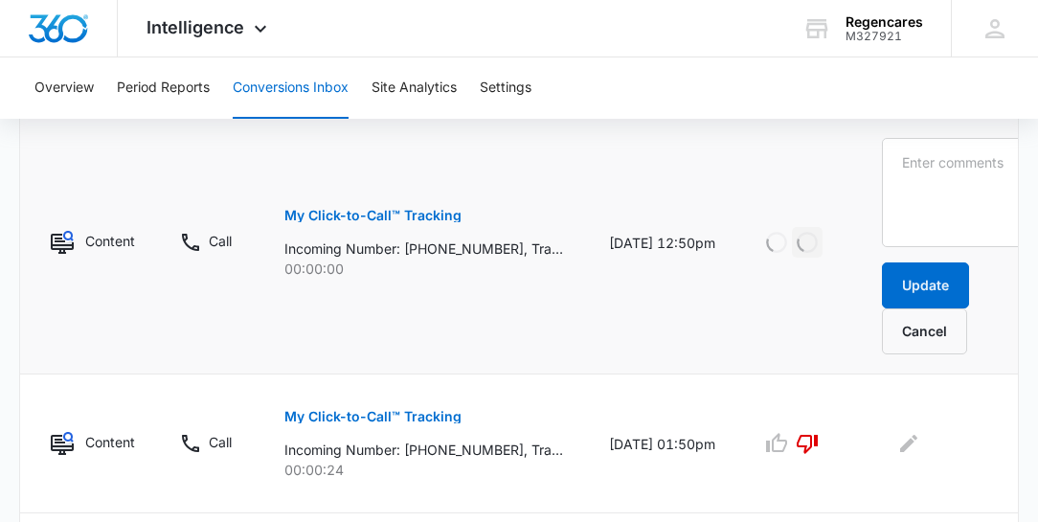
scroll to position [0, 85]
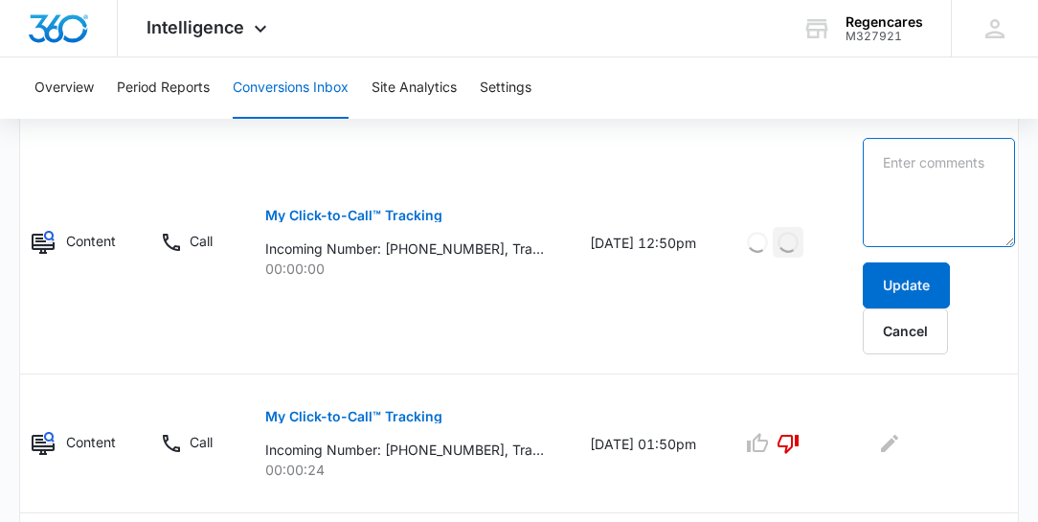
click at [879, 155] on textarea at bounding box center [939, 192] width 152 height 109
click at [877, 159] on textarea "wrong call" at bounding box center [939, 192] width 152 height 109
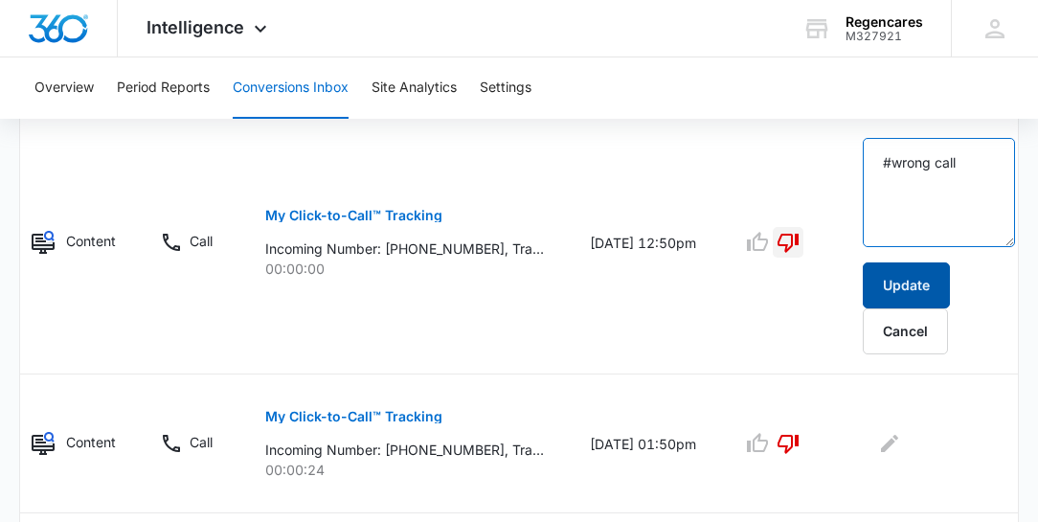
type textarea "#wrong call"
click at [921, 273] on button "Update" at bounding box center [906, 285] width 87 height 46
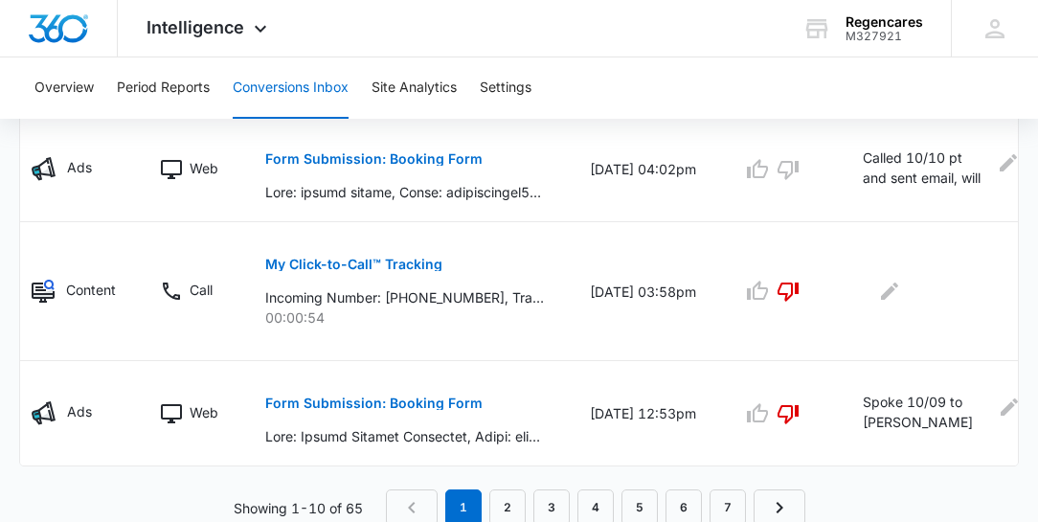
scroll to position [1364, 0]
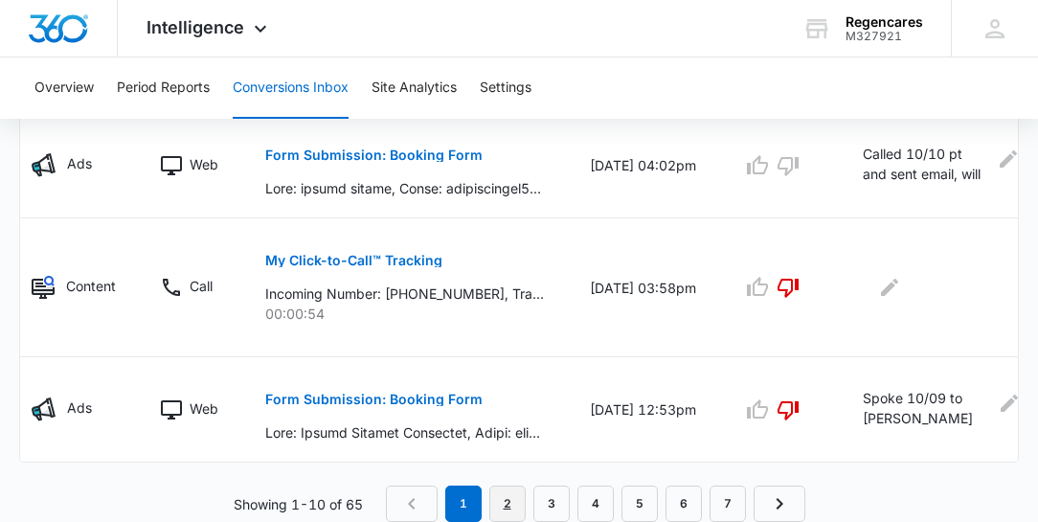
click at [507, 507] on link "2" at bounding box center [507, 503] width 36 height 36
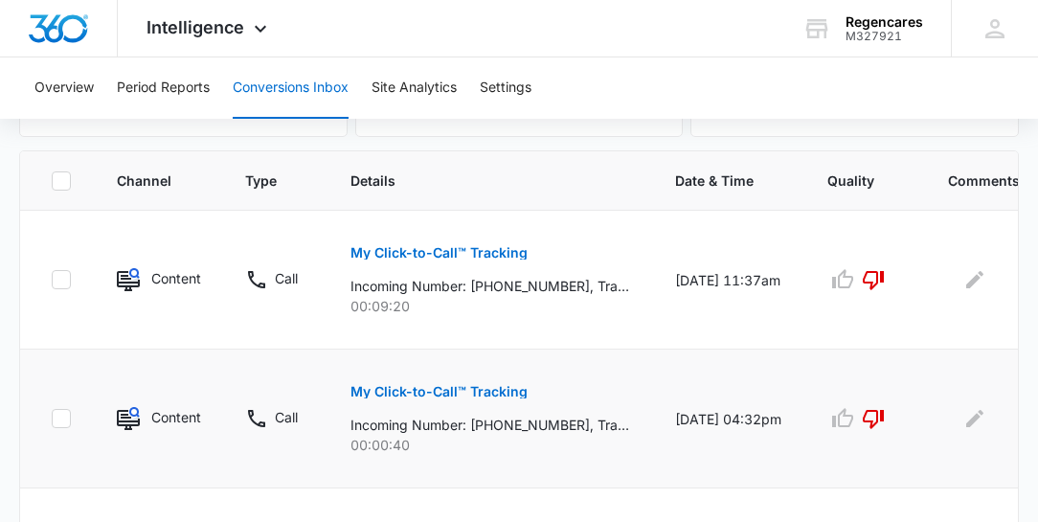
scroll to position [438, 0]
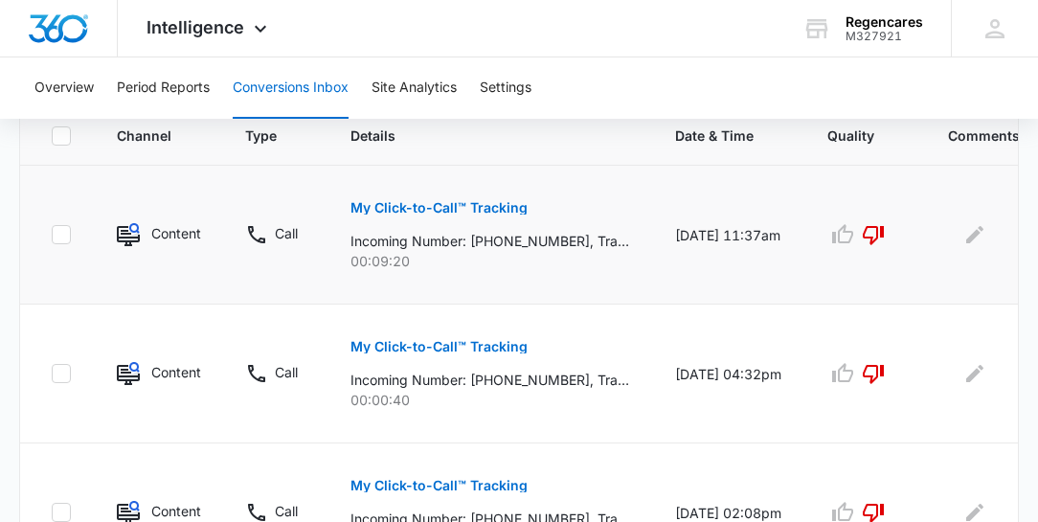
click at [807, 272] on td at bounding box center [864, 235] width 121 height 139
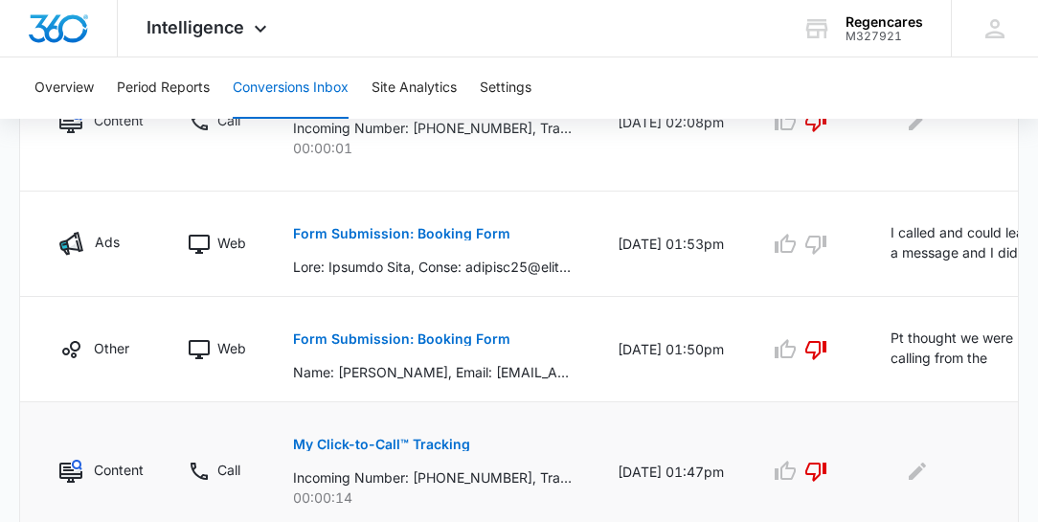
scroll to position [821, 0]
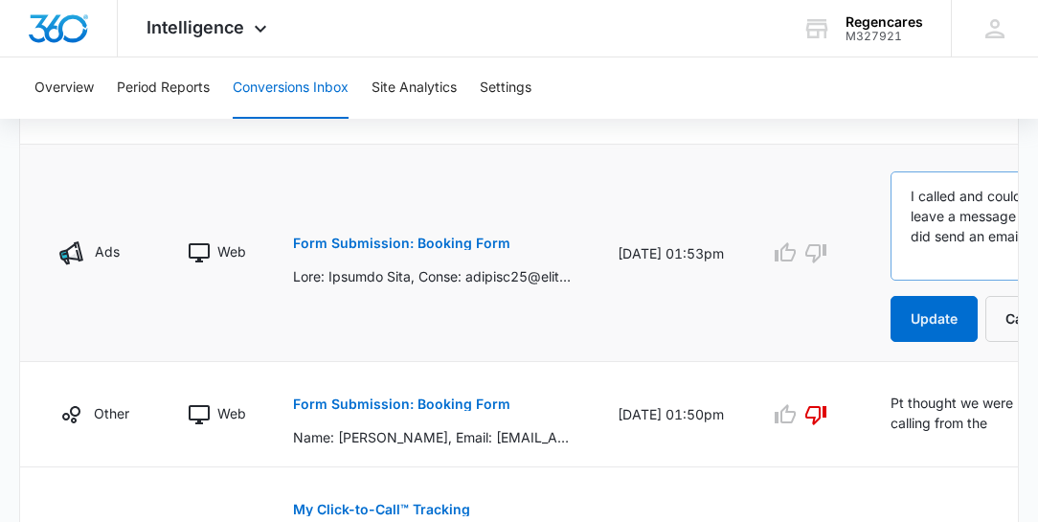
scroll to position [0, 0]
click at [950, 235] on textarea "I called and could leave a message and I did send an email" at bounding box center [982, 225] width 183 height 109
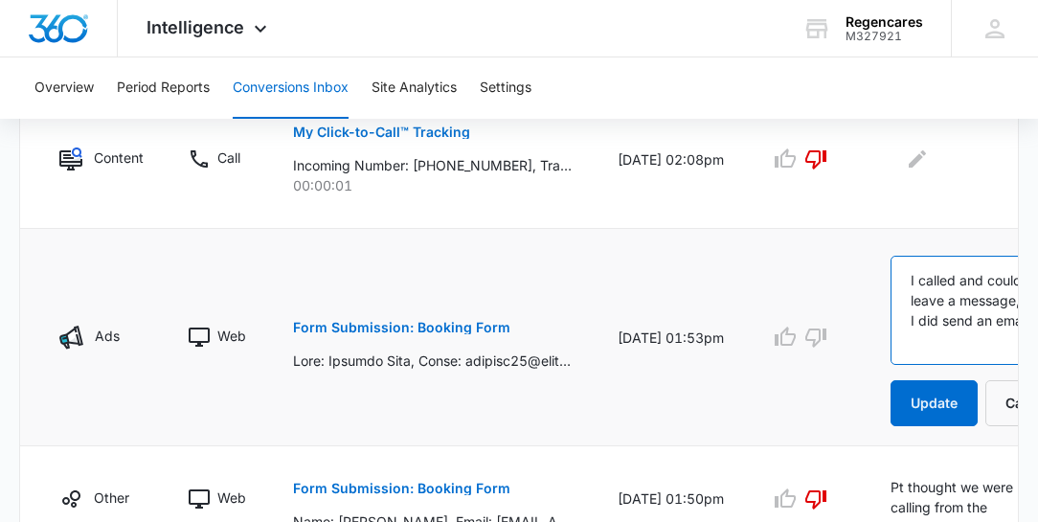
scroll to position [766, 0]
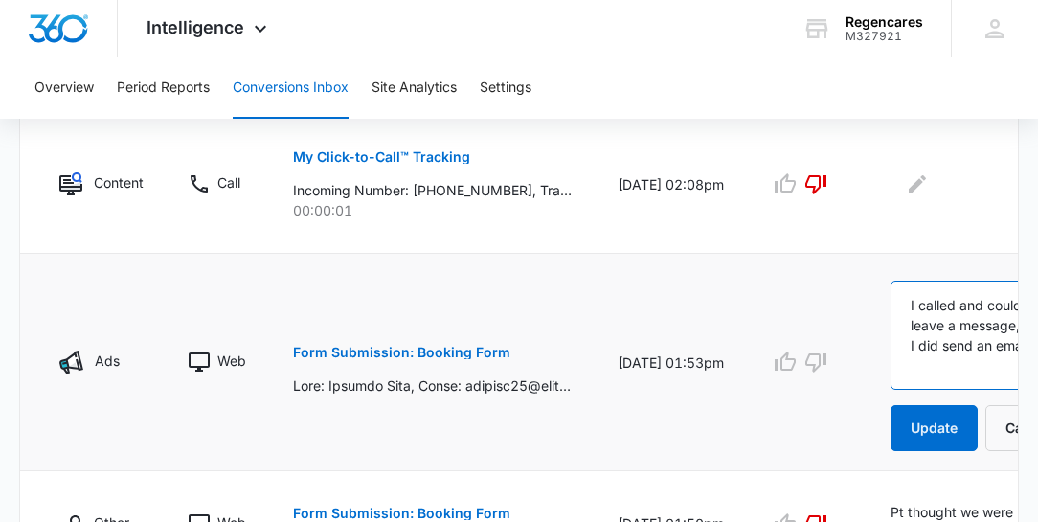
click at [904, 300] on textarea "I called and could not leave a message, and I did send an email" at bounding box center [982, 335] width 183 height 109
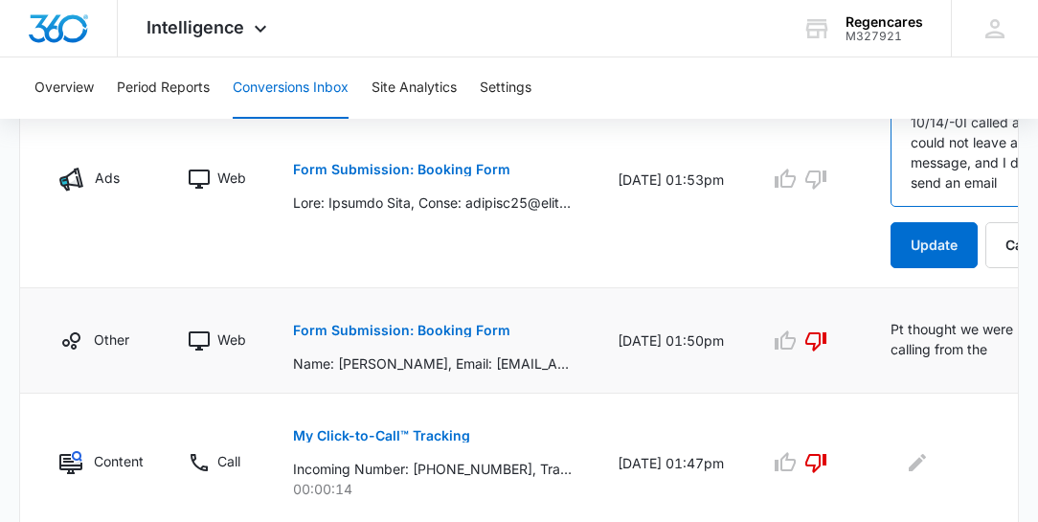
scroll to position [984, 0]
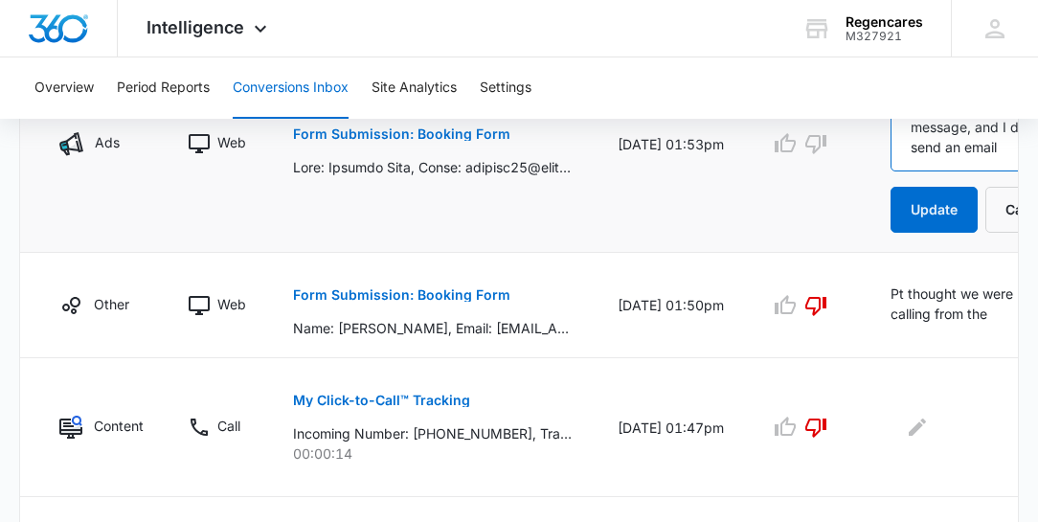
click at [948, 151] on textarea "10/14/-0I called and could not leave a message, and I did send an email" at bounding box center [982, 116] width 183 height 109
type textarea "10/14/-0I called and could not leave a message, and I did send an email. 10/15"
click at [375, 141] on p "Form Submission: Booking Form" at bounding box center [401, 133] width 217 height 13
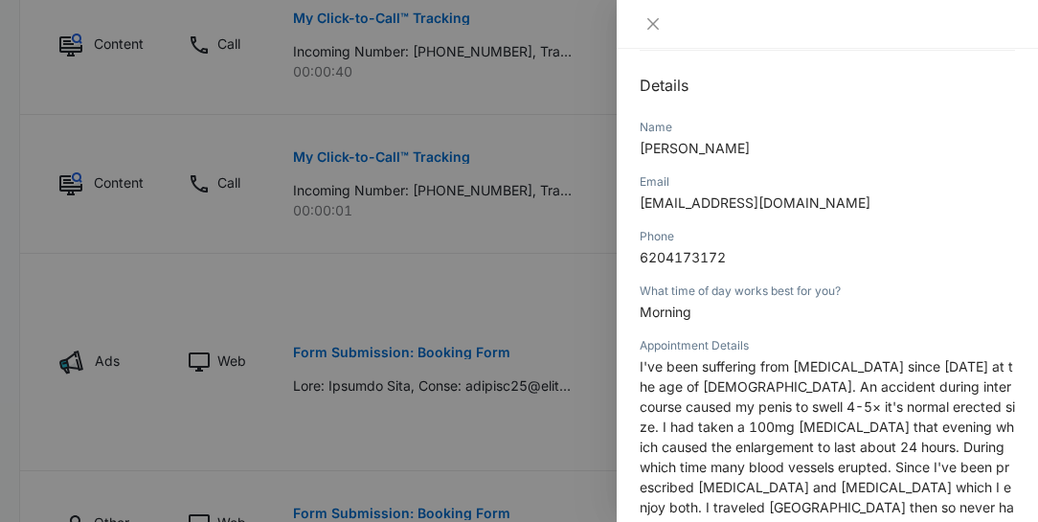
scroll to position [273, 0]
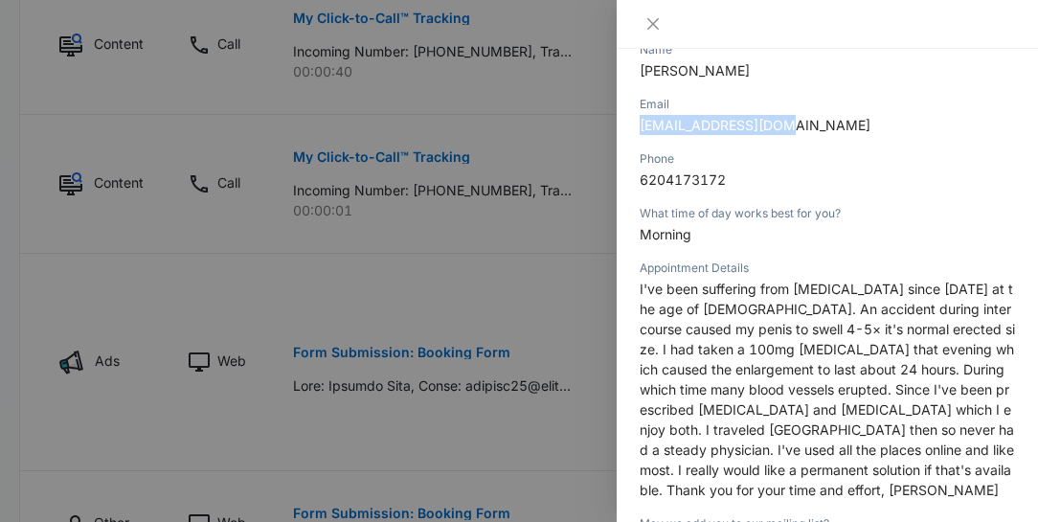
drag, startPoint x: 790, startPoint y: 123, endPoint x: 631, endPoint y: 123, distance: 159.0
click at [631, 123] on div "Form Submission: Booking Form 10/08/2025 at 01:53pm Type : Web Details Name Cla…" at bounding box center [827, 285] width 421 height 473
copy span "claybag75@gmail.com"
click at [655, 25] on icon "close" at bounding box center [652, 23] width 15 height 15
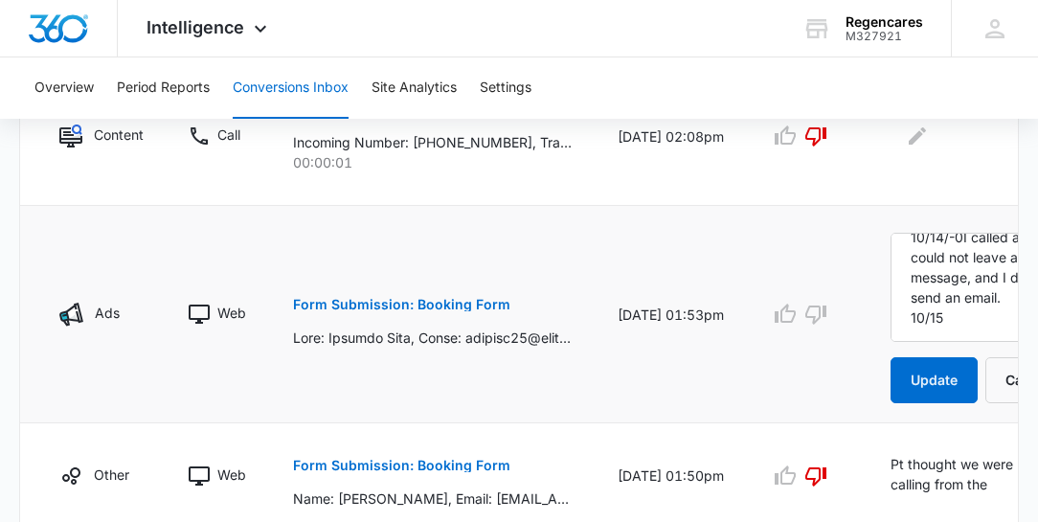
scroll to position [875, 0]
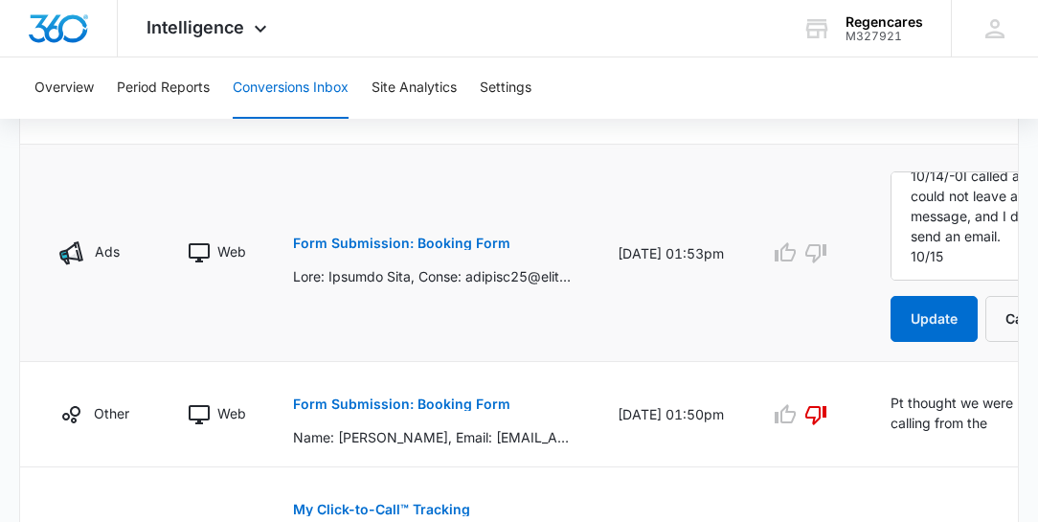
click at [416, 250] on p "Form Submission: Booking Form" at bounding box center [401, 243] width 217 height 13
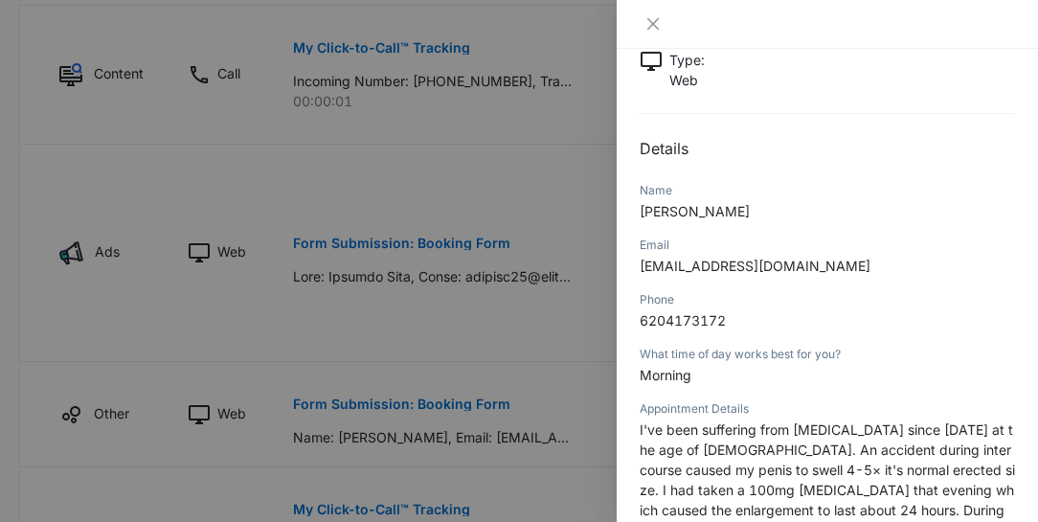
scroll to position [164, 0]
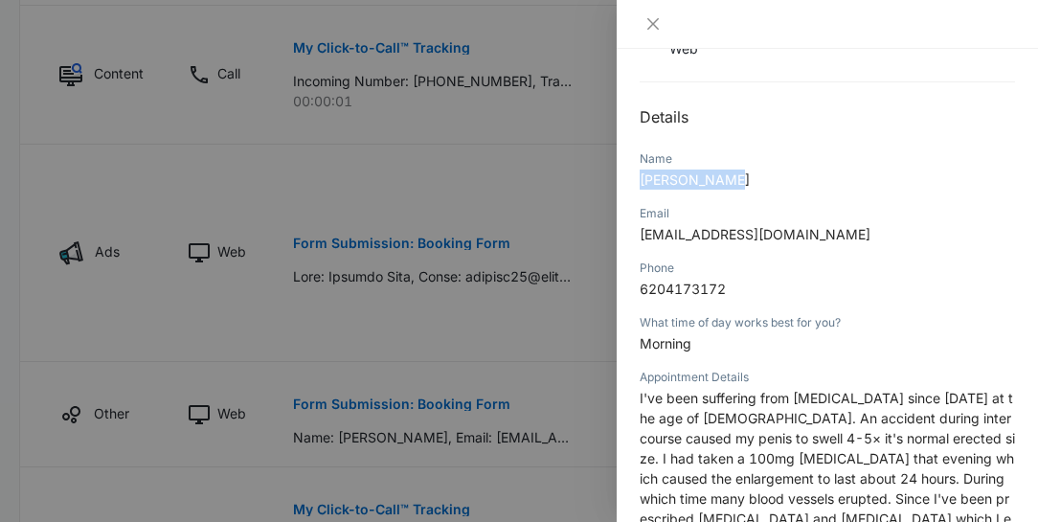
drag, startPoint x: 730, startPoint y: 176, endPoint x: 639, endPoint y: 185, distance: 91.4
click at [639, 185] on div "Form Submission: Booking Form 10/08/2025 at 01:53pm Type : Web Details Name Cla…" at bounding box center [827, 285] width 421 height 473
copy span "Clayton Agee"
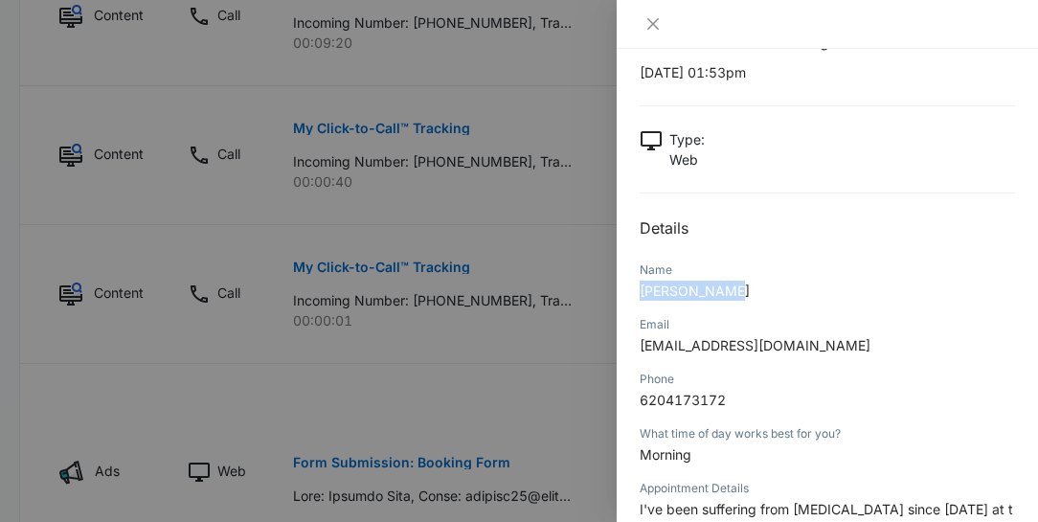
scroll to position [0, 0]
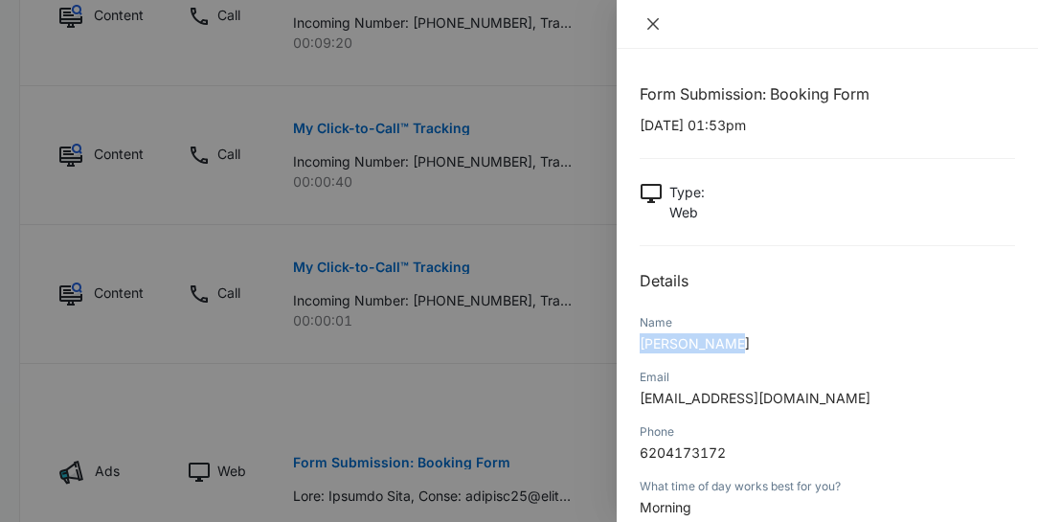
click at [652, 25] on icon "close" at bounding box center [652, 23] width 11 height 11
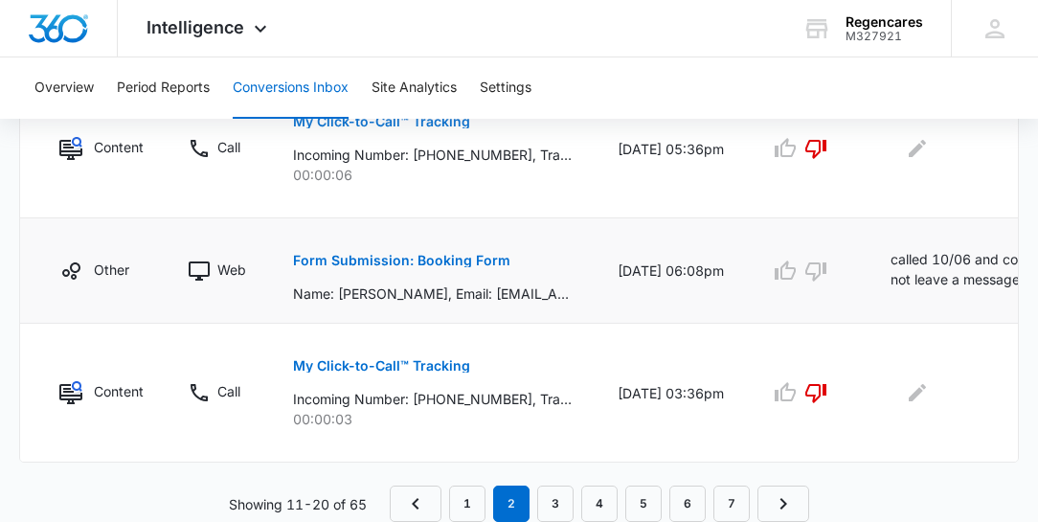
scroll to position [1588, 0]
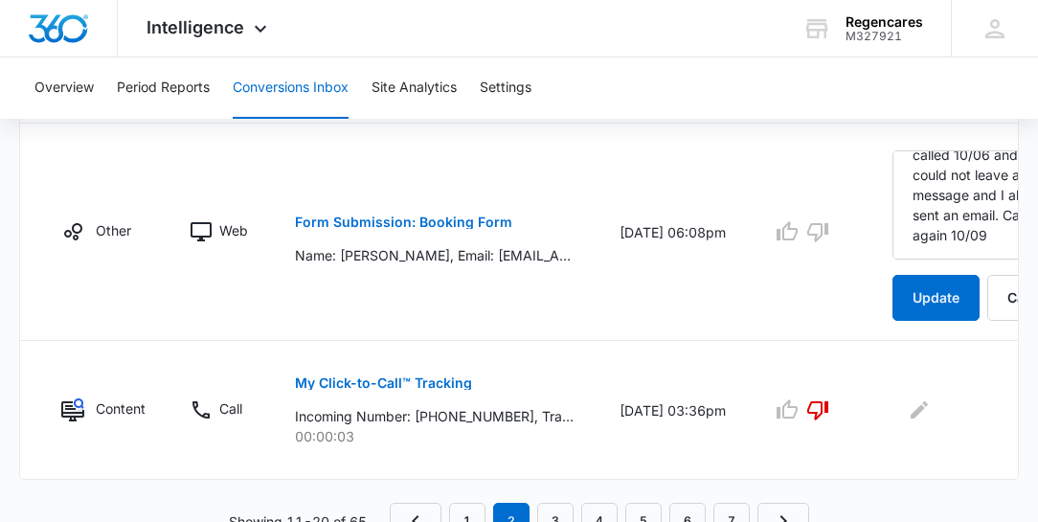
scroll to position [1581, 0]
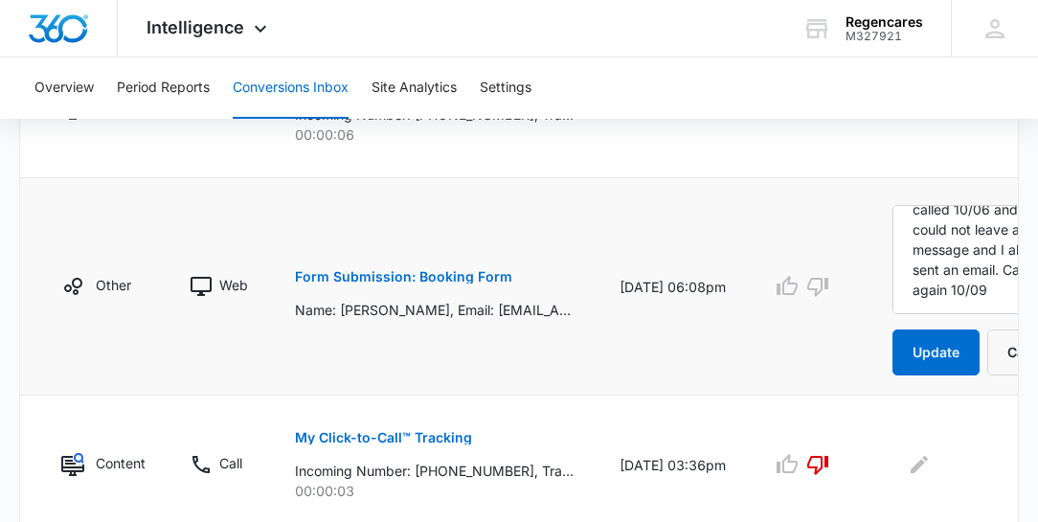
click at [413, 283] on p "Form Submission: Booking Form" at bounding box center [403, 276] width 217 height 13
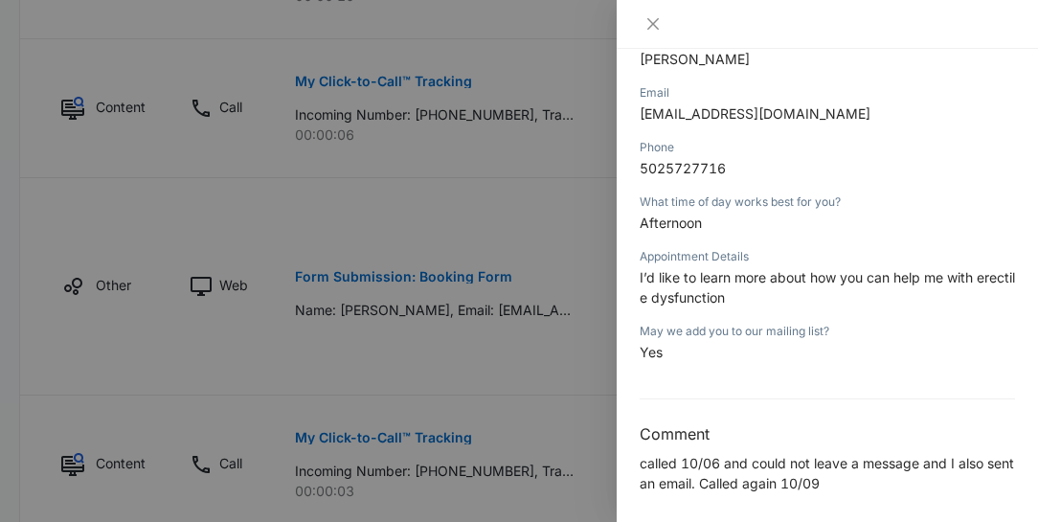
scroll to position [291, 0]
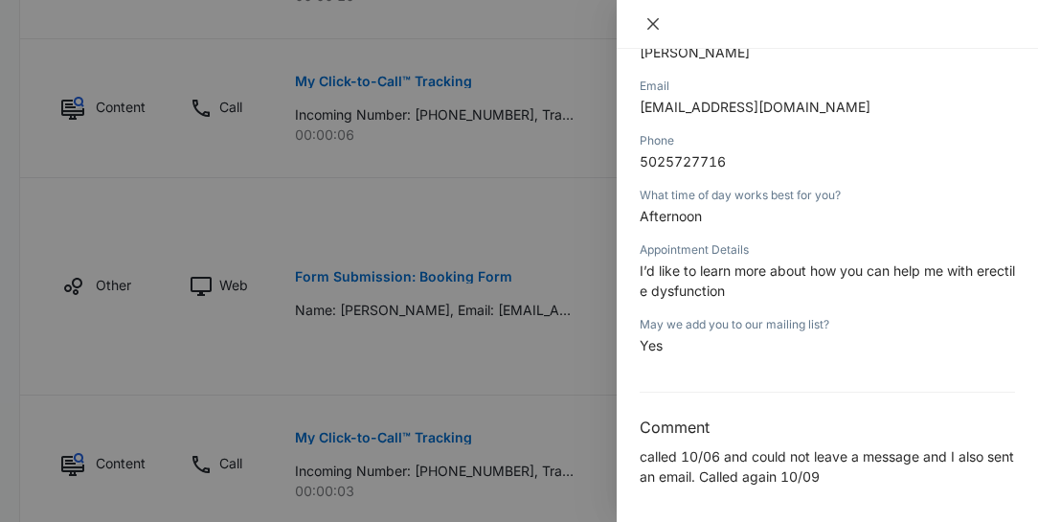
click at [660, 24] on icon "close" at bounding box center [652, 23] width 15 height 15
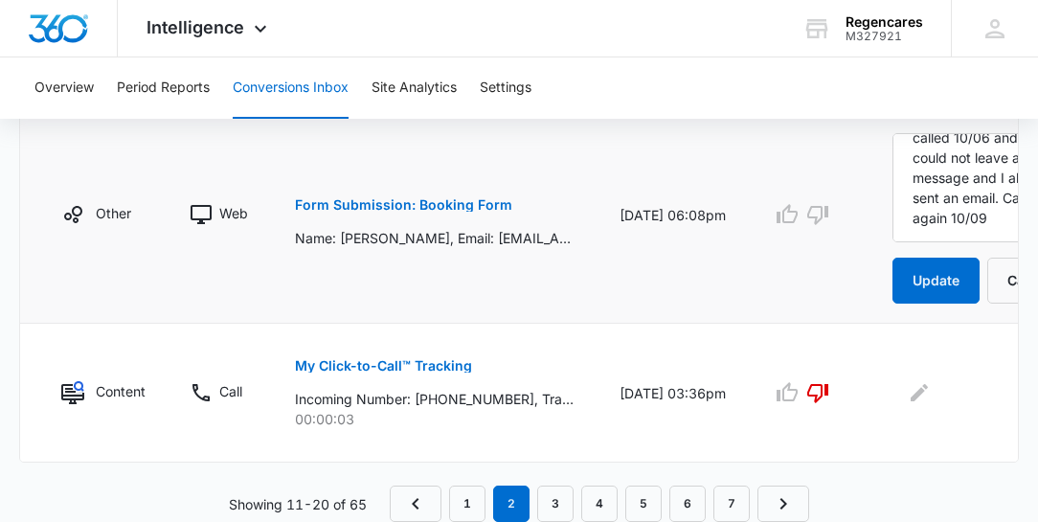
scroll to position [1690, 0]
click at [952, 220] on textarea "called 10/06 and could not leave a message and I also sent an email. Called aga…" at bounding box center [983, 187] width 183 height 109
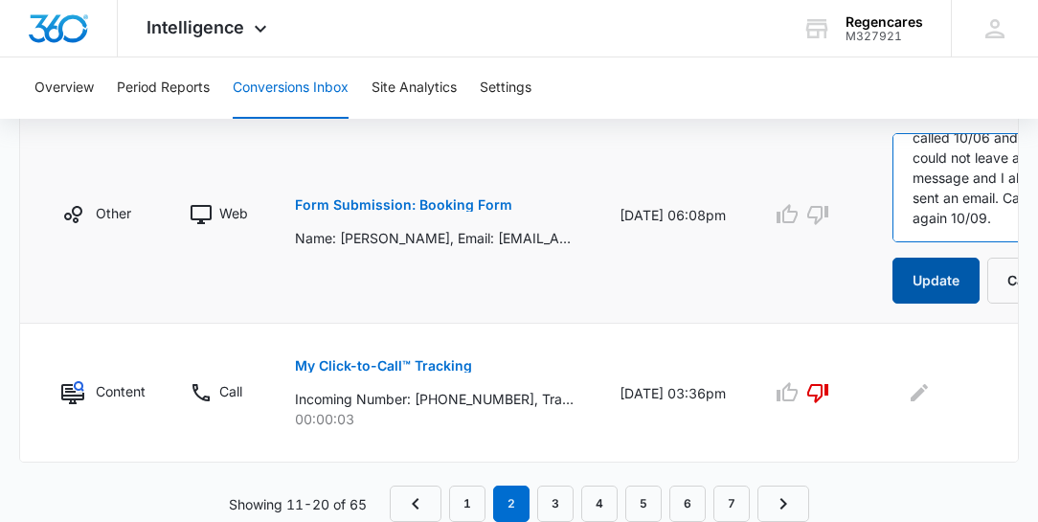
type textarea "called 10/06 and could not leave a message and I also sent an email. Called aga…"
click at [933, 282] on button "Update" at bounding box center [935, 281] width 87 height 46
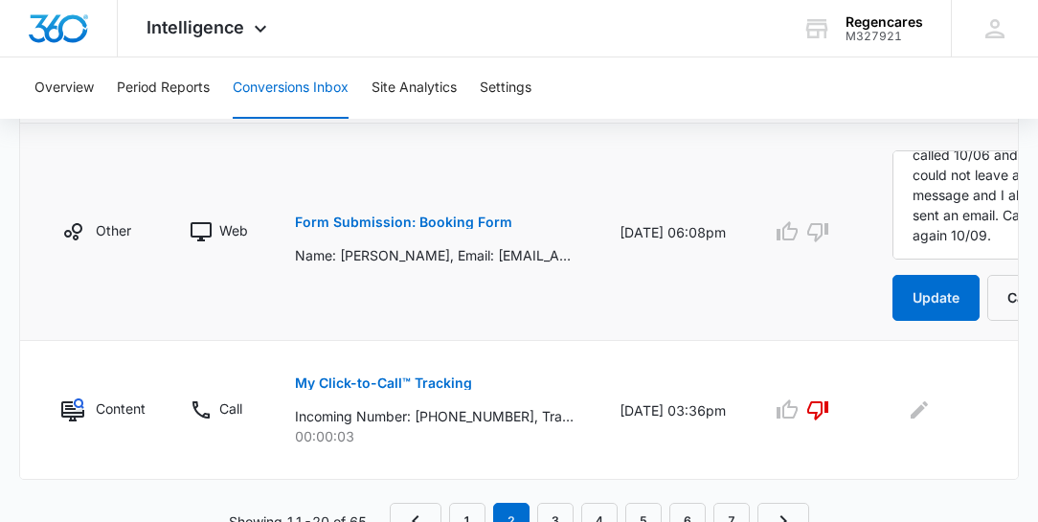
click at [450, 229] on p "Form Submission: Booking Form" at bounding box center [403, 221] width 217 height 13
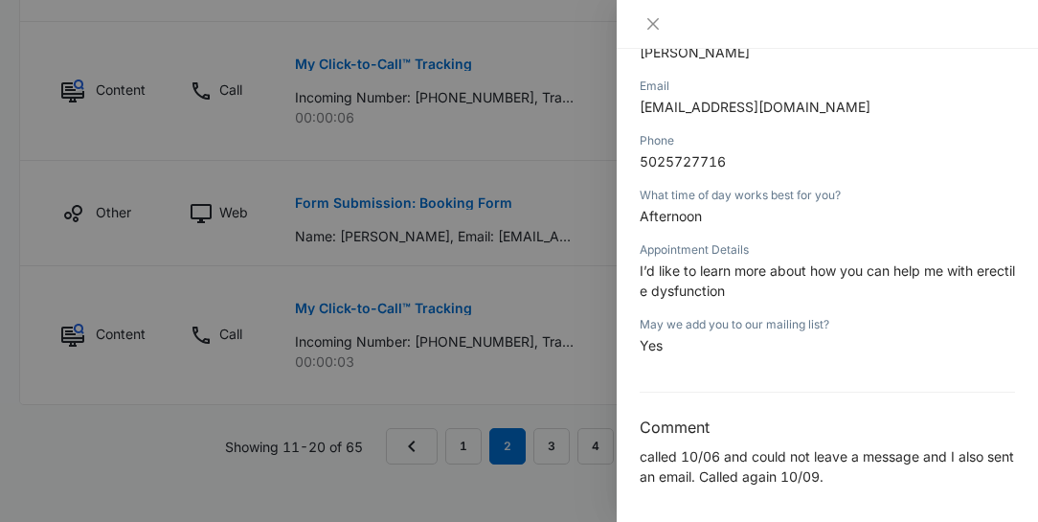
scroll to position [1654, 0]
click at [651, 23] on icon "close" at bounding box center [652, 23] width 11 height 11
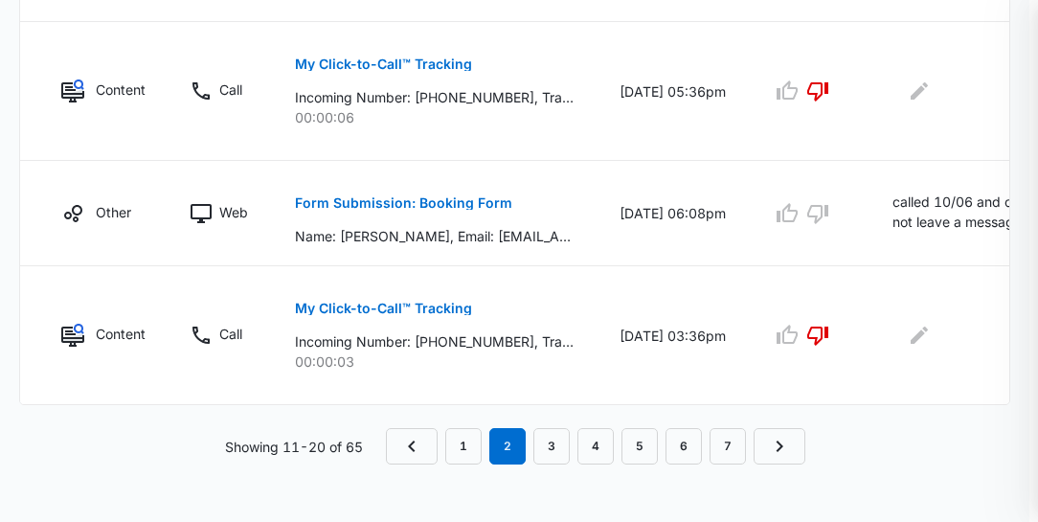
scroll to position [1588, 0]
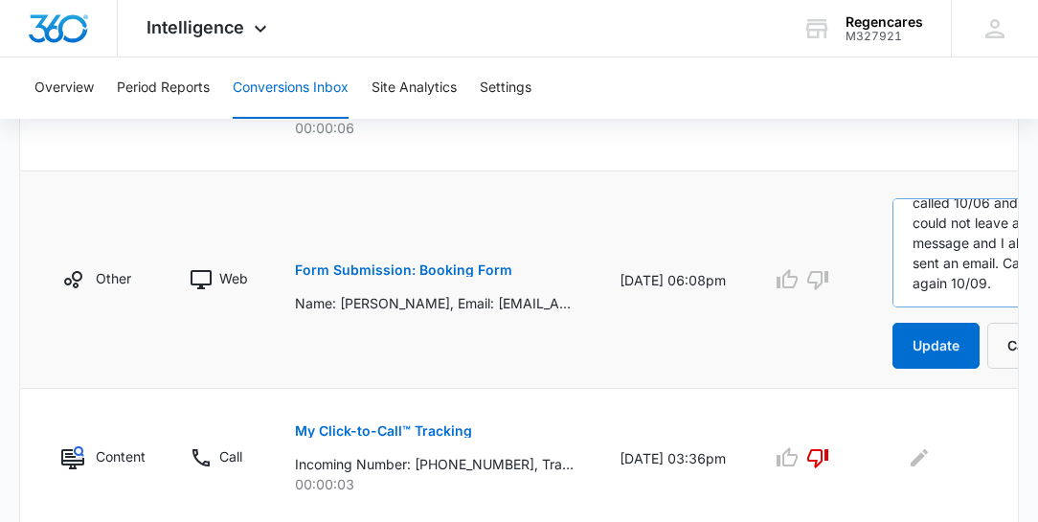
scroll to position [201, 0]
click at [956, 307] on textarea "called 10/06 and could not leave a message and I also sent an email. Called aga…" at bounding box center [983, 252] width 183 height 109
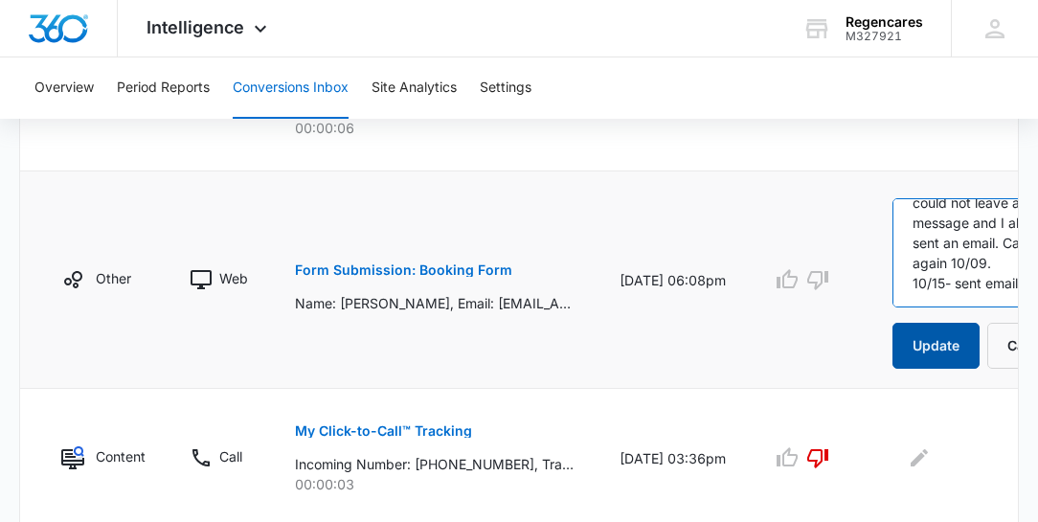
type textarea "called 10/06 and could not leave a message and I also sent an email. Called aga…"
click at [927, 369] on button "Update" at bounding box center [935, 346] width 87 height 46
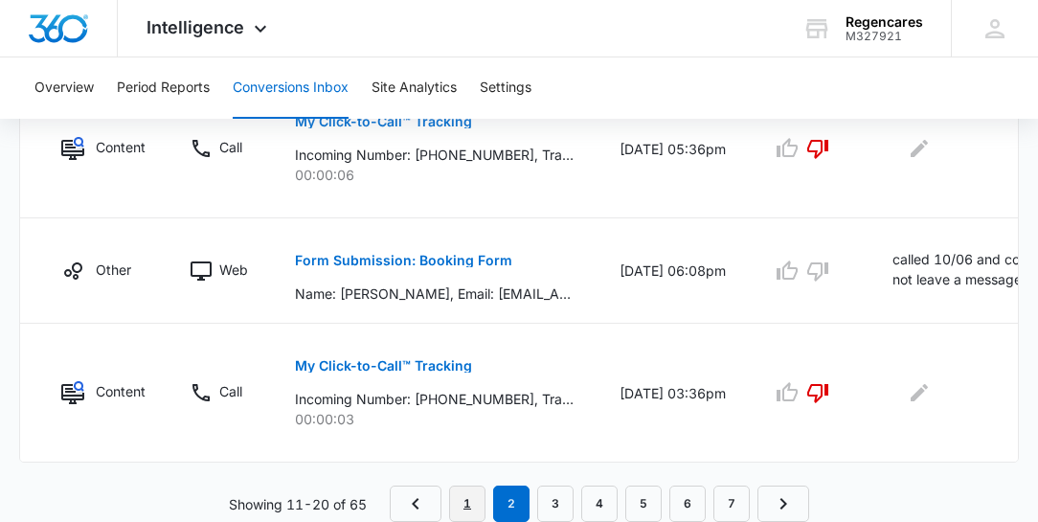
scroll to position [1588, 0]
click at [467, 501] on link "1" at bounding box center [467, 503] width 36 height 36
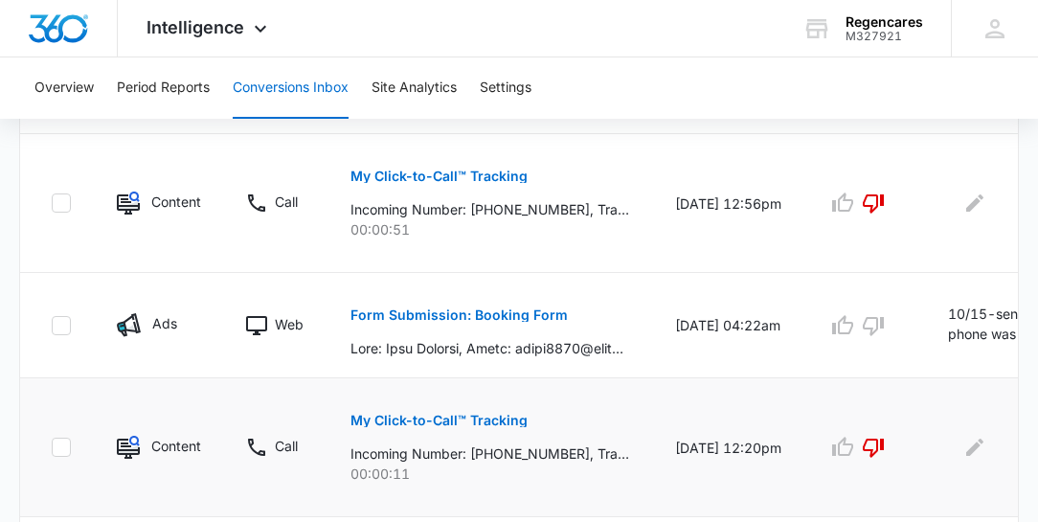
scroll to position [766, 0]
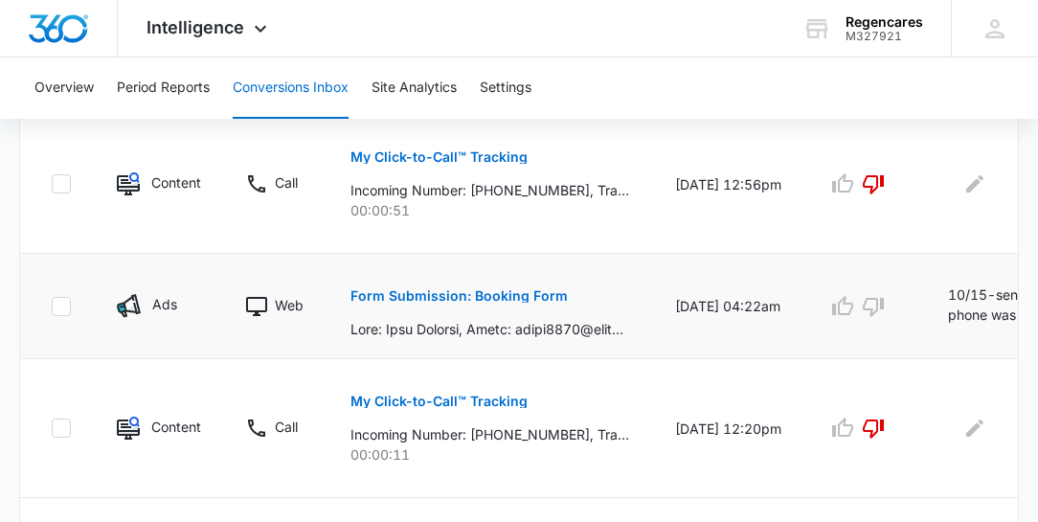
click at [886, 342] on td at bounding box center [864, 306] width 121 height 105
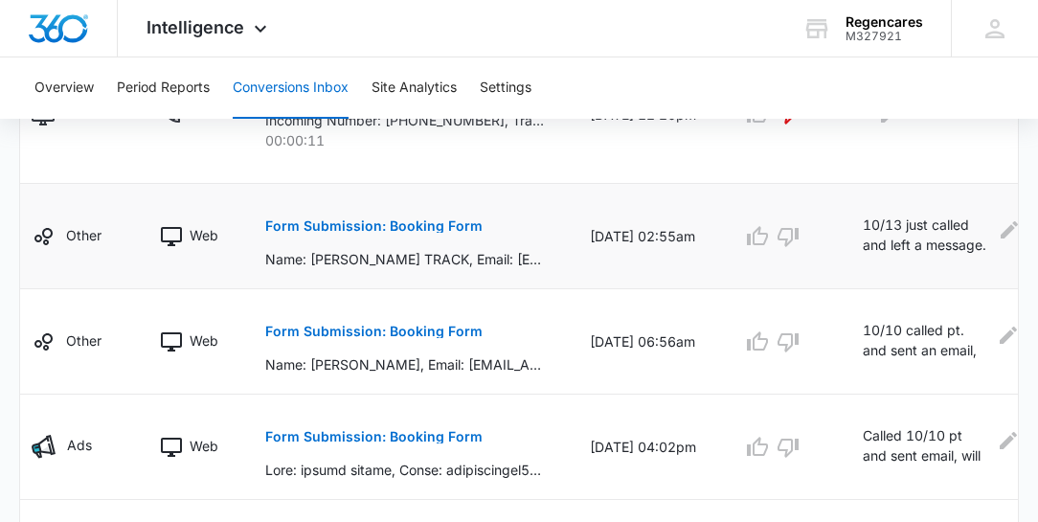
scroll to position [1094, 0]
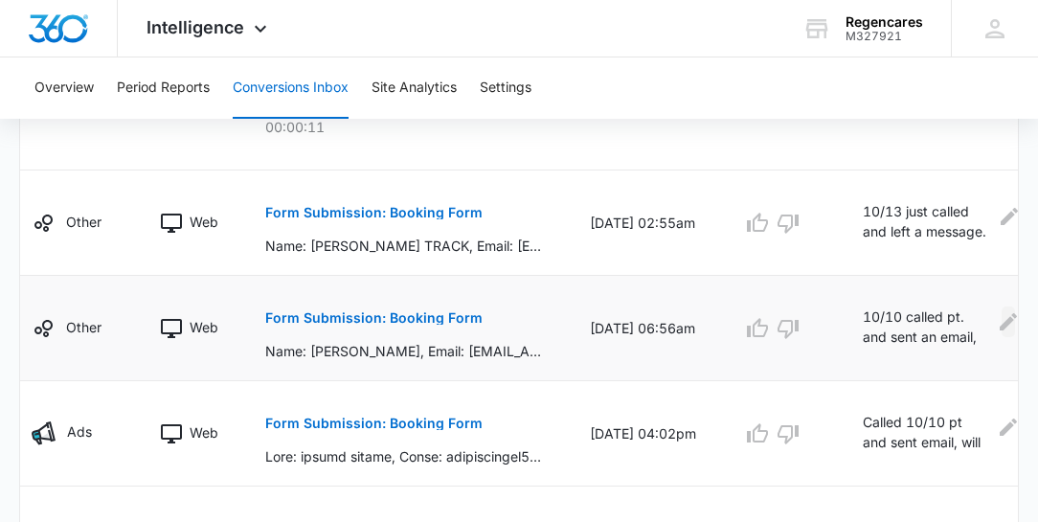
click at [1000, 317] on icon "Edit Comments" at bounding box center [1008, 321] width 17 height 17
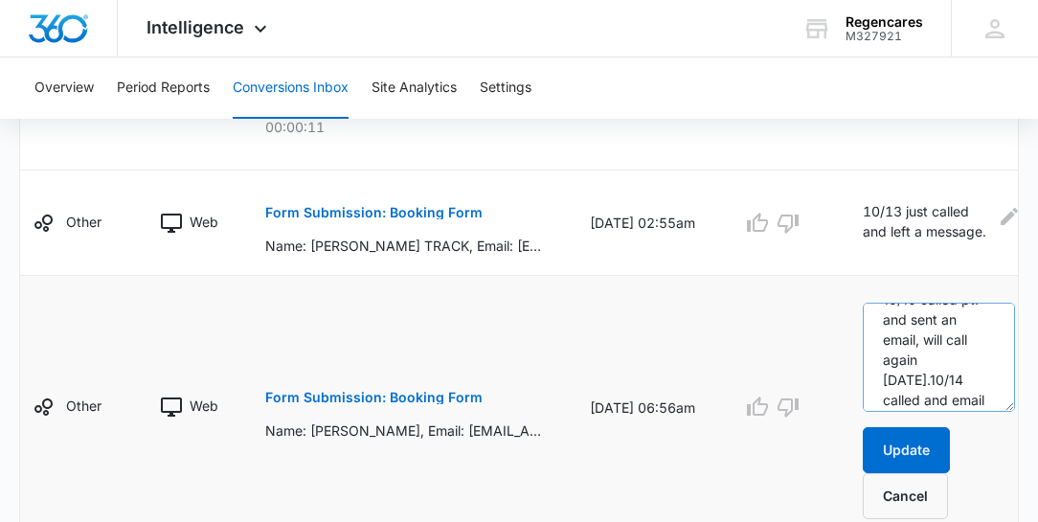
scroll to position [80, 0]
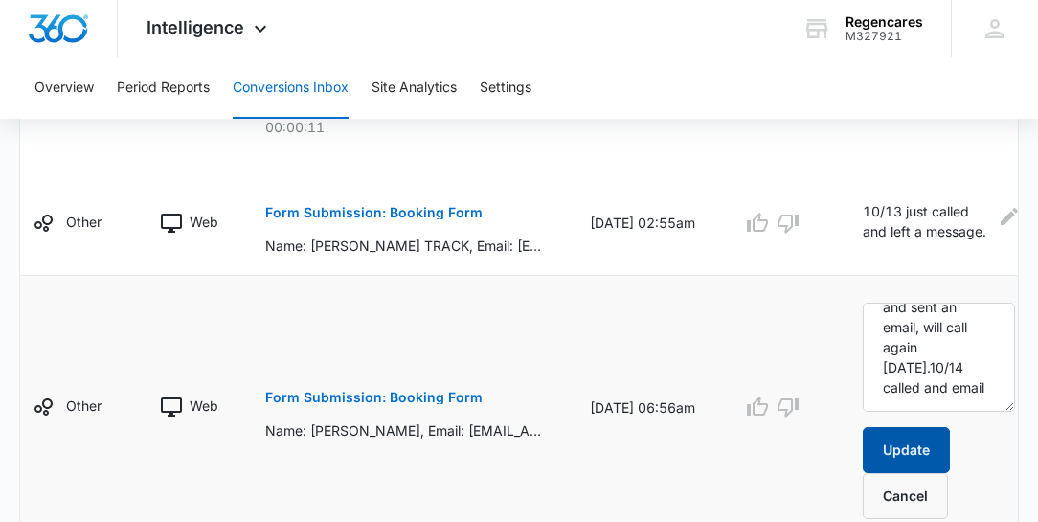
click at [916, 438] on button "Update" at bounding box center [906, 450] width 87 height 46
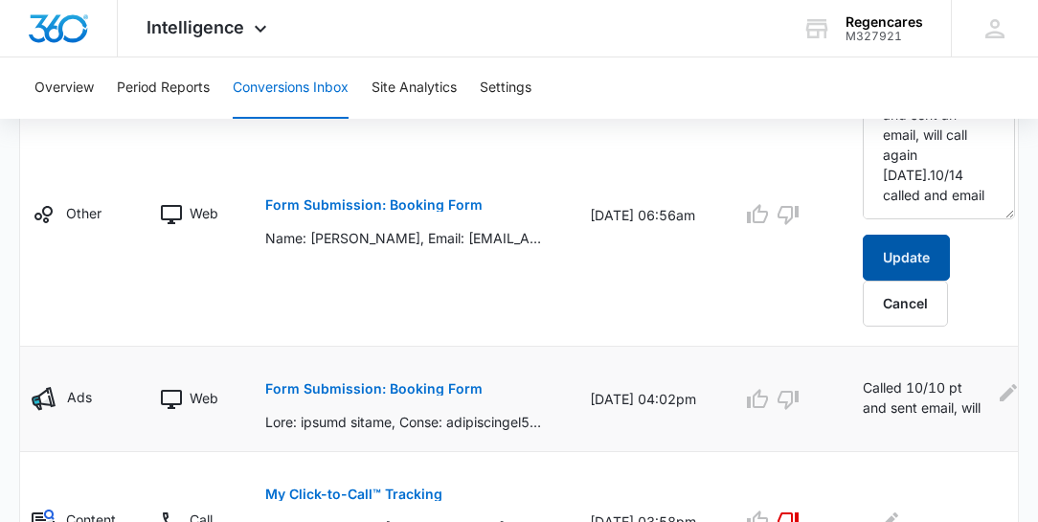
scroll to position [1313, 0]
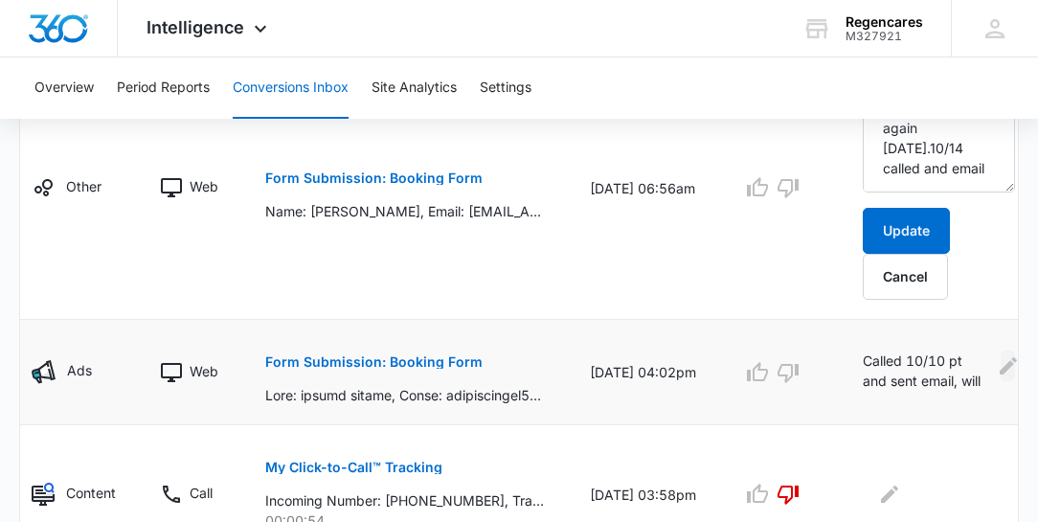
click at [997, 357] on icon "Edit Comments" at bounding box center [1008, 365] width 23 height 23
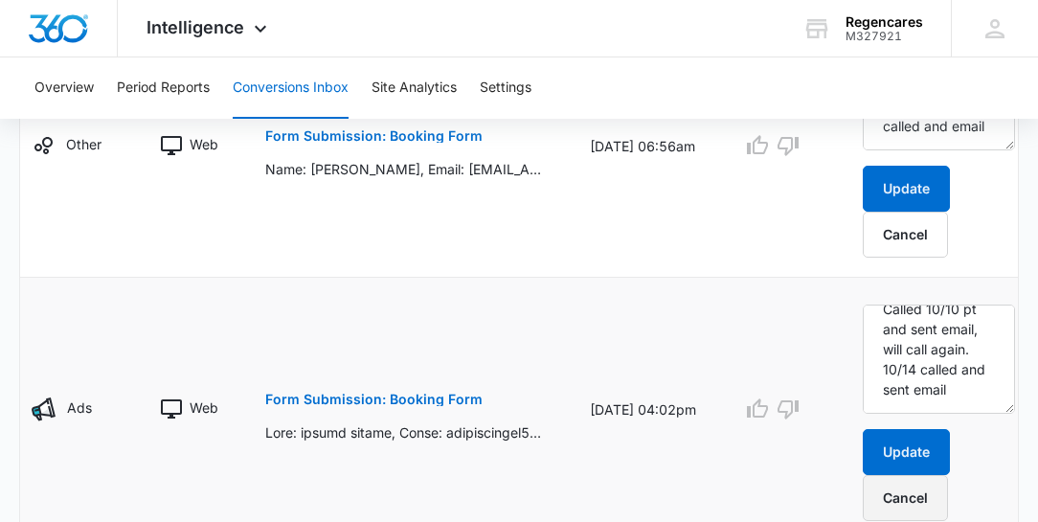
scroll to position [1422, 0]
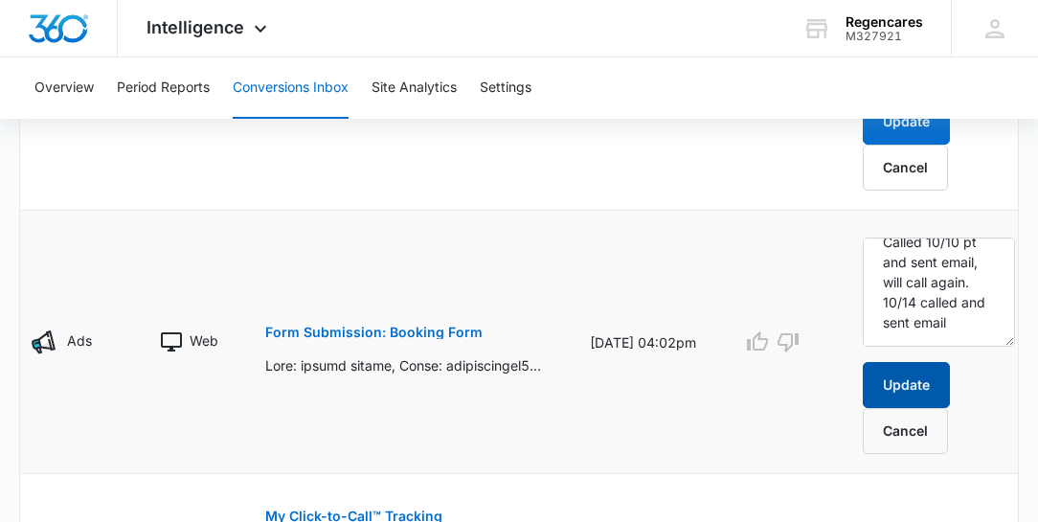
click at [913, 384] on button "Update" at bounding box center [906, 385] width 87 height 46
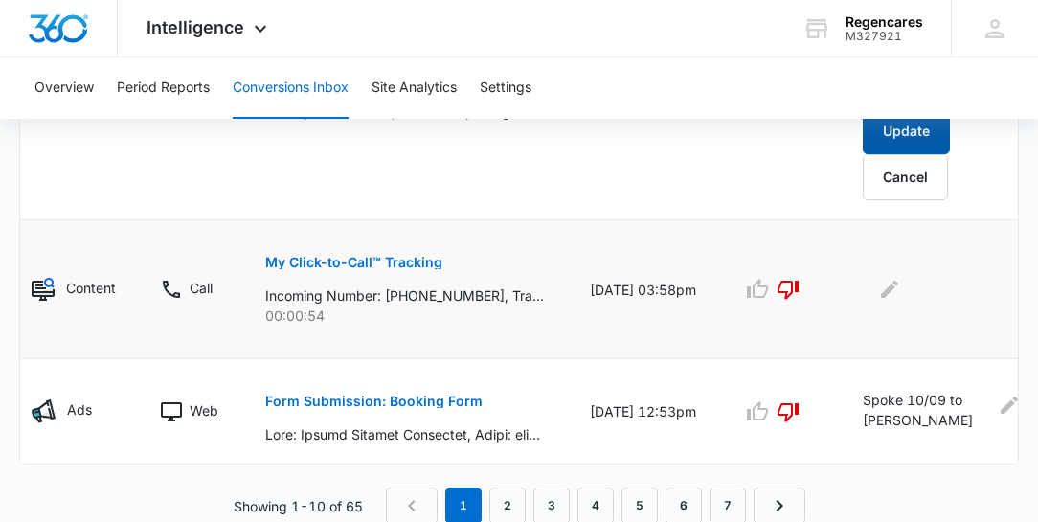
scroll to position [1521, 0]
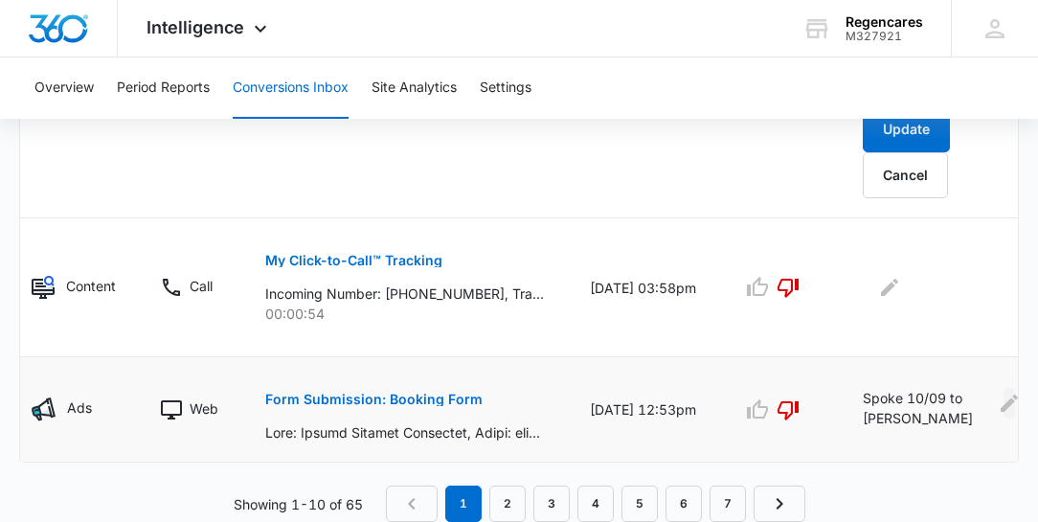
click at [1001, 395] on icon "Edit Comments" at bounding box center [1009, 403] width 17 height 17
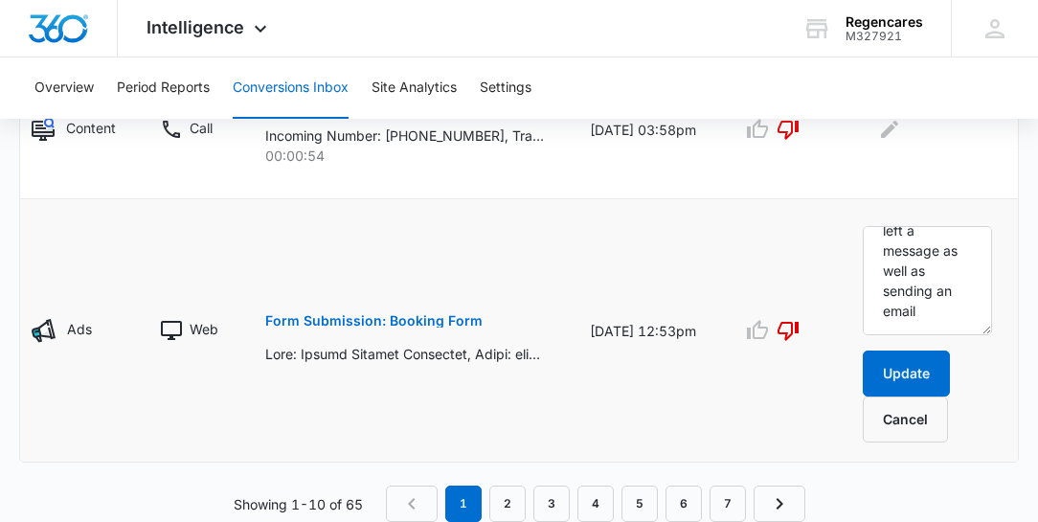
scroll to position [180, 0]
click at [913, 375] on button "Update" at bounding box center [906, 373] width 87 height 46
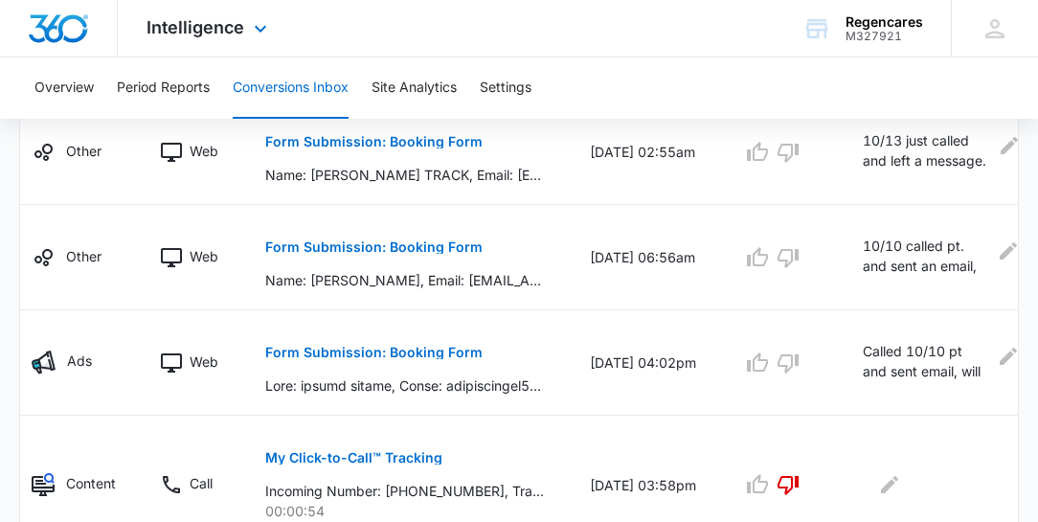
scroll to position [1145, 0]
